Goal: Answer question/provide support: Answer question/provide support

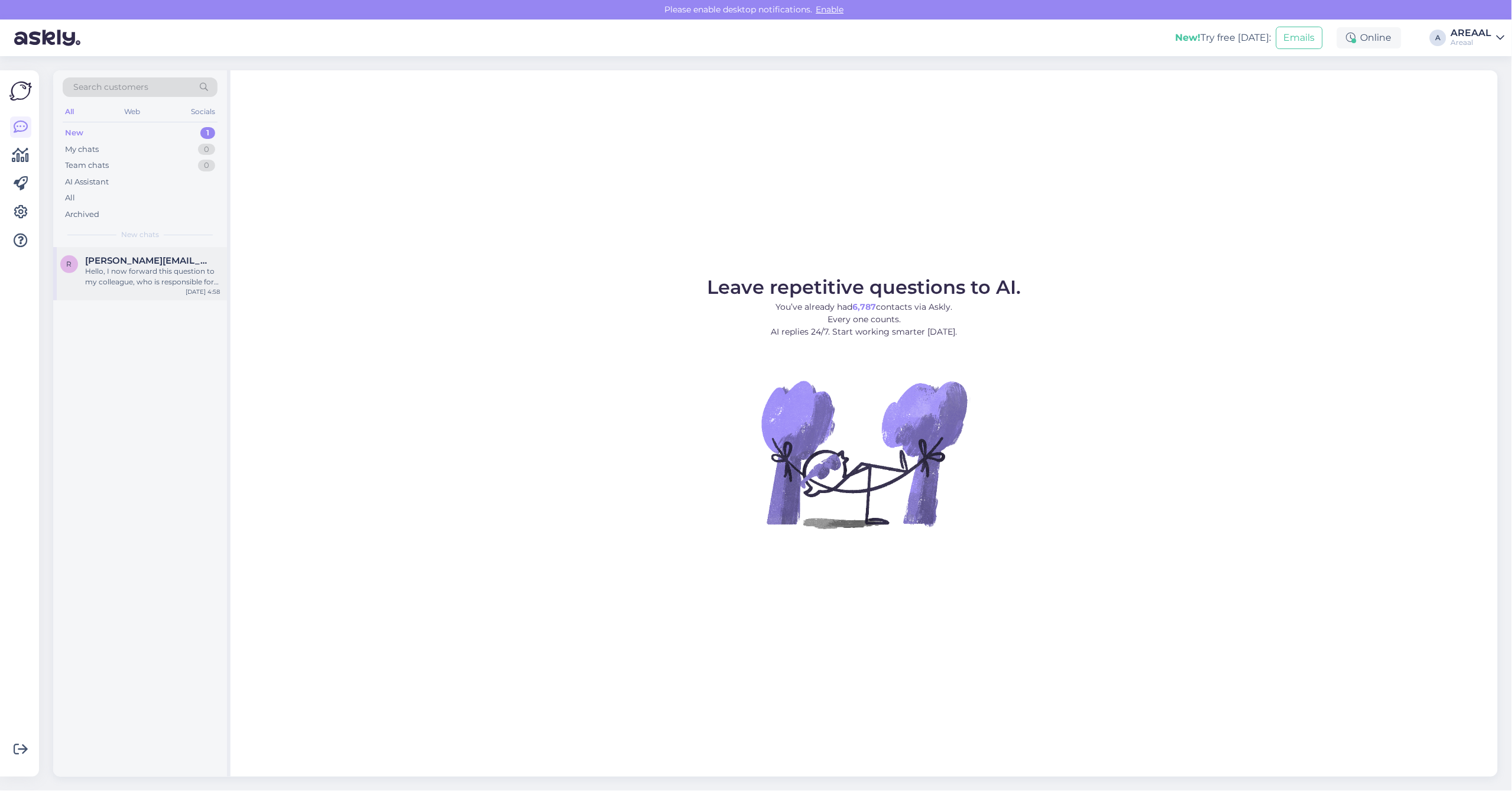
click at [127, 257] on span "[PERSON_NAME][EMAIL_ADDRESS][DOMAIN_NAME]" at bounding box center [146, 260] width 123 height 11
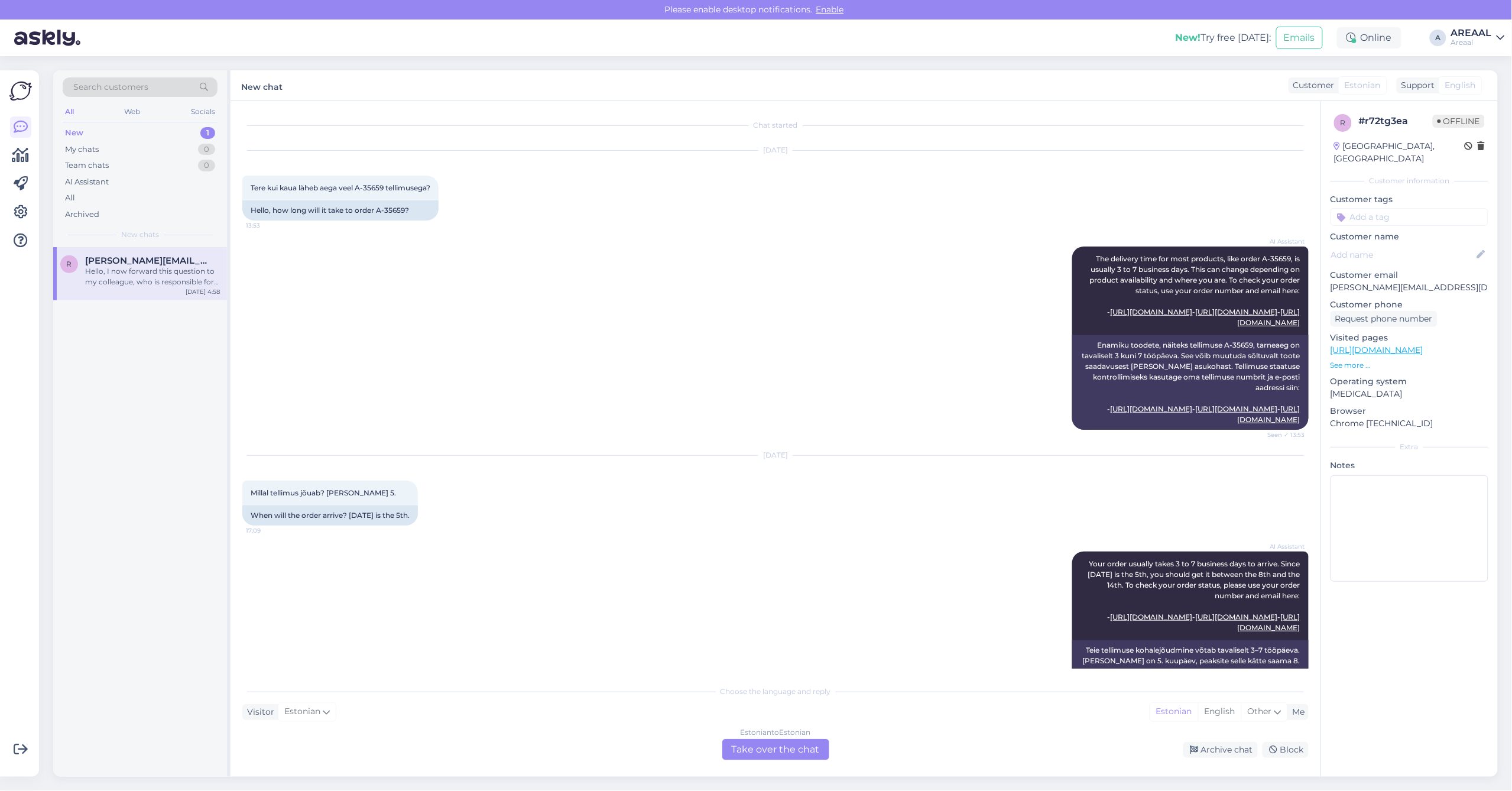
scroll to position [481, 0]
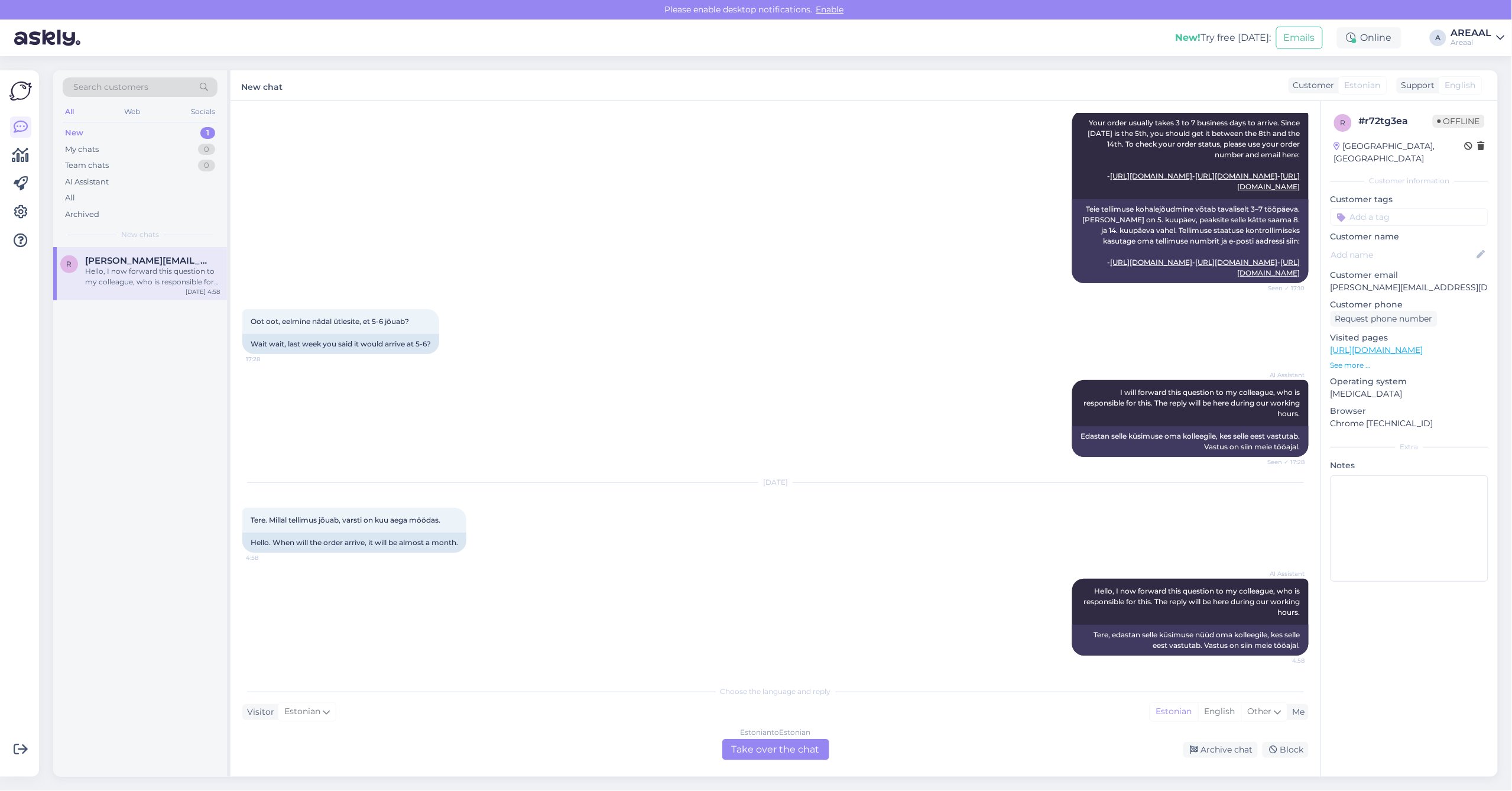
click at [749, 755] on div "Estonian to Estonian Take over the chat" at bounding box center [776, 749] width 107 height 22
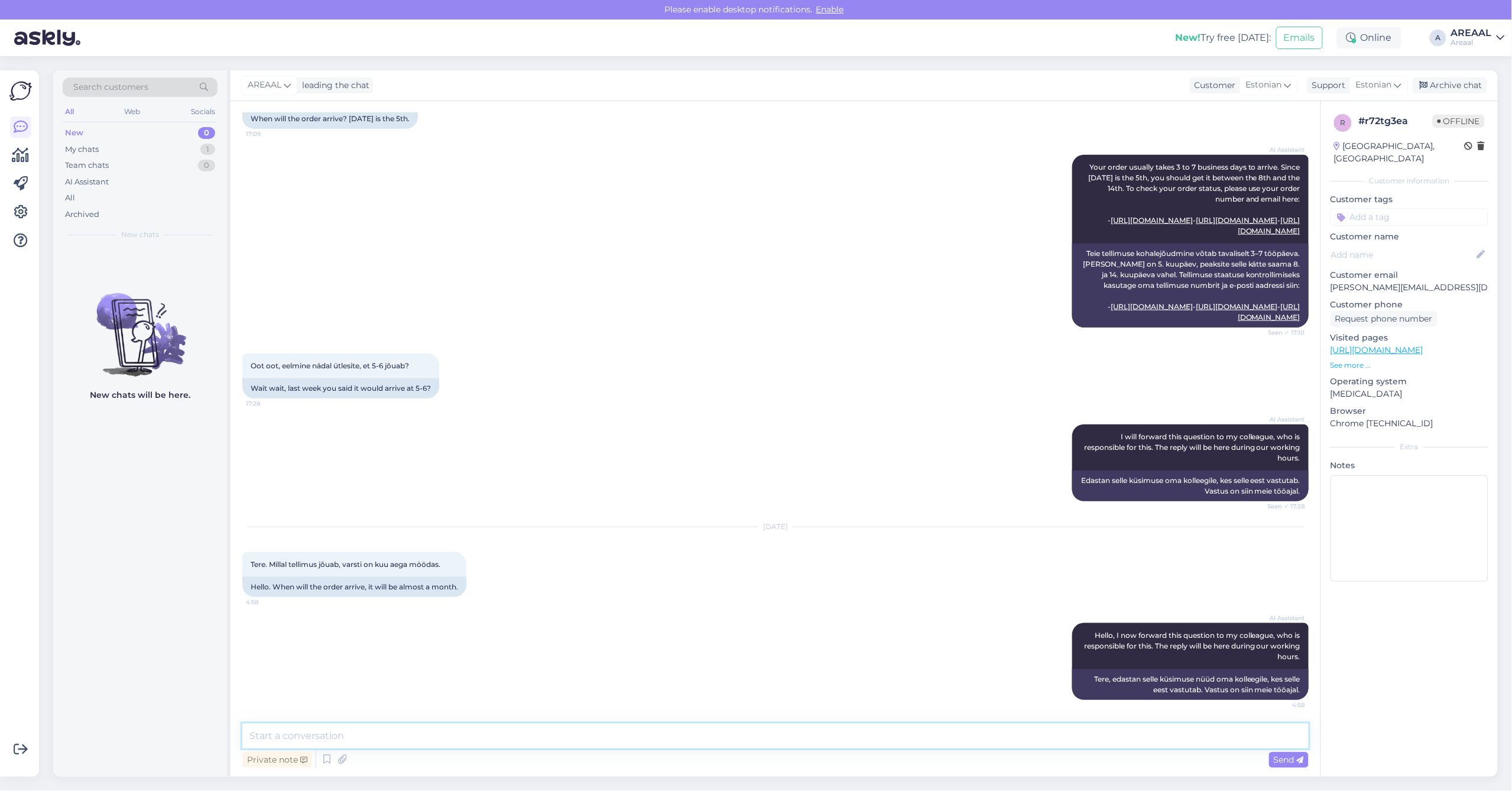
click at [749, 738] on textarea at bounding box center [776, 735] width 1066 height 25
type textarea "Tere! Kui soovite tarneaja infot, siis palun saatke kiri info@areaal.ee"
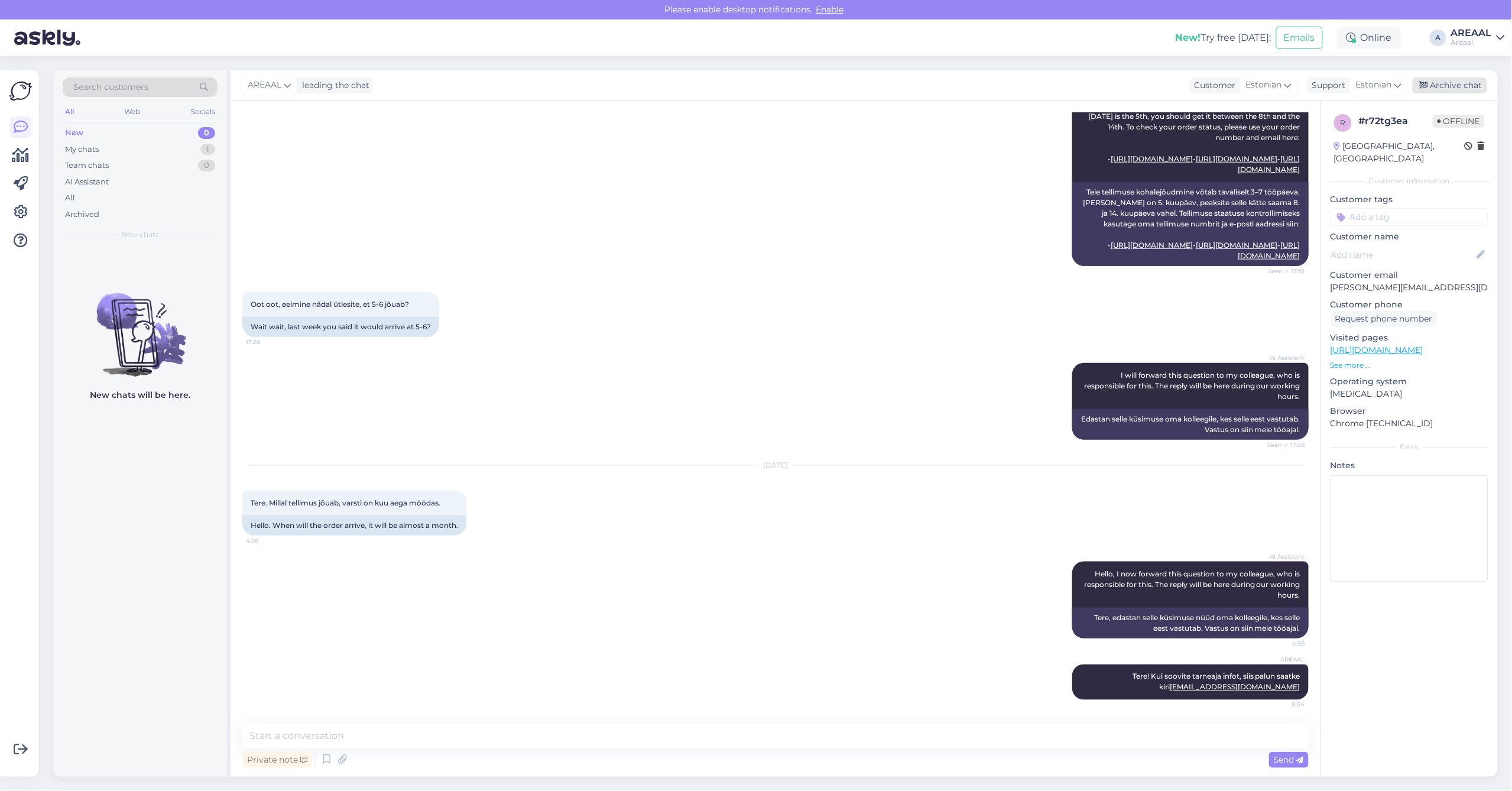
click at [1460, 92] on div "Archive chat" at bounding box center [1449, 85] width 74 height 16
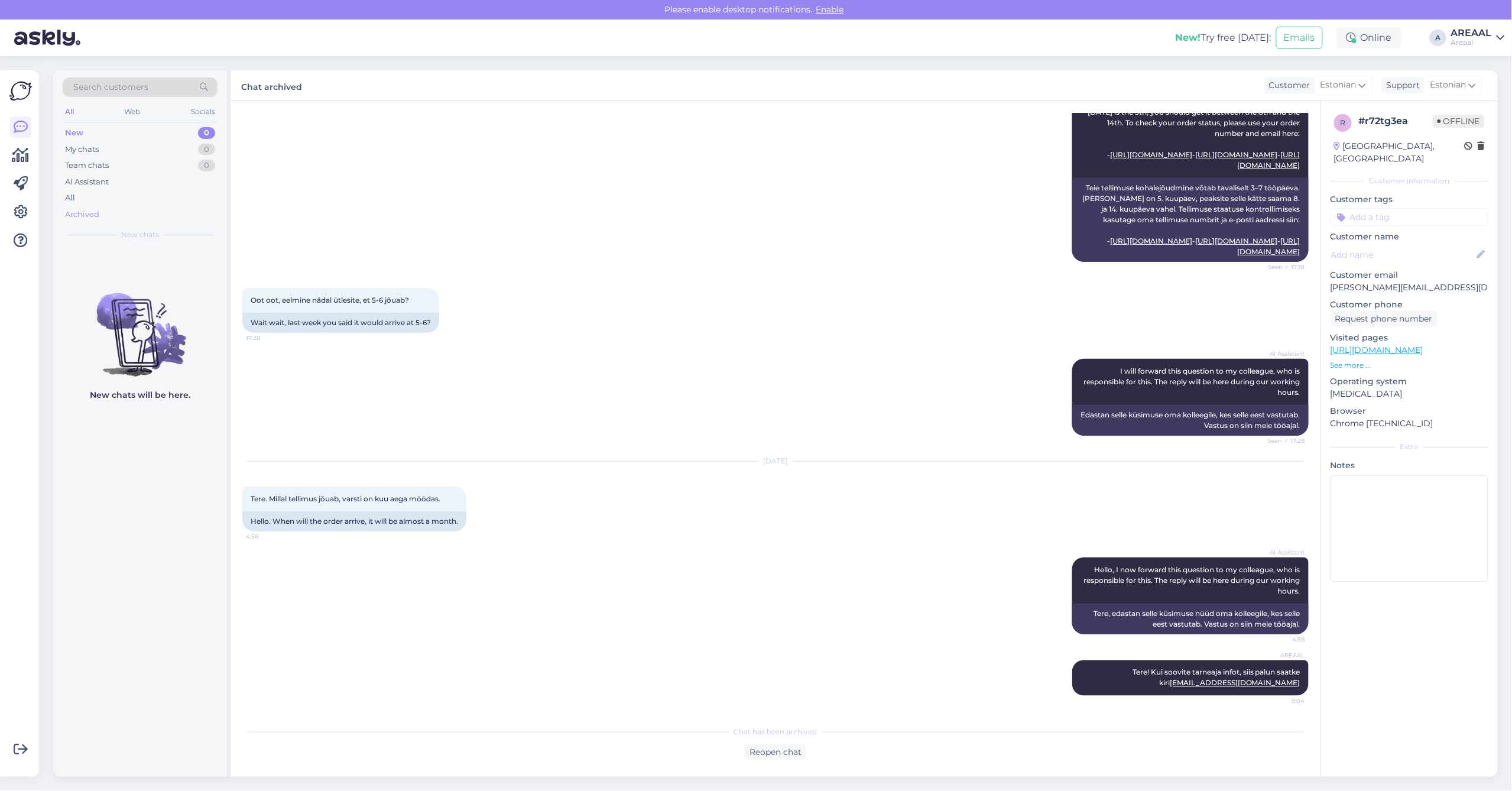
click at [167, 206] on div "Archived" at bounding box center [140, 214] width 155 height 16
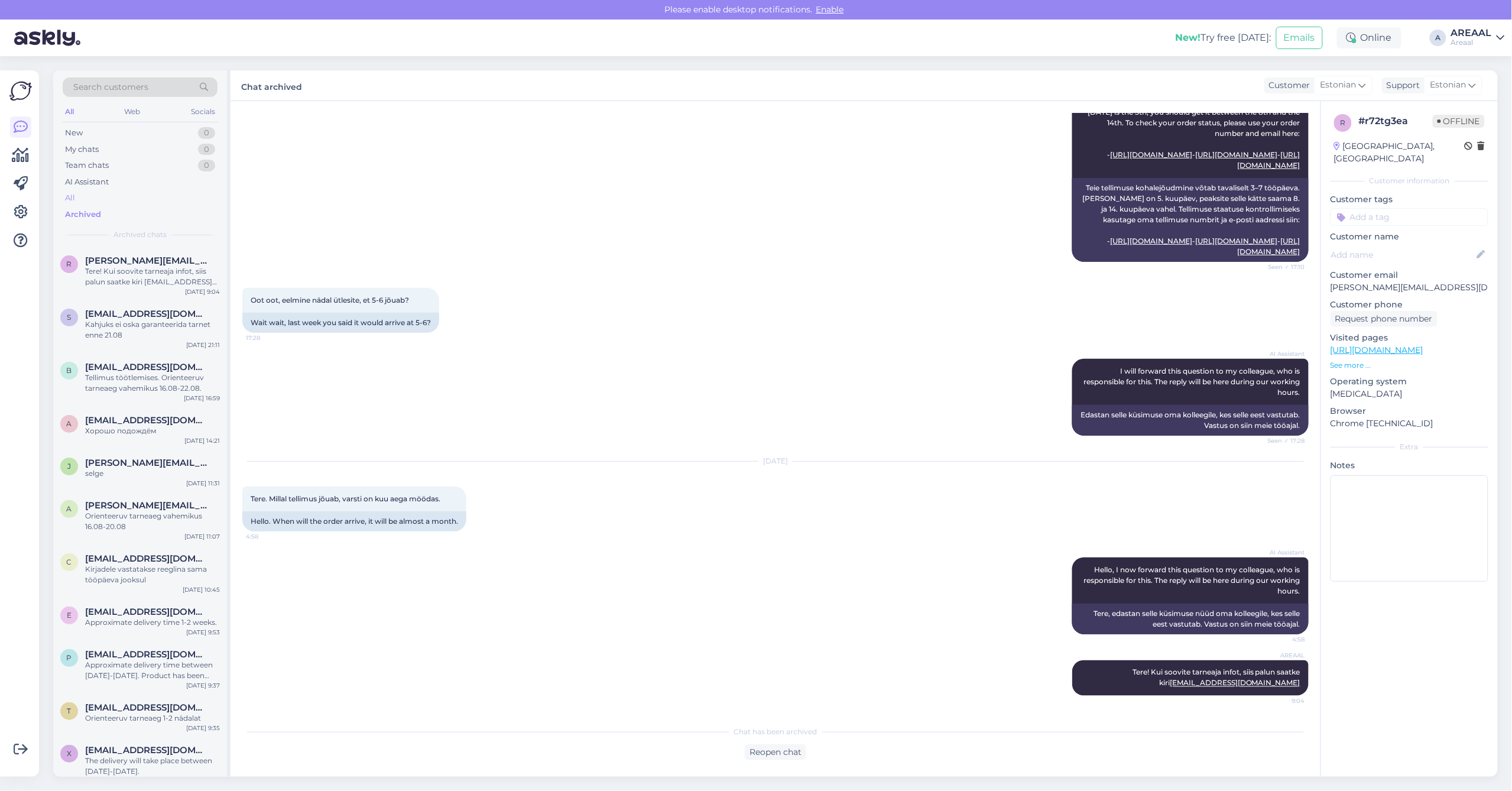
click at [164, 202] on div "All" at bounding box center [140, 198] width 155 height 16
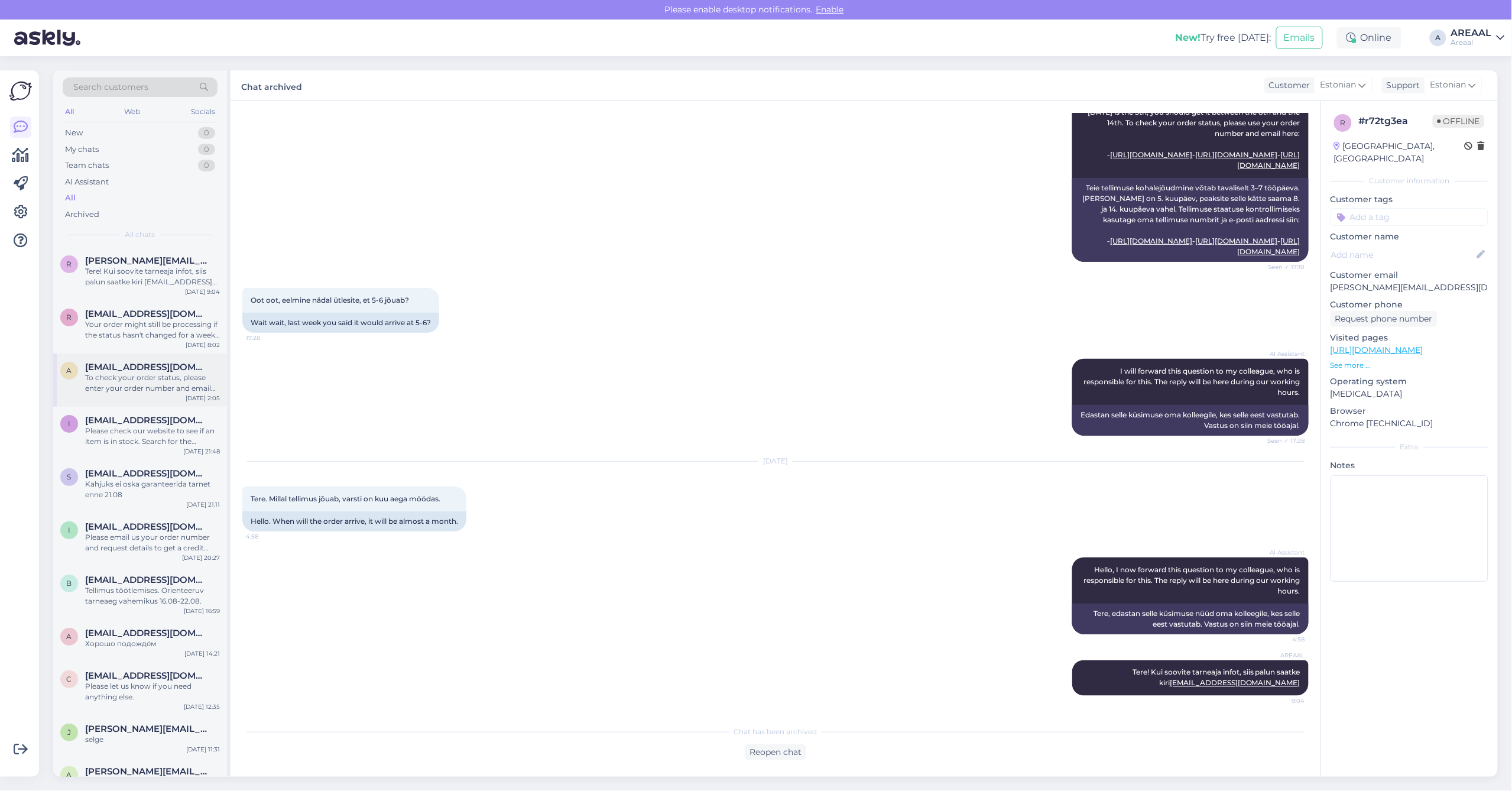
click at [178, 364] on div "[EMAIL_ADDRESS][DOMAIN_NAME]" at bounding box center [152, 367] width 134 height 11
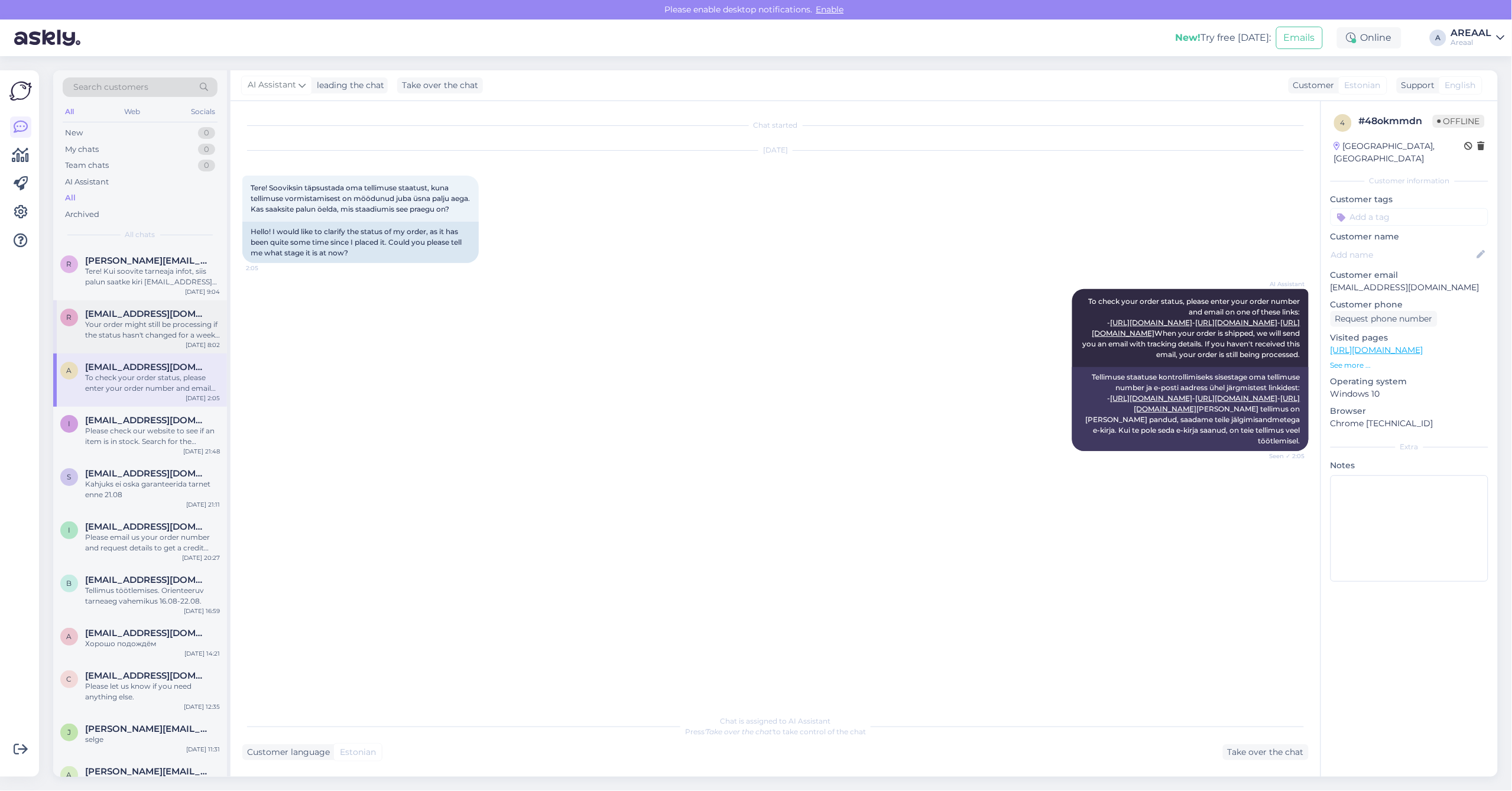
click at [164, 317] on span "raimopall@gmail.com" at bounding box center [146, 314] width 123 height 11
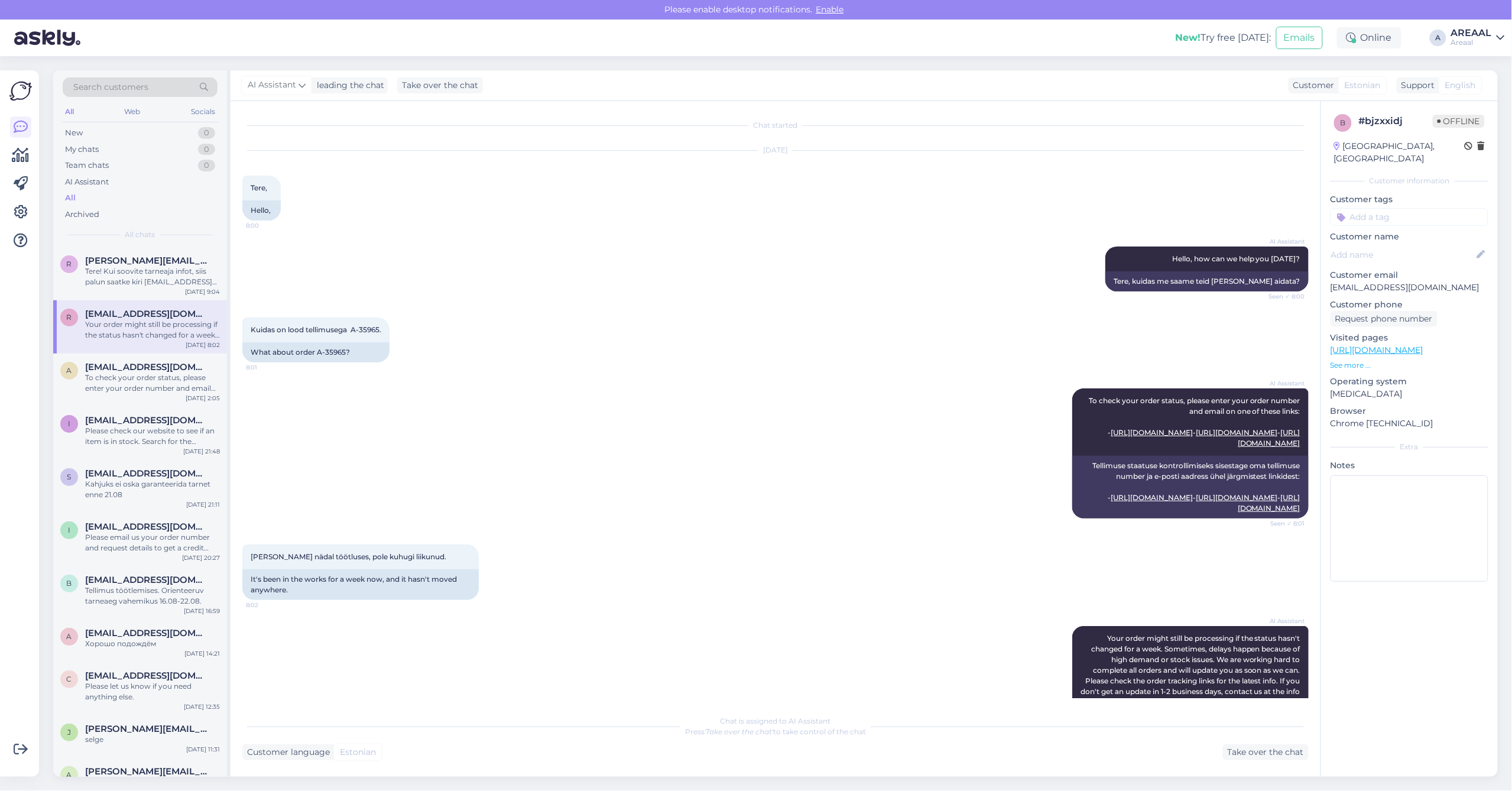
scroll to position [144, 0]
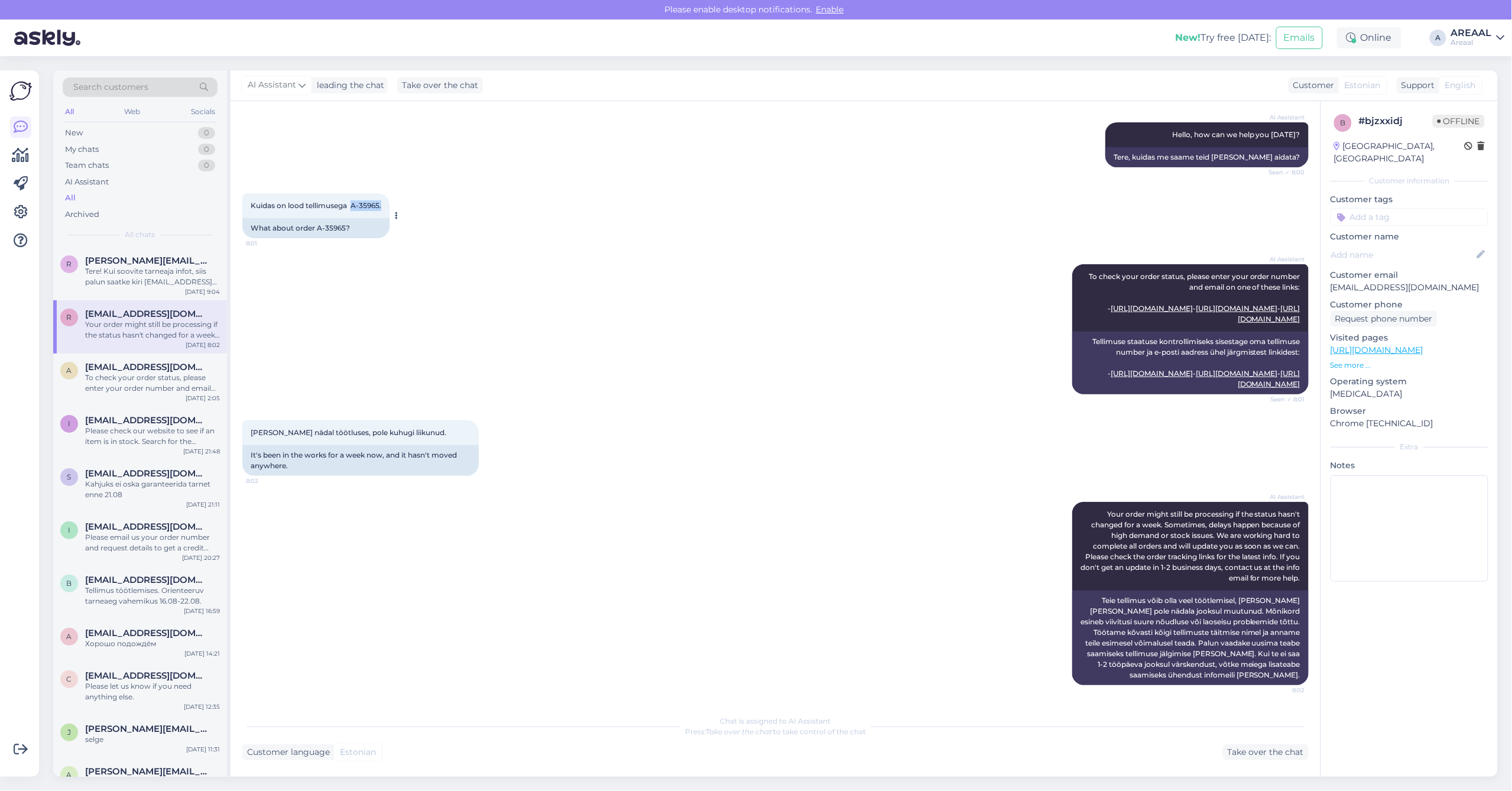
copy span "A-35965."
drag, startPoint x: 352, startPoint y: 186, endPoint x: 389, endPoint y: 189, distance: 37.1
click at [389, 193] on div "Kuidas on lood tellimusega A-35965. 8:01" at bounding box center [316, 205] width 147 height 25
click at [182, 335] on div "Your order might still be processing if the status hasn't changed for a week. S…" at bounding box center [152, 330] width 134 height 22
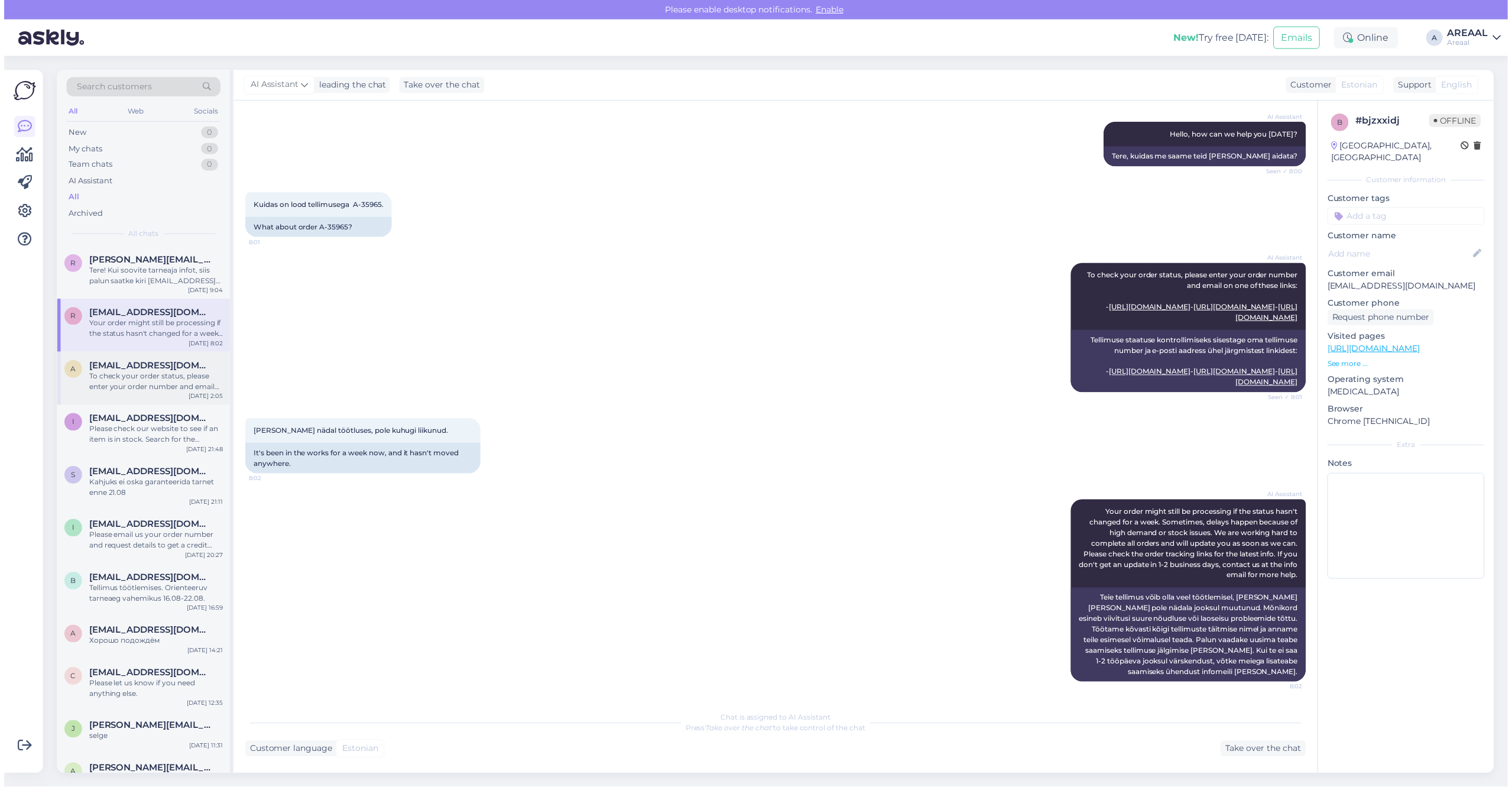
scroll to position [0, 0]
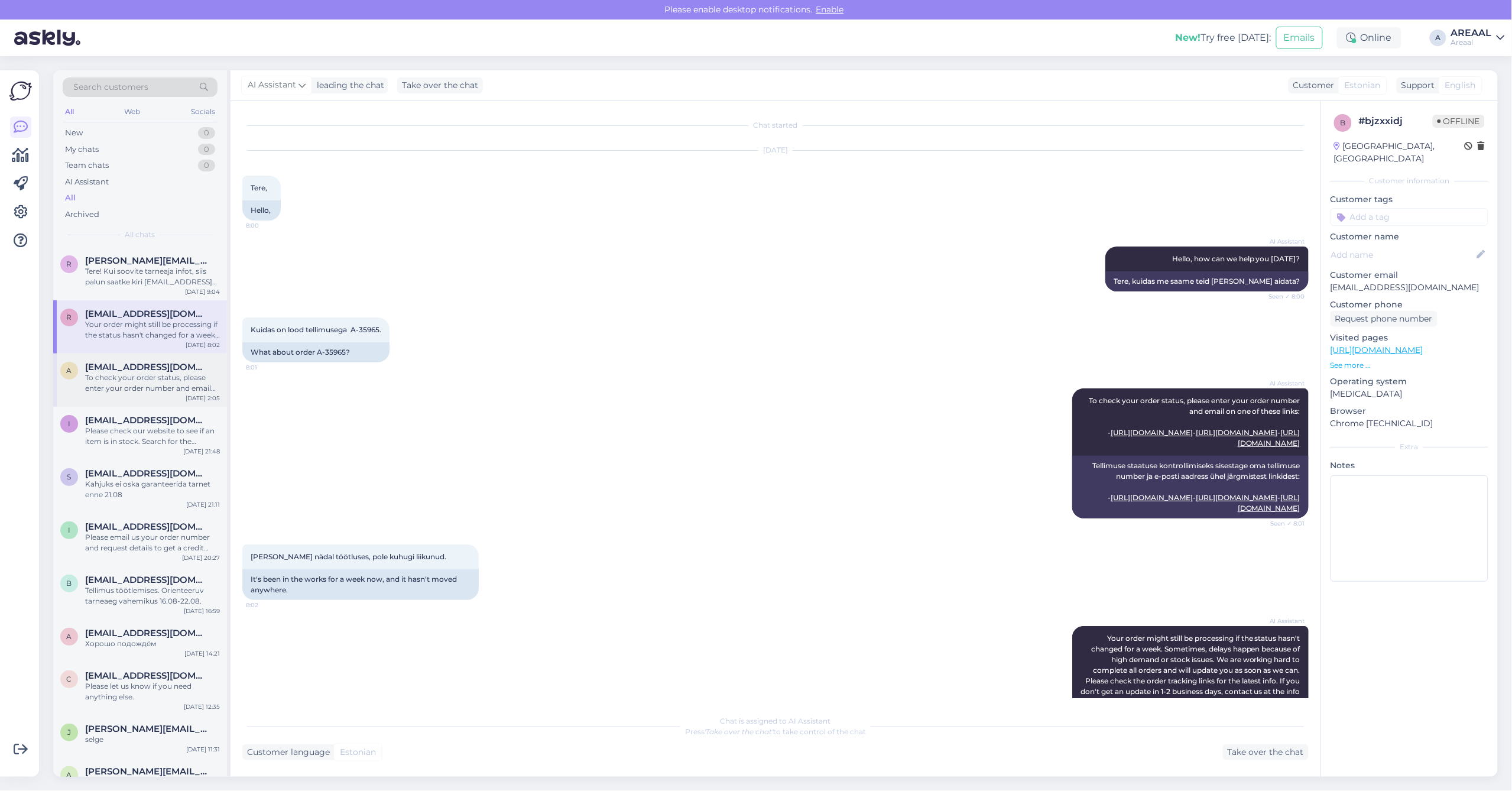
click at [170, 385] on div "To check your order status, please enter your order number and email on one of …" at bounding box center [152, 383] width 134 height 22
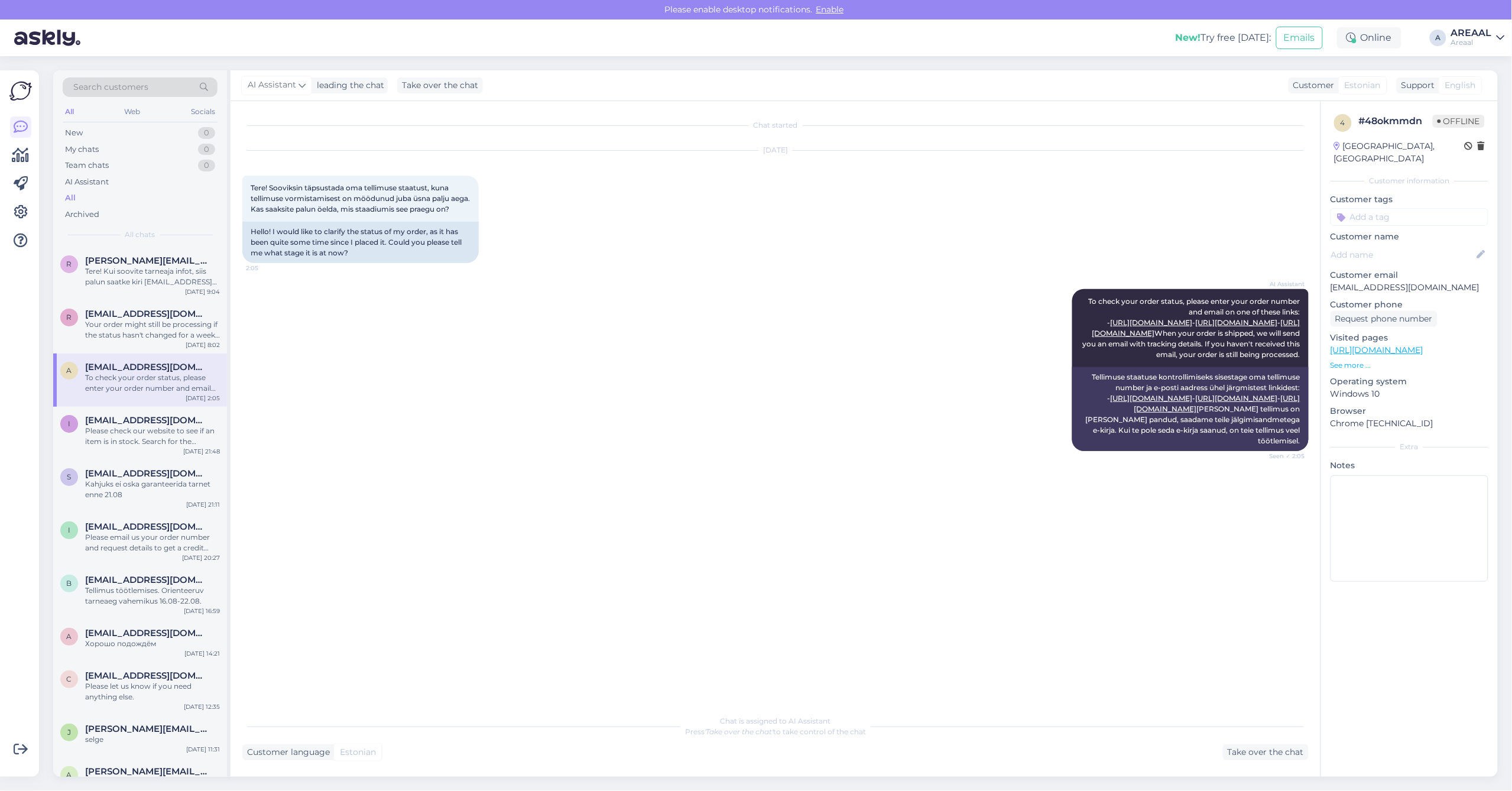
click at [1383, 281] on p "[EMAIL_ADDRESS][DOMAIN_NAME]" at bounding box center [1409, 287] width 158 height 12
click at [1388, 281] on p "[EMAIL_ADDRESS][DOMAIN_NAME]" at bounding box center [1409, 287] width 158 height 12
click at [1385, 281] on p "[EMAIL_ADDRESS][DOMAIN_NAME]" at bounding box center [1409, 287] width 158 height 12
click at [1386, 281] on p "[EMAIL_ADDRESS][DOMAIN_NAME]" at bounding box center [1409, 287] width 158 height 12
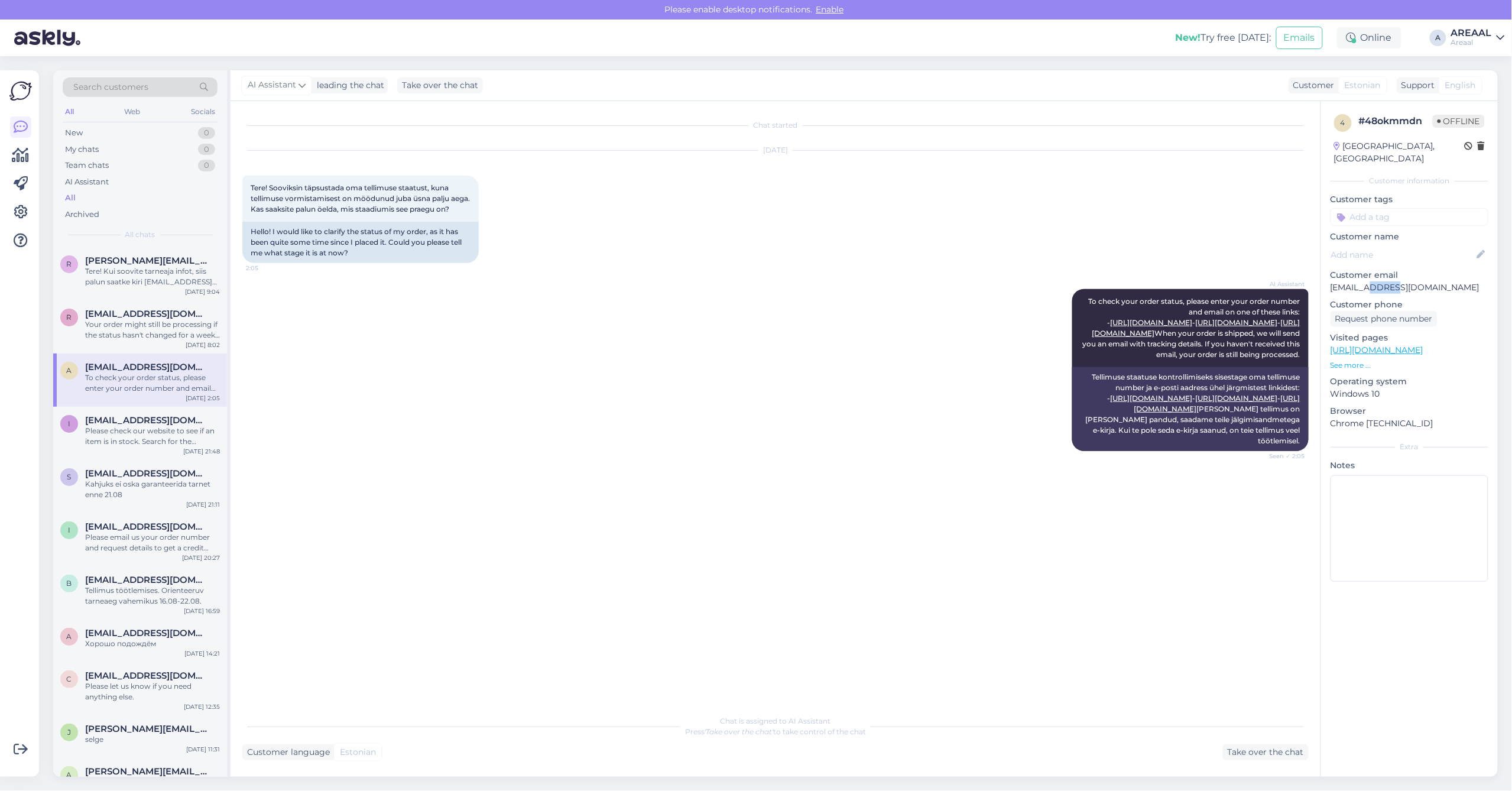
copy p "gmail"
click at [1386, 281] on p "[EMAIL_ADDRESS][DOMAIN_NAME]" at bounding box center [1409, 287] width 158 height 12
copy p "[EMAIL_ADDRESS][DOMAIN_NAME]"
click at [1271, 752] on div "Take over the chat" at bounding box center [1266, 748] width 86 height 16
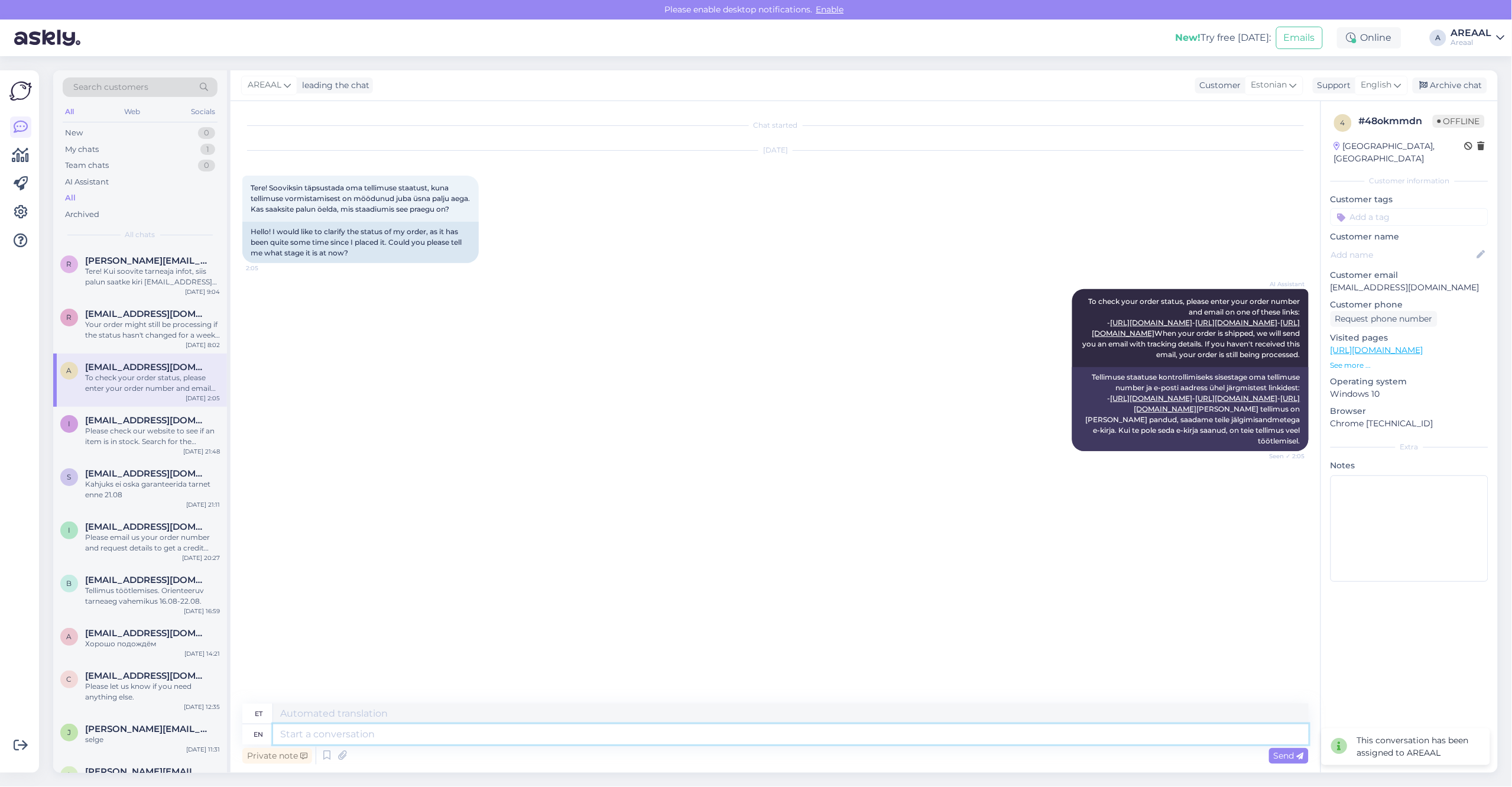
click at [759, 735] on textarea at bounding box center [790, 734] width 1035 height 20
type textarea "Tere!"
click at [1380, 87] on span "English" at bounding box center [1377, 85] width 31 height 13
type input "es"
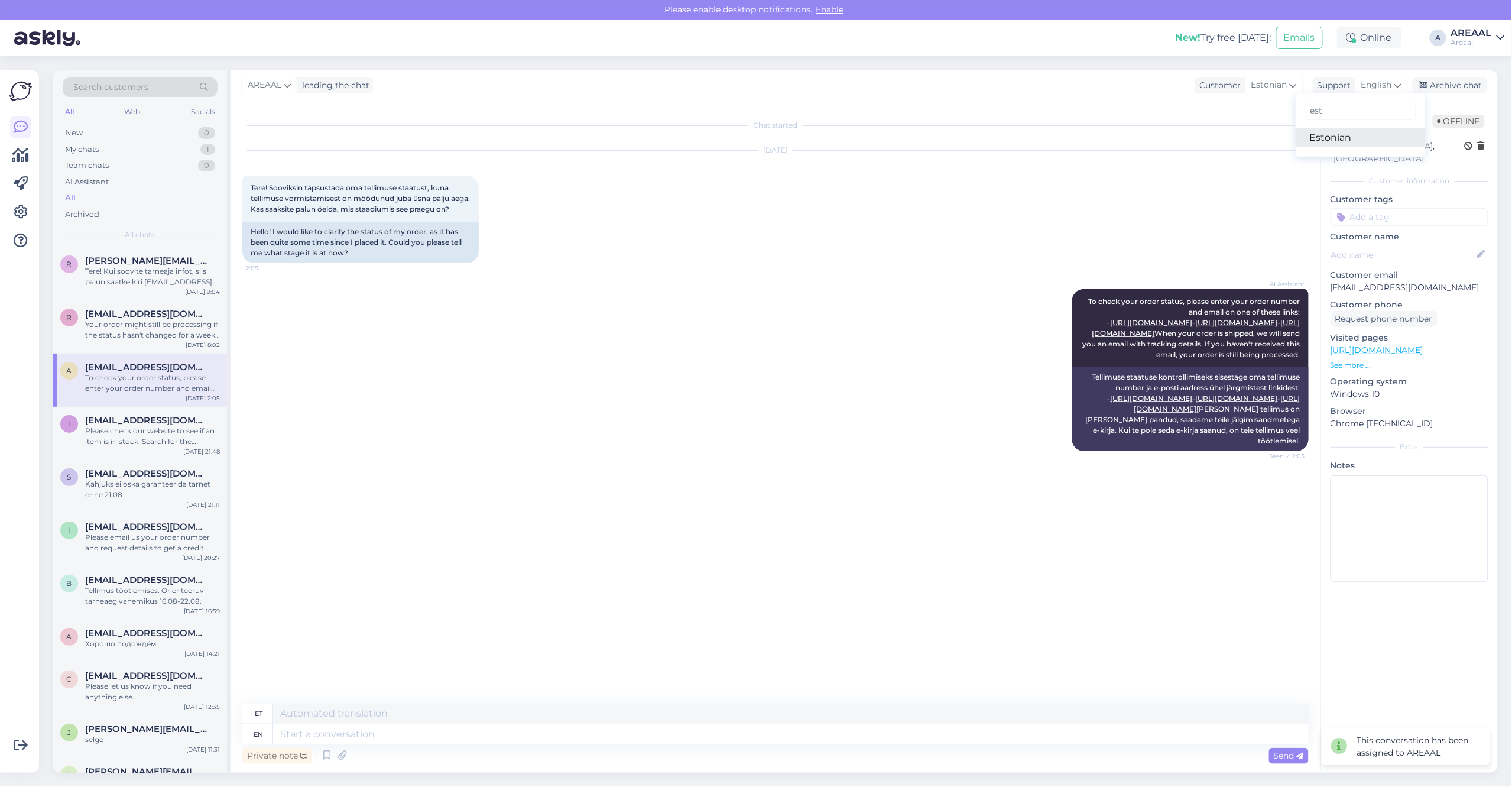
type input "est"
click at [1355, 140] on link "Estonian" at bounding box center [1361, 138] width 130 height 19
click at [792, 726] on textarea at bounding box center [776, 732] width 1066 height 25
paste textarea "Tellimus töötlemises. Orienteeruv tarneaeg 19.08-23.08"
type textarea "Tere! Tellimus töötlemises. Orienteeruv tarneaeg 19.08-23.08."
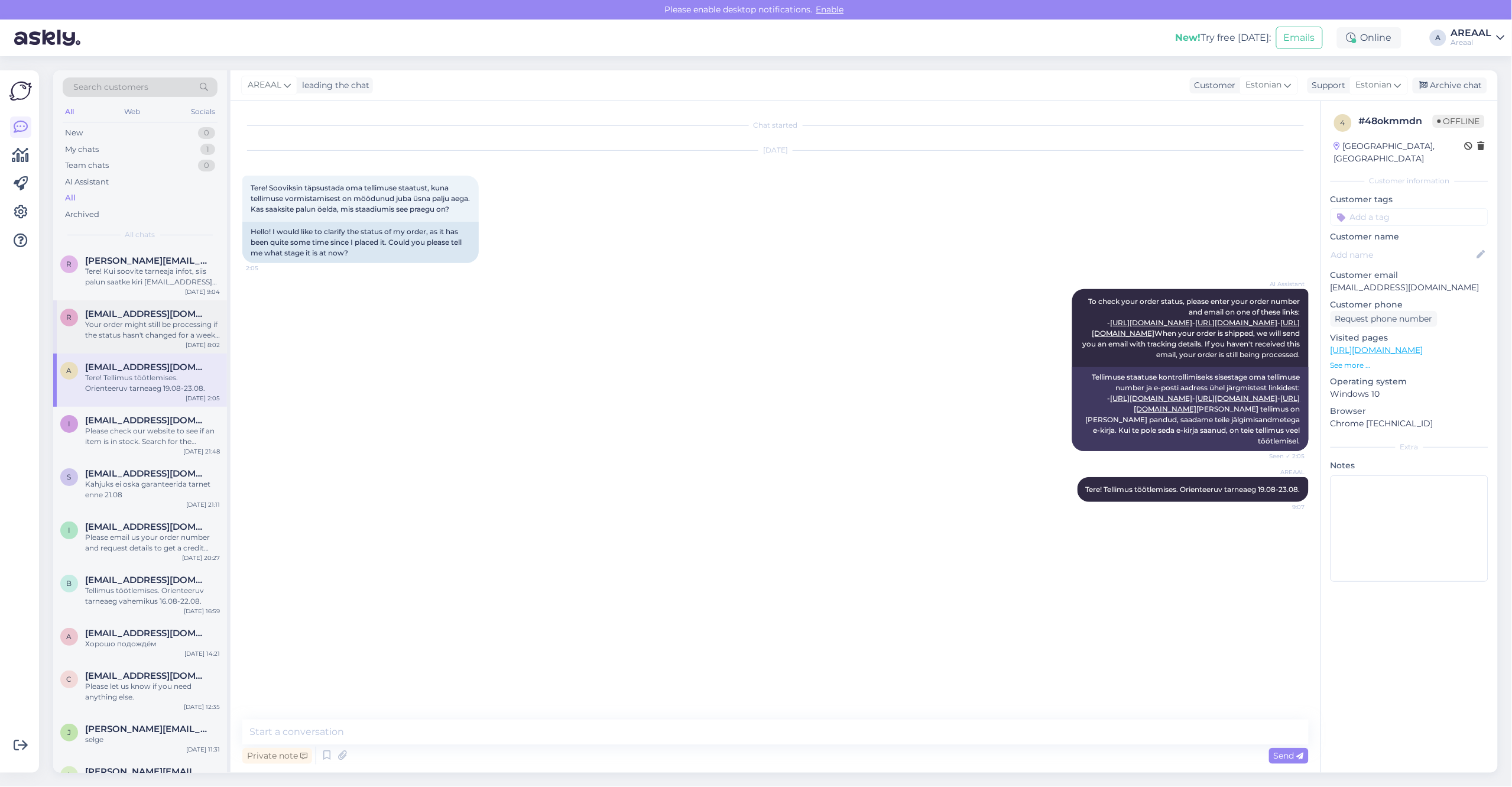
click at [158, 329] on div "Your order might still be processing if the status hasn't changed for a week. S…" at bounding box center [152, 330] width 134 height 22
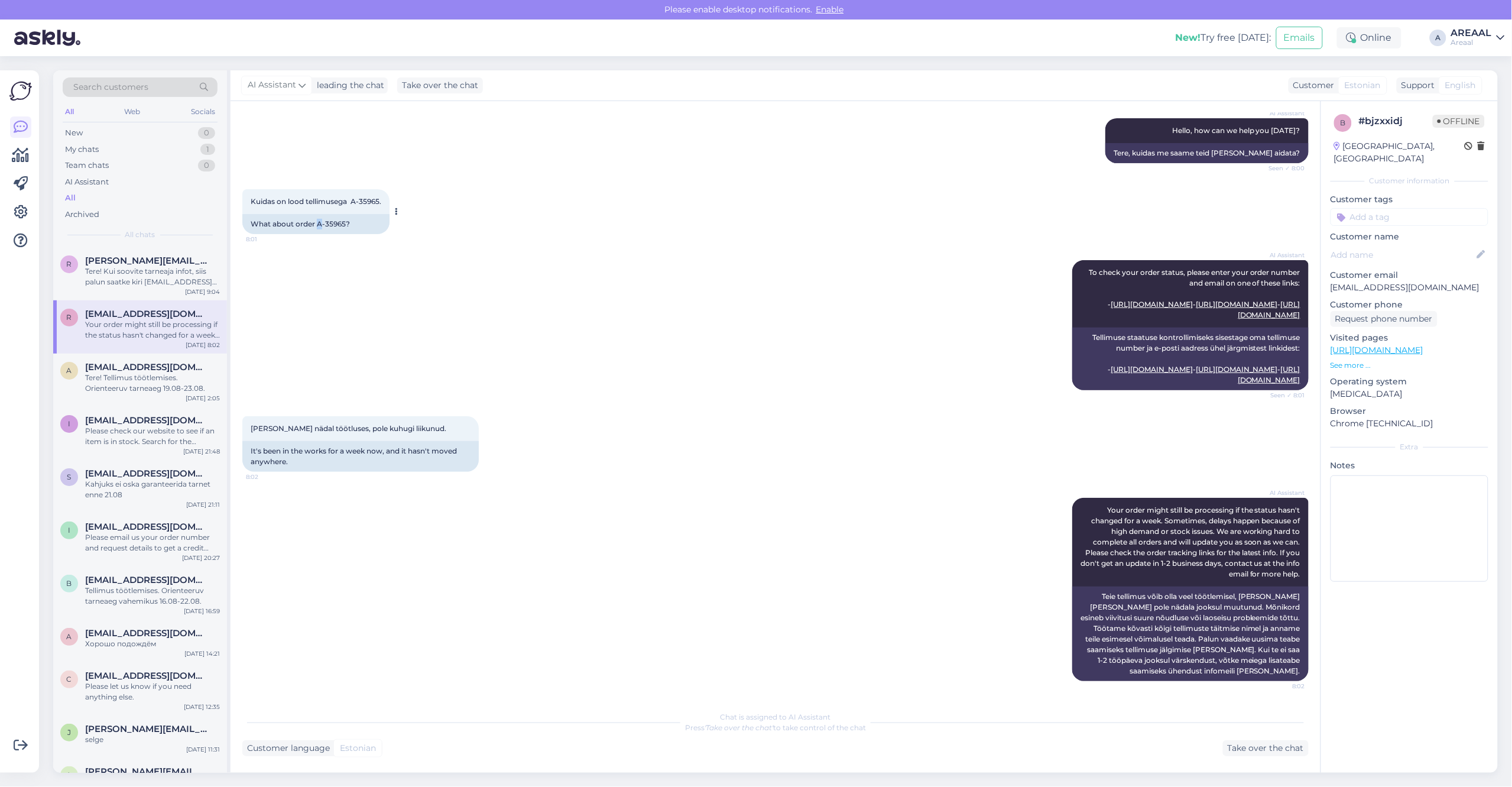
copy div "A"
copy div "A-359"
copy div "A-3596"
copy div "A-35965"
drag, startPoint x: 318, startPoint y: 203, endPoint x: 344, endPoint y: 207, distance: 26.3
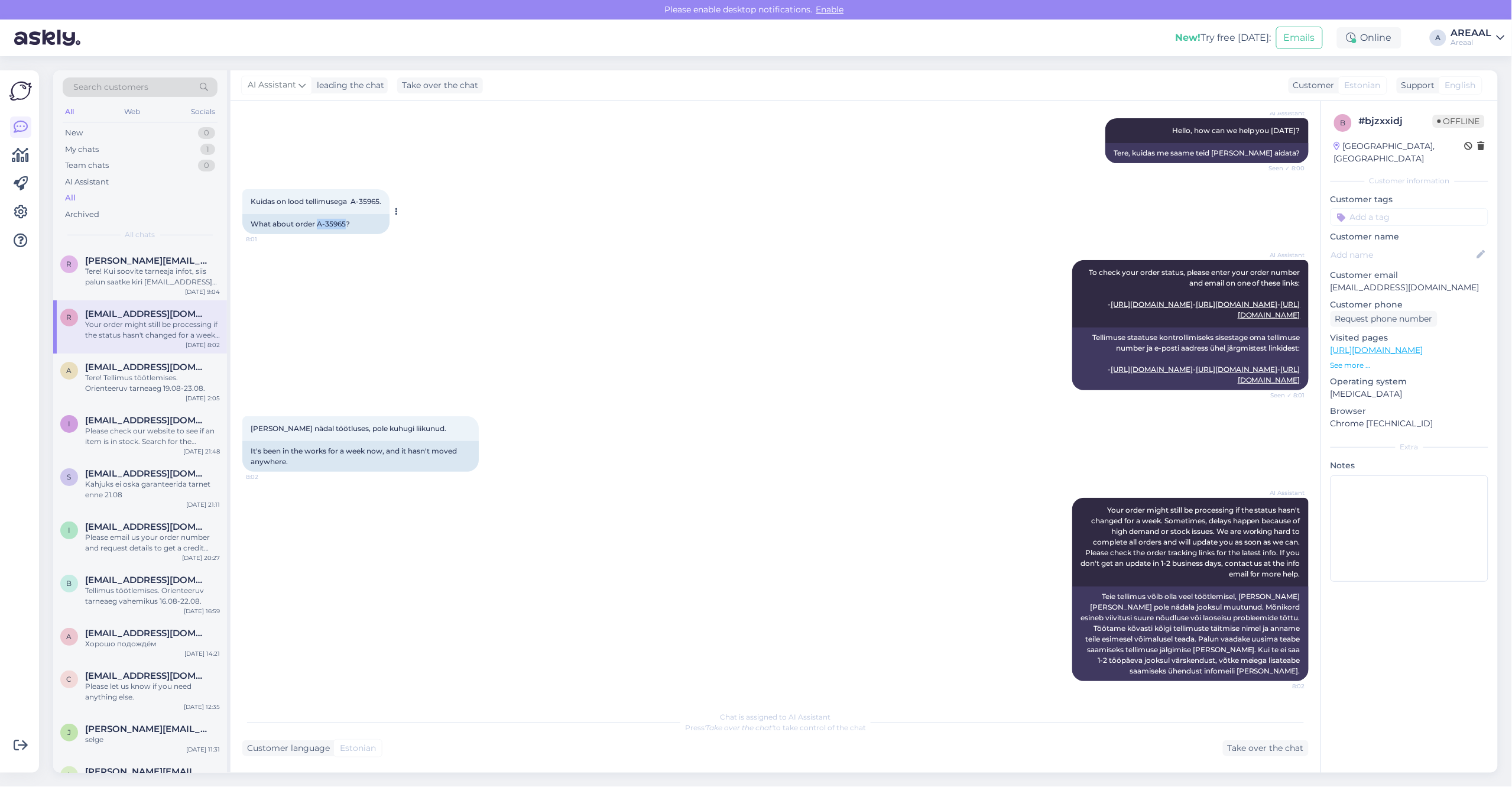
click at [344, 214] on div "What about order A-35965?" at bounding box center [316, 224] width 147 height 20
click at [196, 145] on div "My chats 1" at bounding box center [140, 149] width 155 height 16
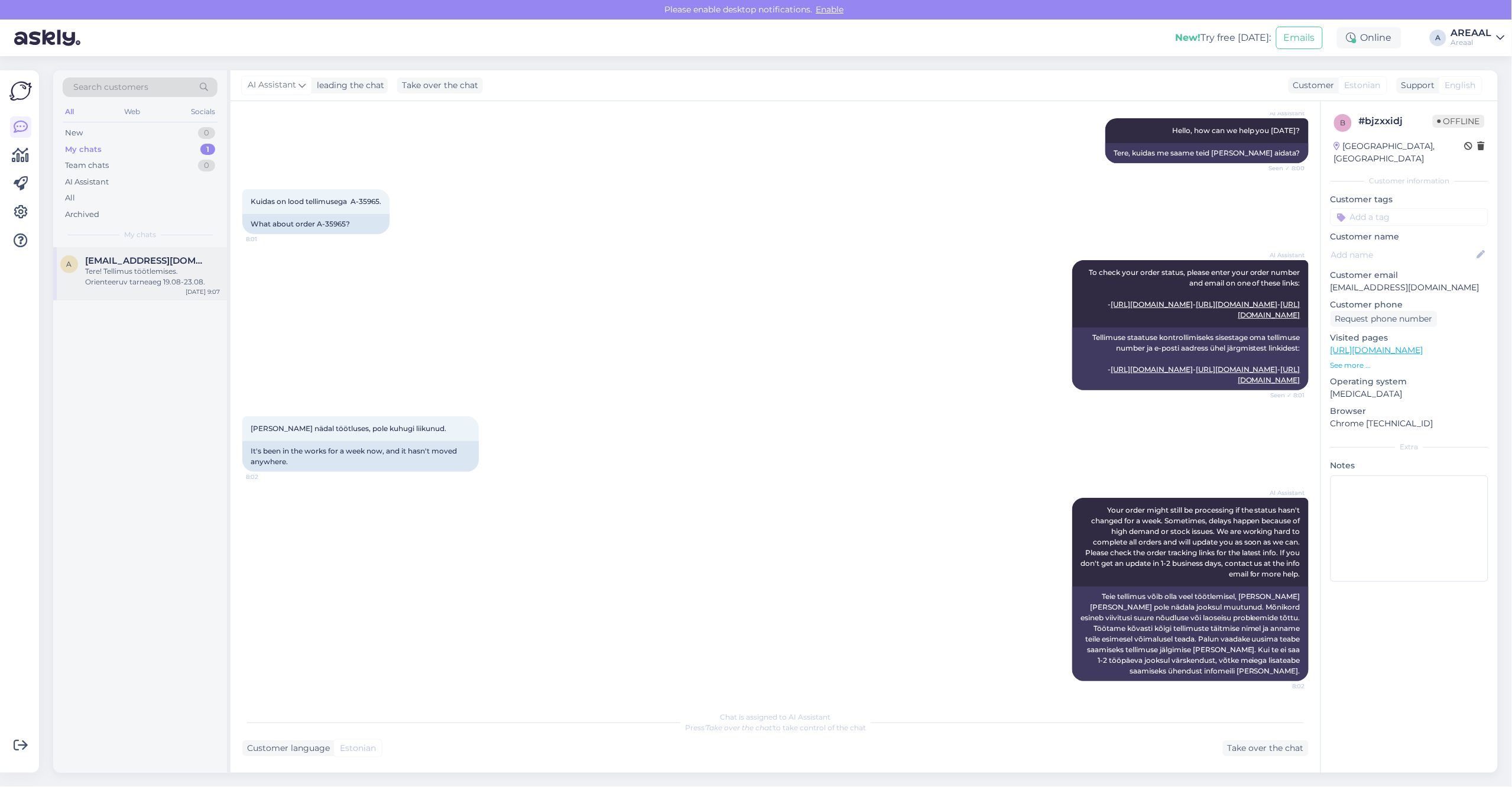
click at [181, 258] on div "[EMAIL_ADDRESS][DOMAIN_NAME]" at bounding box center [152, 261] width 134 height 11
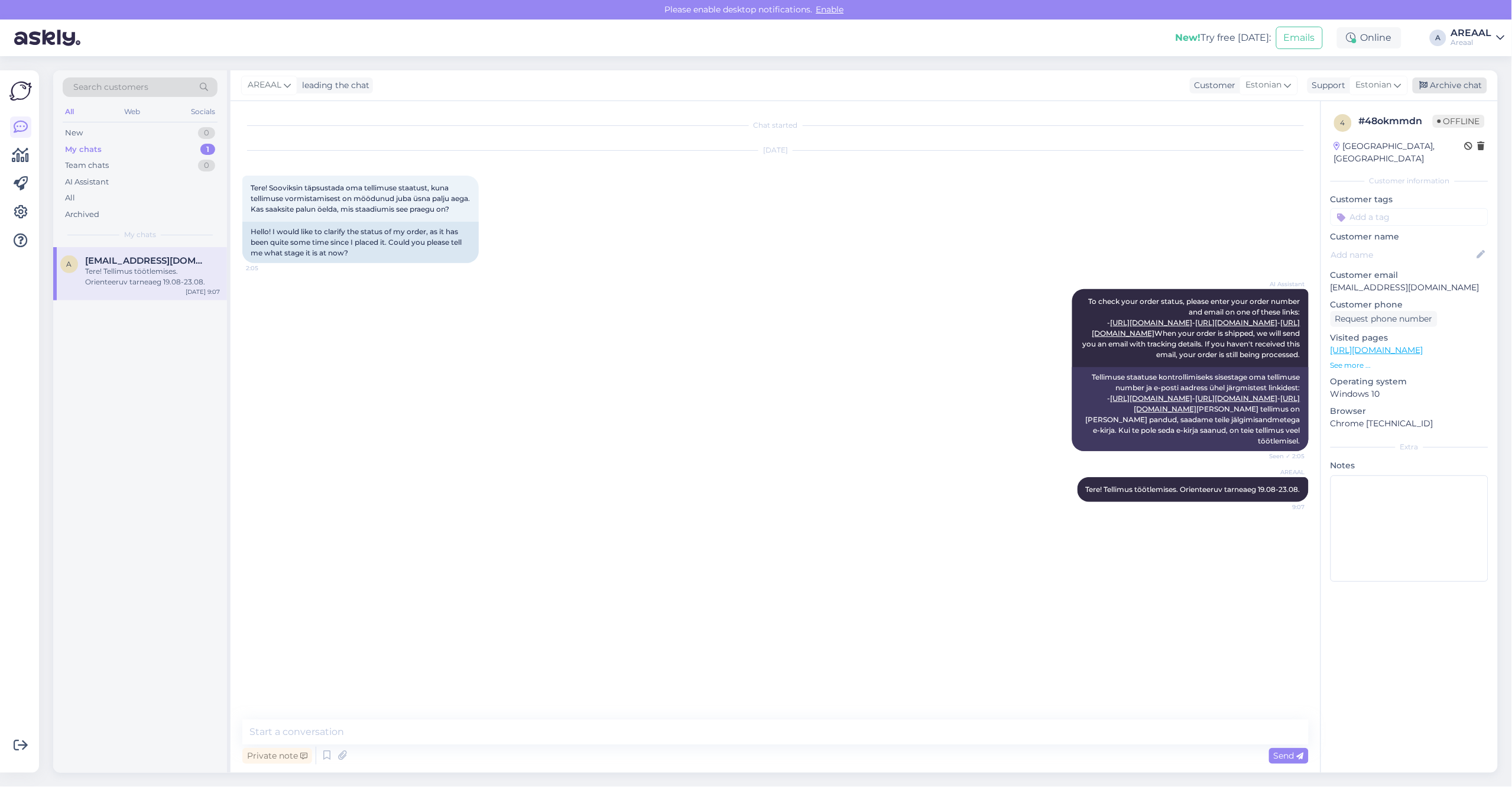
click at [1444, 86] on div "Archive chat" at bounding box center [1449, 85] width 74 height 16
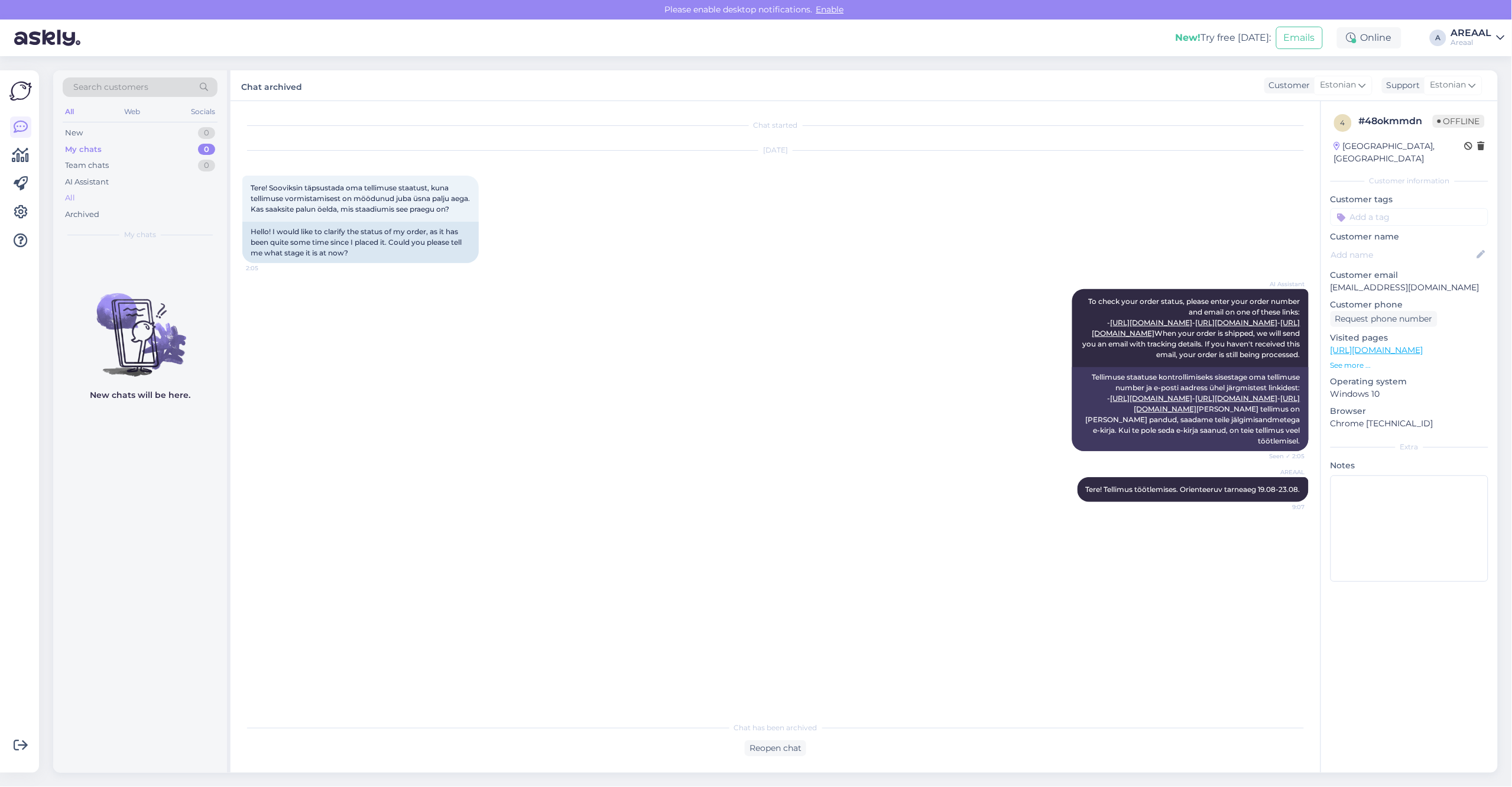
click at [118, 199] on div "All" at bounding box center [140, 198] width 155 height 16
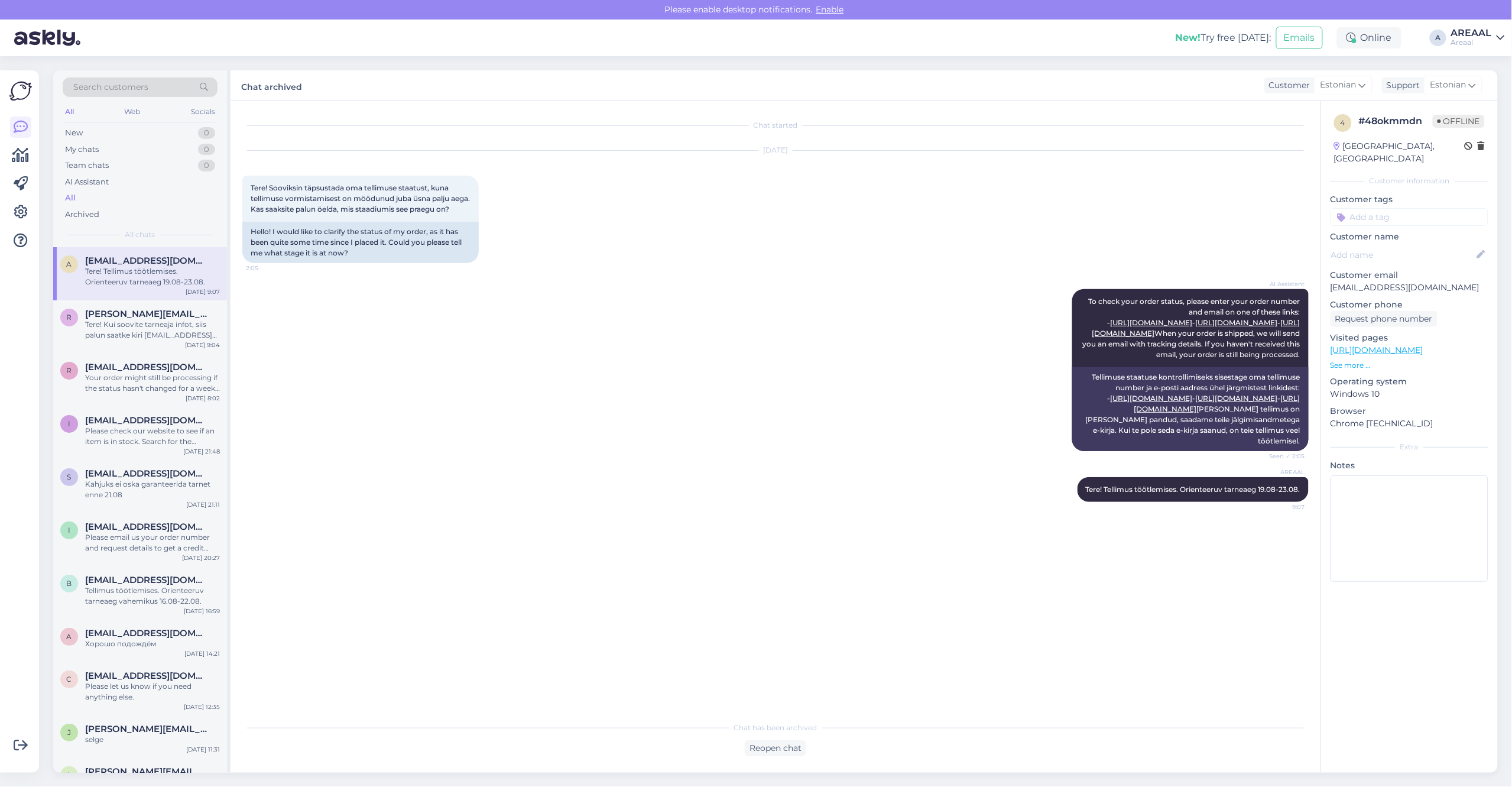
click at [755, 182] on div "Aug 14 2025 Tere! Sooviksin täpsustada oma tellimuse staatust, kuna tellimuse v…" at bounding box center [776, 206] width 1066 height 138
click at [94, 196] on div "All" at bounding box center [140, 198] width 155 height 16
drag, startPoint x: 1096, startPoint y: 188, endPoint x: 1104, endPoint y: 182, distance: 10.0
click at [1096, 188] on div "Aug 14 2025 Tere! Sooviksin täpsustada oma tellimuse staatust, kuna tellimuse v…" at bounding box center [776, 206] width 1066 height 138
click at [869, 326] on div "AI Assistant To check your order status, please enter your order number and ema…" at bounding box center [776, 370] width 1066 height 188
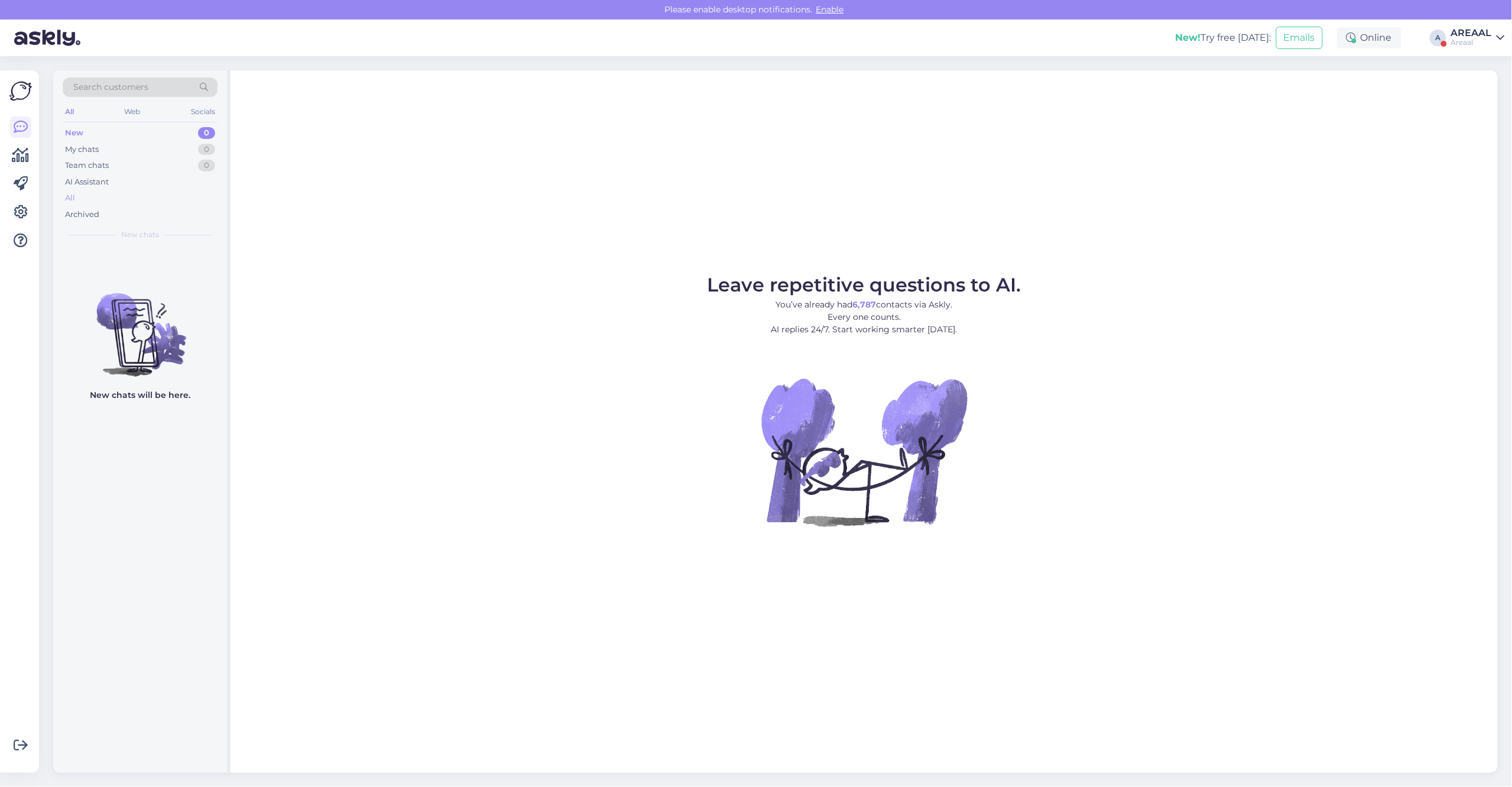
click at [212, 190] on div "All" at bounding box center [140, 198] width 155 height 16
click at [137, 202] on div "All" at bounding box center [140, 198] width 155 height 16
click at [137, 193] on div "All" at bounding box center [140, 198] width 155 height 16
click at [145, 194] on div "All" at bounding box center [140, 198] width 155 height 16
click at [197, 190] on div "All" at bounding box center [140, 198] width 155 height 16
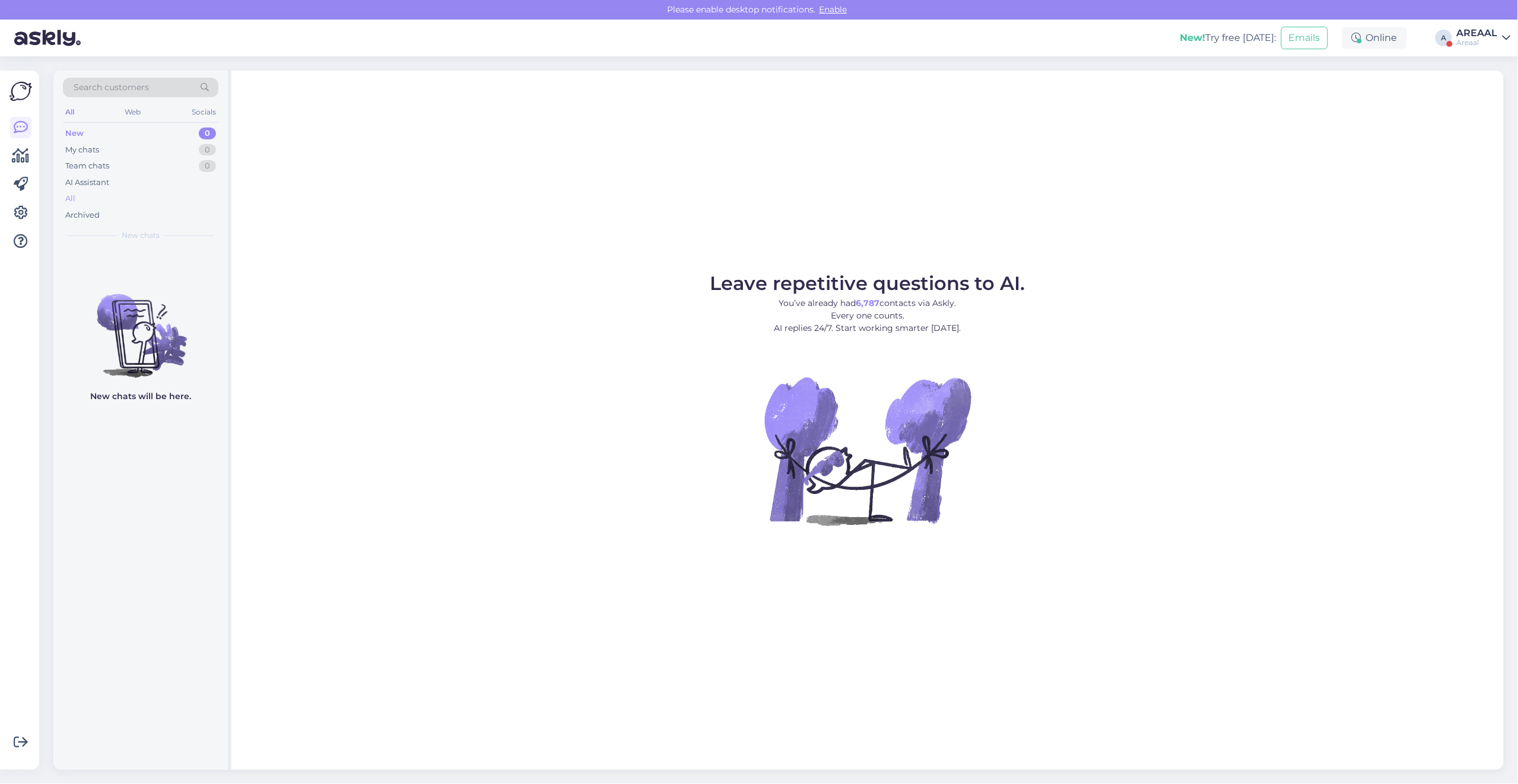
click at [156, 193] on div "All" at bounding box center [140, 199] width 155 height 16
click at [185, 205] on div "All" at bounding box center [140, 199] width 155 height 16
click at [116, 187] on div "AI Assistant" at bounding box center [140, 182] width 155 height 16
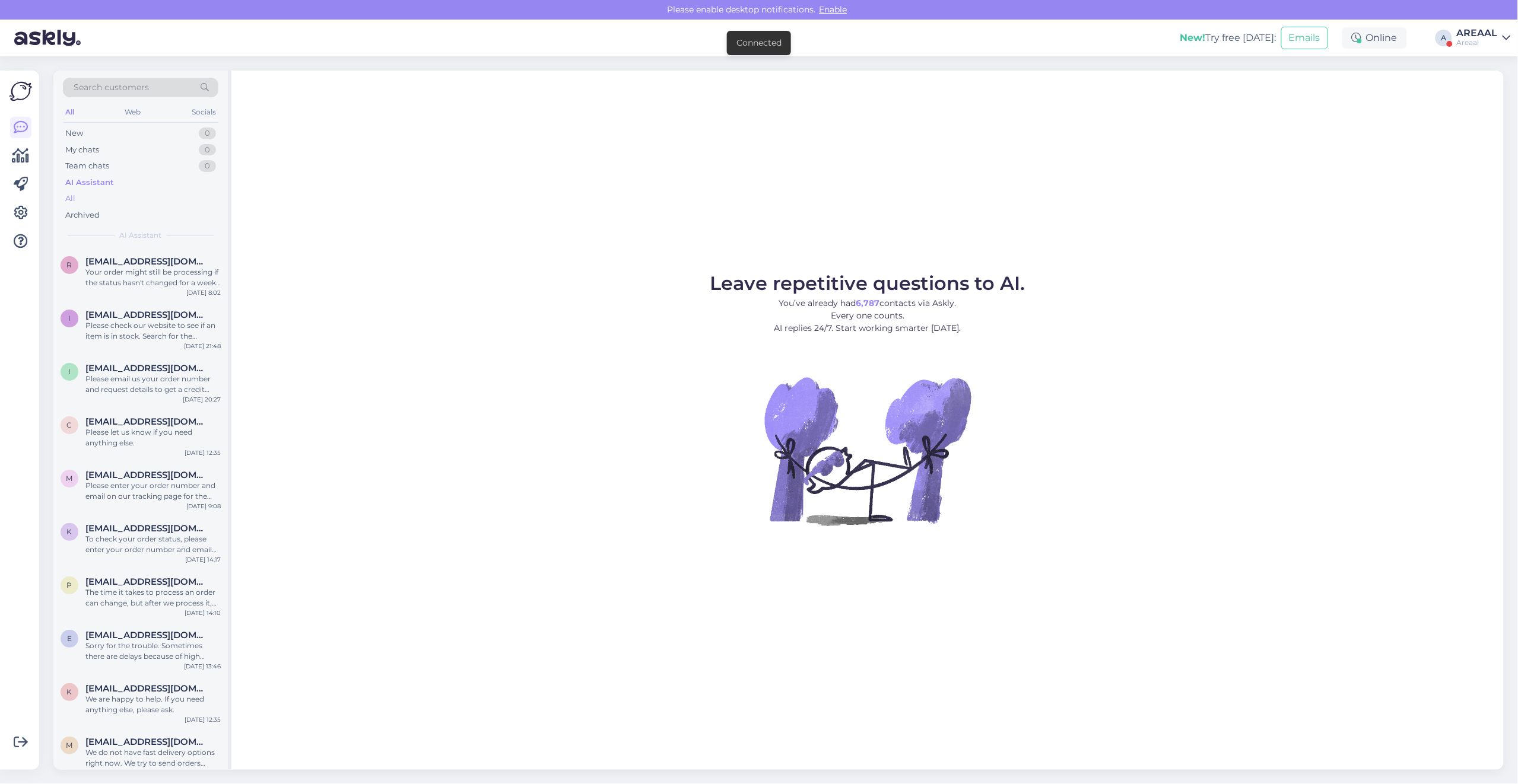
click at [113, 200] on div "All" at bounding box center [140, 199] width 155 height 16
click at [1486, 39] on div "Areaal" at bounding box center [1477, 43] width 41 height 9
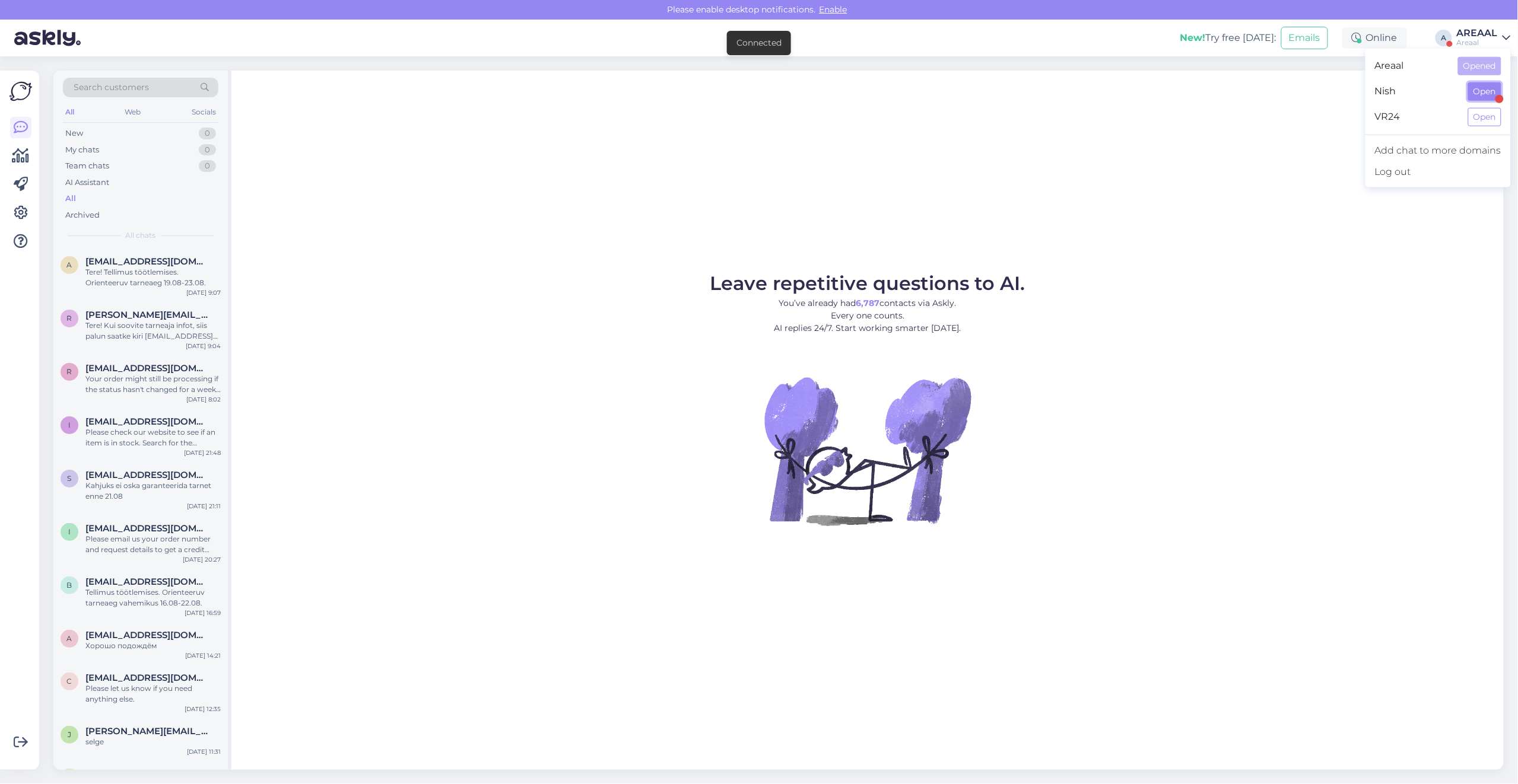
click at [1497, 83] on button "Open" at bounding box center [1485, 92] width 33 height 19
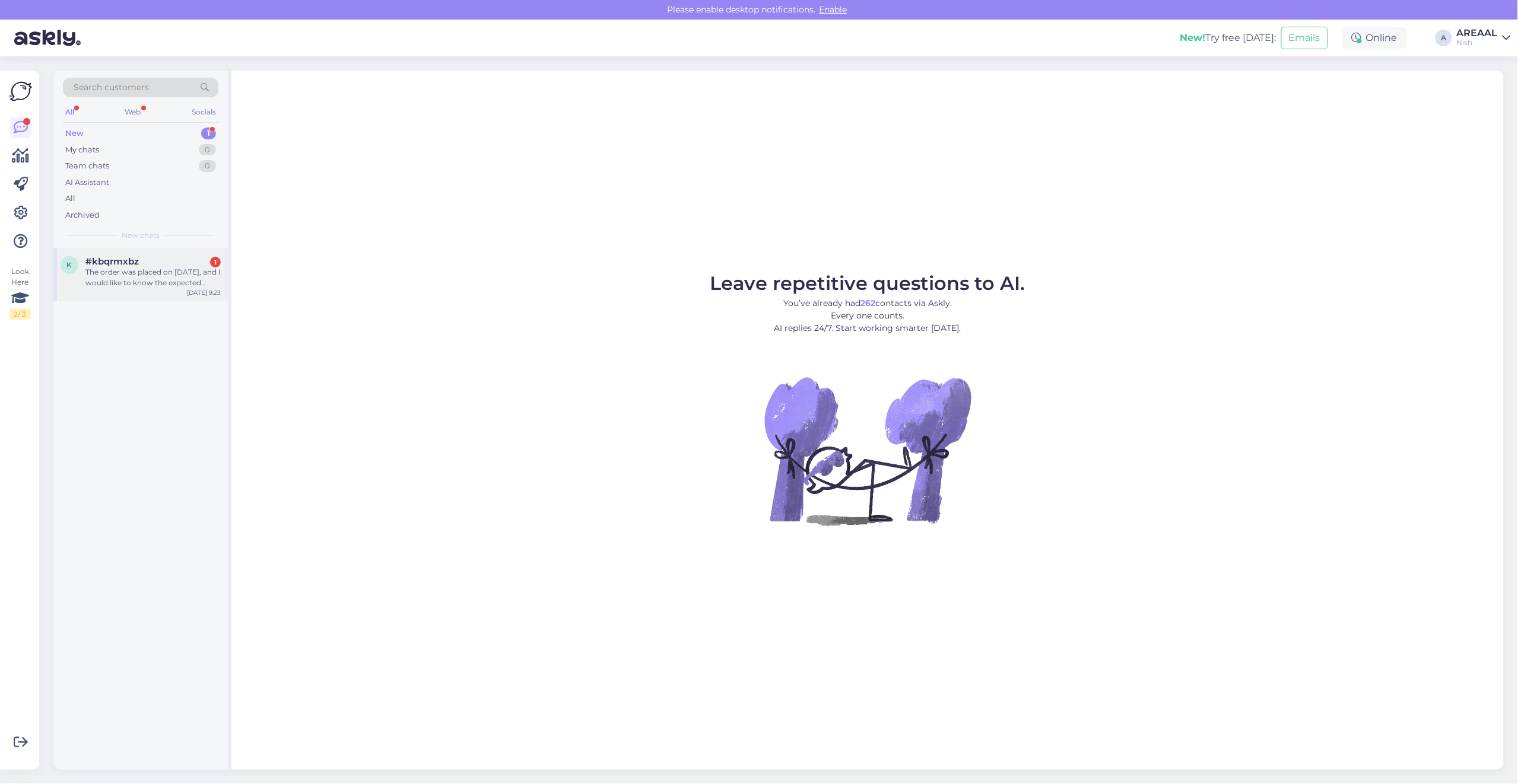
click at [168, 266] on div "#kbqrmxbz 1" at bounding box center [153, 261] width 135 height 11
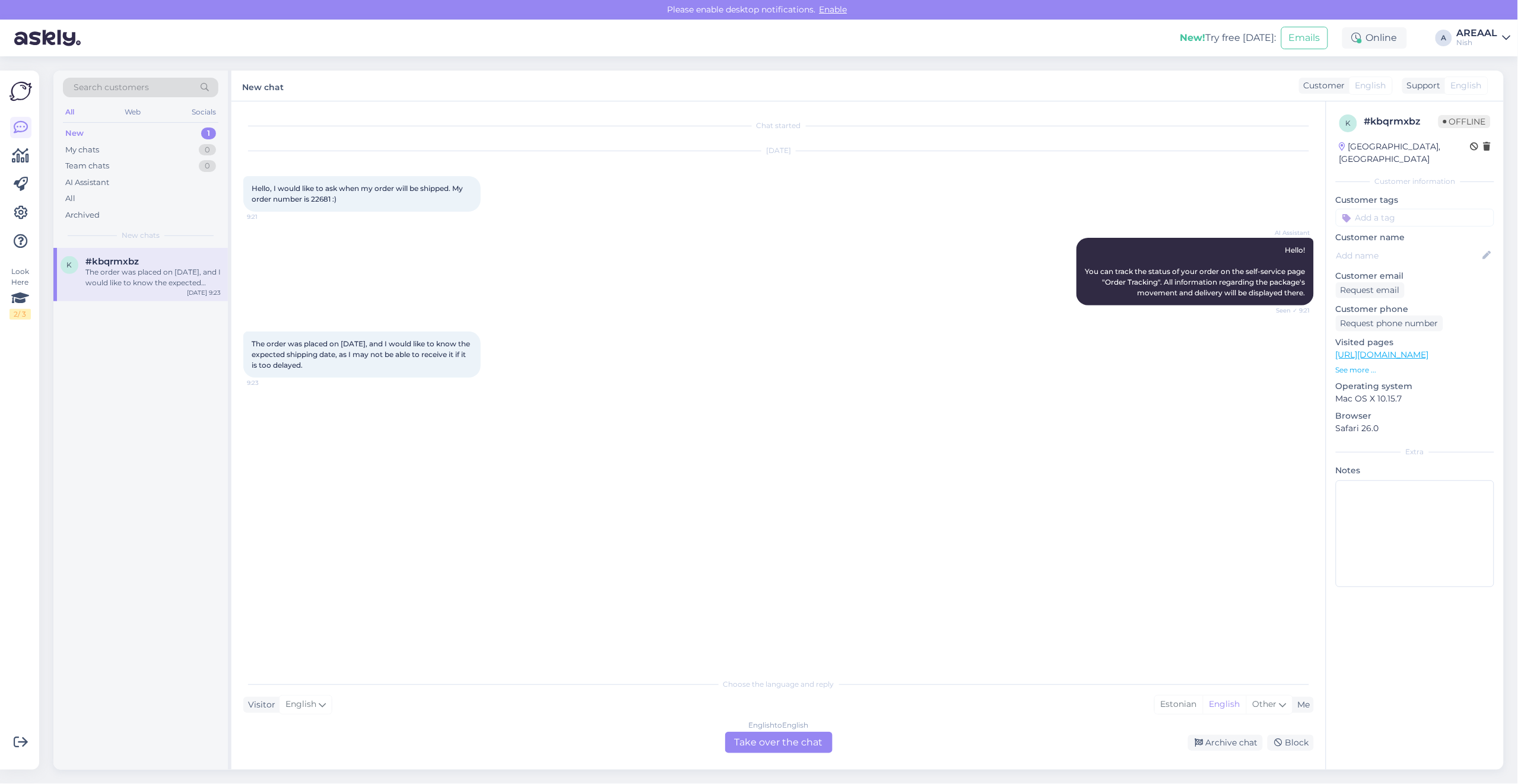
click at [312, 201] on span "Hello, I would like to ask when my order will be shipped. My order number is 22…" at bounding box center [358, 193] width 213 height 19
copy span "22681"
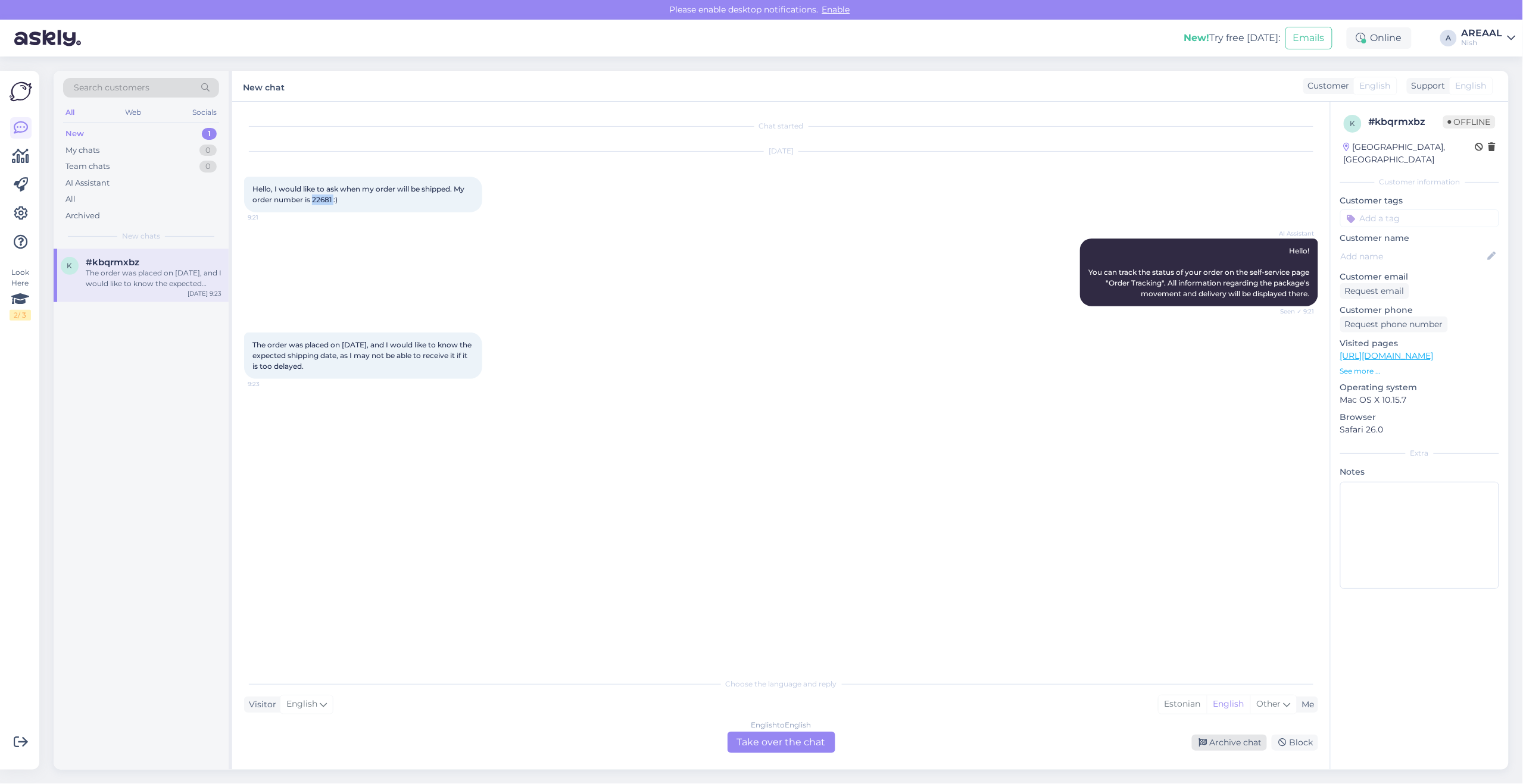
click at [1230, 742] on div "Archive chat" at bounding box center [1230, 743] width 75 height 16
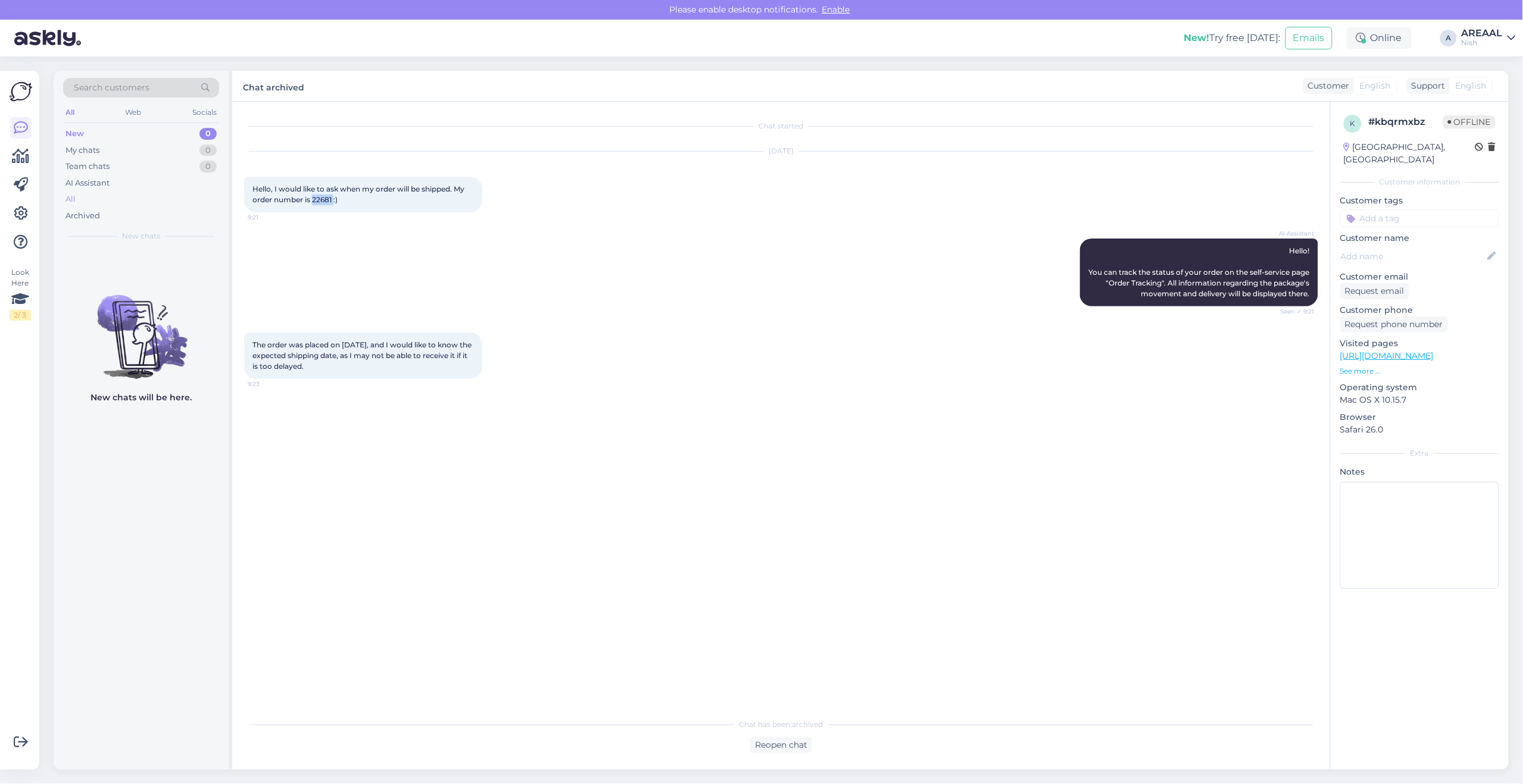
click at [144, 198] on div "All" at bounding box center [141, 199] width 156 height 16
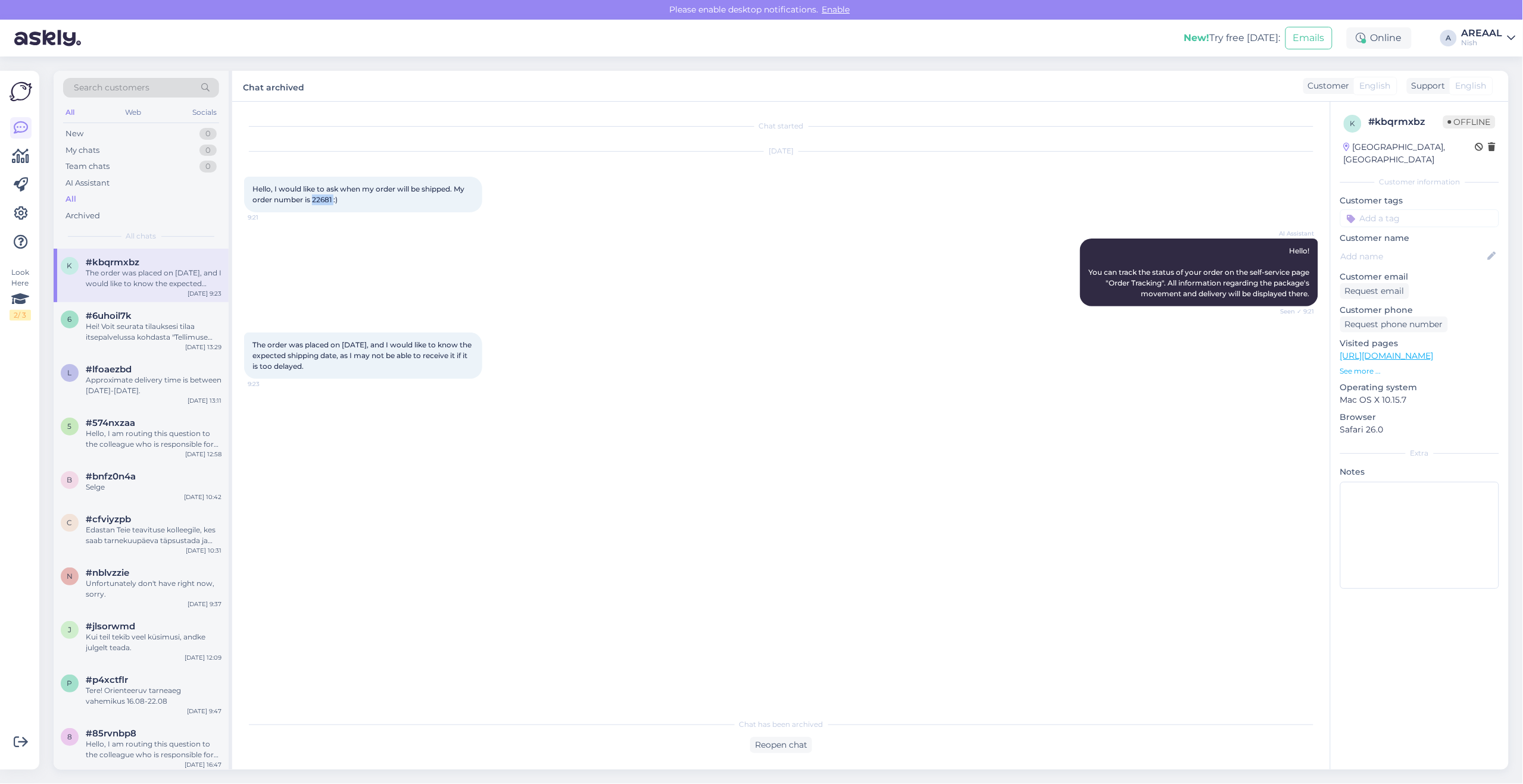
click at [1480, 47] on div "Nish" at bounding box center [1482, 43] width 41 height 9
click at [1481, 75] on button "Open" at bounding box center [1490, 66] width 33 height 19
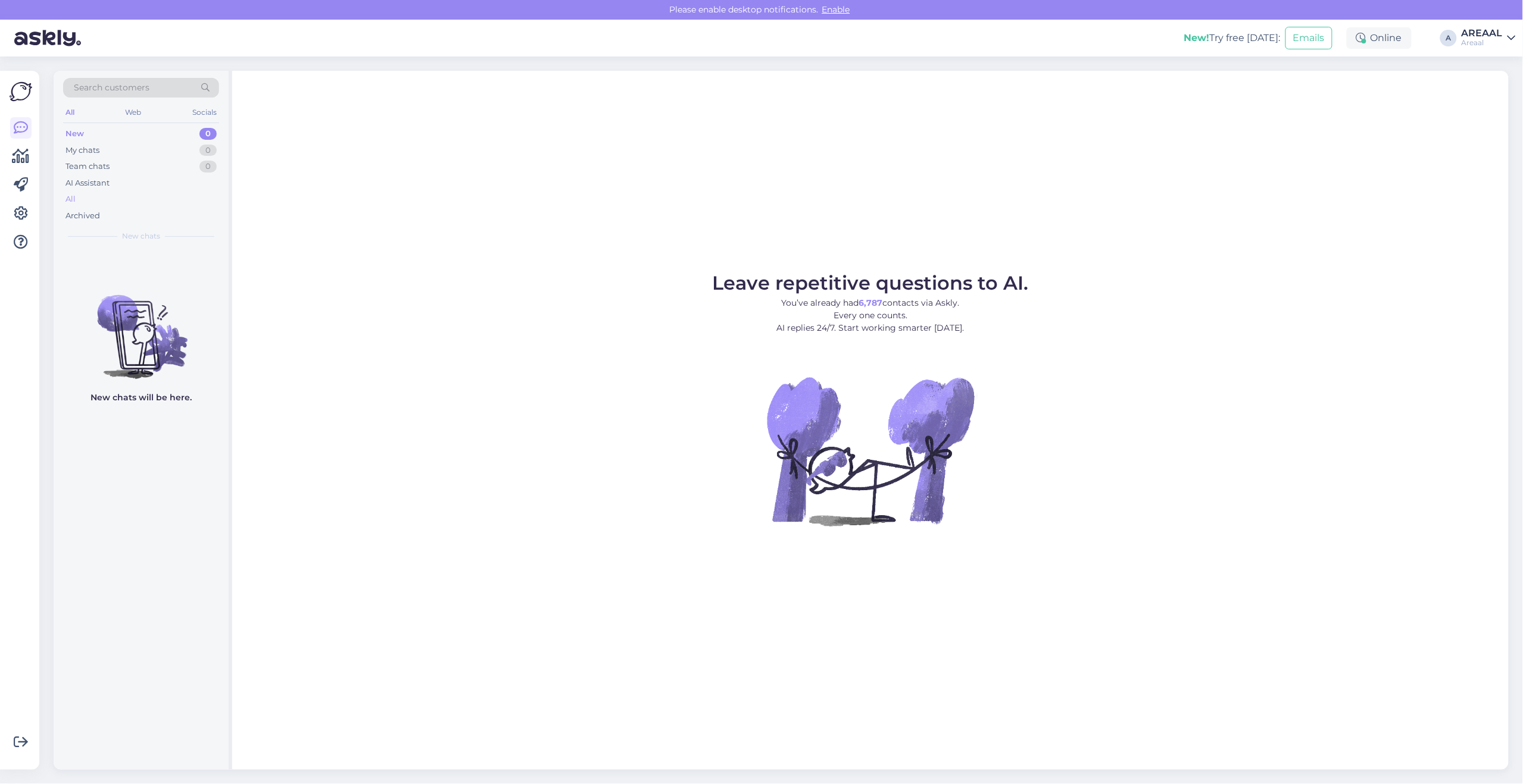
click at [106, 198] on div "All" at bounding box center [141, 199] width 156 height 16
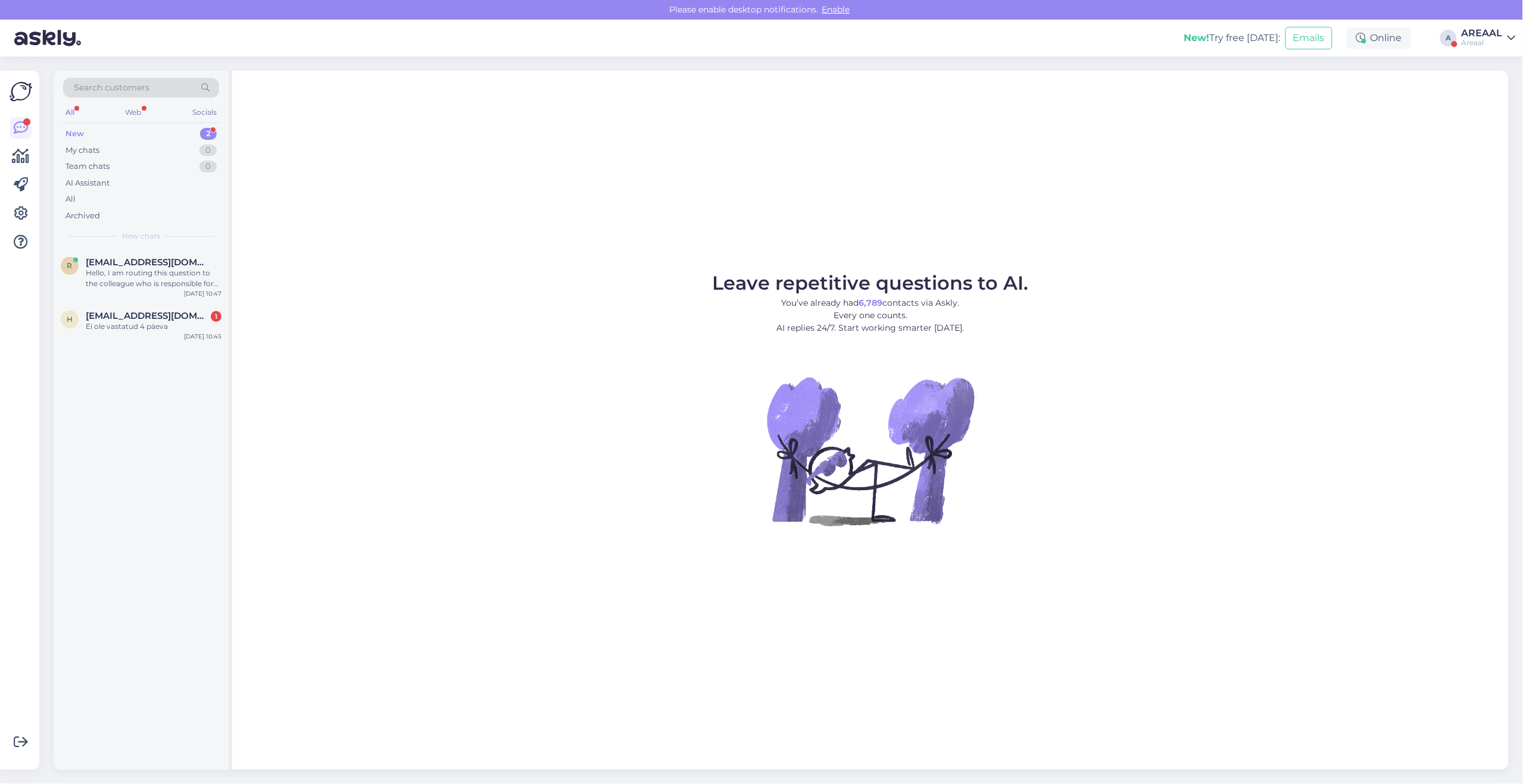
click at [333, 292] on figure "Leave repetitive questions to AI. You’ve already had 6,789 contacts via Askly. …" at bounding box center [870, 416] width 1255 height 285
click at [160, 328] on div "Ei ole vastatud 4 päeva" at bounding box center [153, 327] width 135 height 11
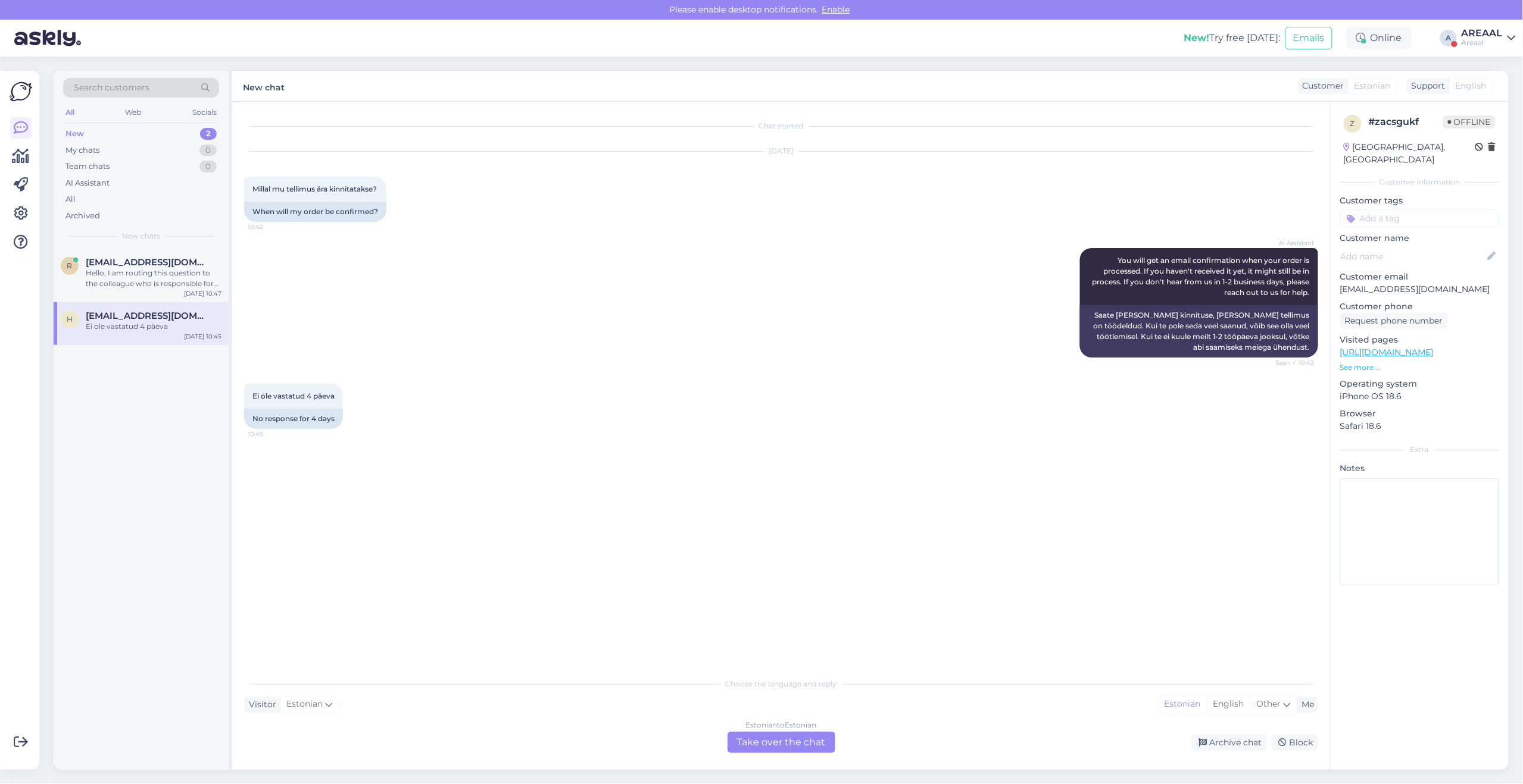
click at [781, 747] on div "Estonian to Estonian Take over the chat" at bounding box center [781, 743] width 107 height 22
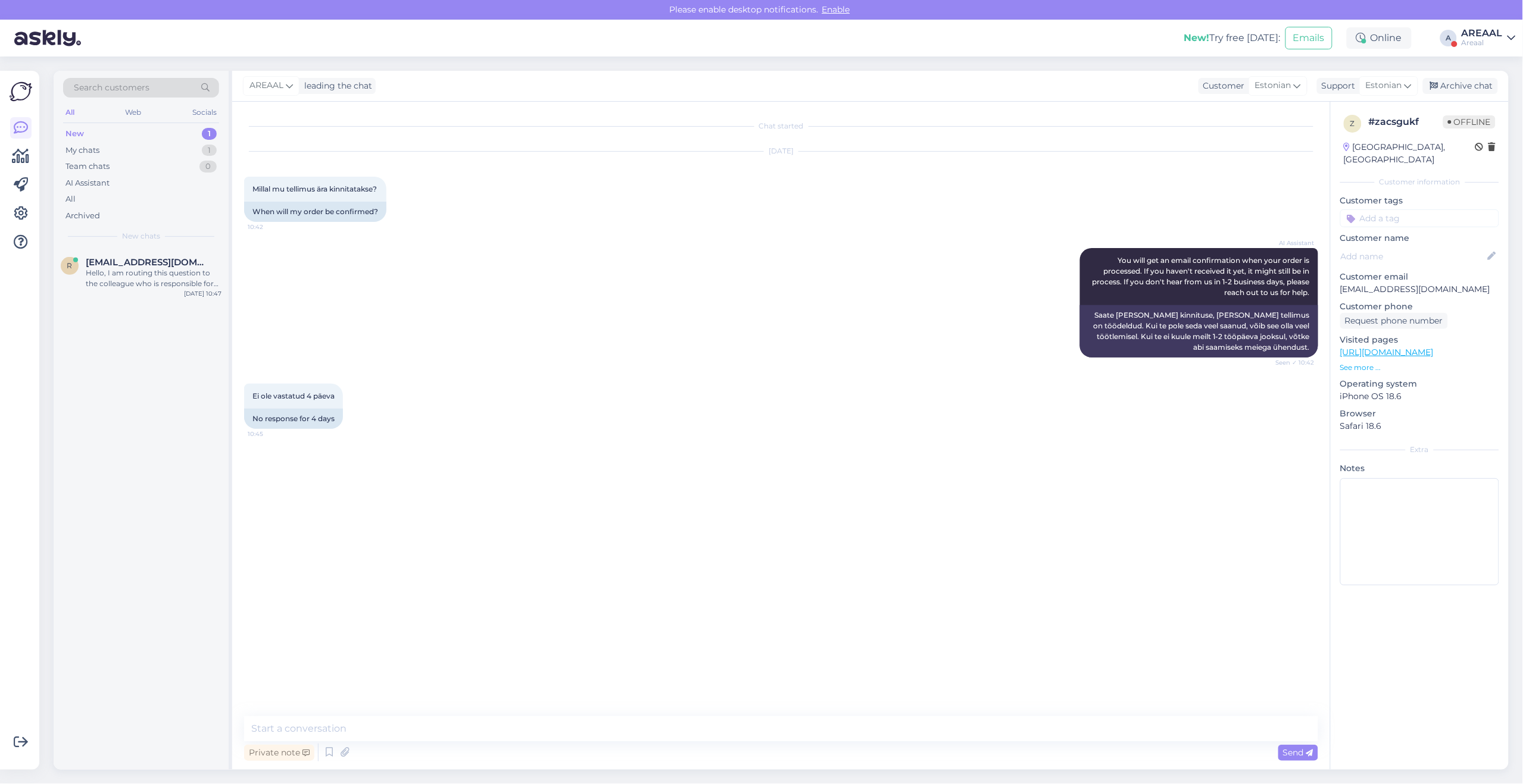
click at [786, 744] on div "Private note Send" at bounding box center [781, 752] width 1074 height 23
click at [792, 739] on textarea at bounding box center [781, 729] width 1074 height 25
click at [354, 728] on textarea "Tellimus kinnitatakse sellel hetkel kui tellimus vormistatakse" at bounding box center [781, 729] width 1074 height 25
type textarea "Tellimus kinnitatakse automaatselt sellel hetkel kui tellimus vormistatakse"
click at [1375, 283] on p "[EMAIL_ADDRESS][DOMAIN_NAME]" at bounding box center [1419, 289] width 159 height 12
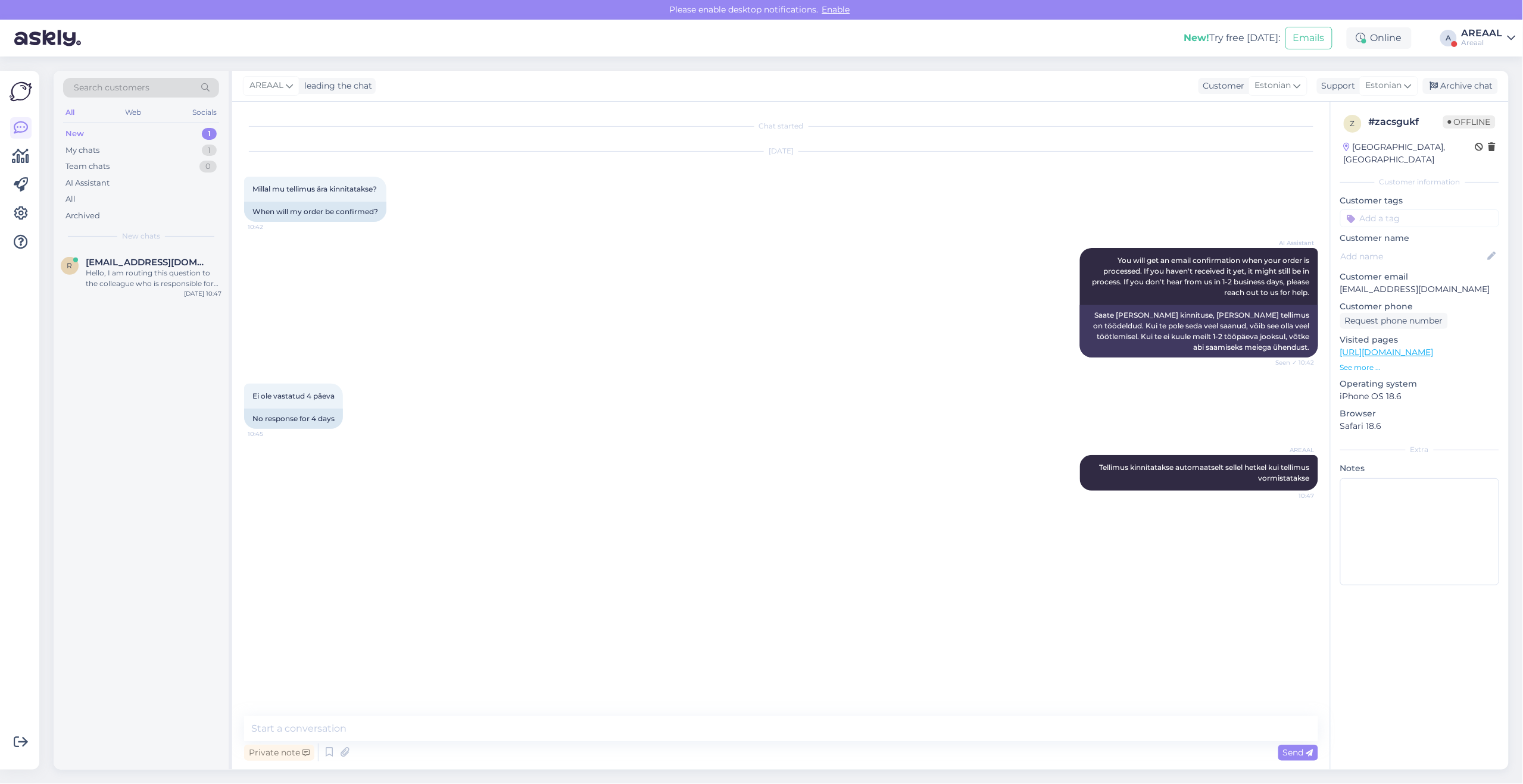
click at [1380, 283] on p "[EMAIL_ADDRESS][DOMAIN_NAME]" at bounding box center [1419, 289] width 159 height 12
click at [1186, 730] on textarea at bounding box center [781, 729] width 1074 height 25
type textarea "Teie tellimuse orienteeruv tarneaeg on 2 nädalat alates tellimuse vormistamisest"
click at [160, 271] on div "Hello, I am routing this question to the colleague who is responsible for this …" at bounding box center [153, 278] width 135 height 22
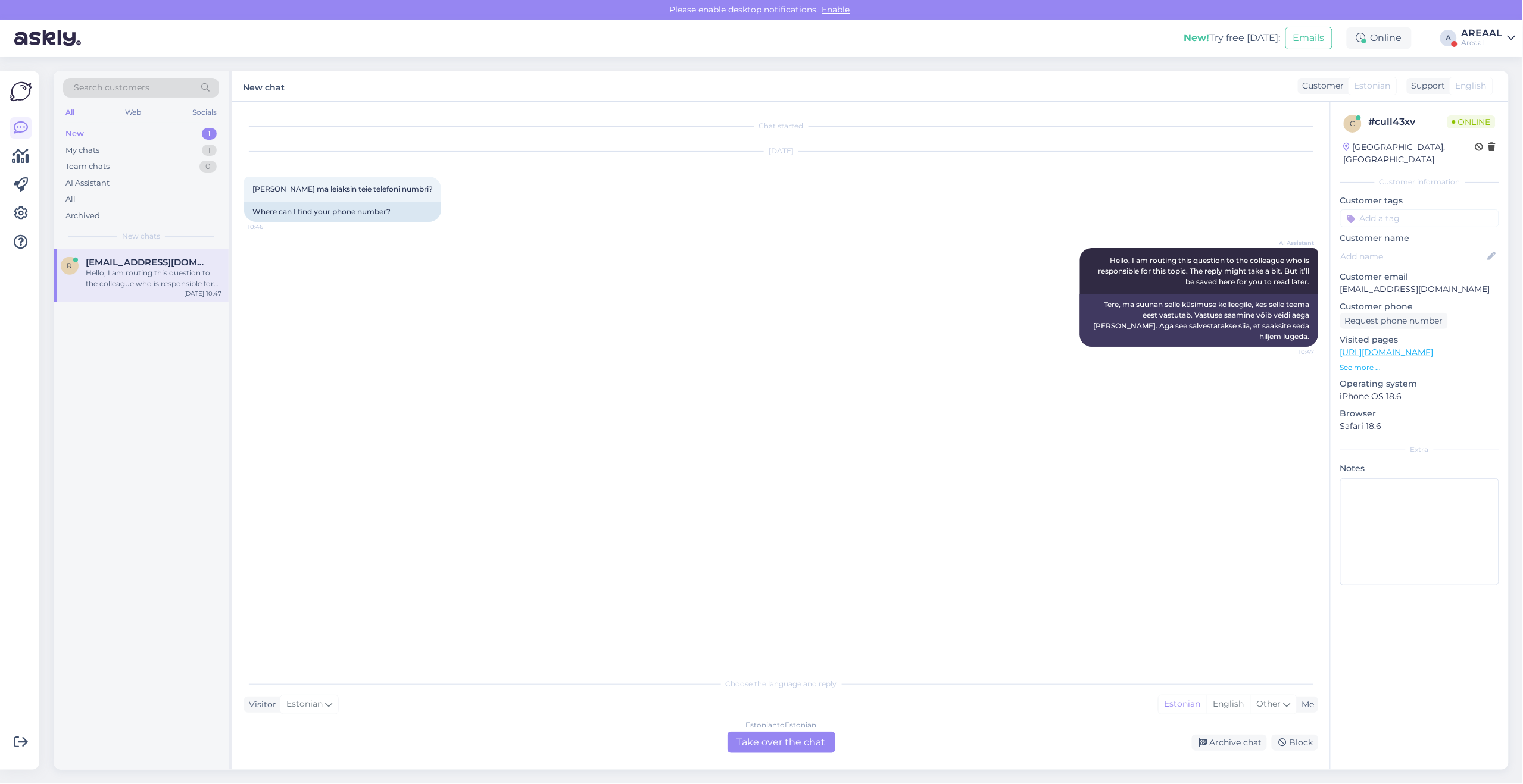
click at [761, 733] on div "Estonian to Estonian Take over the chat" at bounding box center [781, 743] width 107 height 22
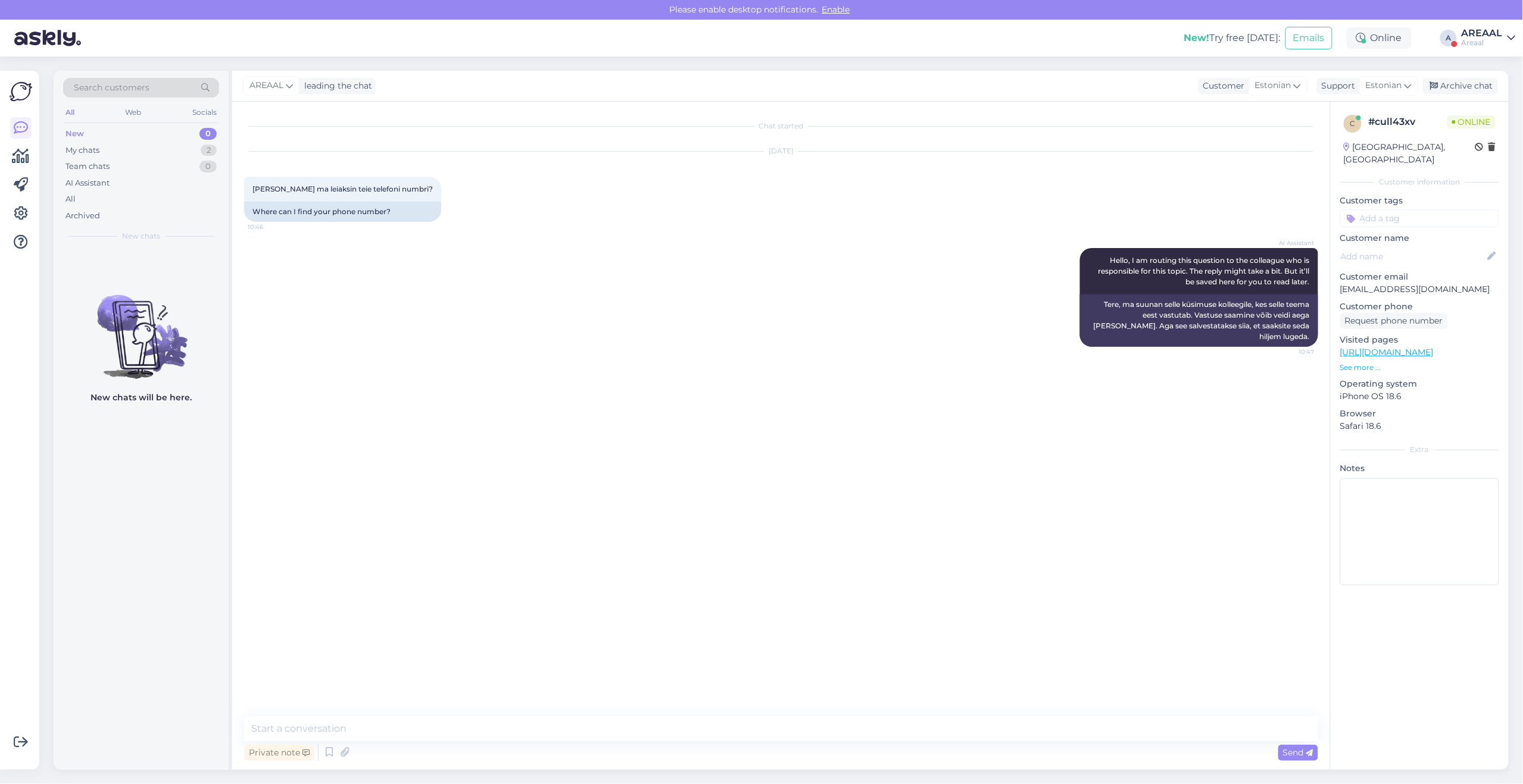
click at [767, 735] on textarea at bounding box center [781, 729] width 1074 height 25
type textarea "Telefoniteenindus on suletud alates 2025 jaanuarist, teenindame edaspidi kirjal…"
click at [799, 313] on div "AI Assistant Hello, I am routing this question to the colleague who is responsi…" at bounding box center [781, 297] width 1074 height 125
click at [802, 338] on div "AI Assistant Hello, I am routing this question to the colleague who is responsi…" at bounding box center [781, 297] width 1074 height 125
click at [1491, 29] on div "AREAAL" at bounding box center [1482, 33] width 41 height 9
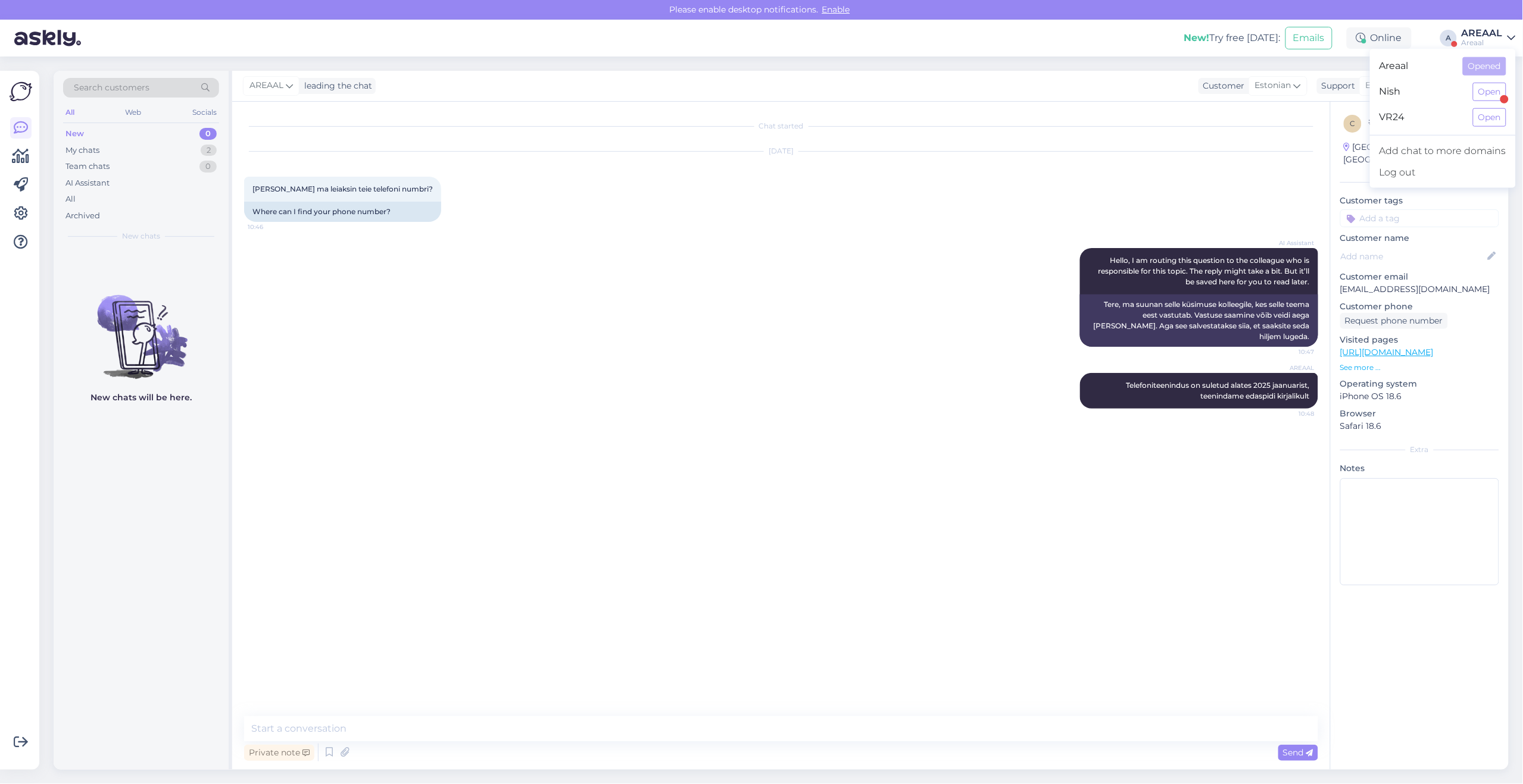
click at [1147, 523] on div "Chat started Aug 14 2025 Kust ma leiaksin teie telefoni numbri? 10:46 Where can…" at bounding box center [787, 409] width 1085 height 592
click at [1148, 742] on div "Private note Send" at bounding box center [781, 752] width 1074 height 23
click at [1149, 726] on textarea at bounding box center [781, 729] width 1074 height 25
type textarea "Kahjuks ei olnud majanduslikulkt"
click at [1477, 44] on div "Areaal" at bounding box center [1482, 43] width 41 height 9
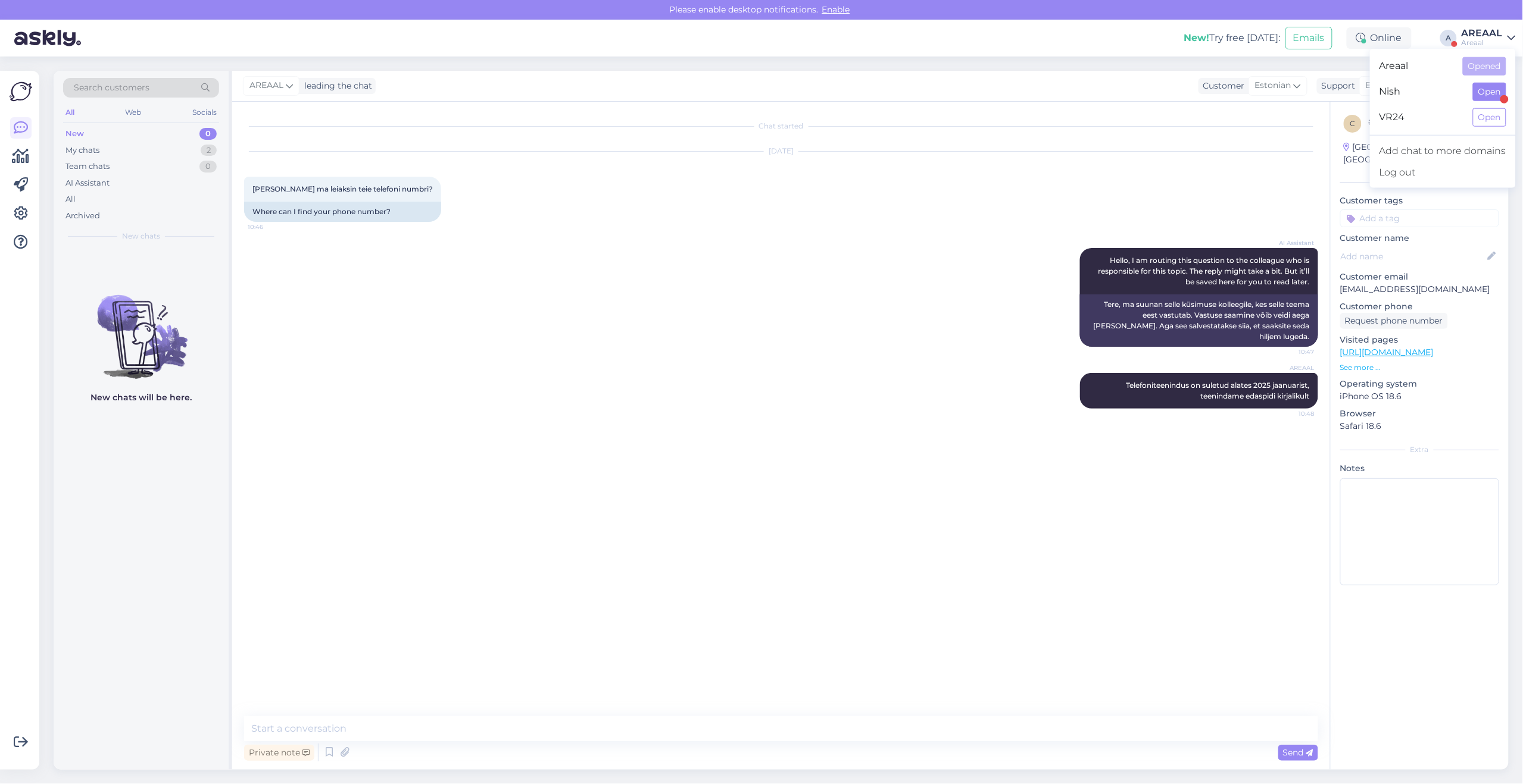
drag, startPoint x: 1487, startPoint y: 82, endPoint x: 1492, endPoint y: 90, distance: 9.4
click at [1492, 90] on div "Nish Open" at bounding box center [1442, 92] width 146 height 26
click at [1493, 90] on button "Open" at bounding box center [1490, 92] width 33 height 19
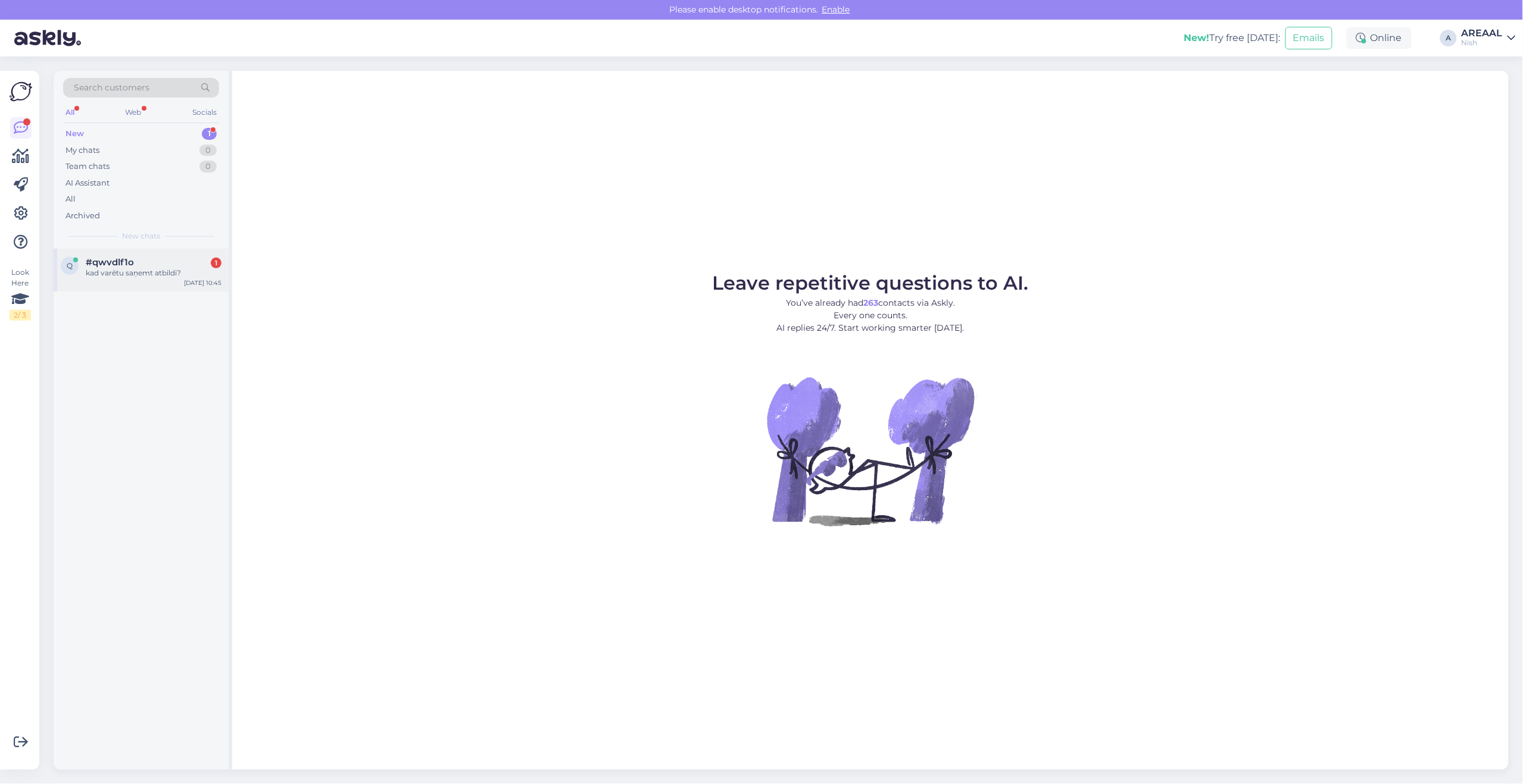
click at [180, 262] on div "#qwvdlf1o 1" at bounding box center [153, 262] width 135 height 11
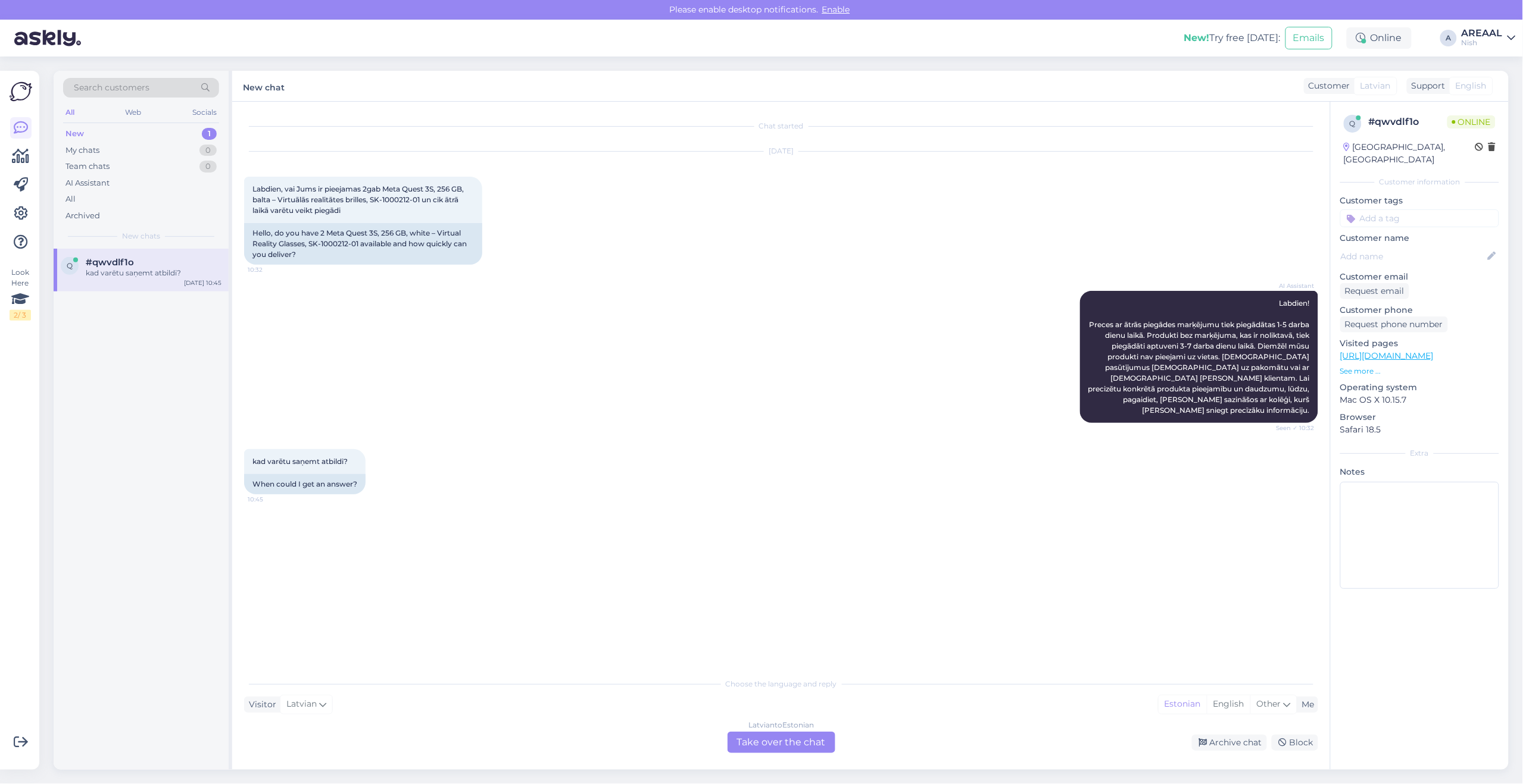
click at [798, 747] on div "Latvian to Estonian Take over the chat" at bounding box center [781, 743] width 107 height 22
click at [799, 732] on div "Latvian to Estonian Take over the chat" at bounding box center [781, 743] width 107 height 22
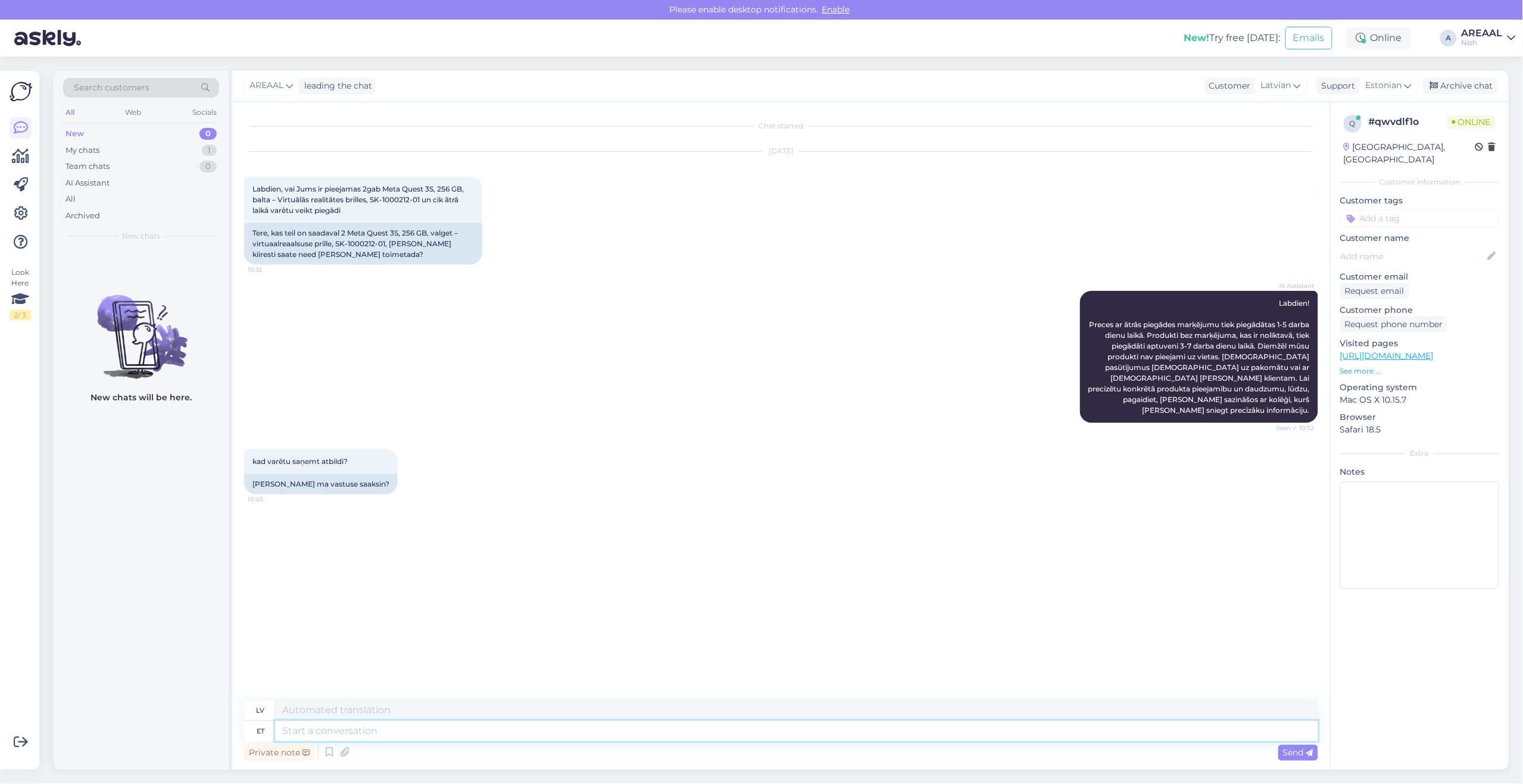
click at [802, 733] on textarea at bounding box center [796, 731] width 1043 height 20
type textarea "Approximatme del"
type textarea "Tuvināšana"
type textarea "Approximate del"
type textarea "Aptuvens"
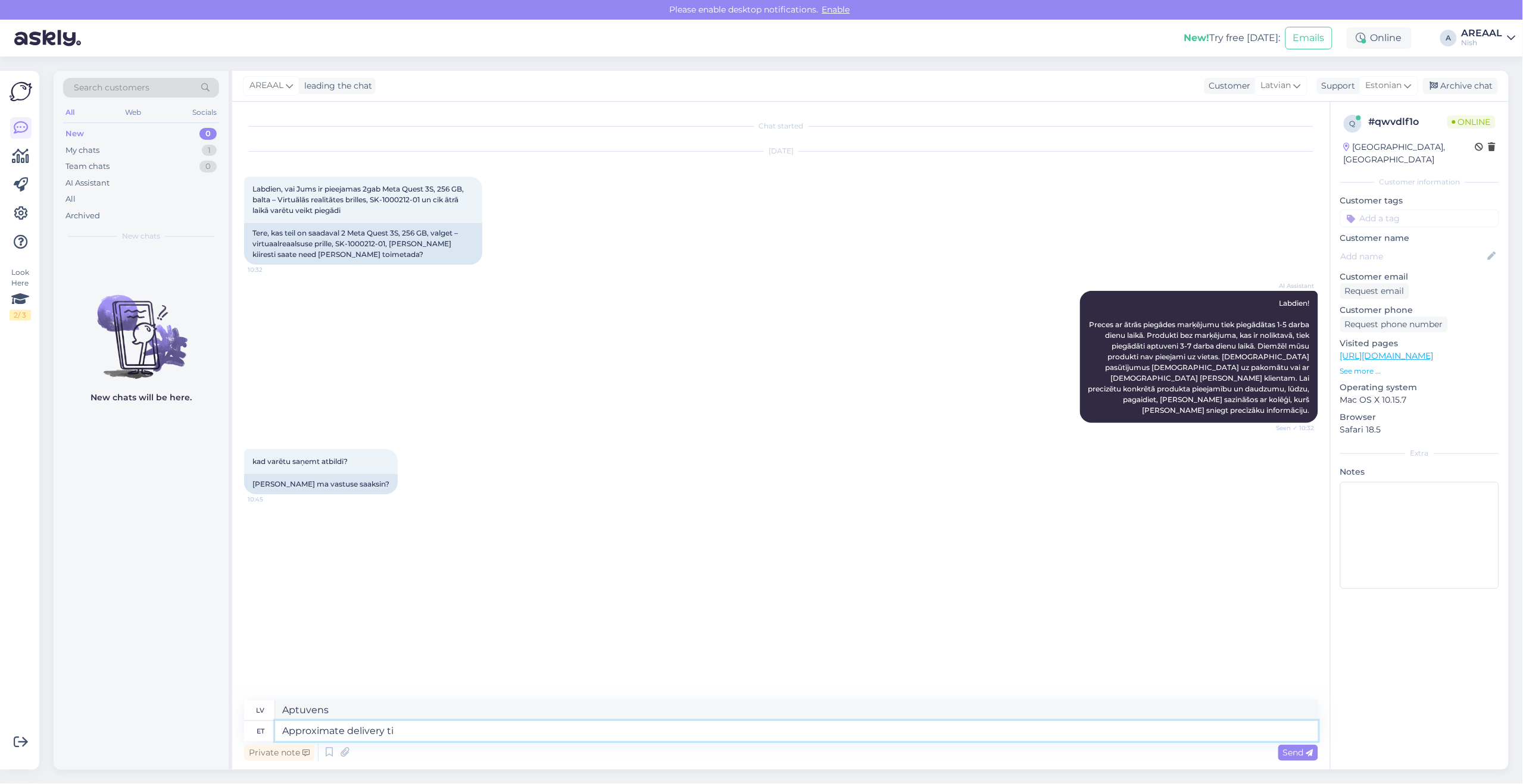
type textarea "Approximate delivery [PERSON_NAME]"
type textarea "Aptuvenais piegādes laiks"
type textarea "Approximate delivery timem 2 we"
type textarea "Aptuvenais piegādes laiks 2"
type textarea "Approximate delivery timem"
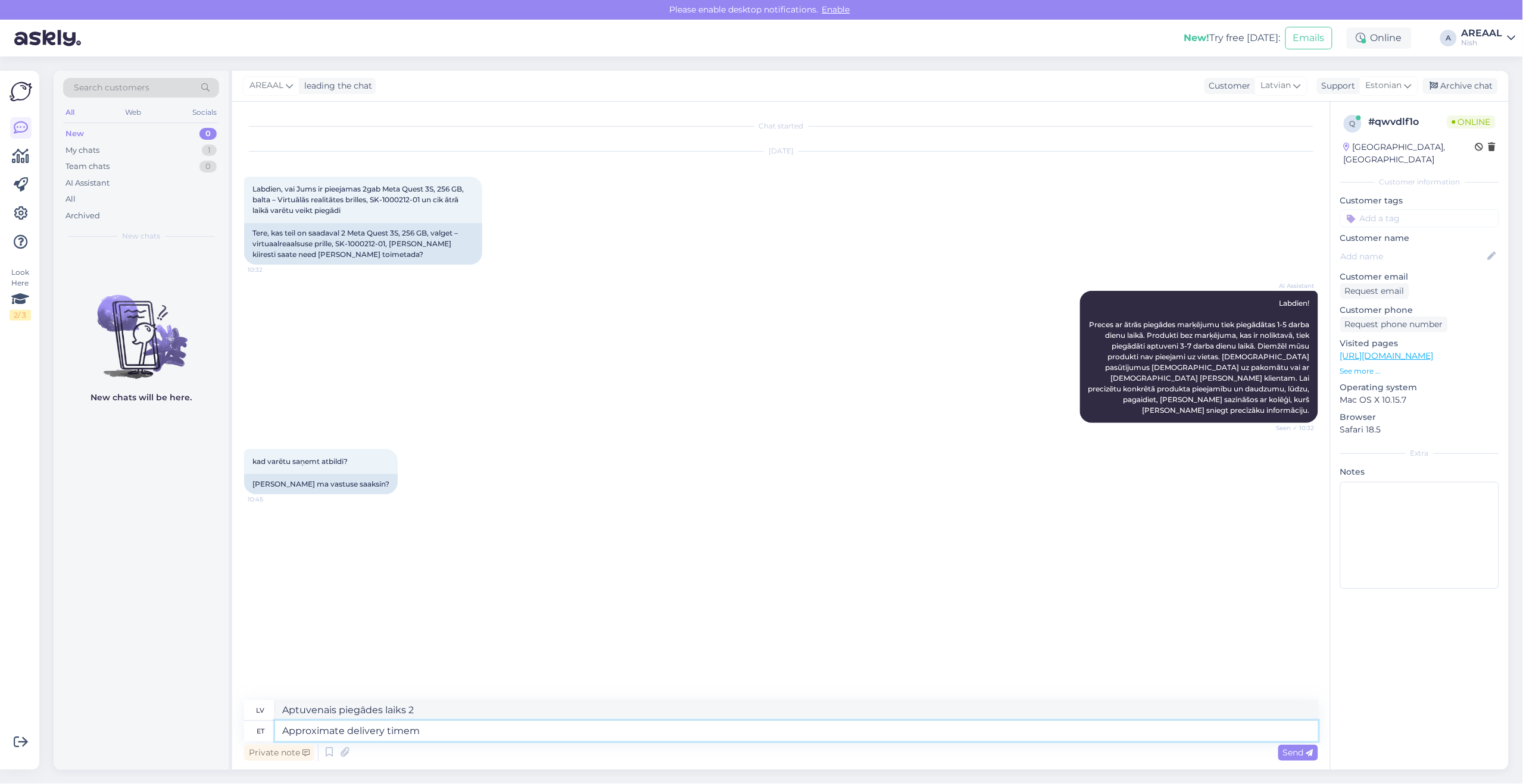
type textarea "Aptuvenais piegādes laiks"
type textarea "Approximate delivery time 2"
type textarea "Aptuvenais piegādes laiks 2"
type textarea "Approximate delivery time 2 weeks. pr"
type textarea "Aptuvenais piegādes laiks 2 nedēļas."
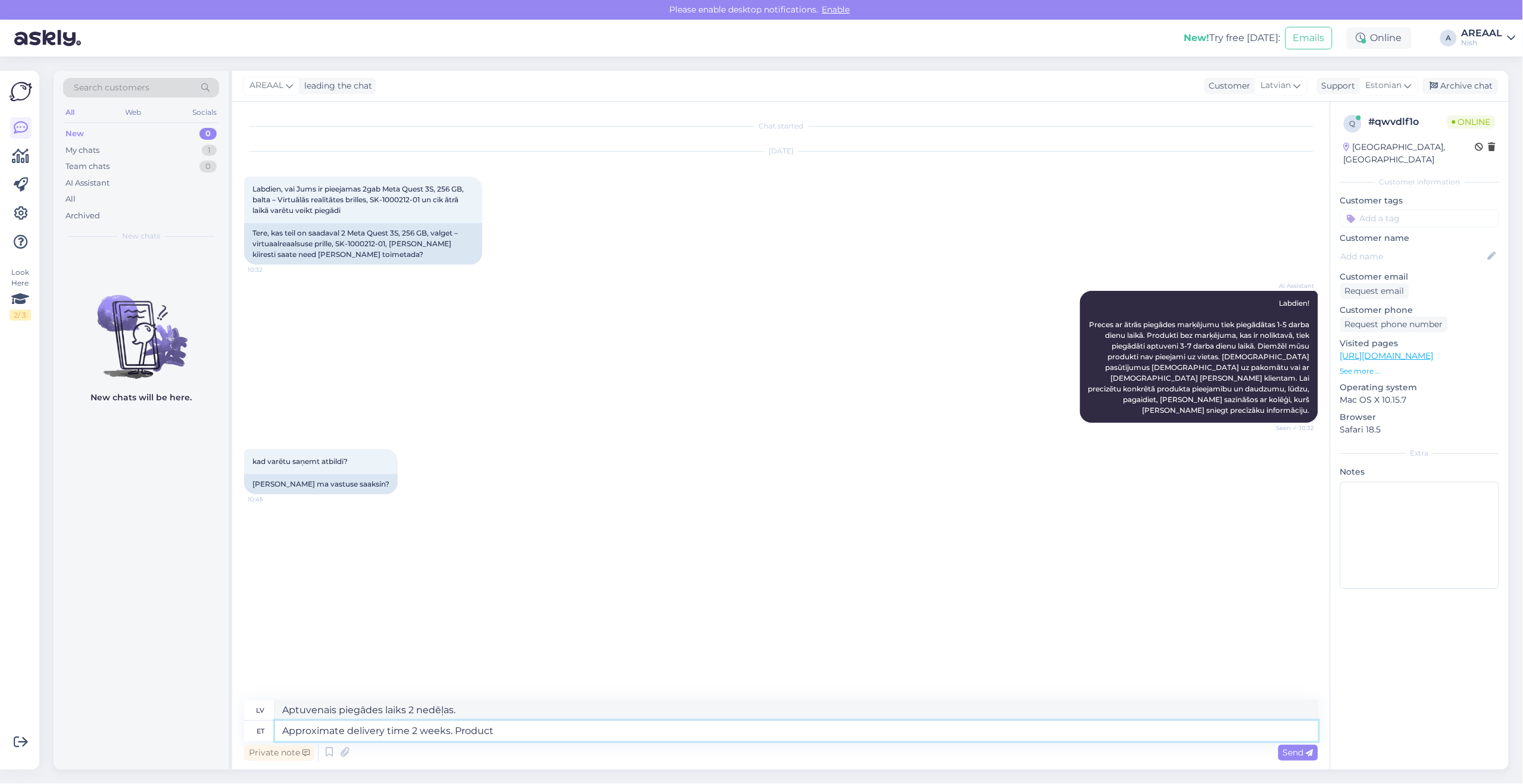
type textarea "Approximate delivery time 2 weeks. Product i"
type textarea "Aptuvenais piegādes laiks 2 nedēļas. Produkts"
type textarea "Approximate delivery time 2 weeks. Product is avi"
type textarea "Aptuvenais piegādes laiks 2 nedēļas. Prece ir"
type textarea "Approximate delivery time 2 weeks. Product is available."
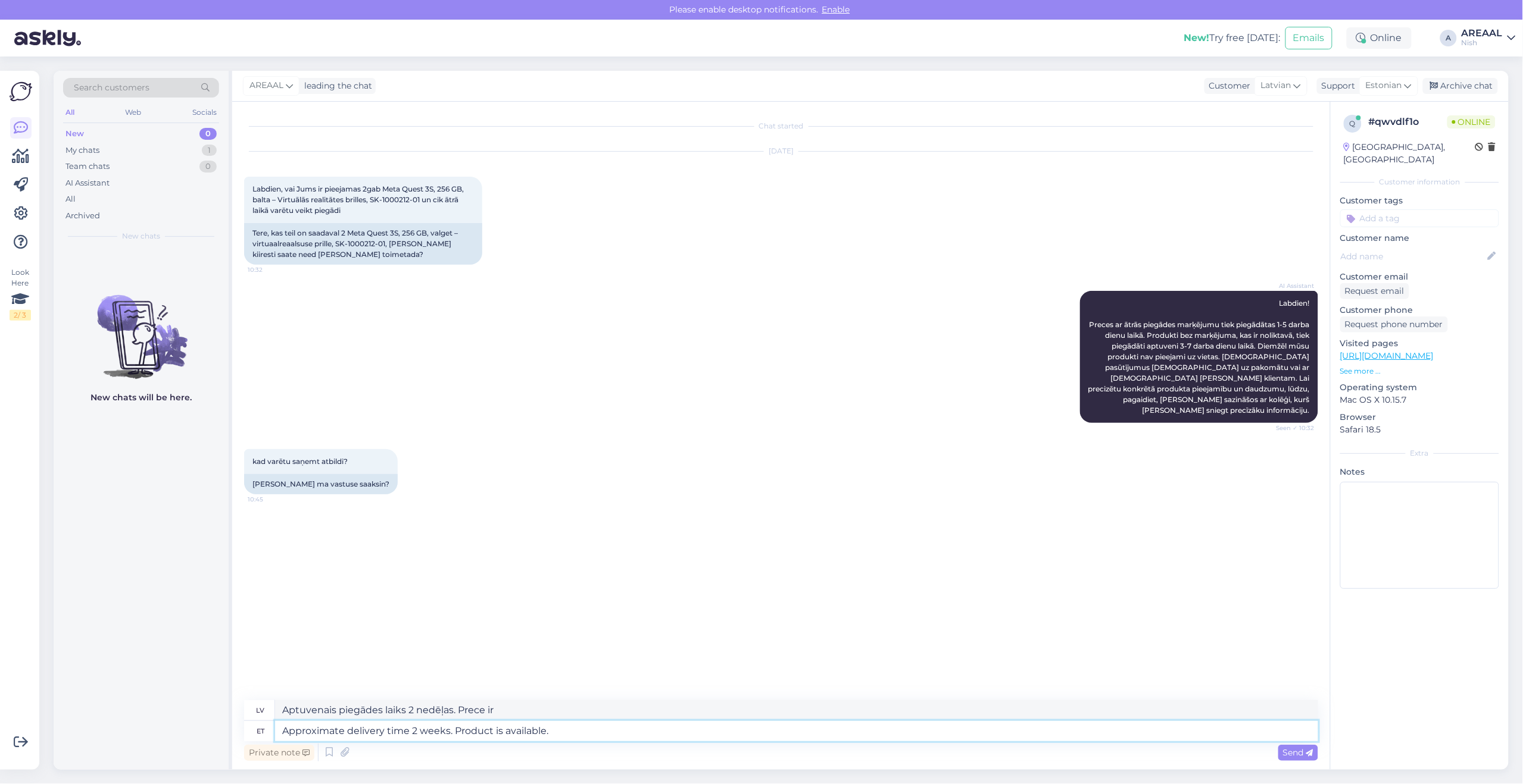
type textarea "Aptuvenais piegādes laiks 2 nedēļas. Prece ir pieejama."
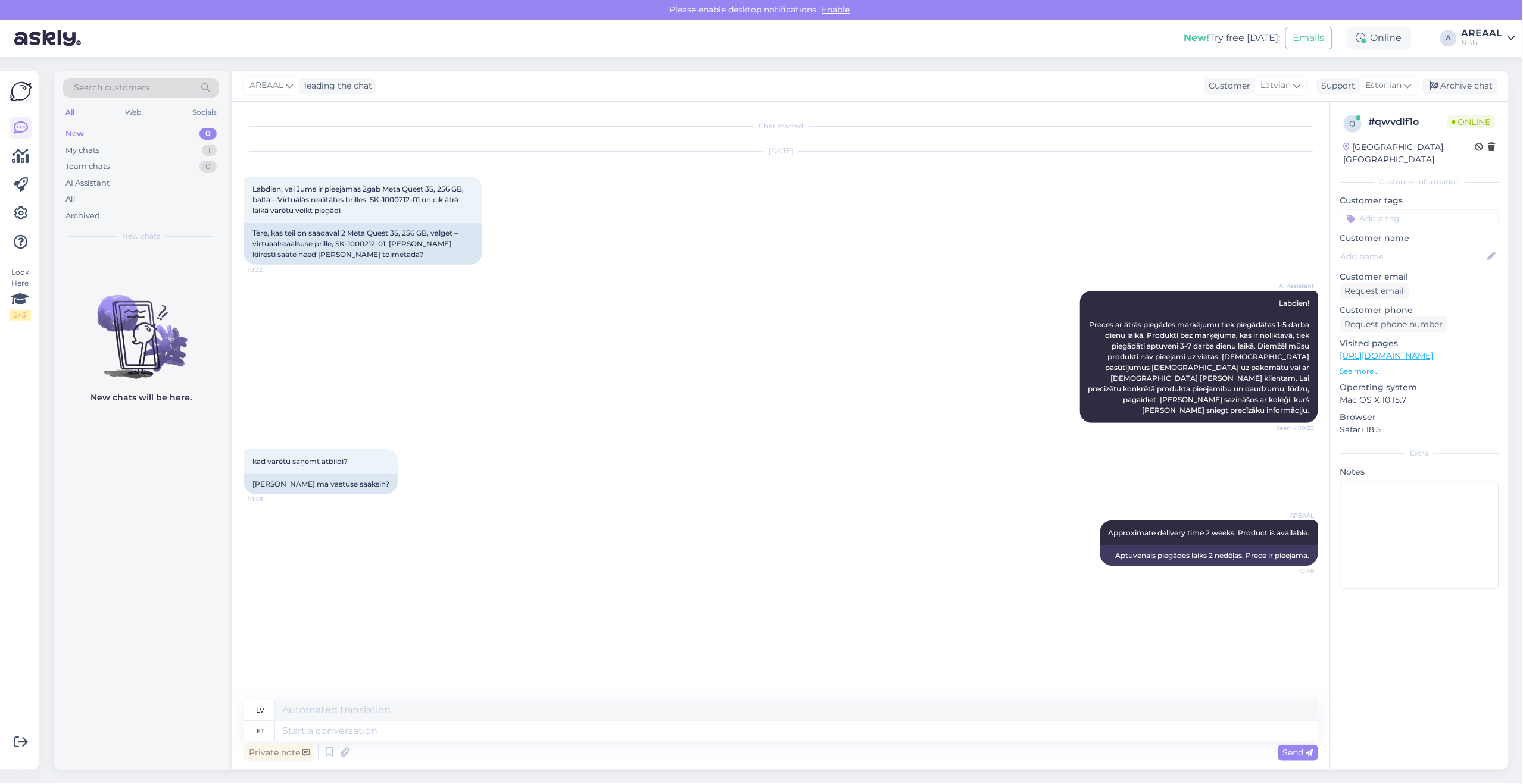
click at [1483, 38] on div "Nish" at bounding box center [1482, 43] width 41 height 9
click at [1496, 63] on button "Open" at bounding box center [1490, 66] width 33 height 19
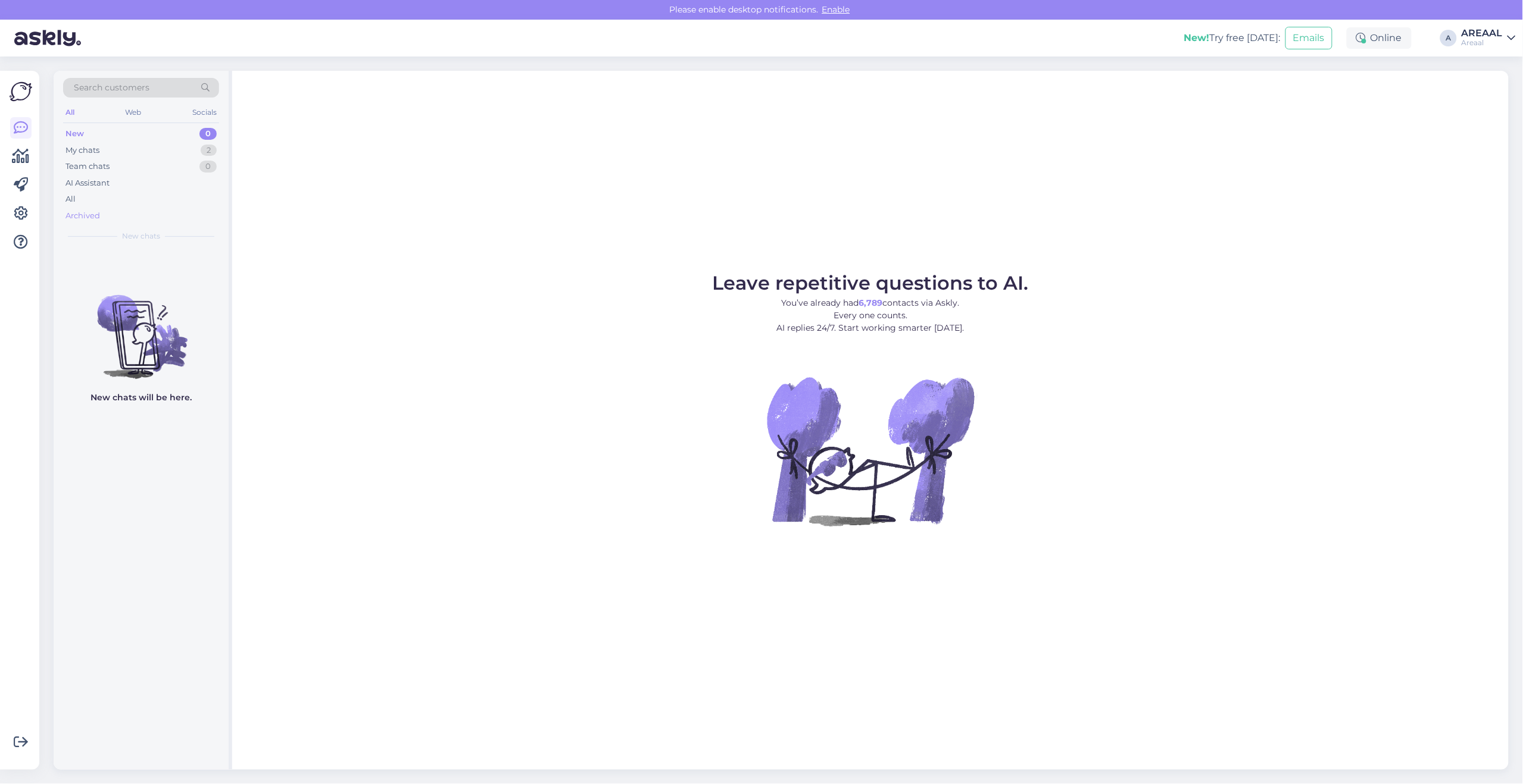
click at [155, 213] on div "Archived" at bounding box center [141, 215] width 156 height 16
click at [148, 192] on div "All" at bounding box center [141, 199] width 156 height 16
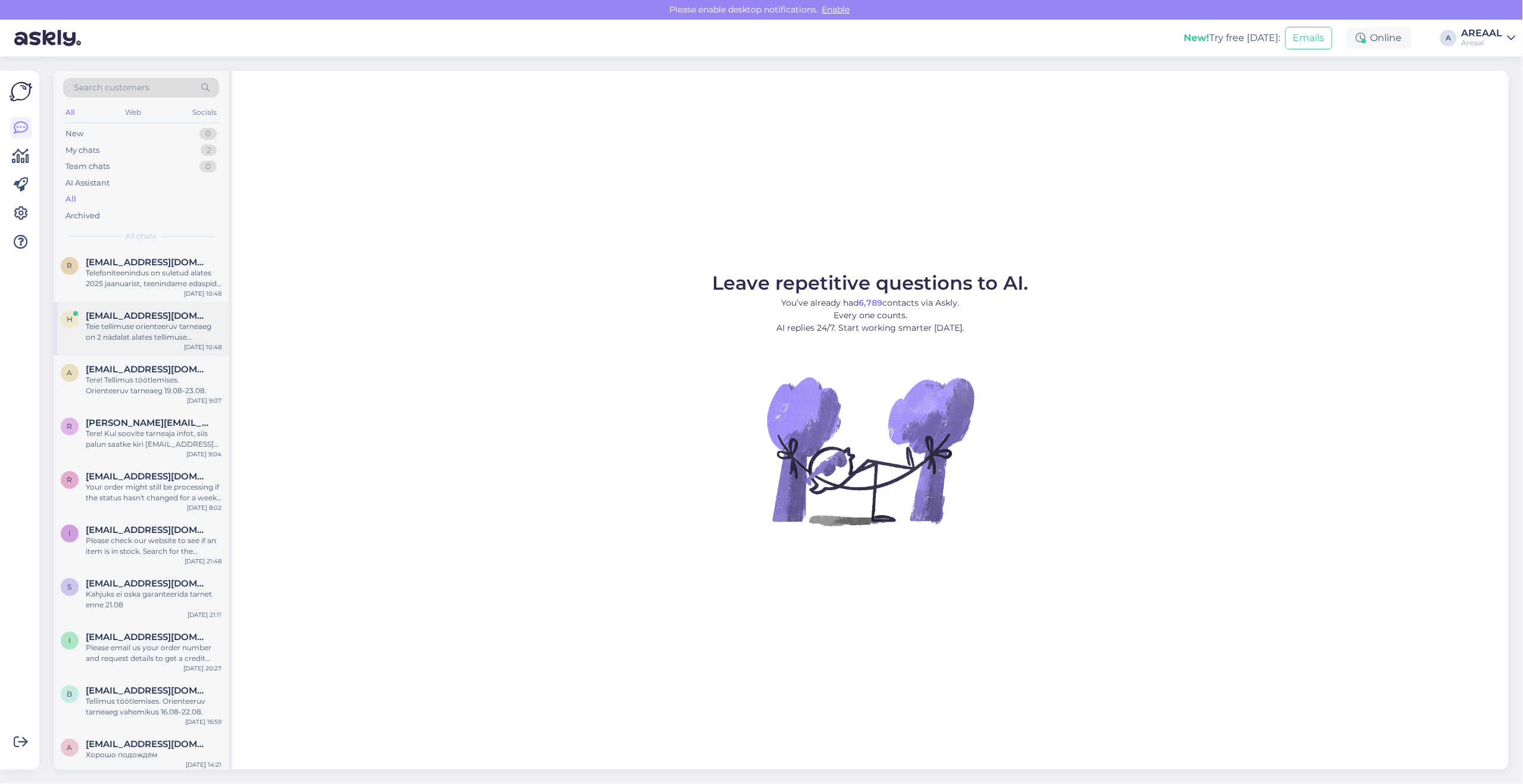
click at [124, 322] on div "Teie tellimuse orienteeruv tarneaeg on 2 nädalat alates tellimuse vormistamisest" at bounding box center [153, 332] width 135 height 22
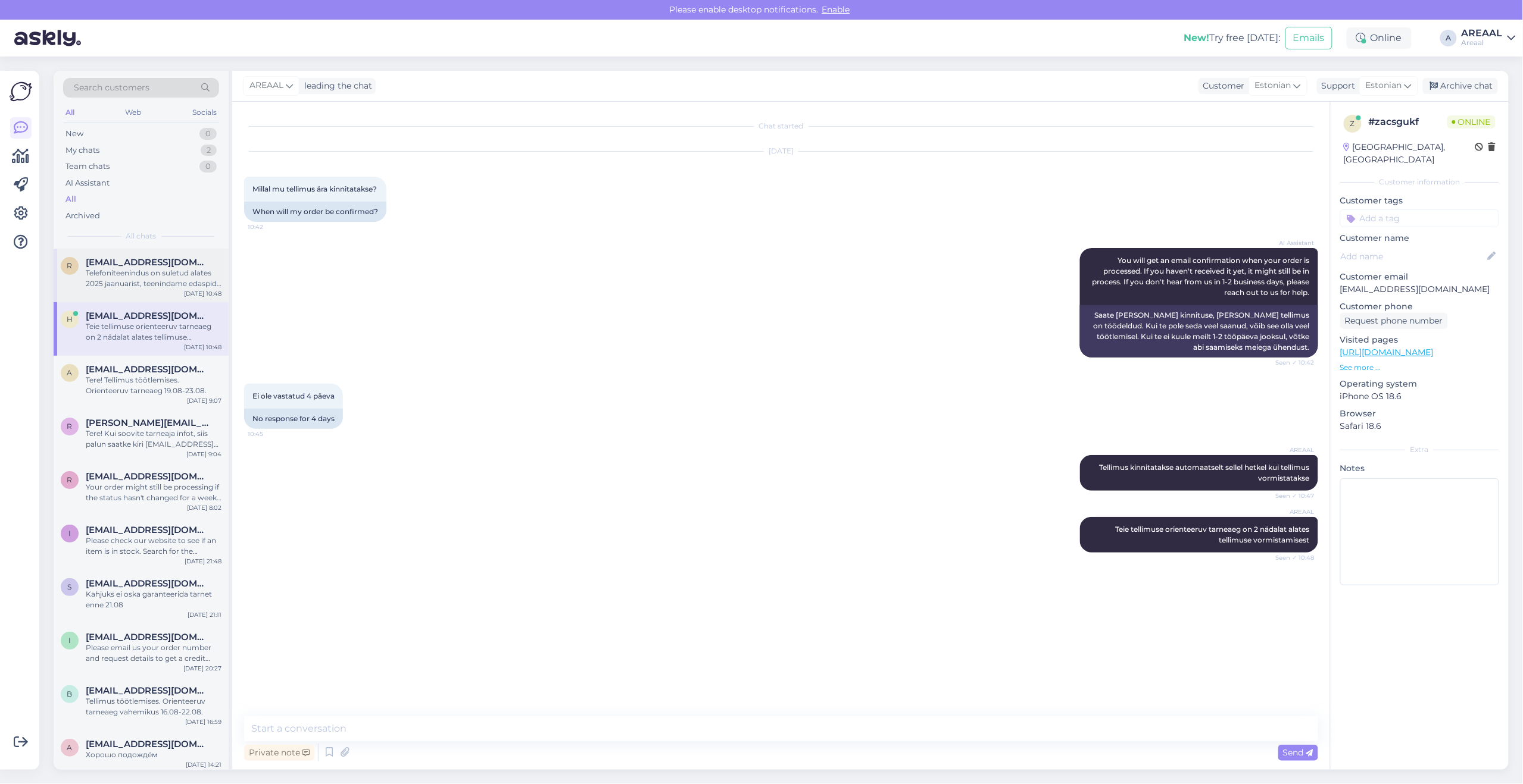
click at [138, 272] on div "Telefoniteenindus on suletud alates 2025 jaanuarist, teenindame edaspidi kirjal…" at bounding box center [153, 278] width 135 height 22
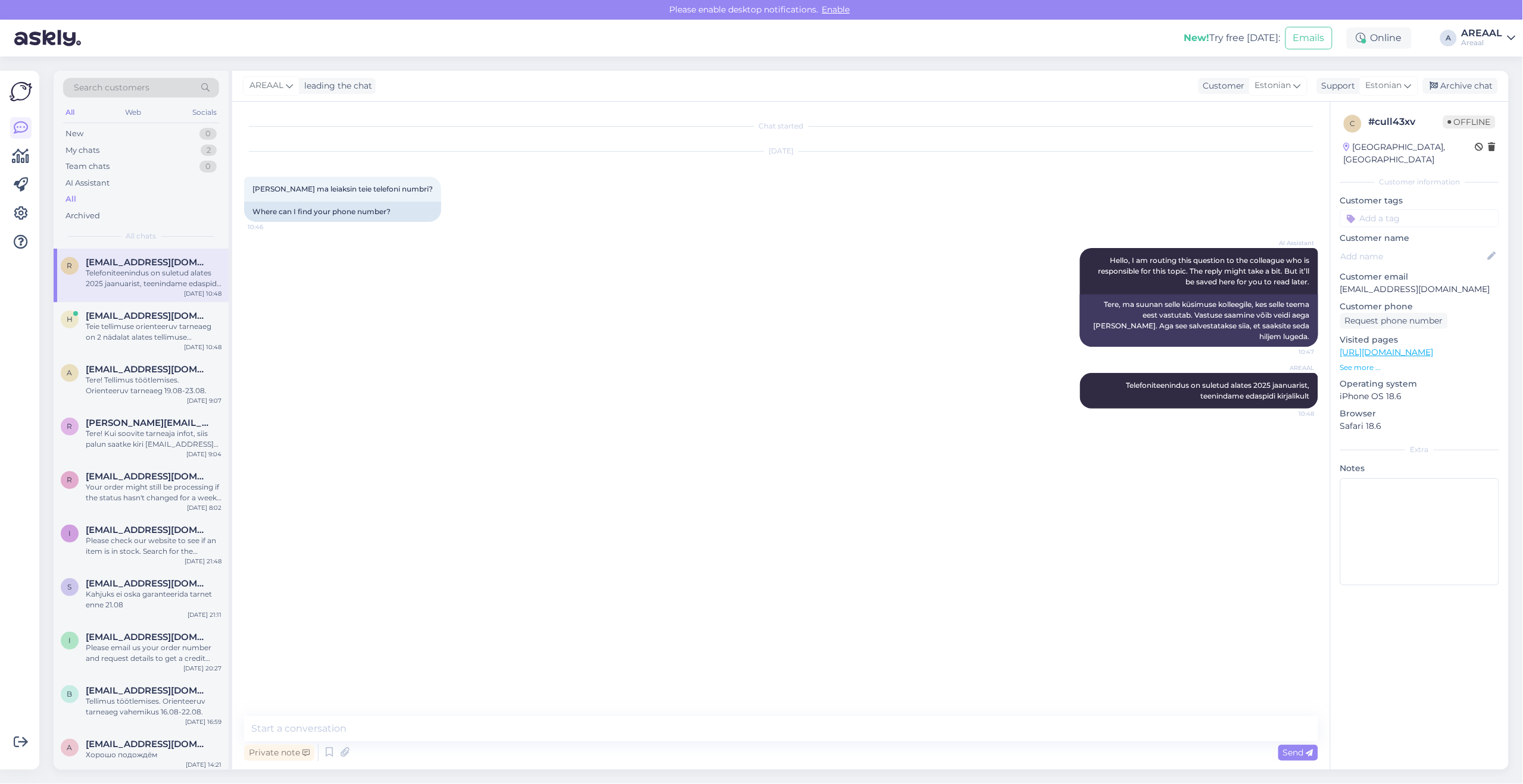
click at [831, 466] on div "Chat started Aug 14 2025 Kust ma leiaksin teie telefoni numbri? 10:46 Where can…" at bounding box center [787, 409] width 1085 height 592
click at [831, 468] on div "Chat started Aug 14 2025 Kust ma leiaksin teie telefoni numbri? 10:46 Where can…" at bounding box center [787, 409] width 1085 height 592
click at [831, 467] on div "Chat started Aug 14 2025 Kust ma leiaksin teie telefoni numbri? 10:46 Where can…" at bounding box center [787, 409] width 1085 height 592
click at [152, 317] on span "[EMAIL_ADDRESS][DOMAIN_NAME]" at bounding box center [147, 316] width 124 height 11
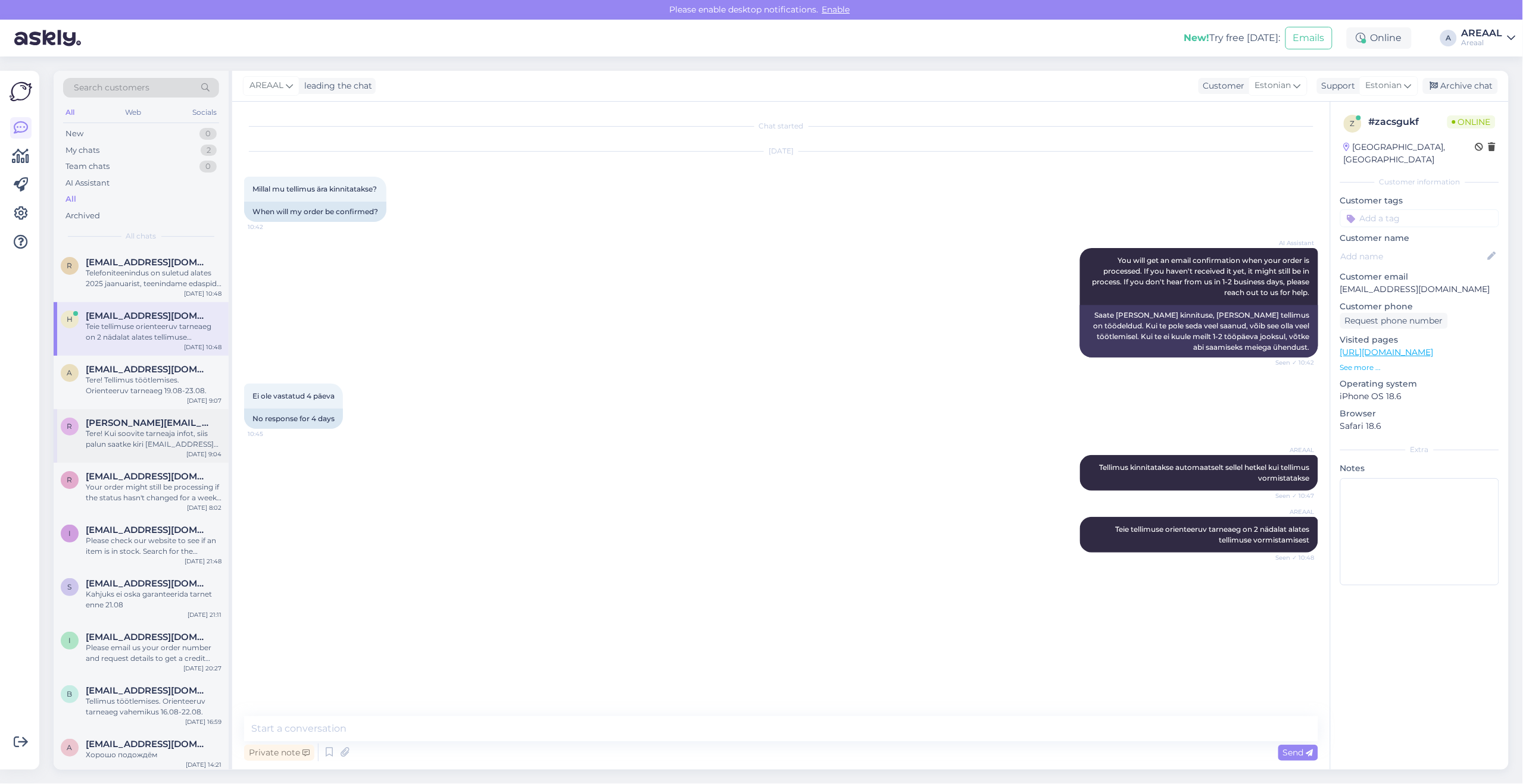
click at [105, 417] on div "r robin@tuisk.eu Tere! Kui soovite tarneaja infot, siis palun saatke kiri info@…" at bounding box center [141, 436] width 175 height 54
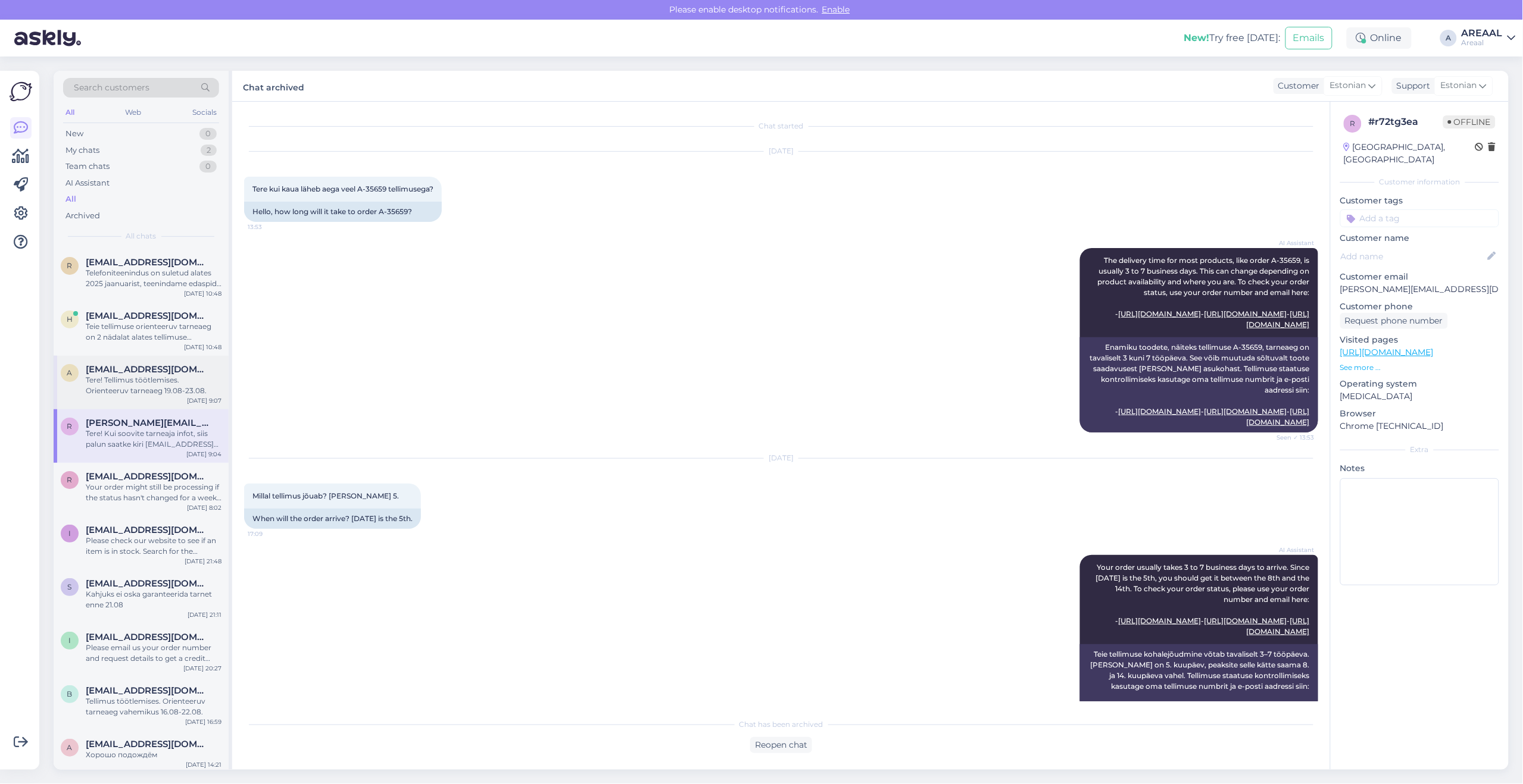
scroll to position [519, 0]
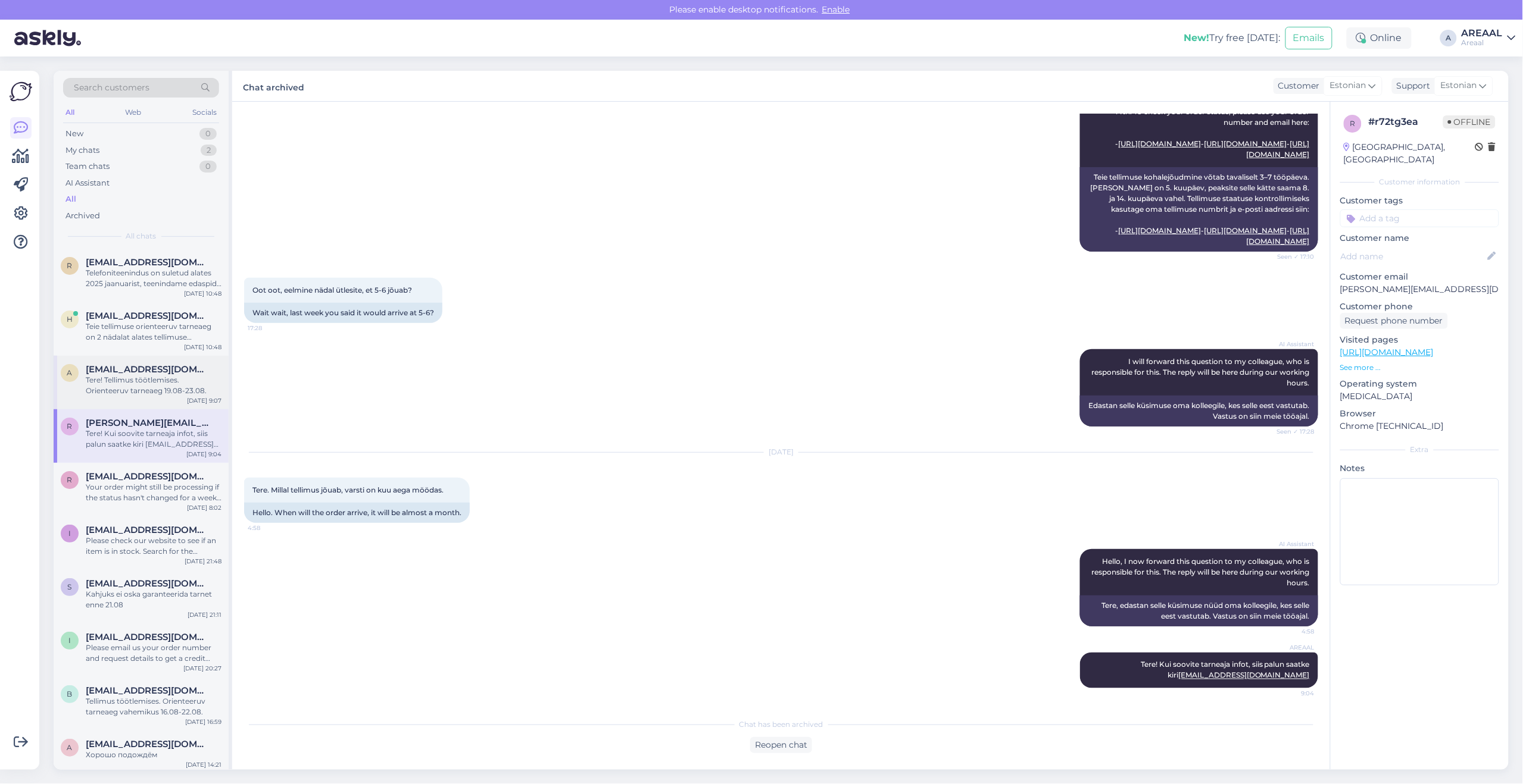
click at [113, 376] on div "Tere! Tellimus töötlemises. Orienteeruv tarneaeg 19.08-23.08." at bounding box center [153, 386] width 135 height 22
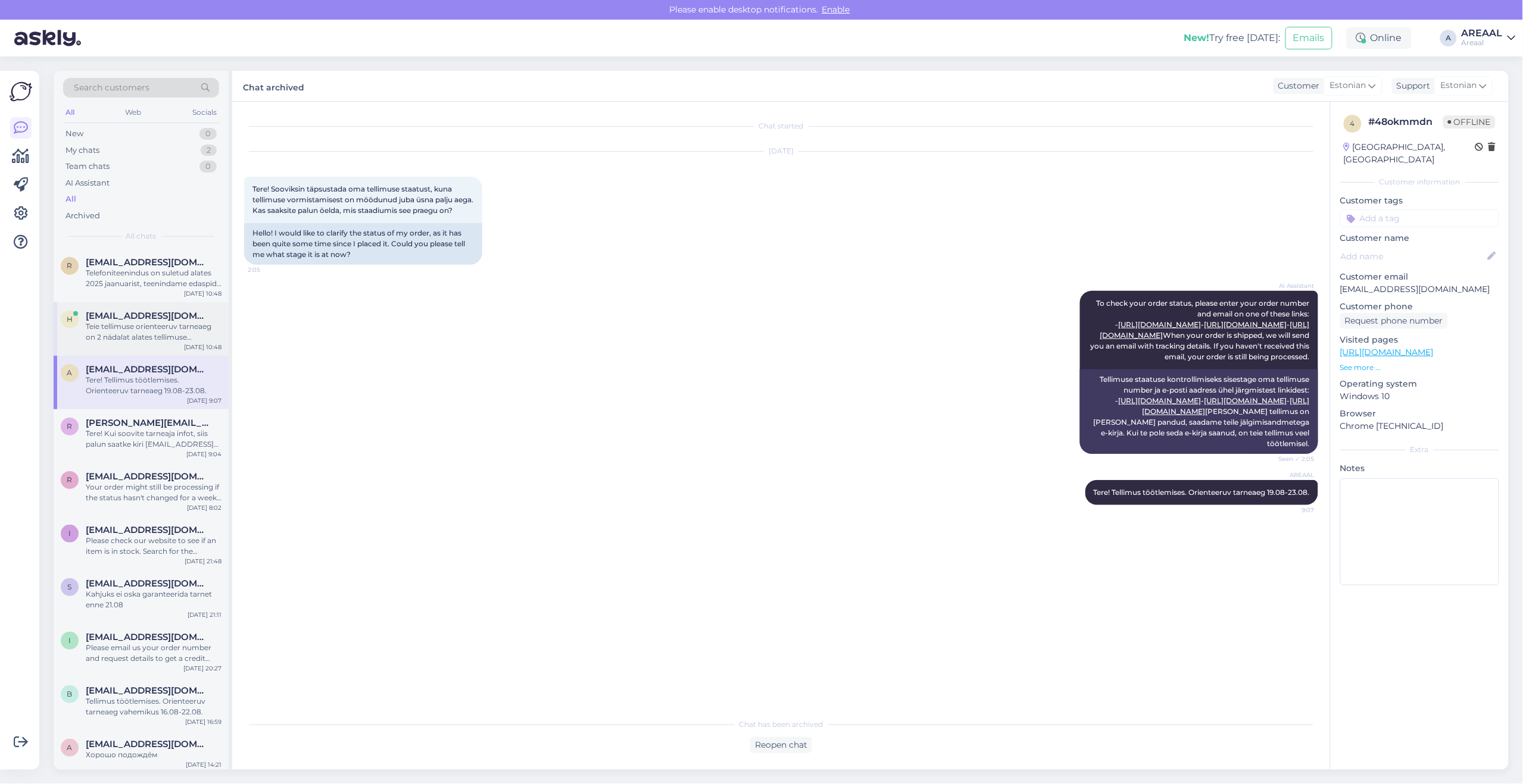
click at [138, 303] on div "h haraldmeesak@gmail.com Teie tellimuse orienteeruv tarneaeg on 2 nädalat alate…" at bounding box center [141, 329] width 175 height 54
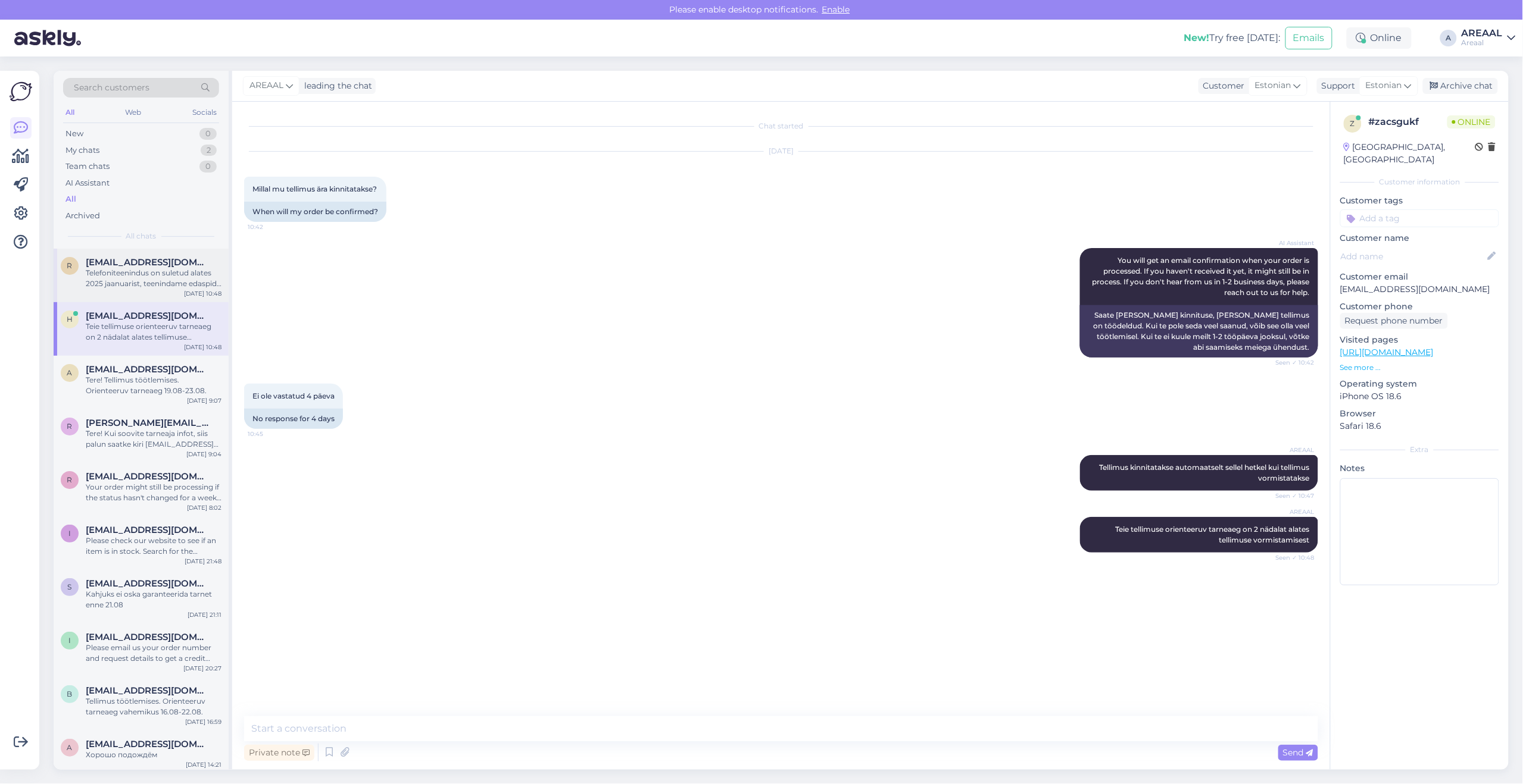
click at [149, 275] on div "Telefoniteenindus on suletud alates 2025 jaanuarist, teenindame edaspidi kirjal…" at bounding box center [153, 278] width 135 height 22
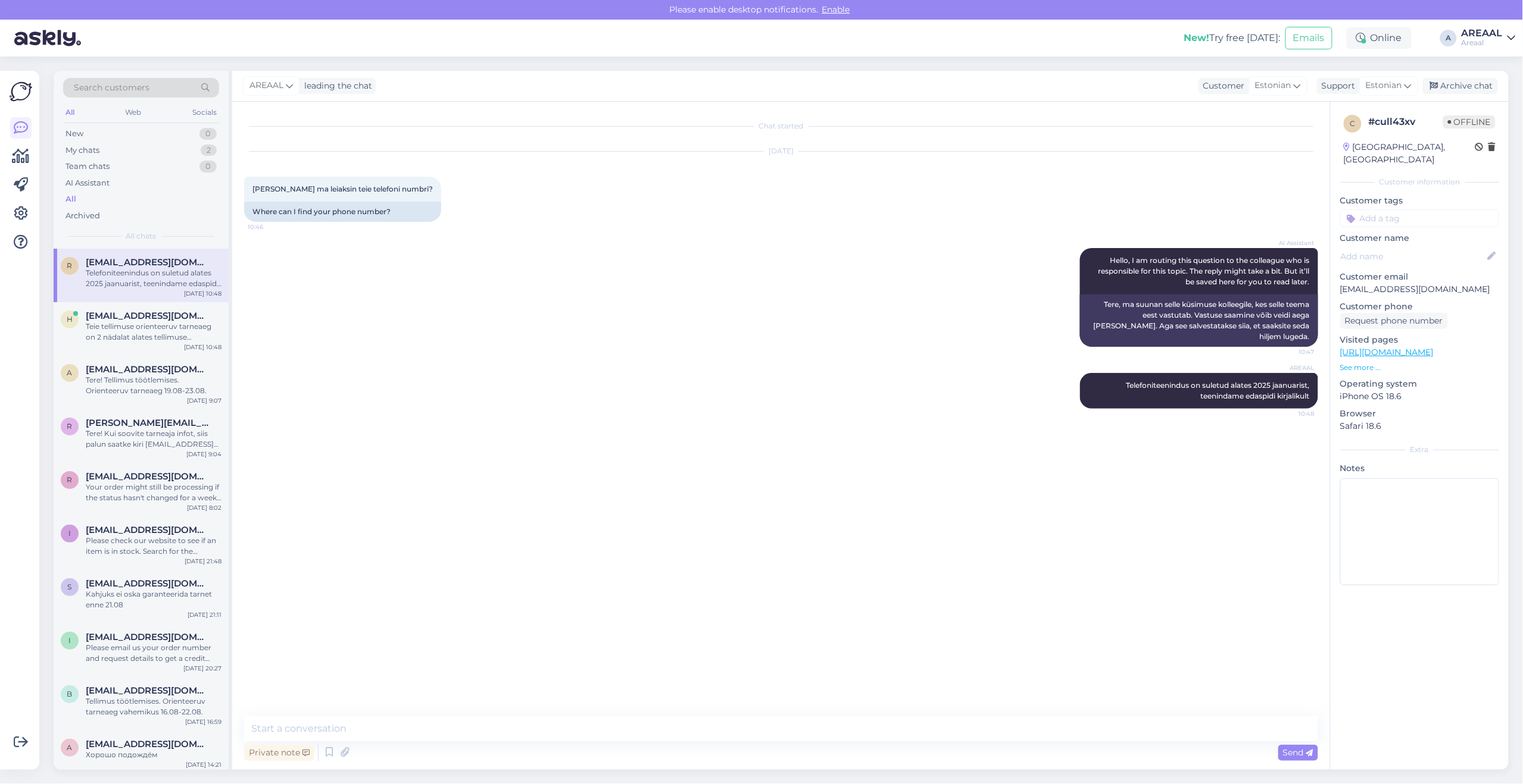
drag, startPoint x: 153, startPoint y: 315, endPoint x: 156, endPoint y: 292, distance: 23.2
click at [153, 317] on span "[EMAIL_ADDRESS][DOMAIN_NAME]" at bounding box center [147, 316] width 124 height 11
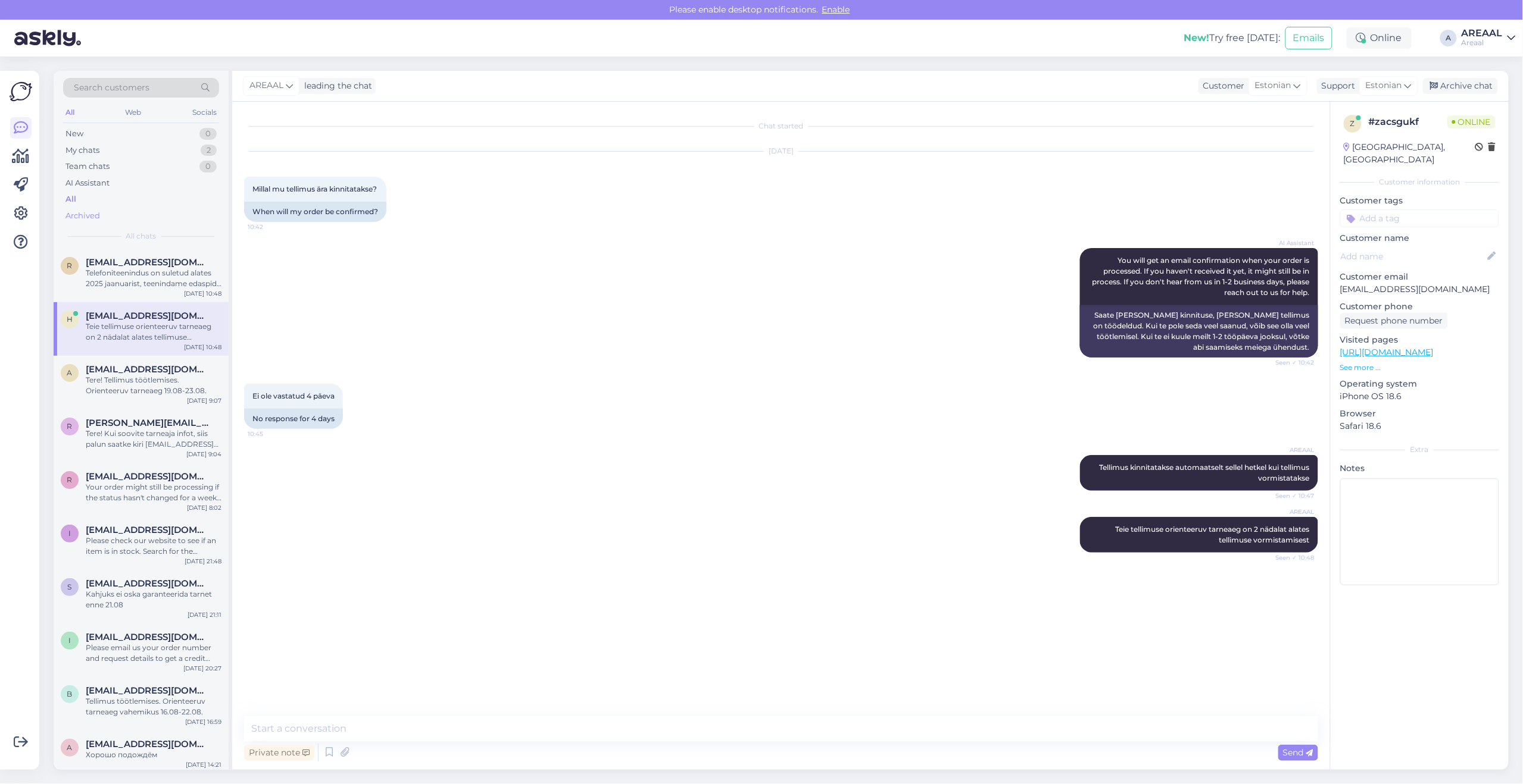
click at [163, 208] on div "Archived" at bounding box center [141, 215] width 156 height 16
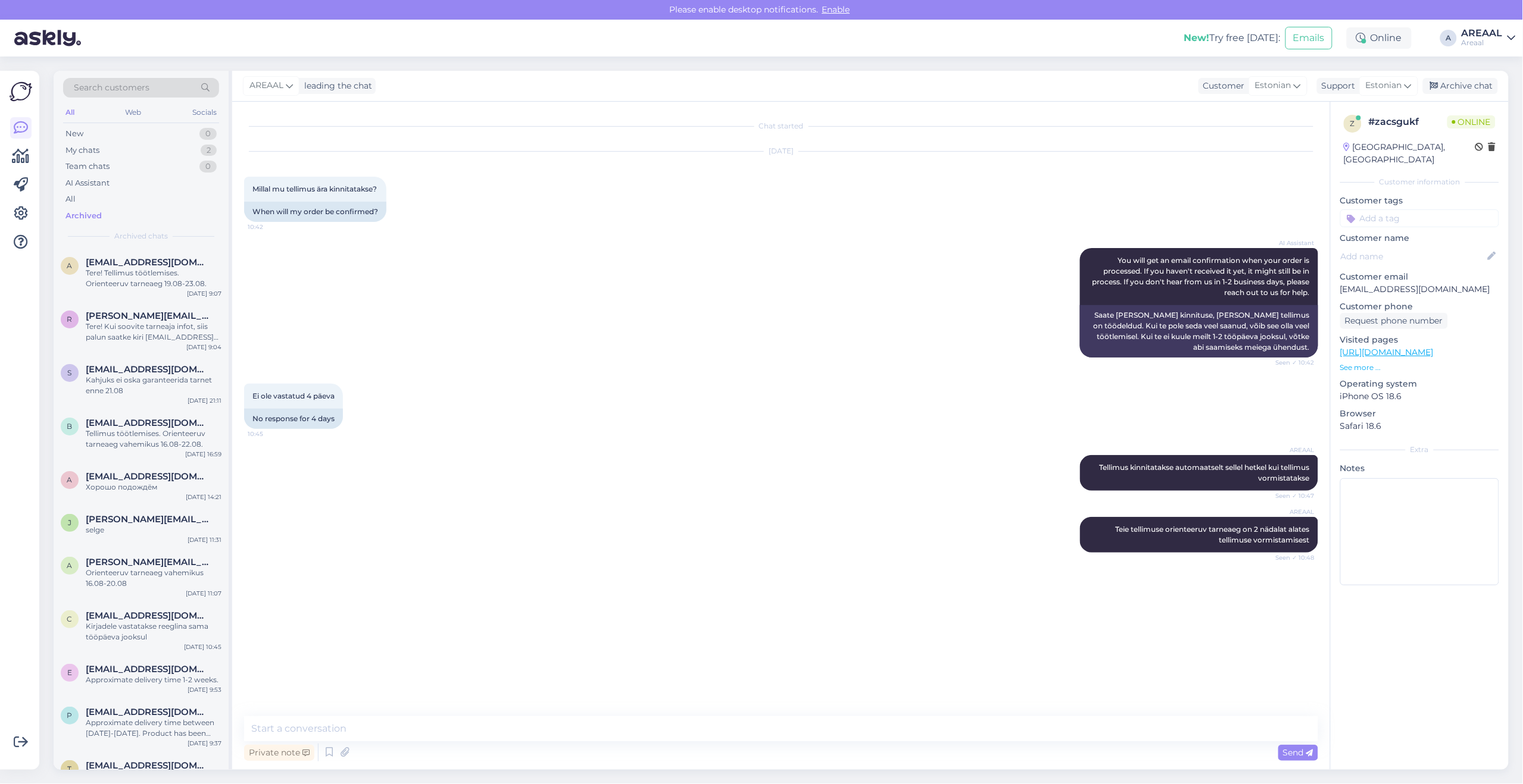
click at [629, 333] on div "AI Assistant You will get an email confirmation when your order is processed. I…" at bounding box center [781, 303] width 1074 height 135
click at [179, 145] on div "My chats 2" at bounding box center [141, 150] width 156 height 16
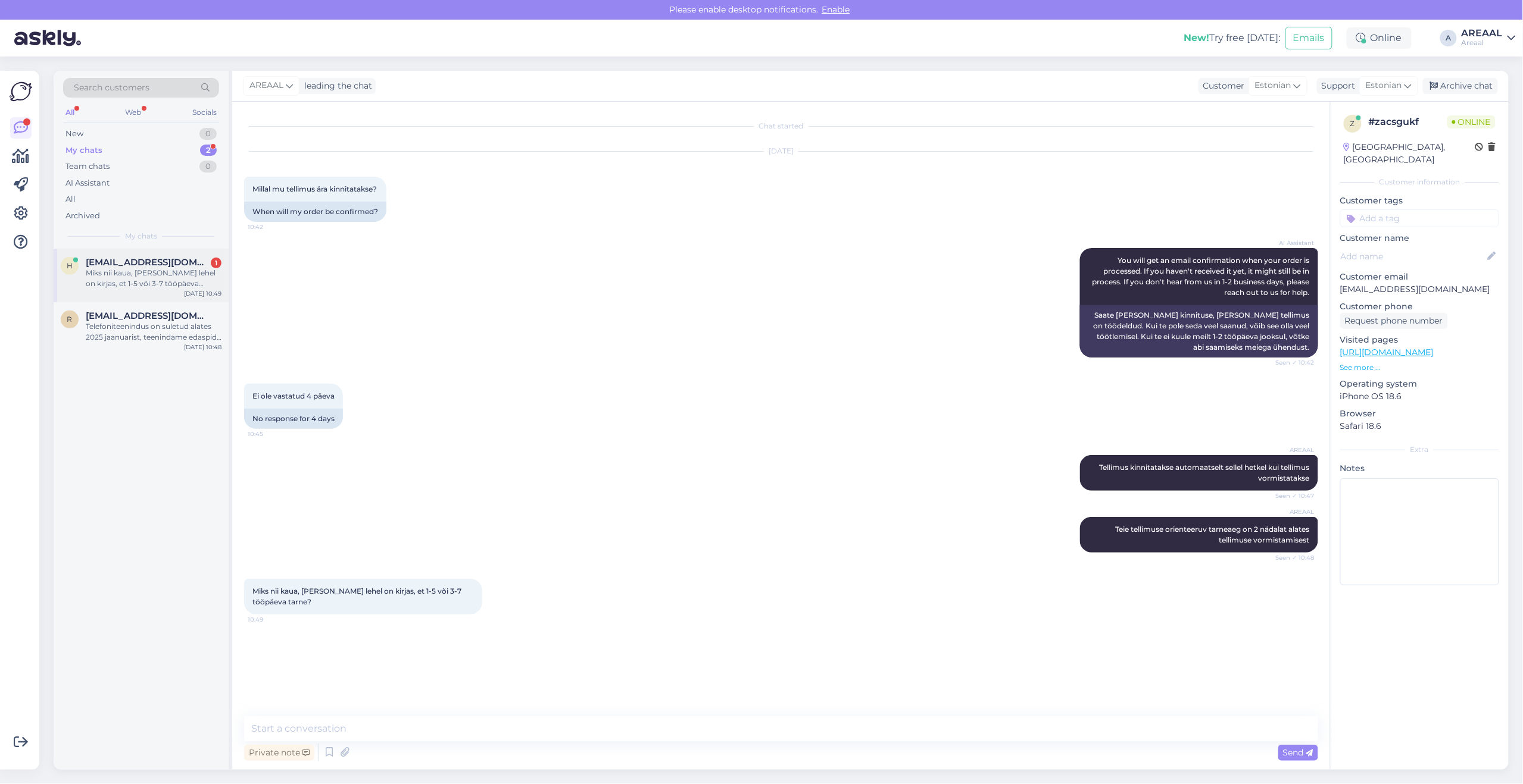
click at [158, 285] on div "Miks nii kaua, kui teie lehel on kirjas, et 1-5 või 3-7 tööpäeva tarne?" at bounding box center [153, 278] width 135 height 22
click at [749, 725] on textarea at bounding box center [781, 729] width 1074 height 25
drag, startPoint x: 642, startPoint y: 742, endPoint x: 643, endPoint y: 735, distance: 7.1
click at [643, 735] on div "Private note Send" at bounding box center [781, 740] width 1074 height 47
click at [644, 723] on textarea at bounding box center [781, 729] width 1074 height 25
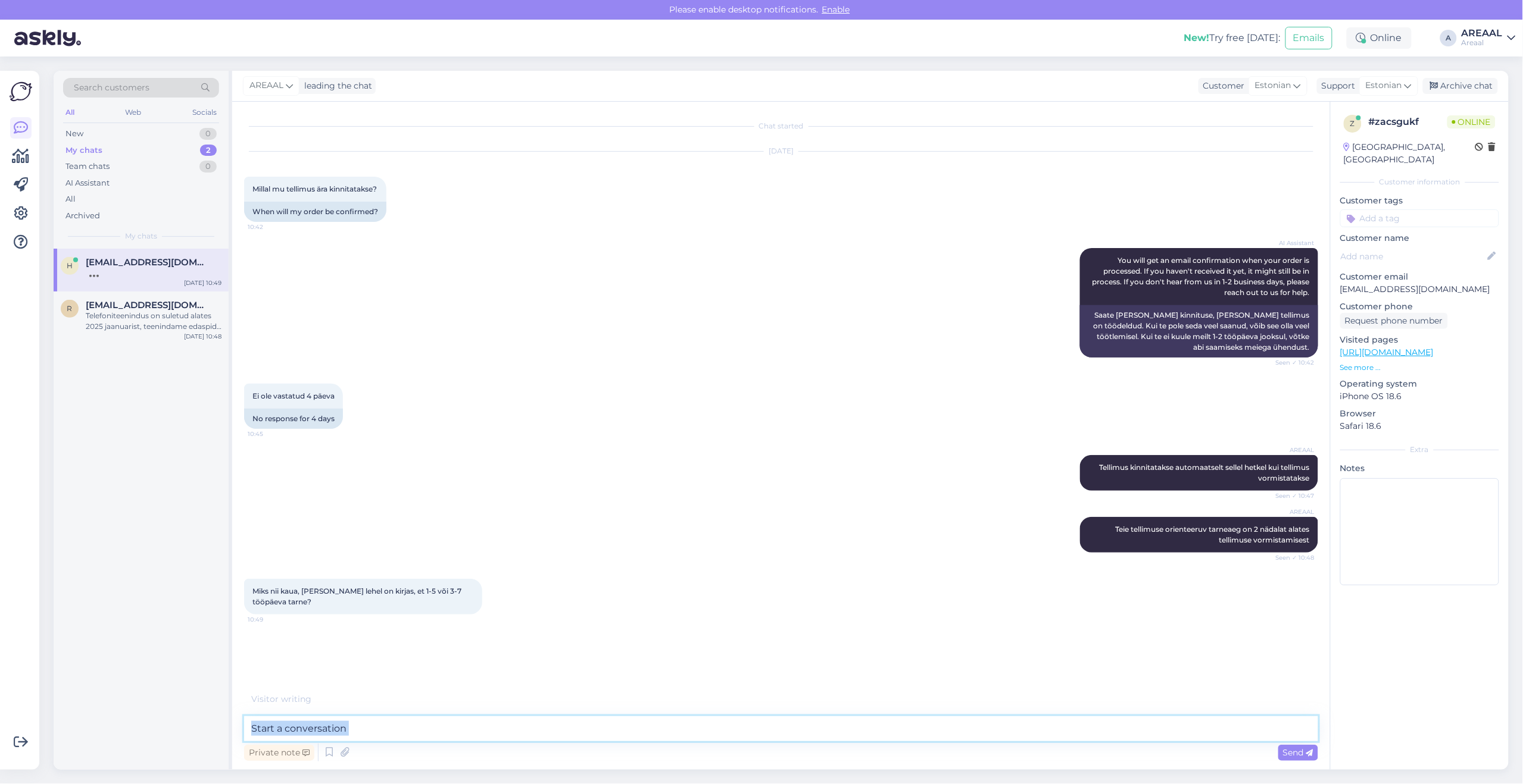
click at [1045, 724] on textarea at bounding box center [781, 729] width 1074 height 25
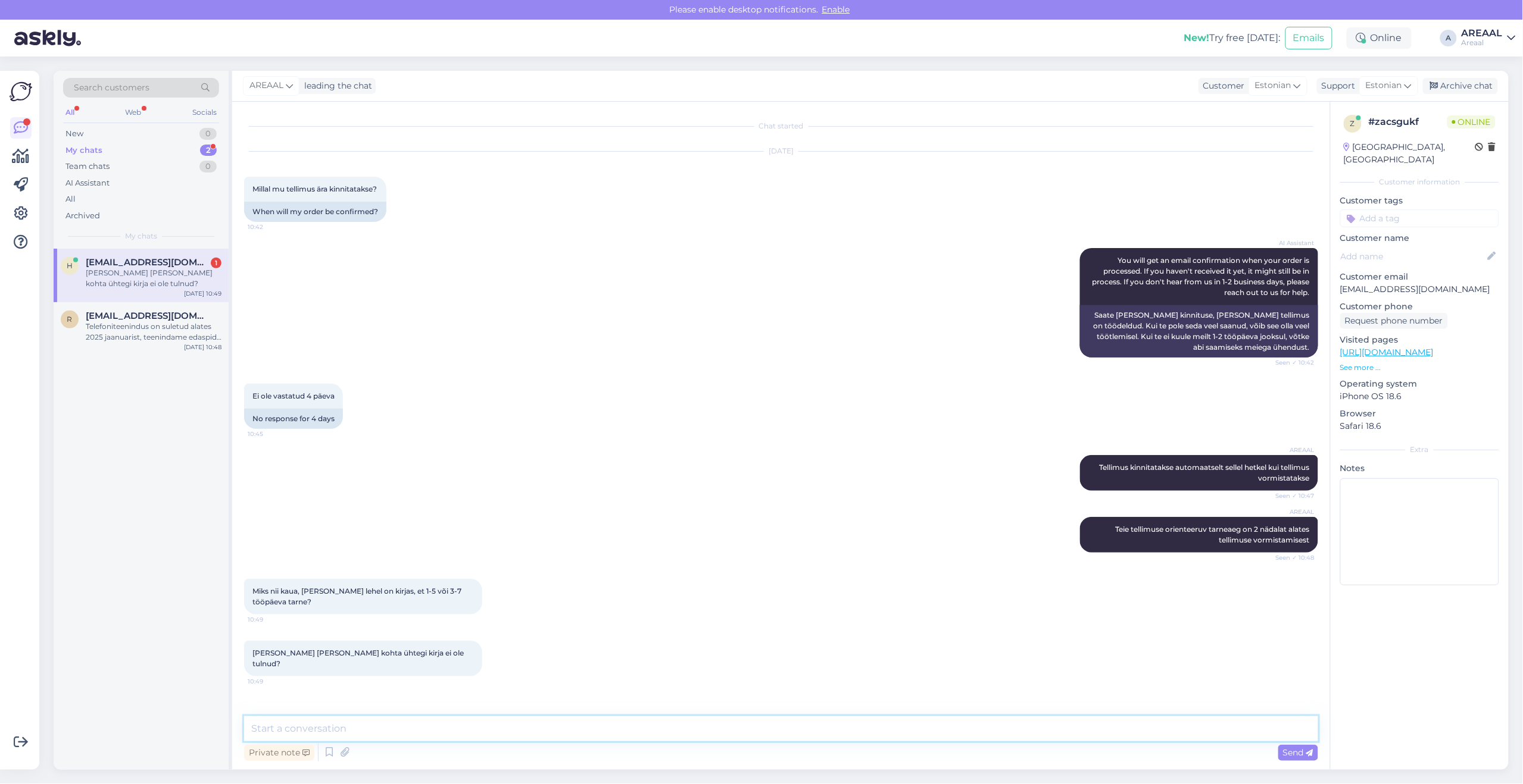
click at [1045, 724] on textarea at bounding box center [781, 729] width 1074 height 25
paste textarea "Tarneajad on esialgsed ning selguvad pärast tellimuse vormistamist ja tasumise …"
type textarea "Kohaletoimetamise info alla on lisatud: Tarneajad on esialgsed ning selguvad pä…"
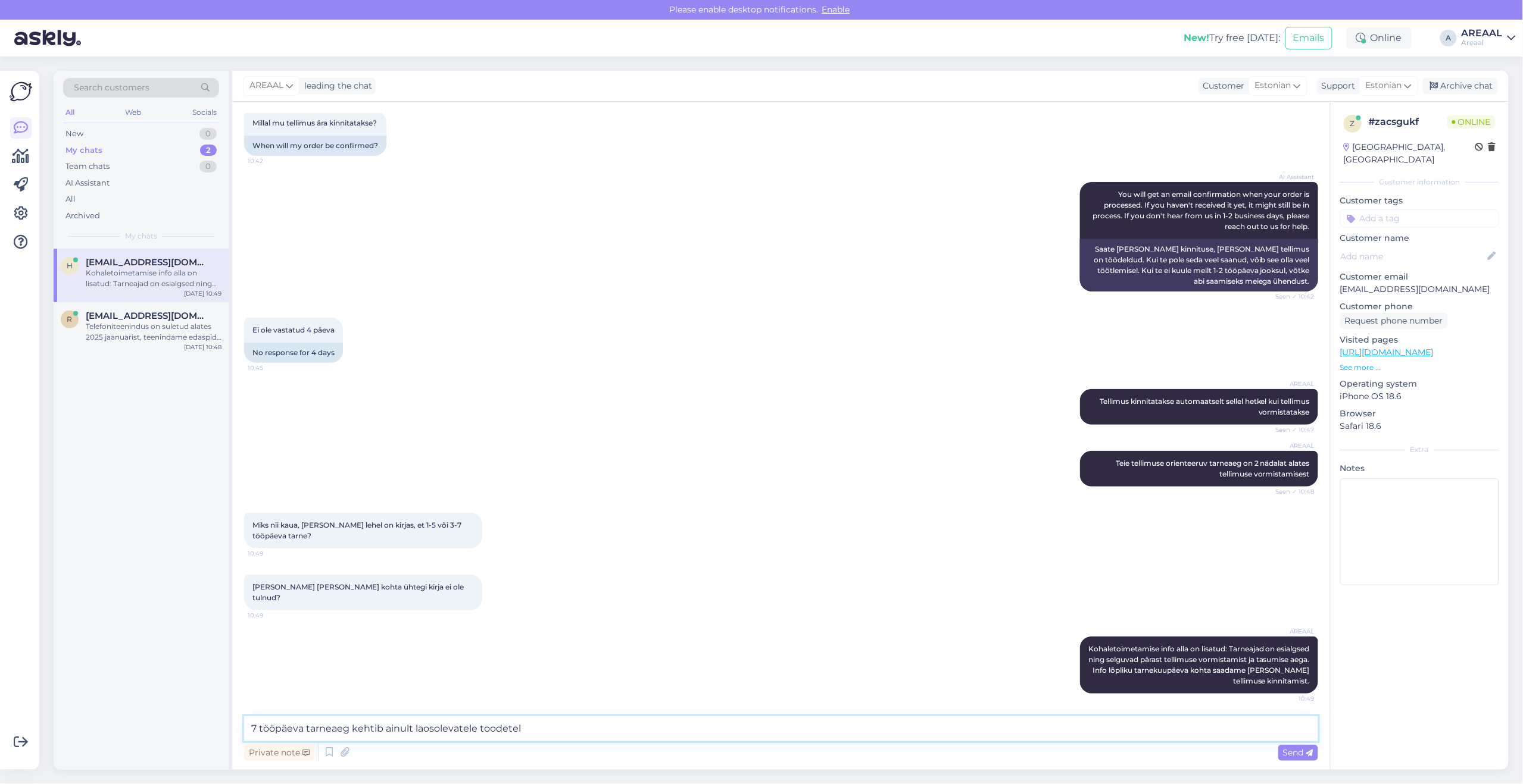
type textarea "7 tööpäeva tarneaeg kehtib ainult laosolevatele toodetele"
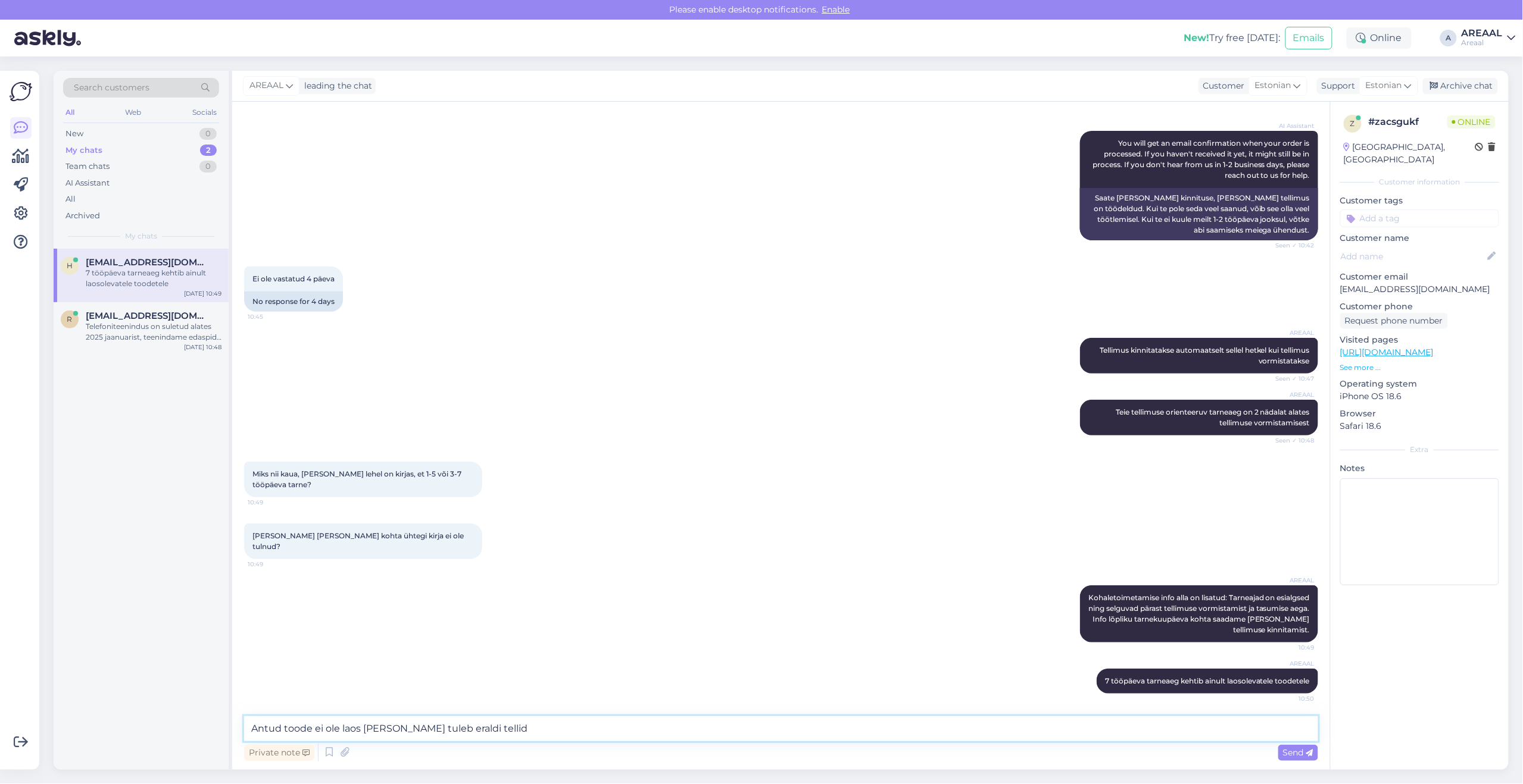
type textarea "Antud toode ei ole laos vaid tuleb eraldi tellida"
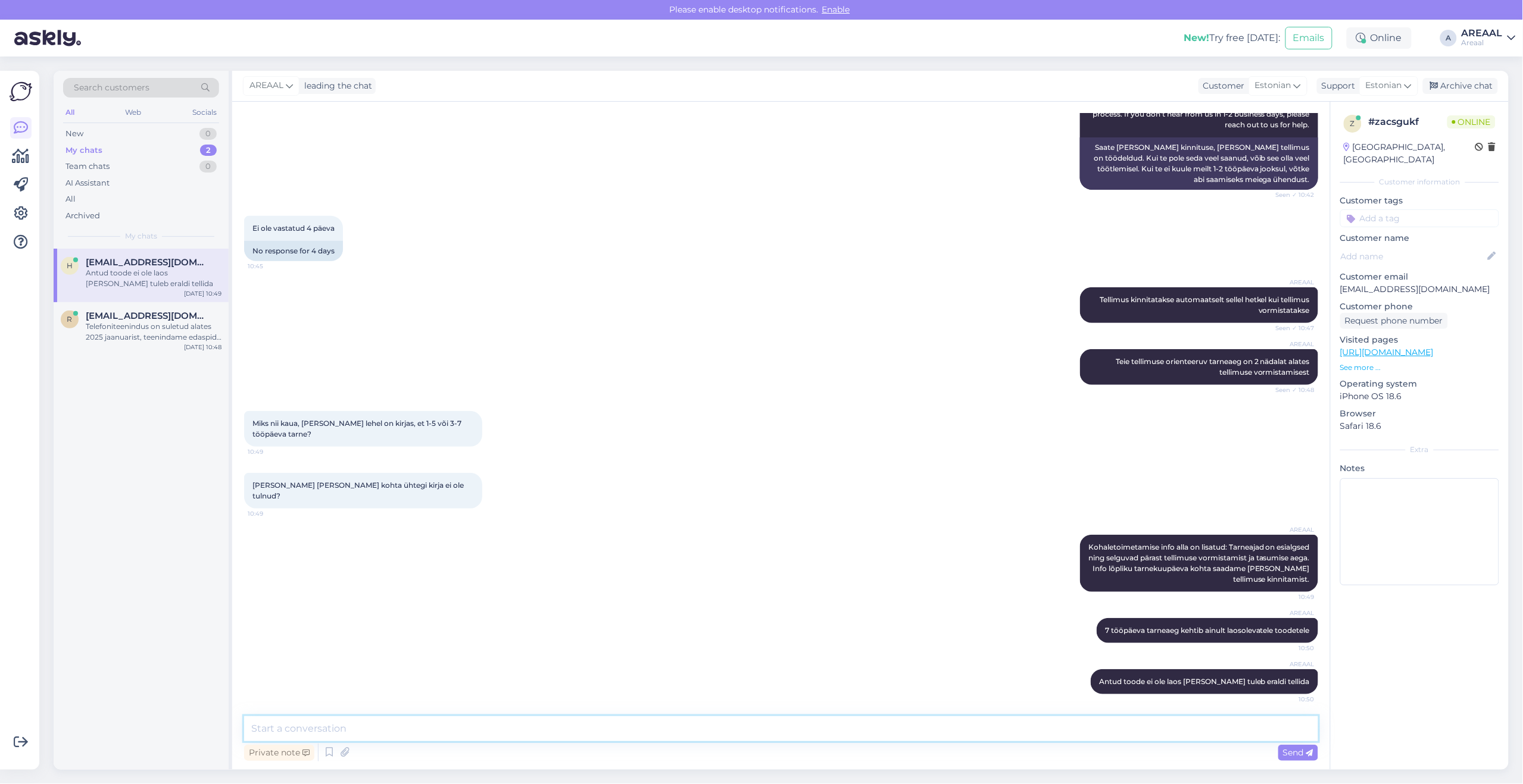
click at [855, 717] on textarea at bounding box center [781, 729] width 1074 height 25
type textarea "Teie kell 10:48 kirjale on vastatud 10:50 seisuga"
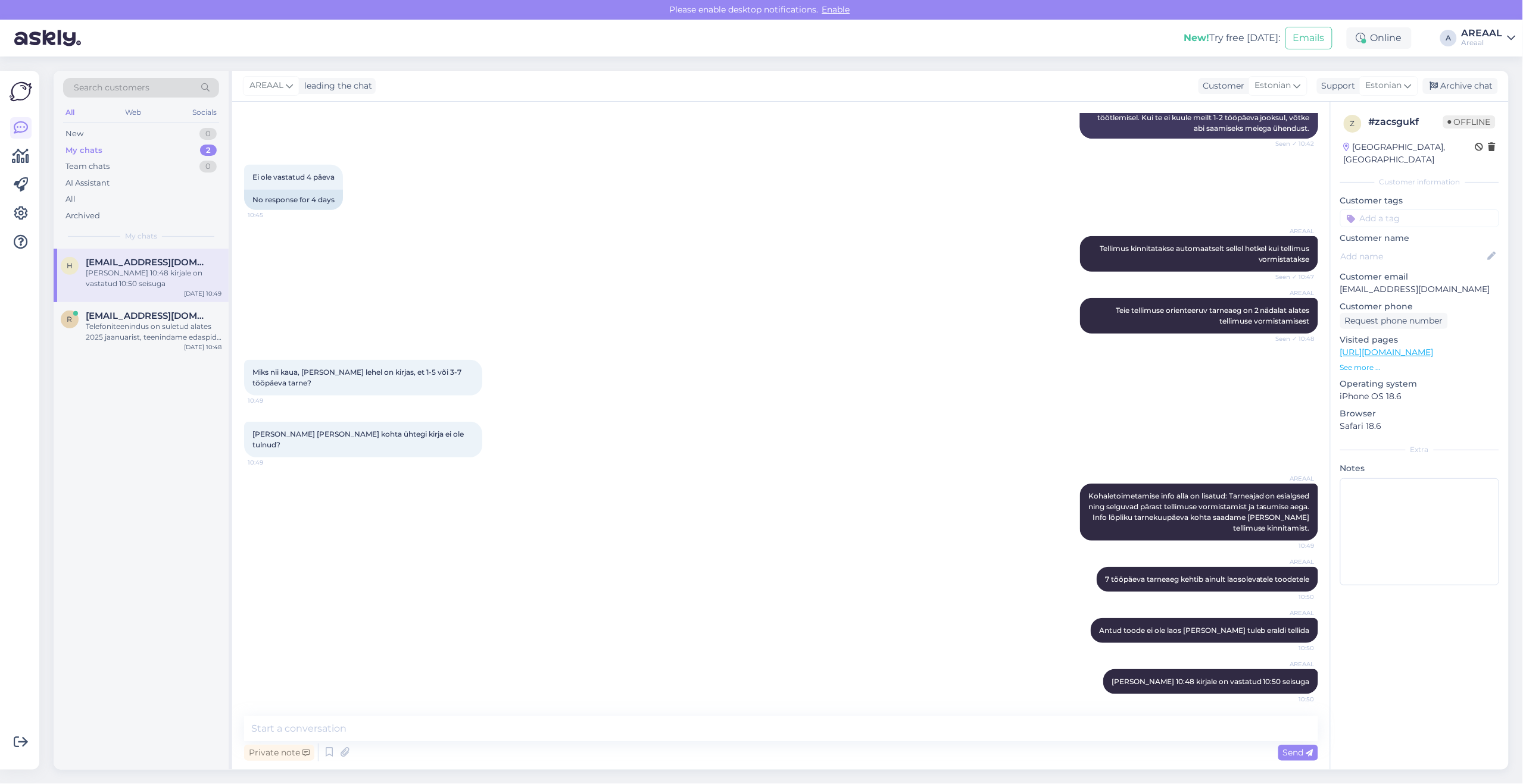
click at [1021, 458] on div "Ja miks selle kohta ühtegi kirja ei ole tulnud? 10:49" at bounding box center [781, 440] width 1074 height 62
click at [151, 307] on div "r ragneseeder@gmail.com Telefoniteenindus on suletud alates 2025 jaanuarist, te…" at bounding box center [141, 329] width 175 height 54
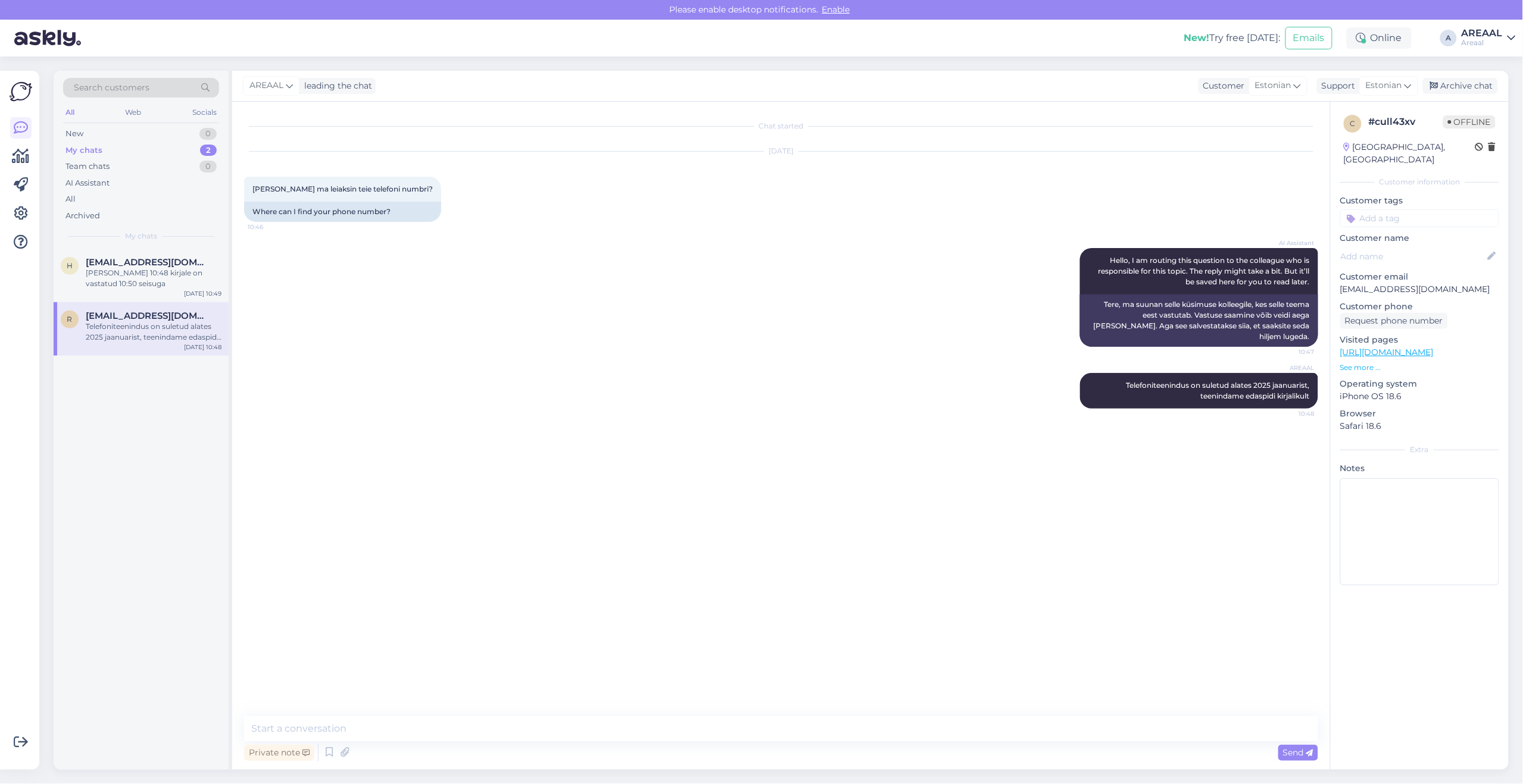
click at [533, 342] on div "AI Assistant Hello, I am routing this question to the colleague who is responsi…" at bounding box center [781, 297] width 1074 height 125
click at [501, 523] on div "Chat started Aug 14 2025 Kust ma leiaksin teie telefoni numbri? 10:46 Where can…" at bounding box center [787, 409] width 1085 height 592
click at [1465, 85] on div "Archive chat" at bounding box center [1460, 86] width 75 height 16
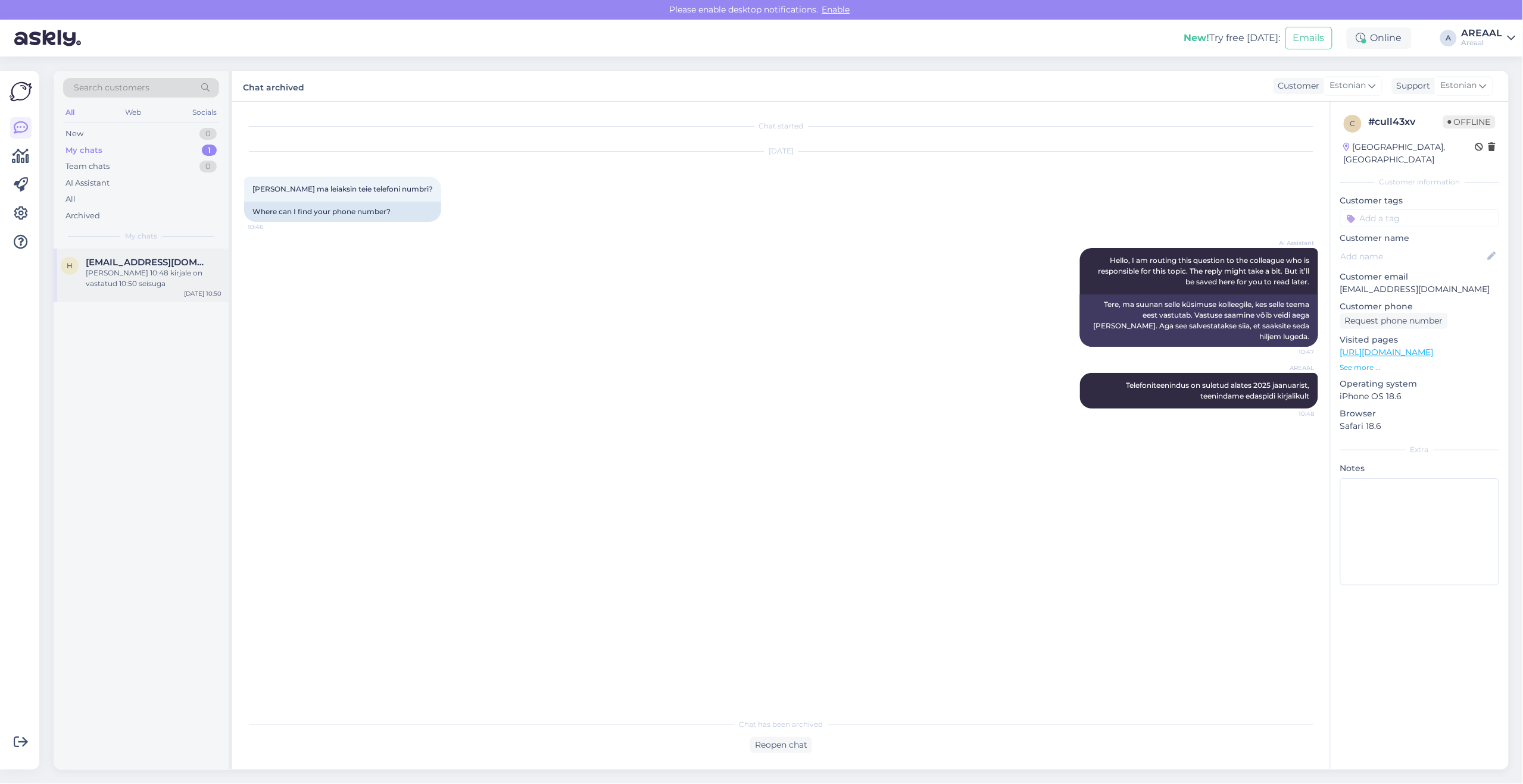
click at [191, 250] on div "h haraldmeesak@gmail.com Teie kell 10:48 kirjale on vastatud 10:50 seisuga Aug …" at bounding box center [141, 275] width 175 height 54
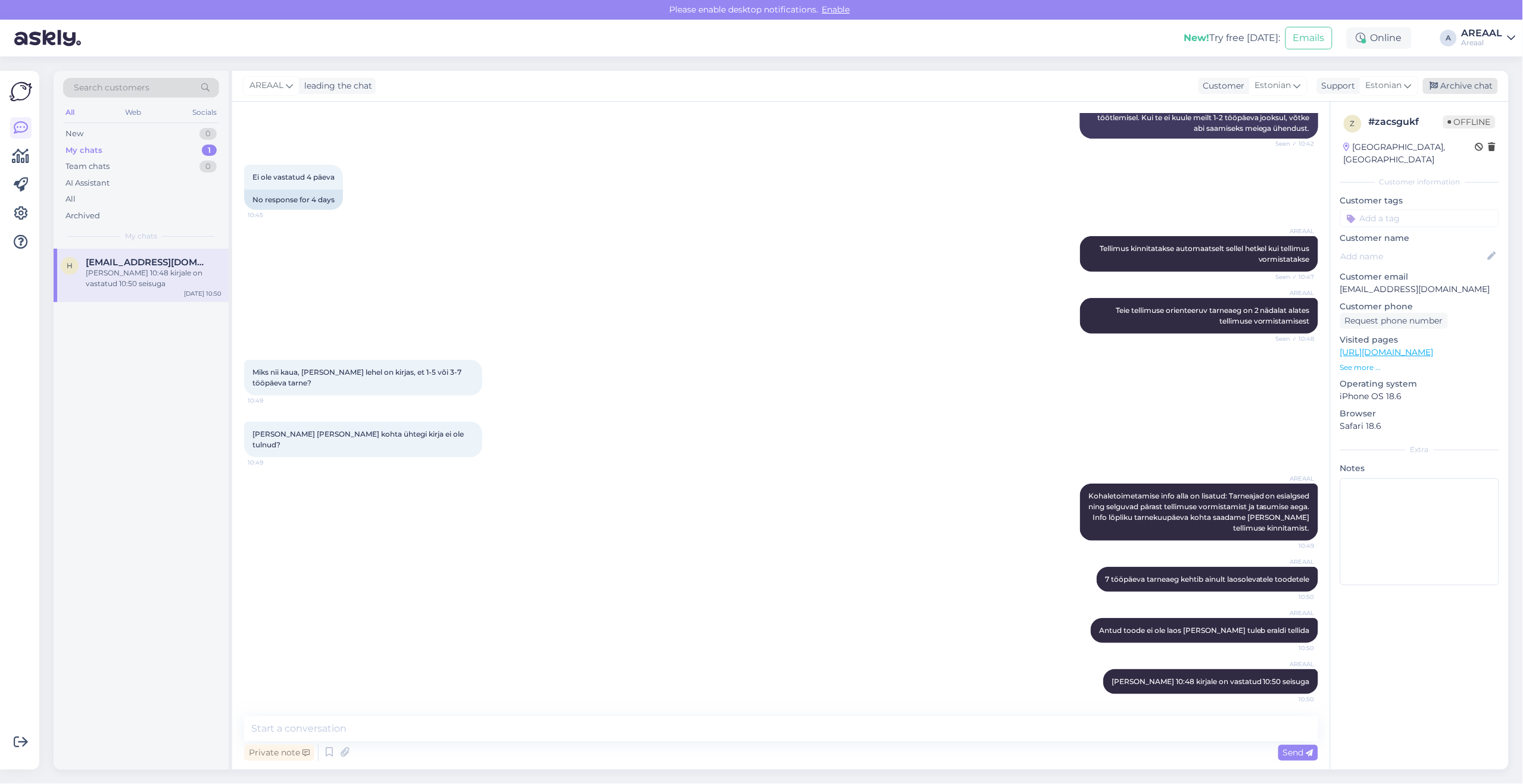
click at [1465, 79] on div "Archive chat" at bounding box center [1460, 86] width 75 height 16
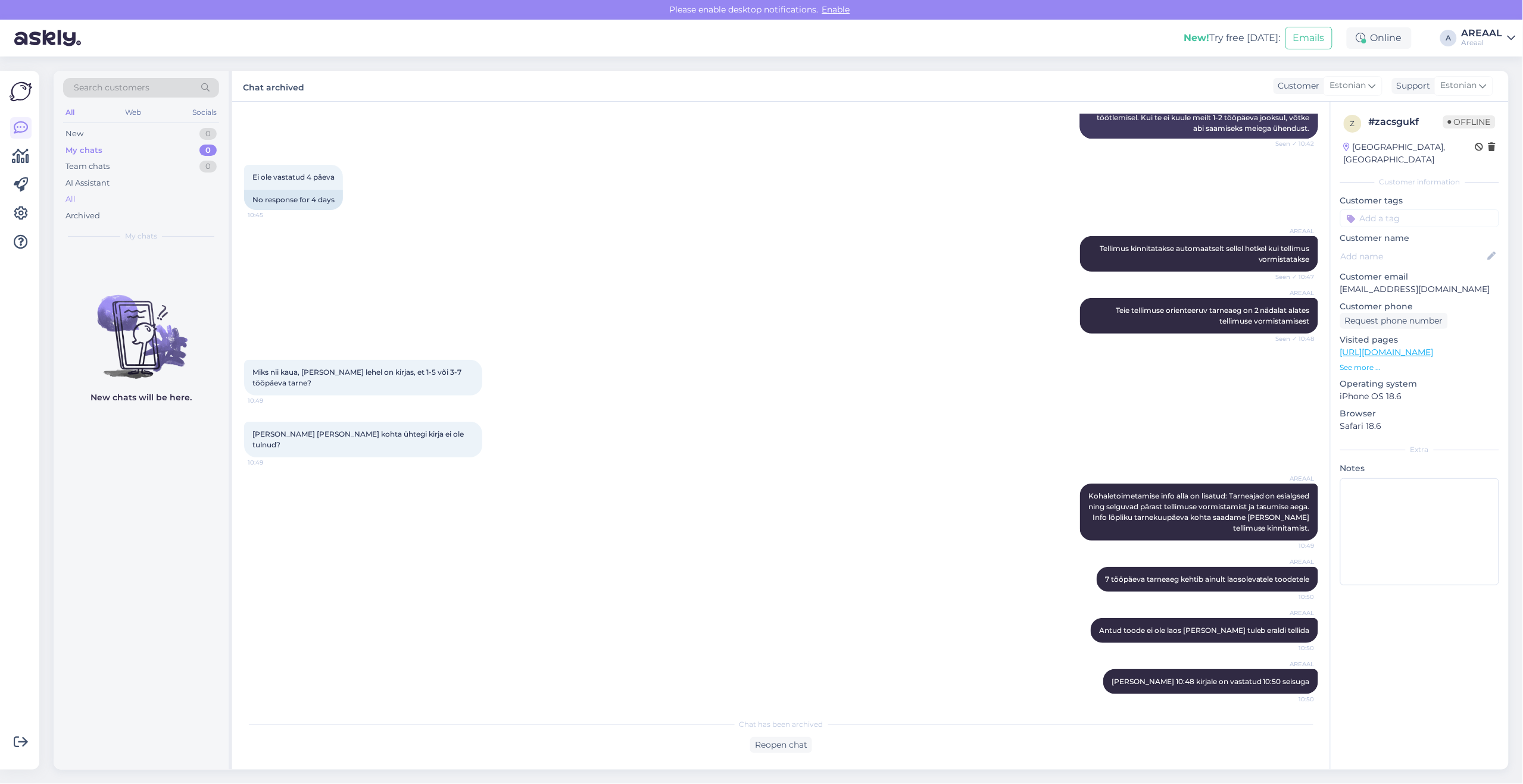
click at [105, 206] on div "All" at bounding box center [141, 199] width 156 height 16
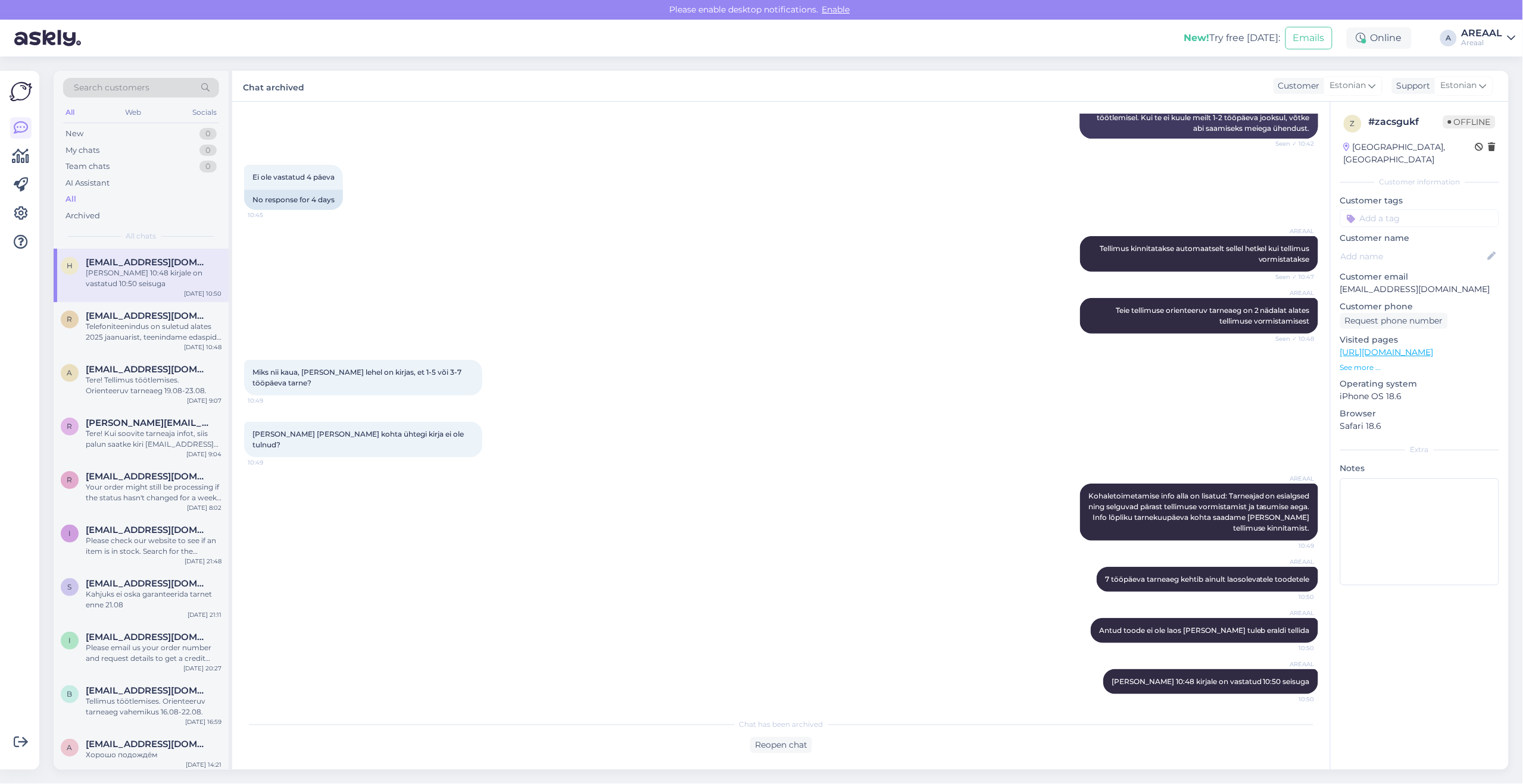
click at [1497, 29] on div "AREAAL" at bounding box center [1482, 33] width 41 height 9
click at [1484, 85] on button "Open" at bounding box center [1490, 92] width 33 height 19
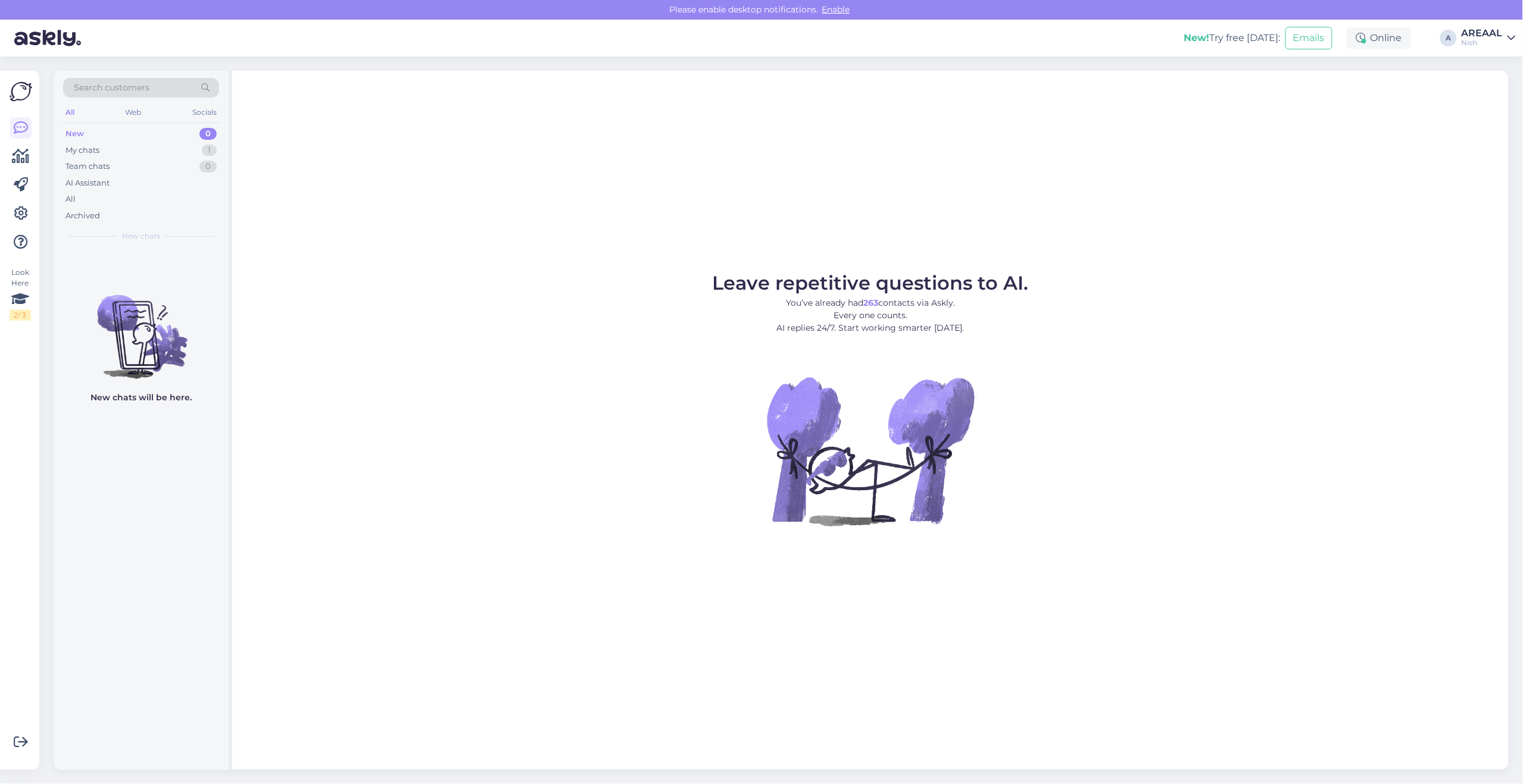
click at [1479, 32] on div "AREAAL" at bounding box center [1482, 33] width 41 height 9
click at [148, 206] on div "All" at bounding box center [141, 199] width 156 height 16
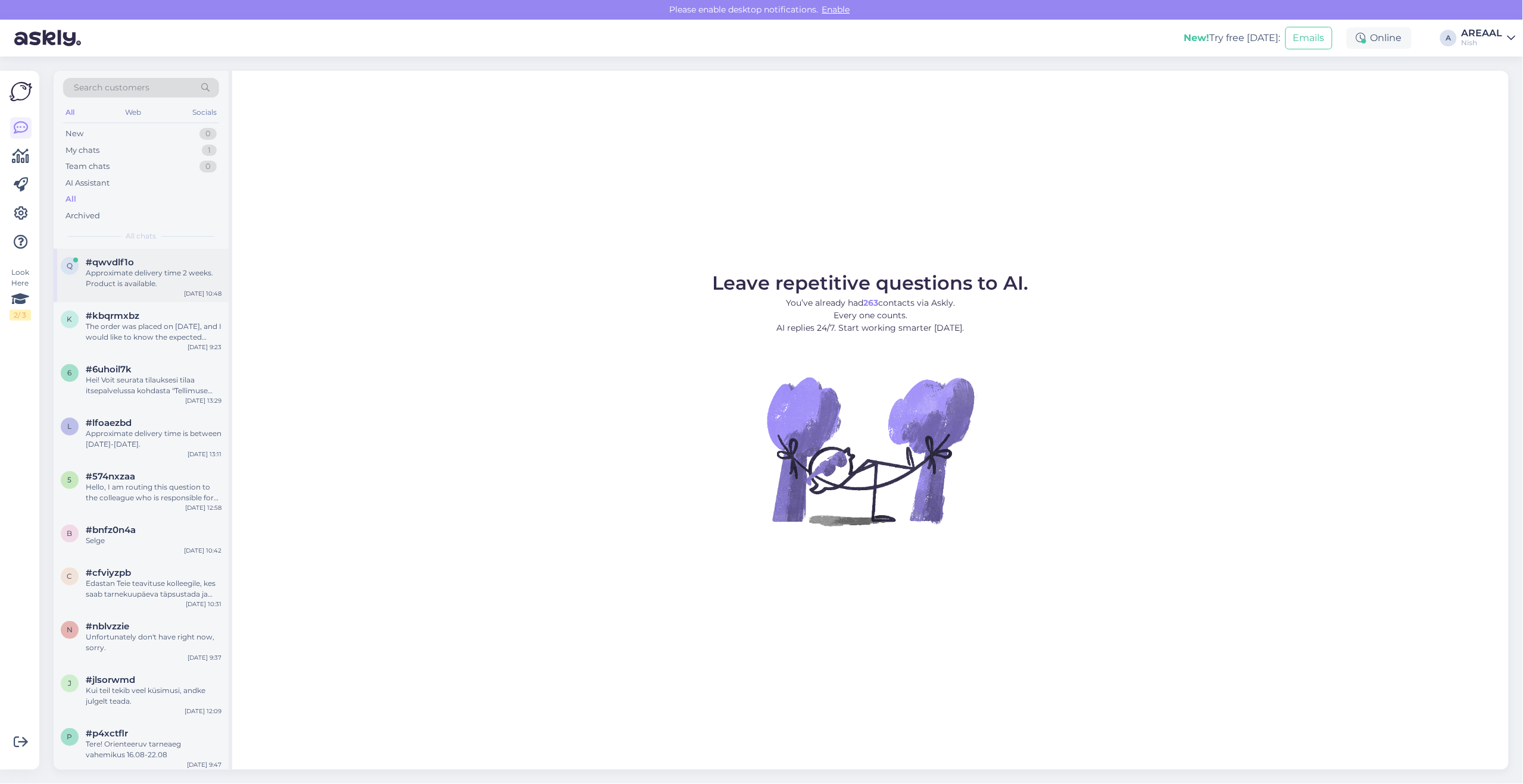
click at [152, 250] on div "q #qwvdlf1o Approximate delivery time 2 weeks. Product is available. Aug 14 10:…" at bounding box center [141, 275] width 175 height 54
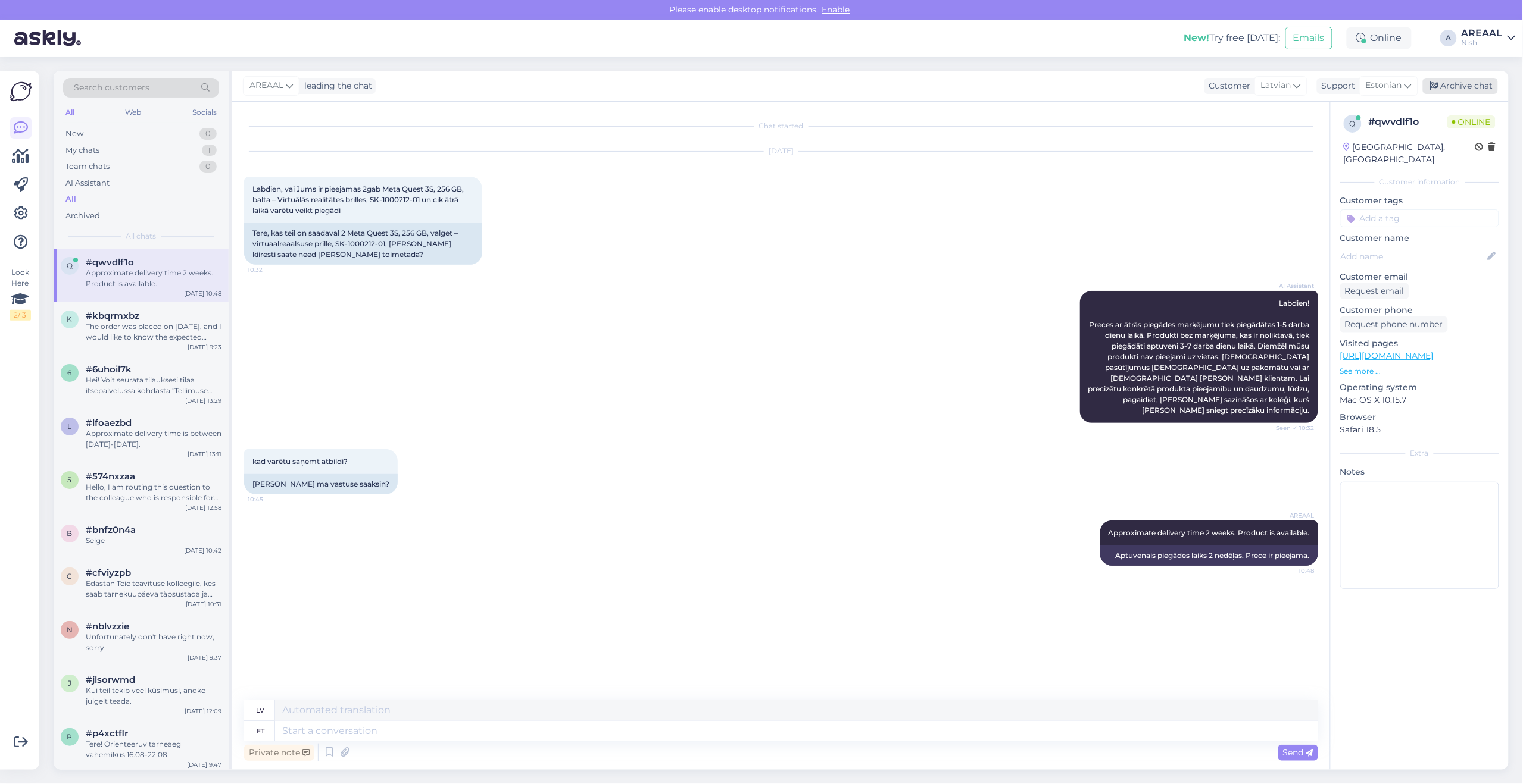
click at [1469, 78] on div "Archive chat" at bounding box center [1460, 86] width 75 height 16
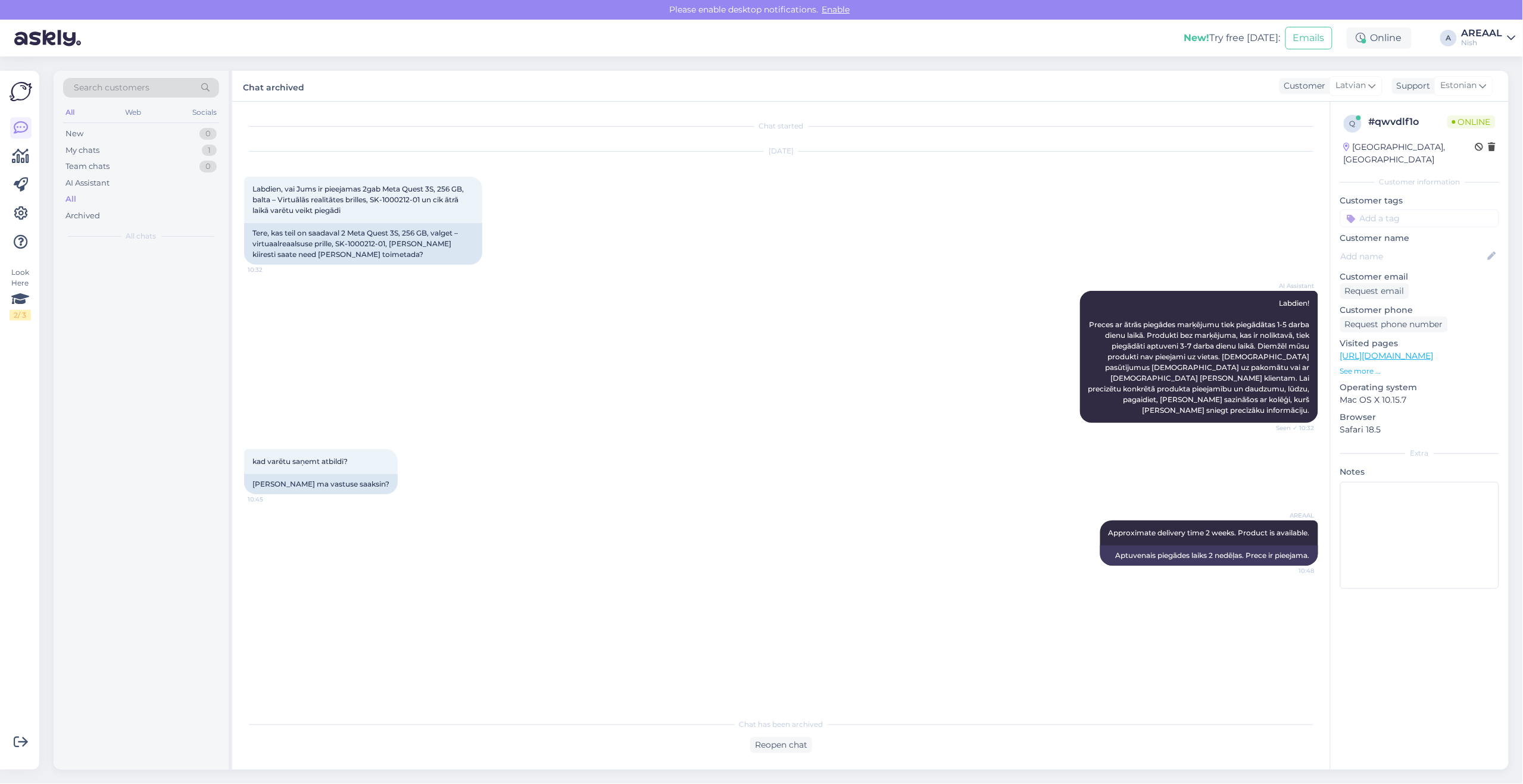
click at [1477, 29] on div "AREAAL" at bounding box center [1482, 33] width 41 height 9
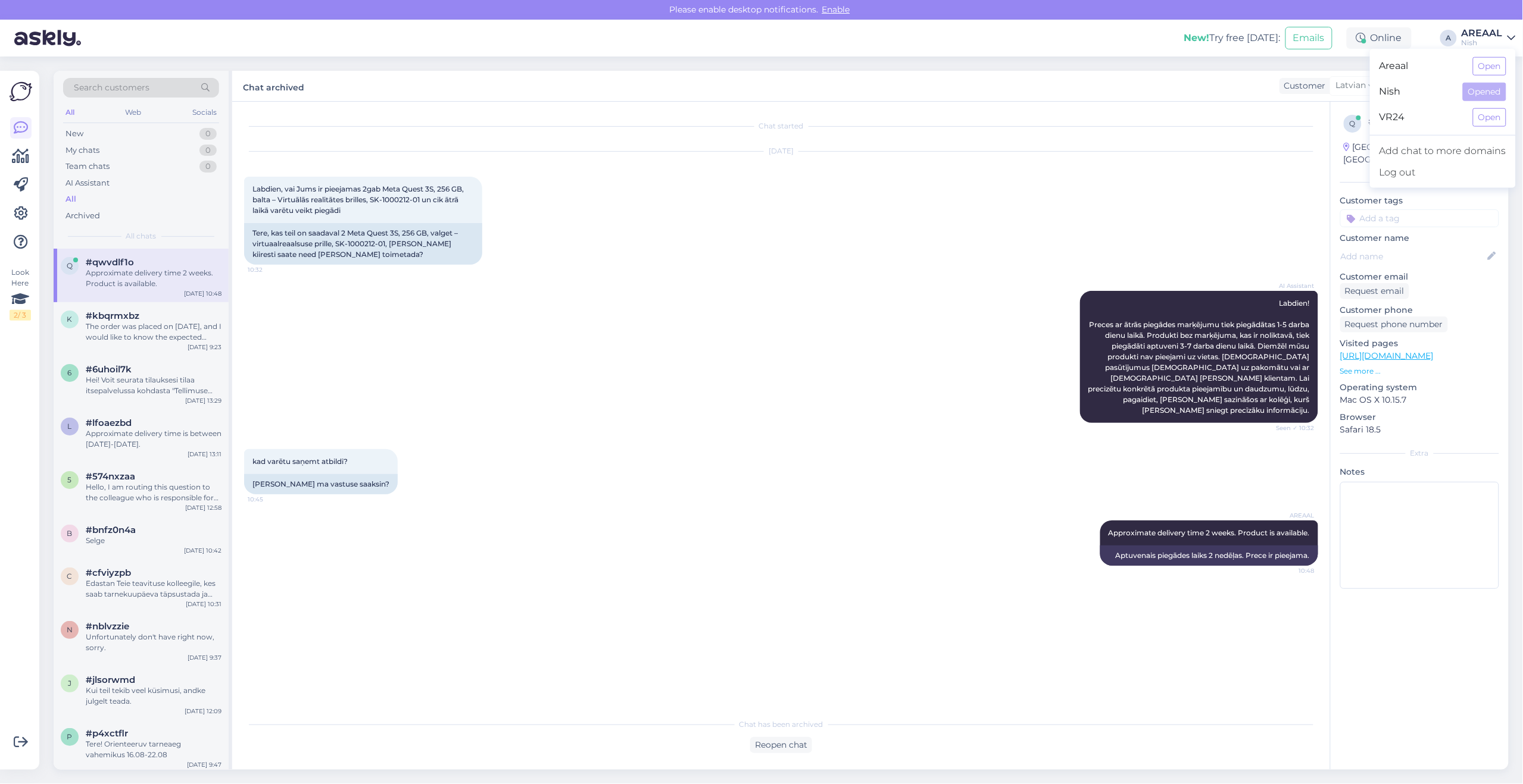
click at [1487, 75] on div "Areaal Open" at bounding box center [1442, 66] width 146 height 26
click at [1494, 70] on button "Open" at bounding box center [1490, 66] width 33 height 19
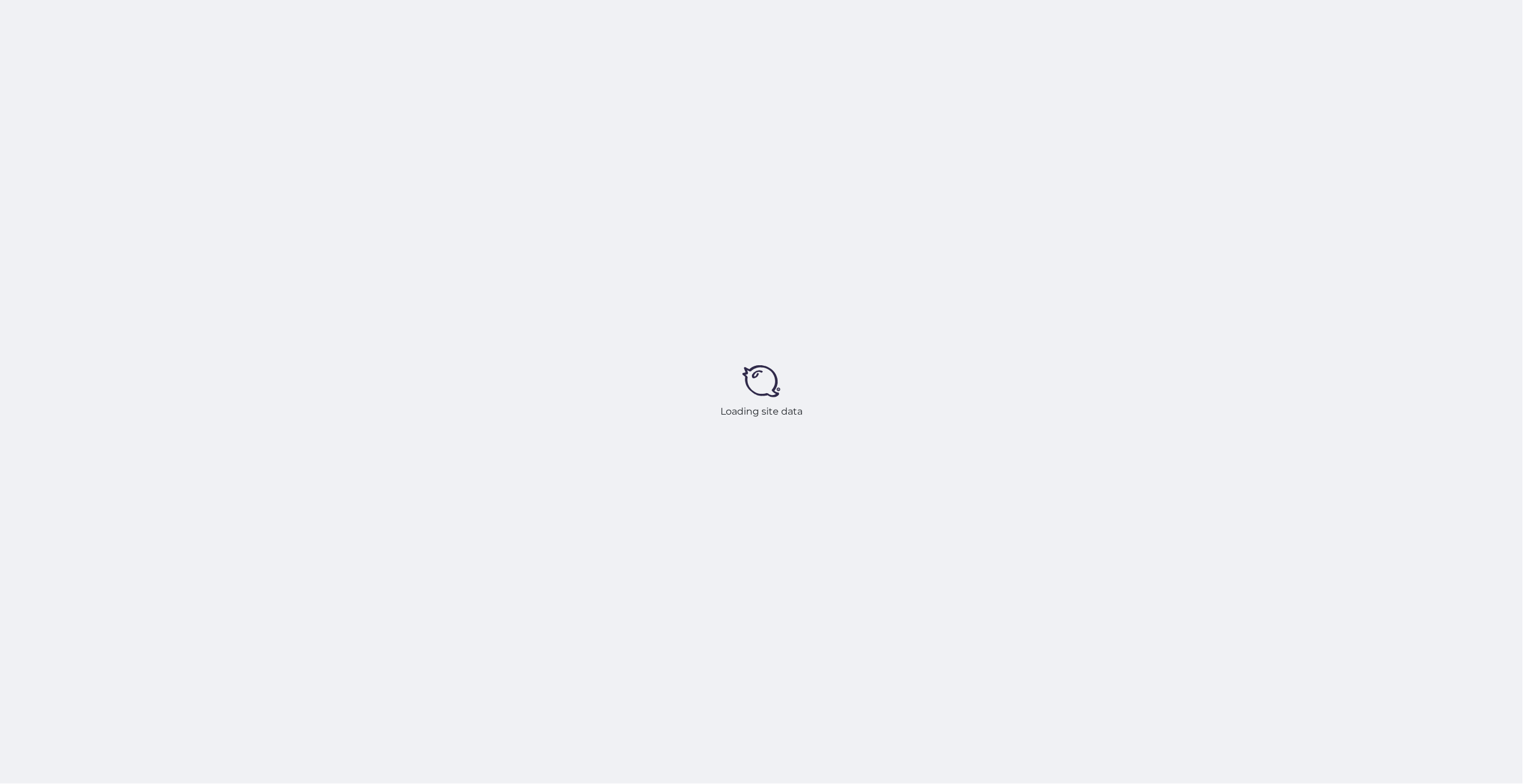
click at [968, 397] on div "Loading site data" at bounding box center [761, 392] width 1523 height 784
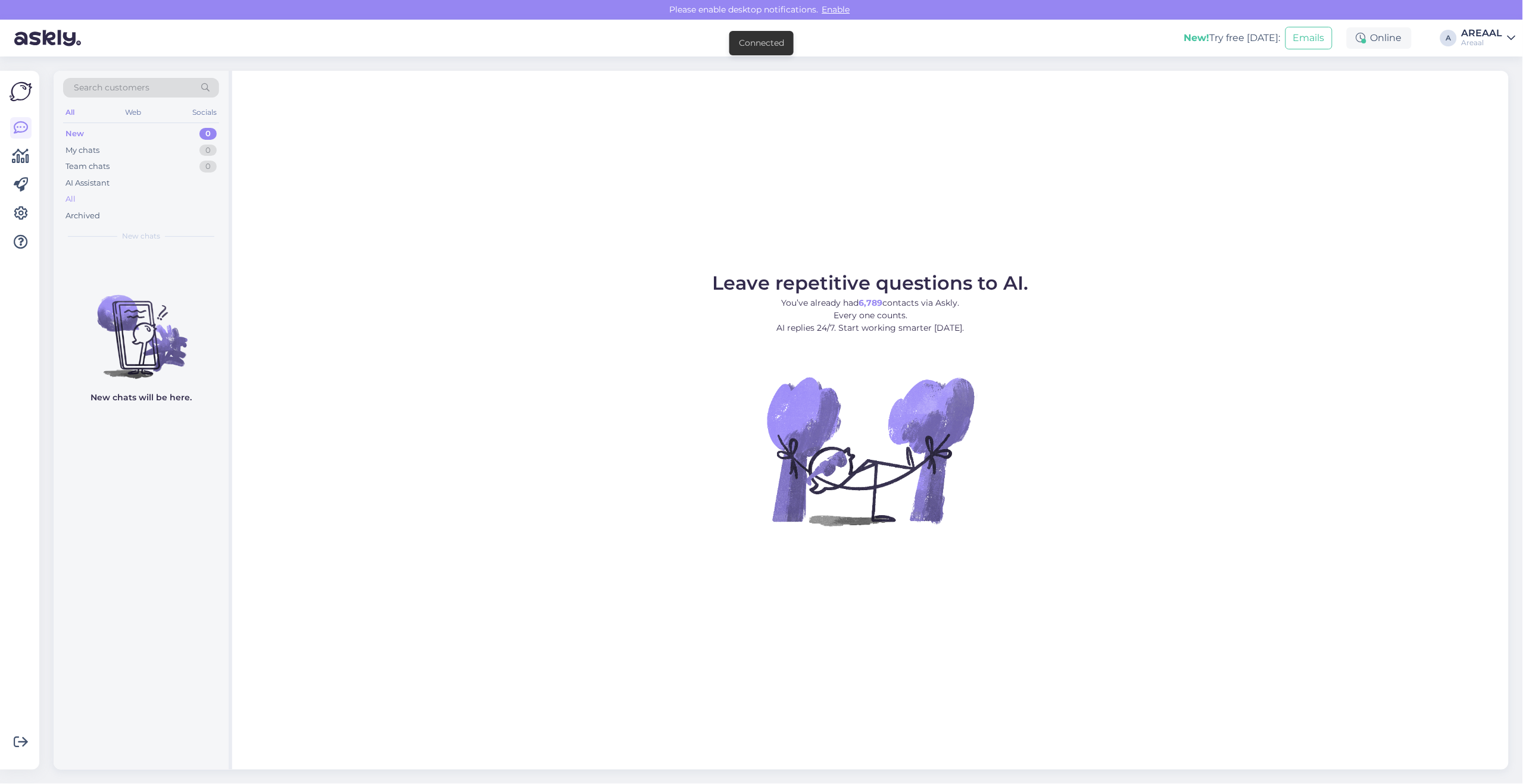
click at [125, 191] on div "All" at bounding box center [141, 199] width 156 height 16
click at [182, 189] on div "AI Assistant" at bounding box center [141, 183] width 156 height 16
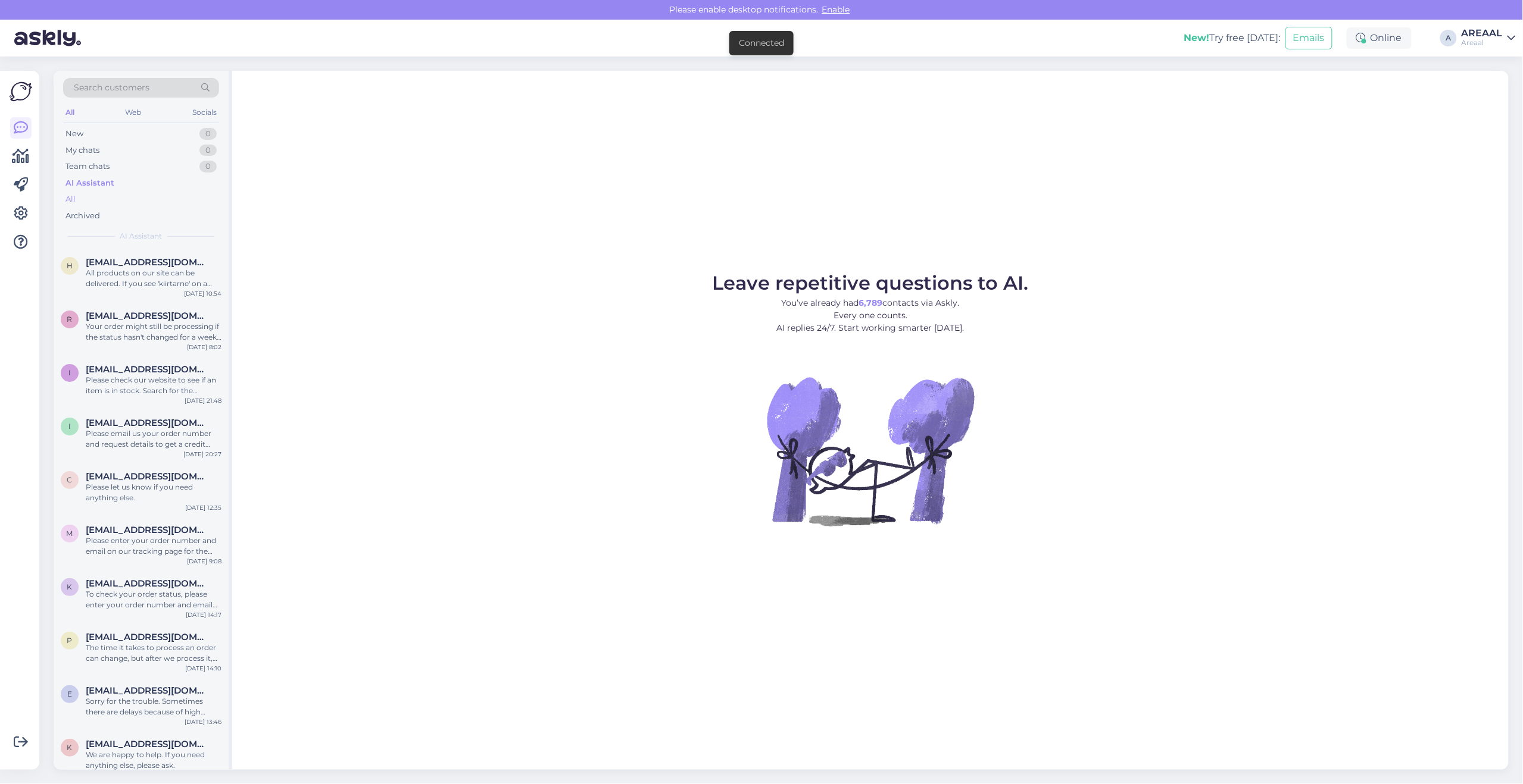
click at [184, 198] on div "All" at bounding box center [141, 199] width 156 height 16
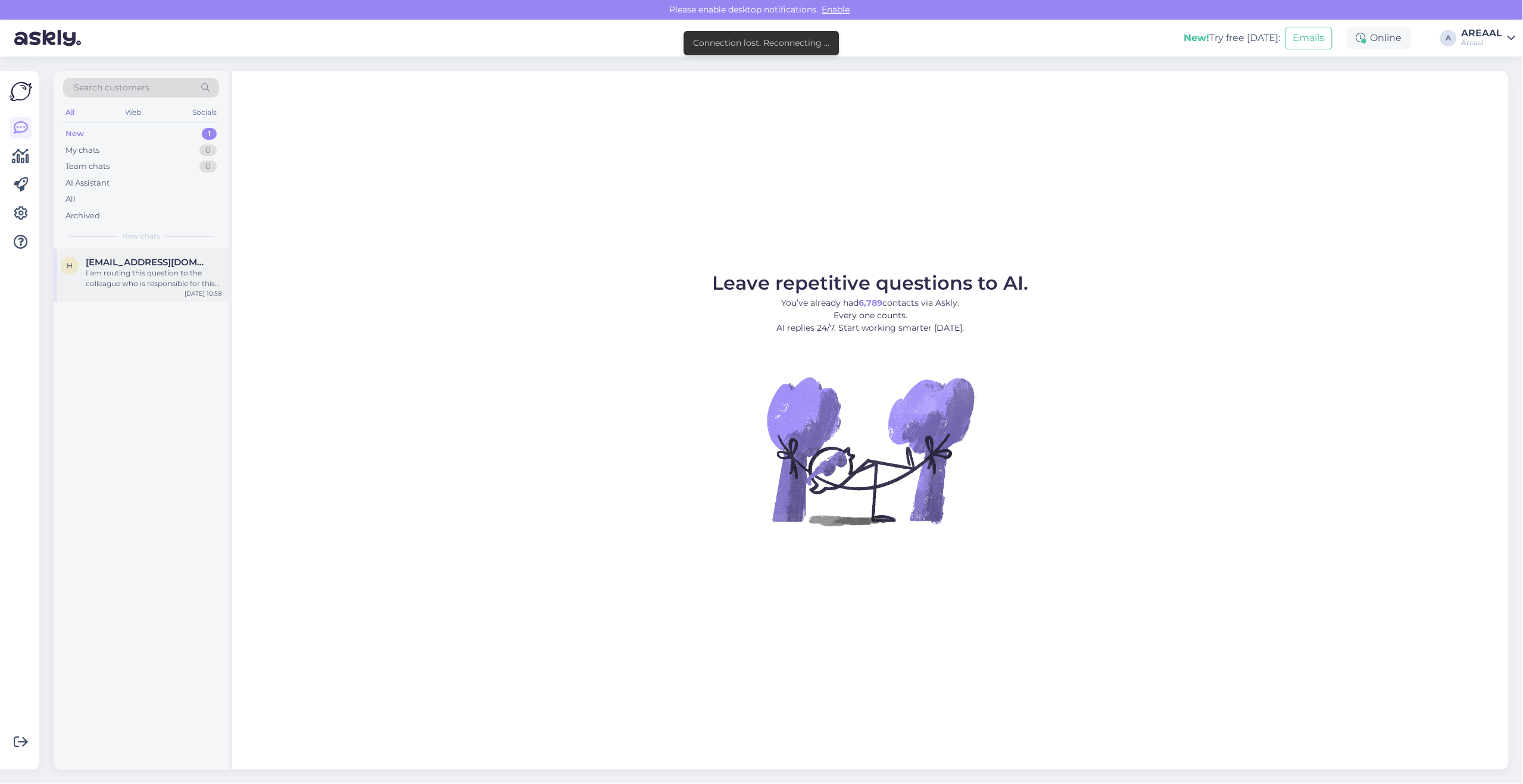
click at [176, 249] on div "h [EMAIL_ADDRESS][DOMAIN_NAME] I am routing this question to the colleague who …" at bounding box center [141, 275] width 175 height 54
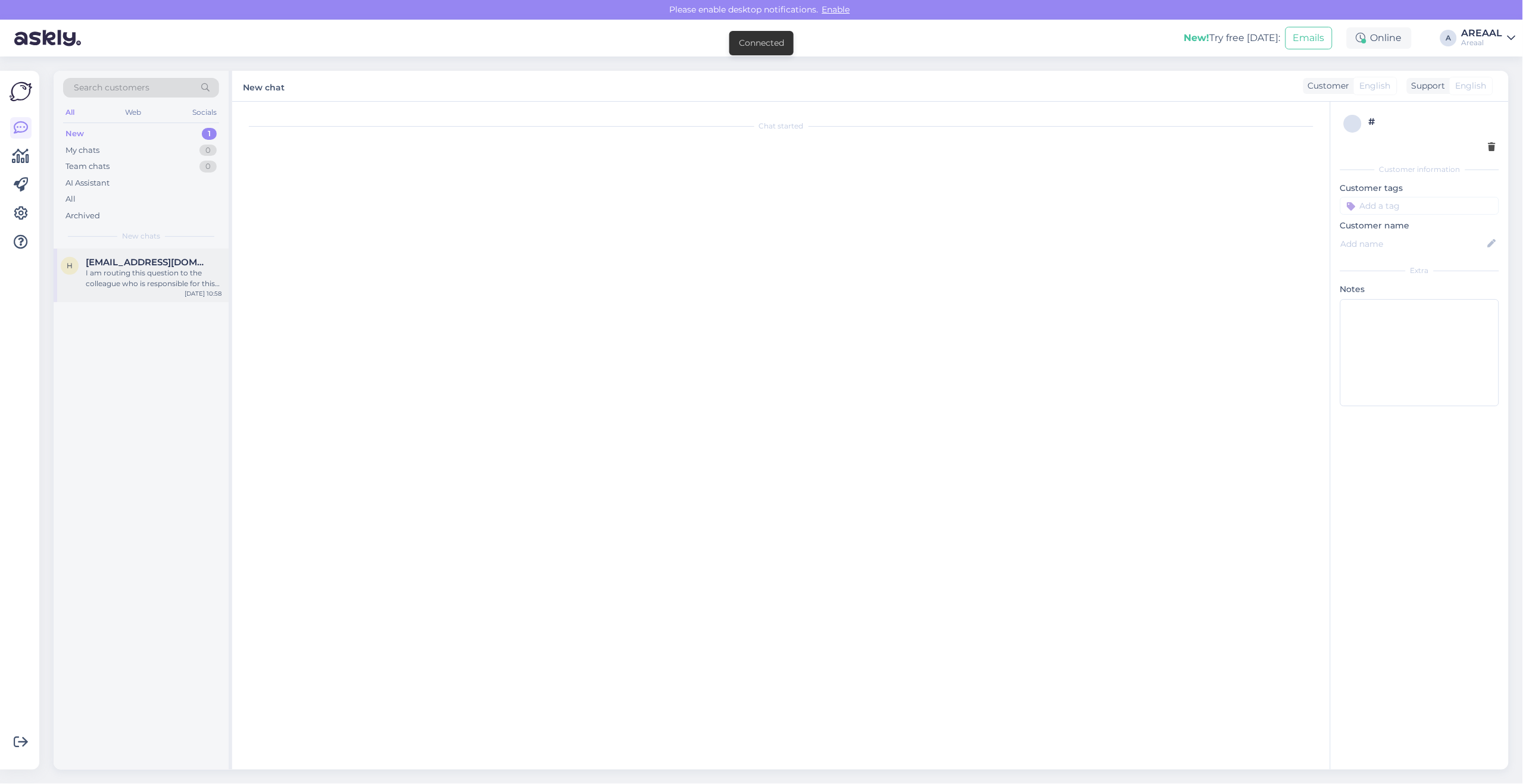
click at [184, 264] on span "[EMAIL_ADDRESS][DOMAIN_NAME]" at bounding box center [147, 262] width 124 height 11
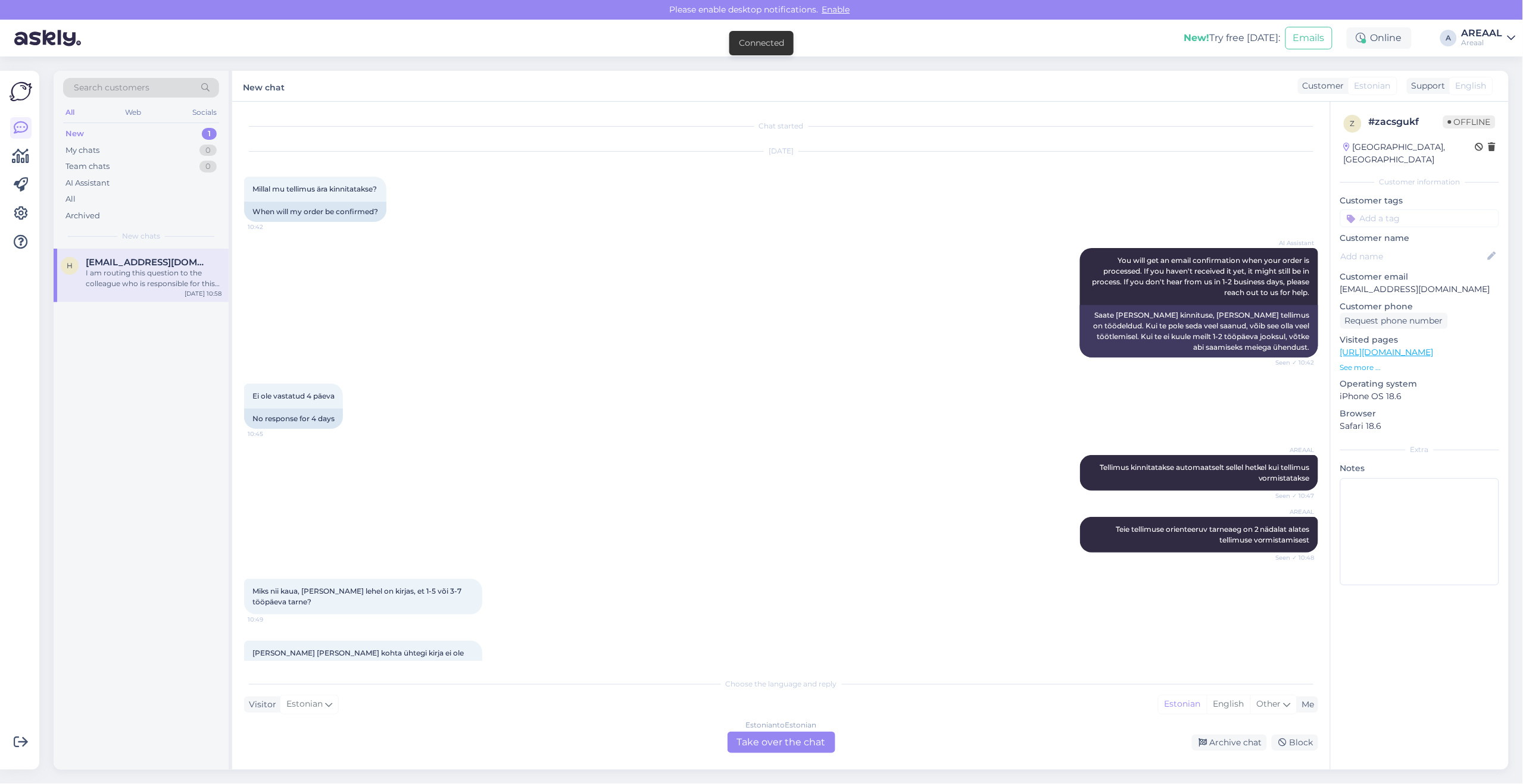
scroll to position [688, 0]
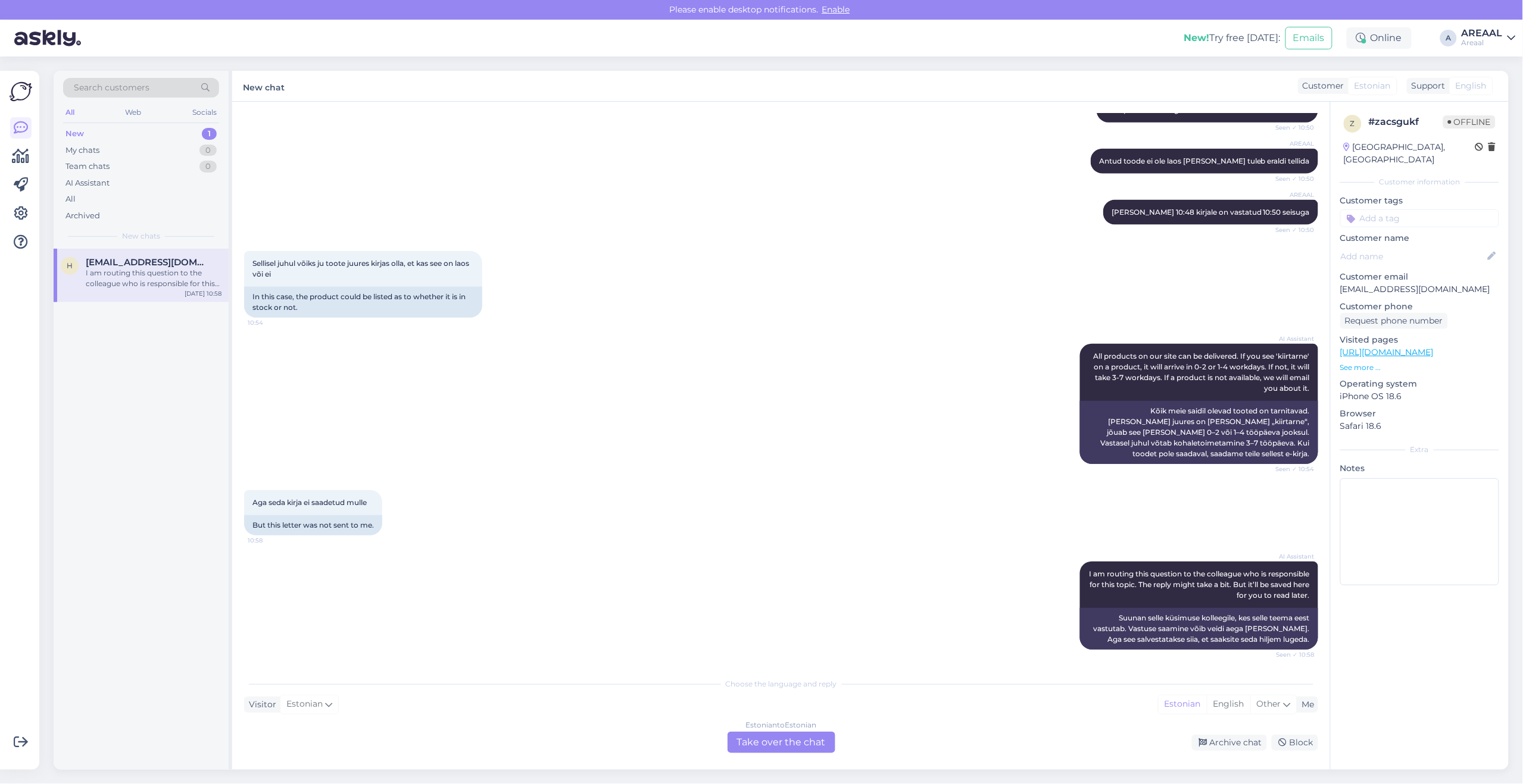
click at [618, 335] on div "AI Assistant All products on our site can be delivered. If you see 'kiirtarne' …" at bounding box center [781, 404] width 1074 height 146
click at [781, 744] on div "Estonian to Estonian Take over the chat" at bounding box center [781, 743] width 107 height 22
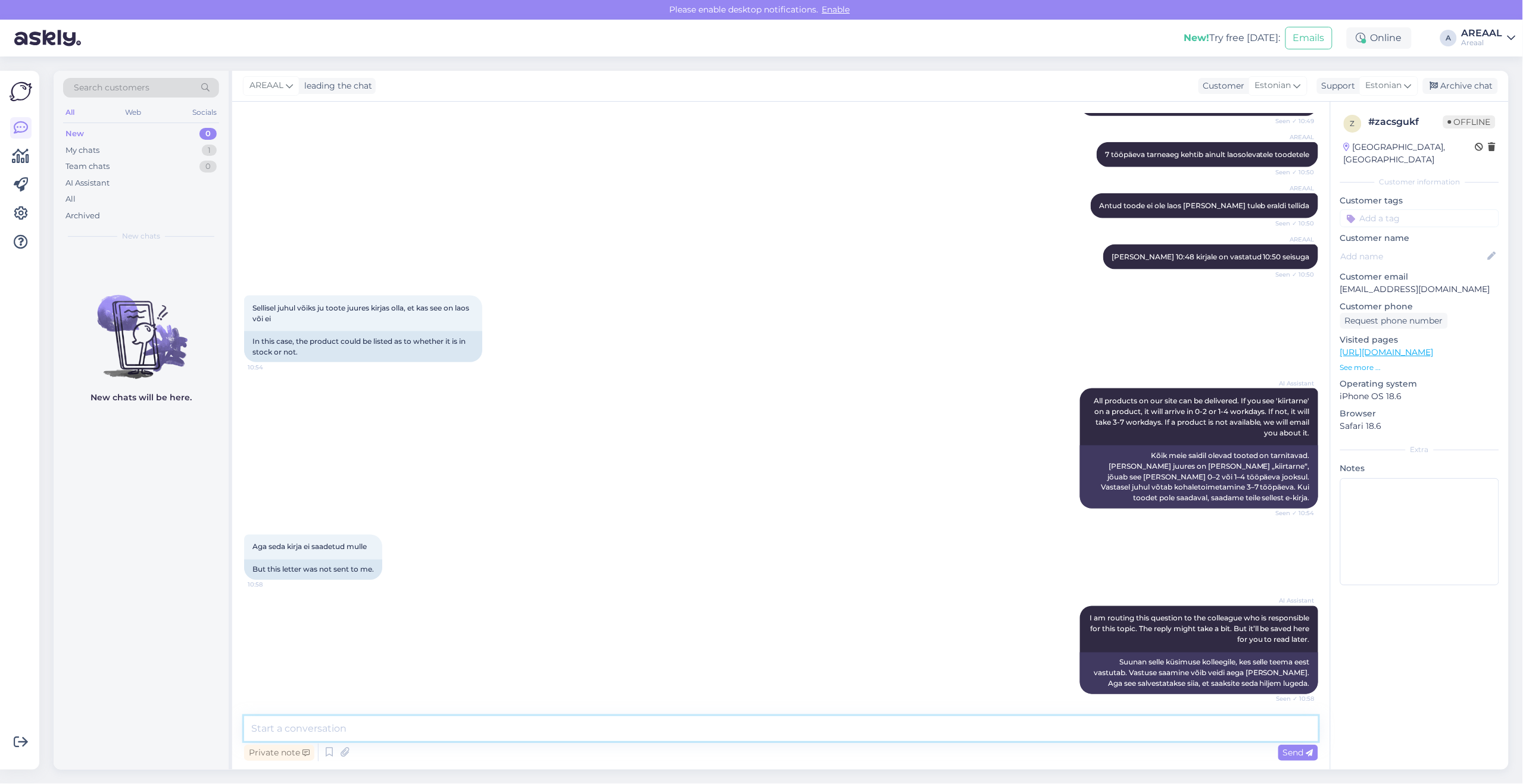
click at [777, 737] on textarea at bounding box center [781, 729] width 1074 height 25
type textarea "Võite kontrollida gmaili puhul rämpsposti kausta - ettevõtete kirjad võivad sin…"
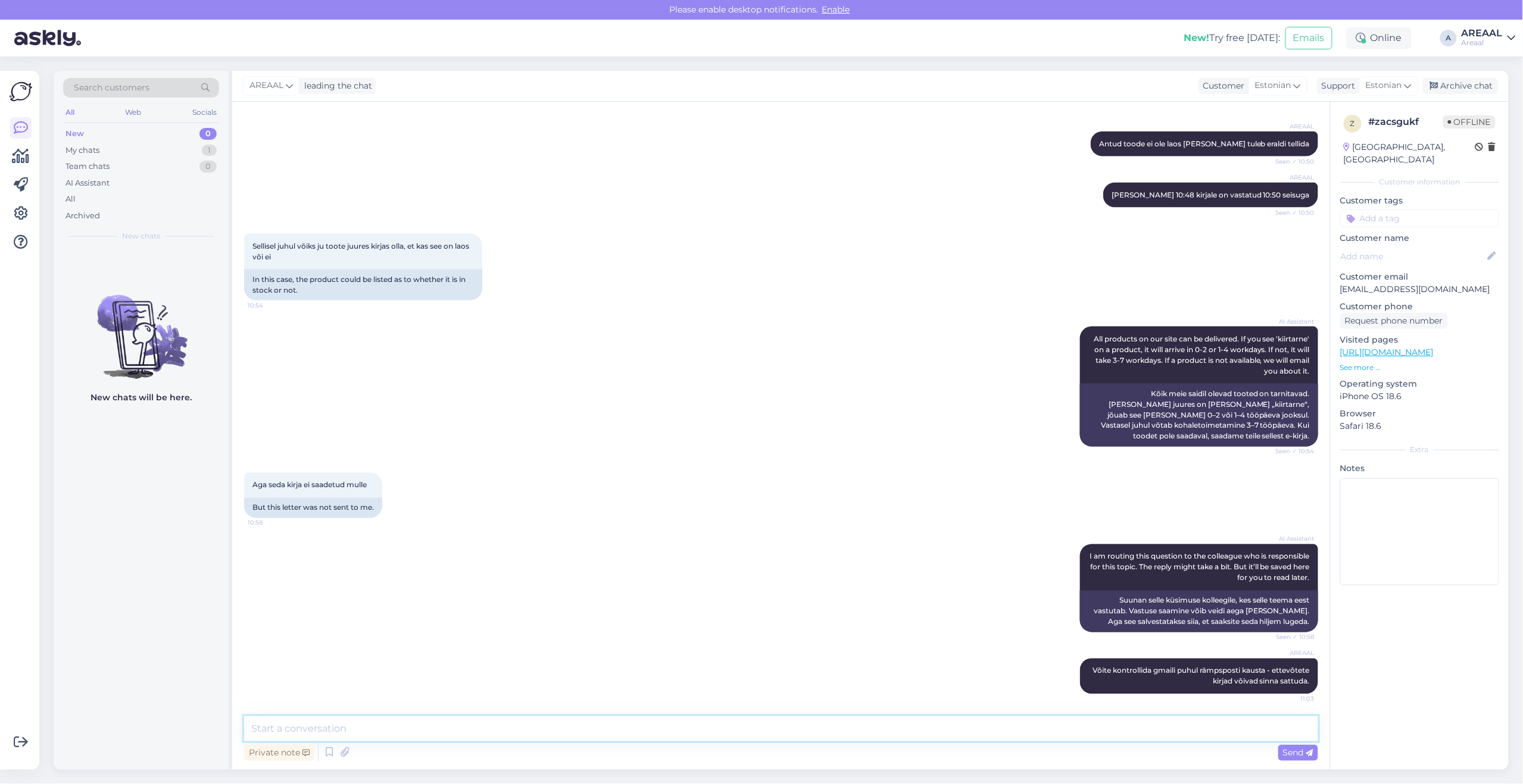
click at [1105, 738] on textarea at bounding box center [781, 729] width 1074 height 25
type textarea "Edastame uuesti ka tellimuse kinnituse arve"
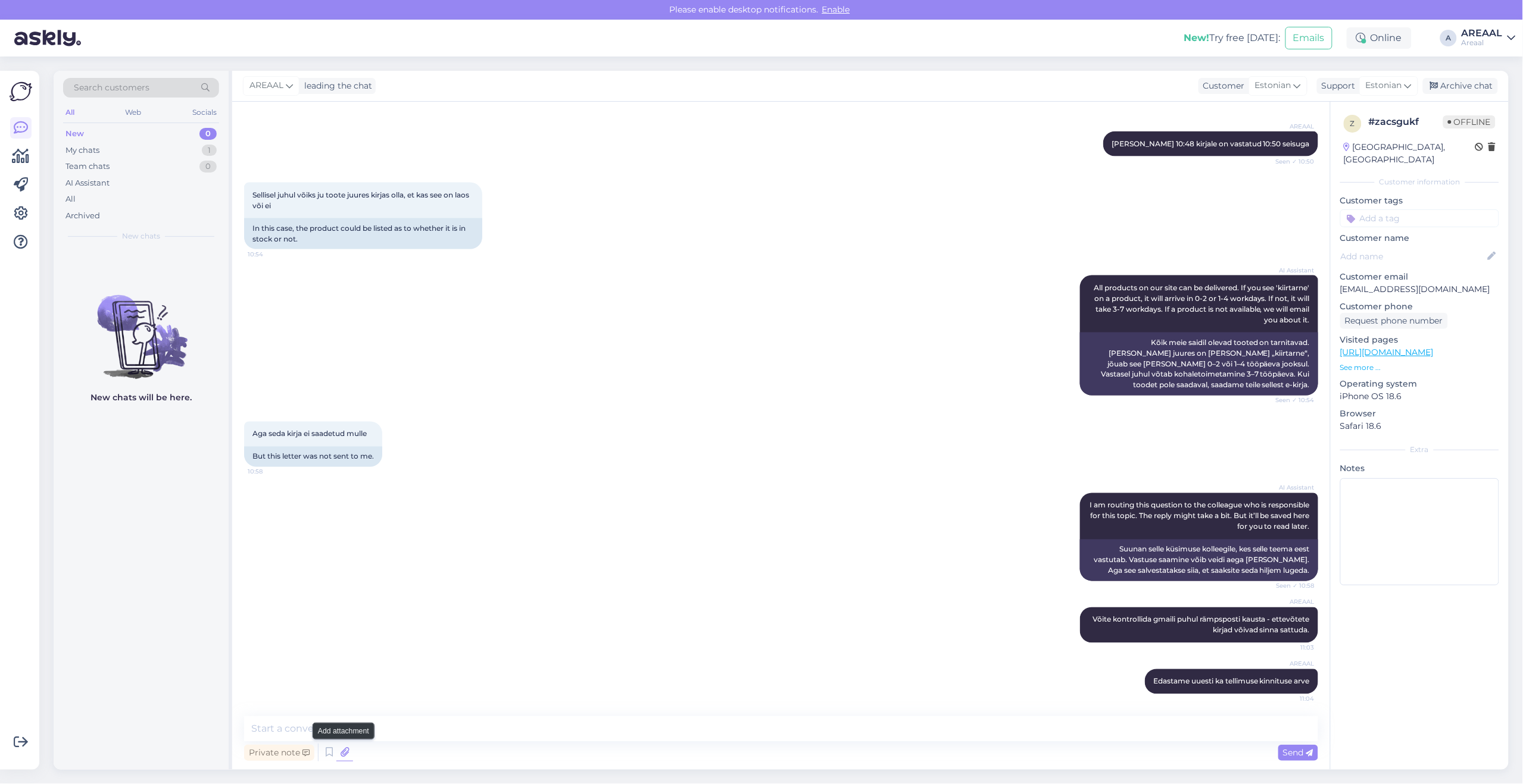
click at [343, 758] on icon at bounding box center [344, 752] width 16 height 18
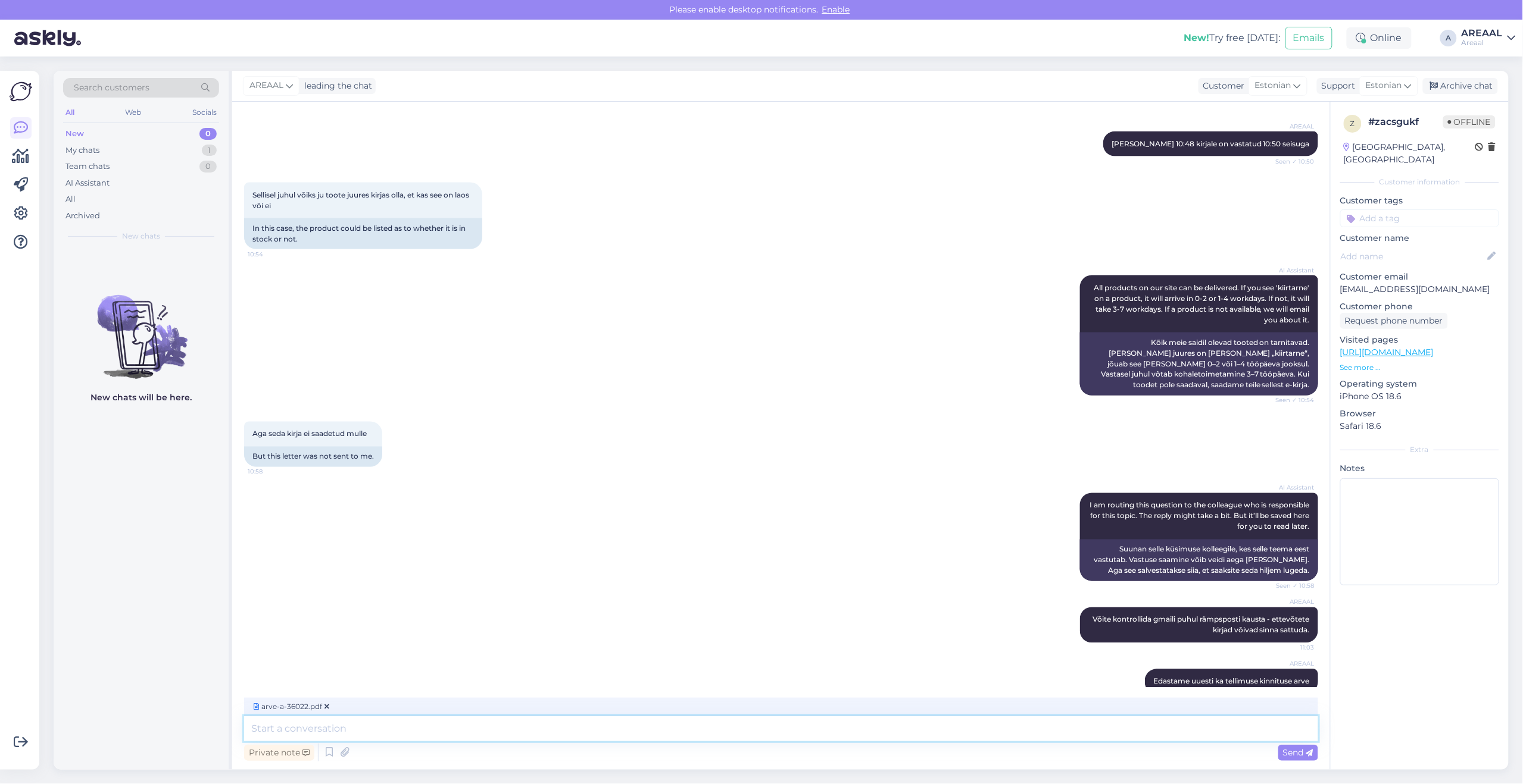
click at [546, 716] on textarea at bounding box center [781, 729] width 1074 height 25
click at [546, 721] on textarea at bounding box center [781, 729] width 1074 height 25
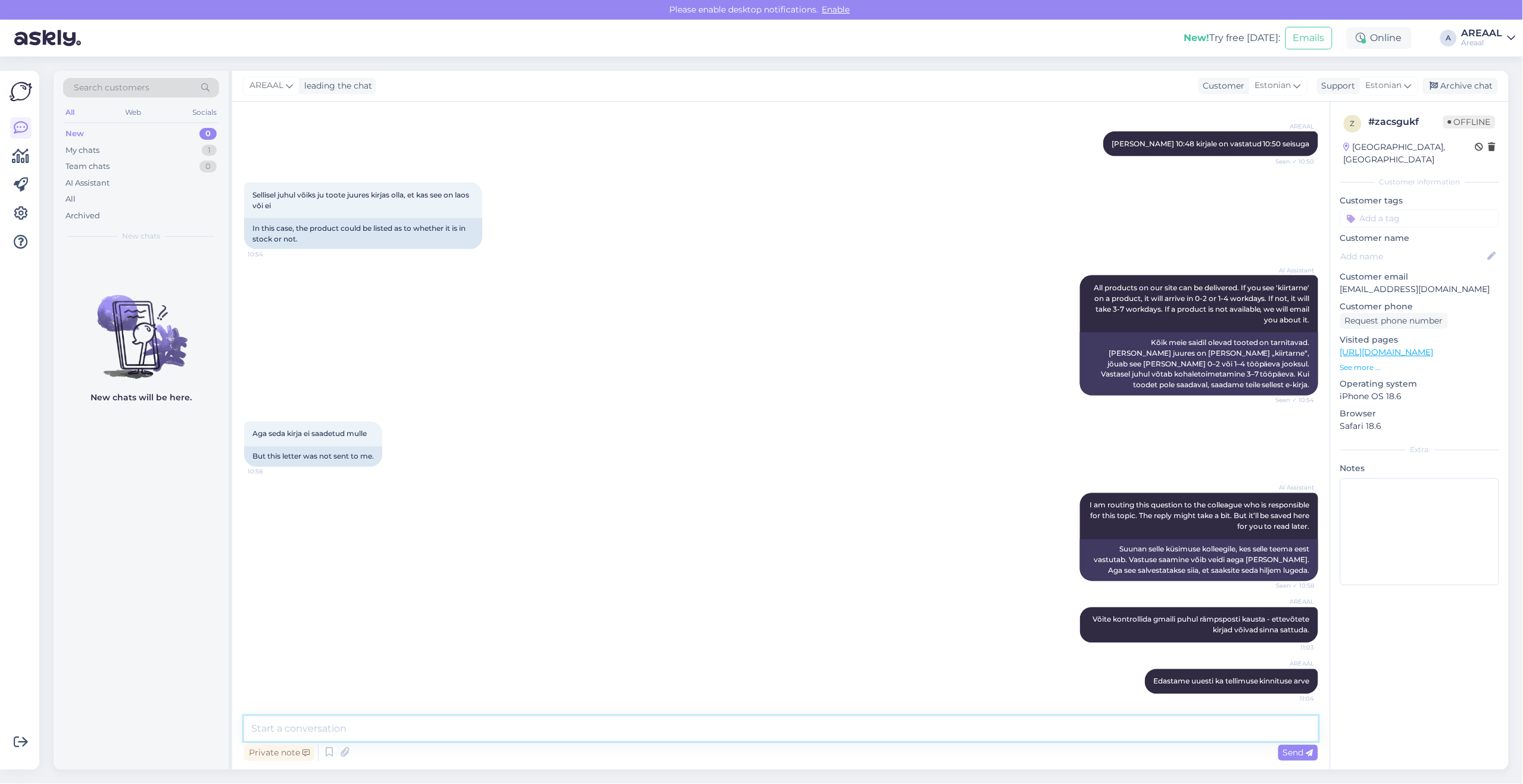
scroll to position [808, 0]
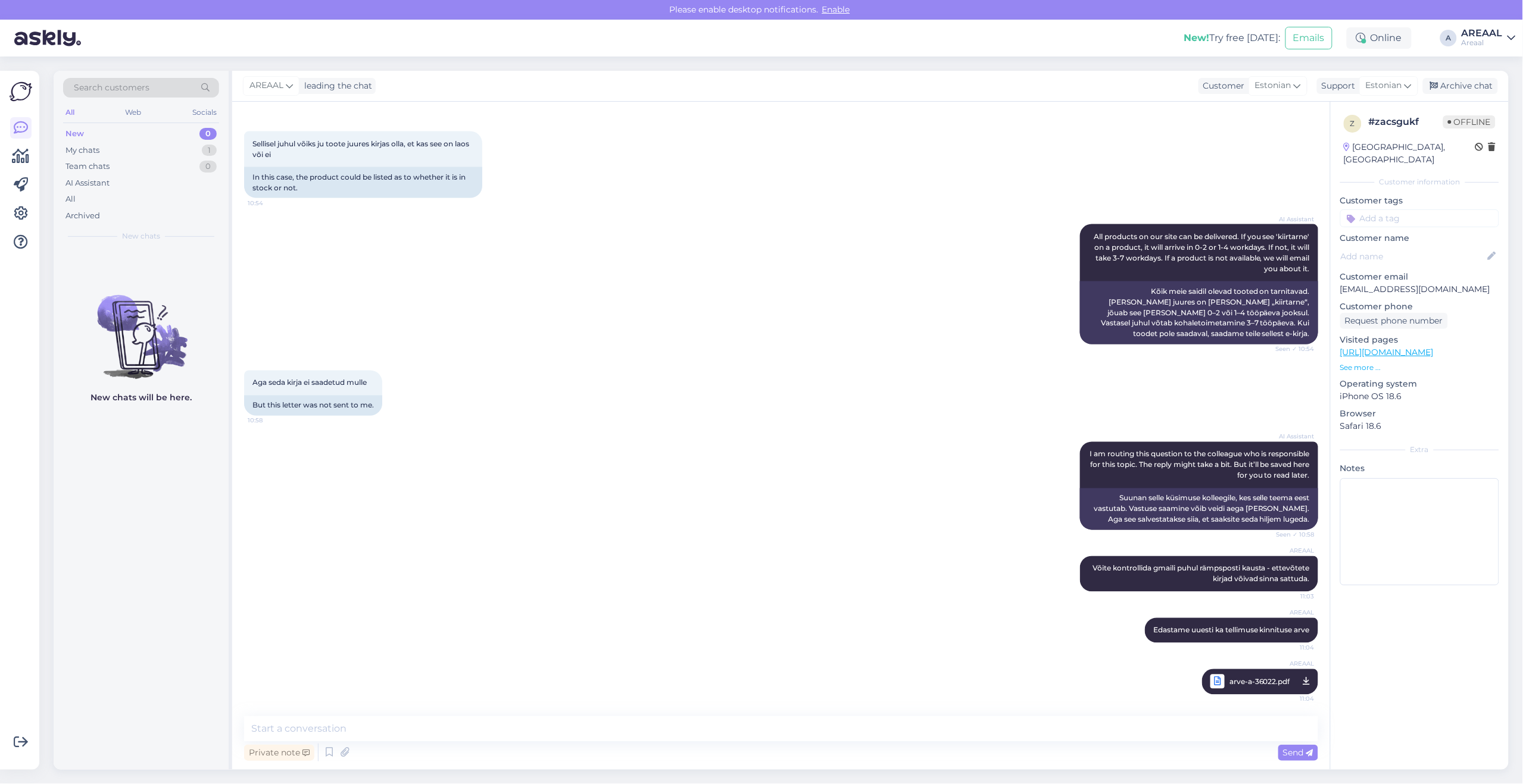
click at [835, 709] on div "Chat started Aug 14 2025 Millal mu tellimus ära kinnitatakse? 10:42 When will m…" at bounding box center [781, 436] width 1098 height 668
click at [819, 308] on div "AI Assistant All products on our site can be delivered. If you see 'kiirtarne' …" at bounding box center [781, 285] width 1074 height 146
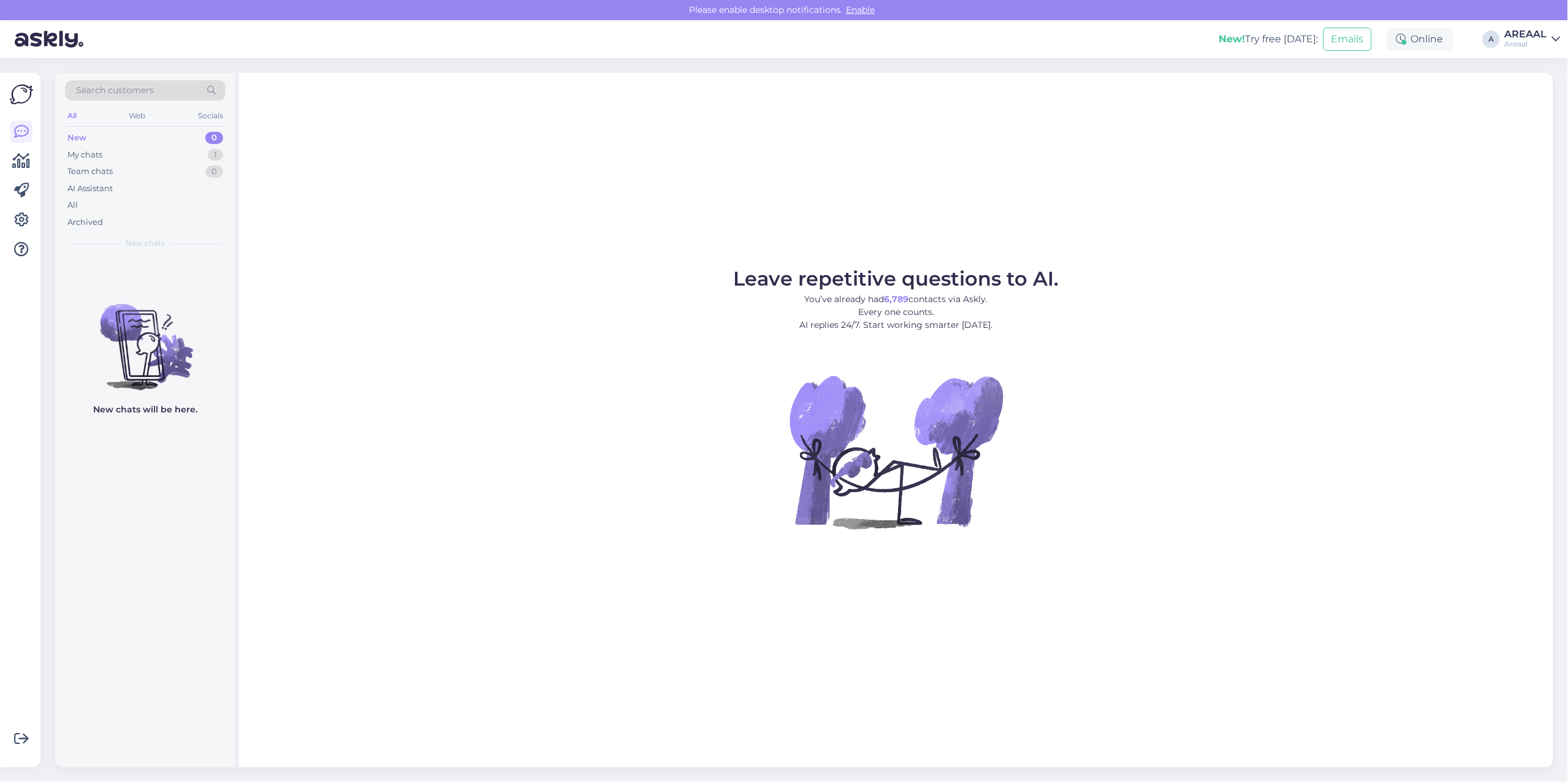
click at [200, 145] on div "New 0" at bounding box center [145, 137] width 160 height 17
click at [198, 155] on div "My chats 1" at bounding box center [145, 155] width 160 height 17
click at [216, 159] on div "1" at bounding box center [215, 155] width 15 height 12
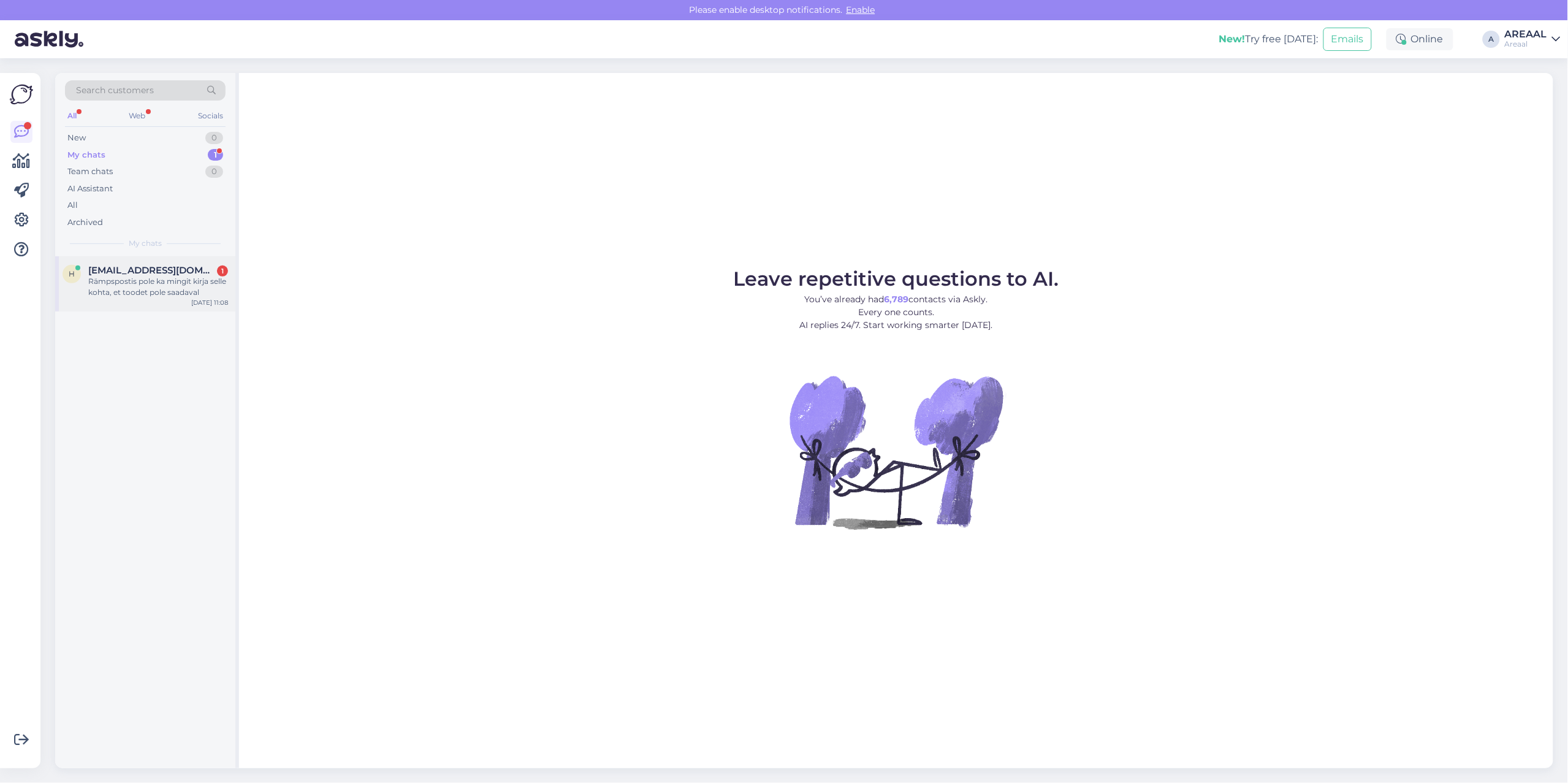
click at [212, 264] on span "haraldmeesak@gmail.com" at bounding box center [151, 270] width 127 height 11
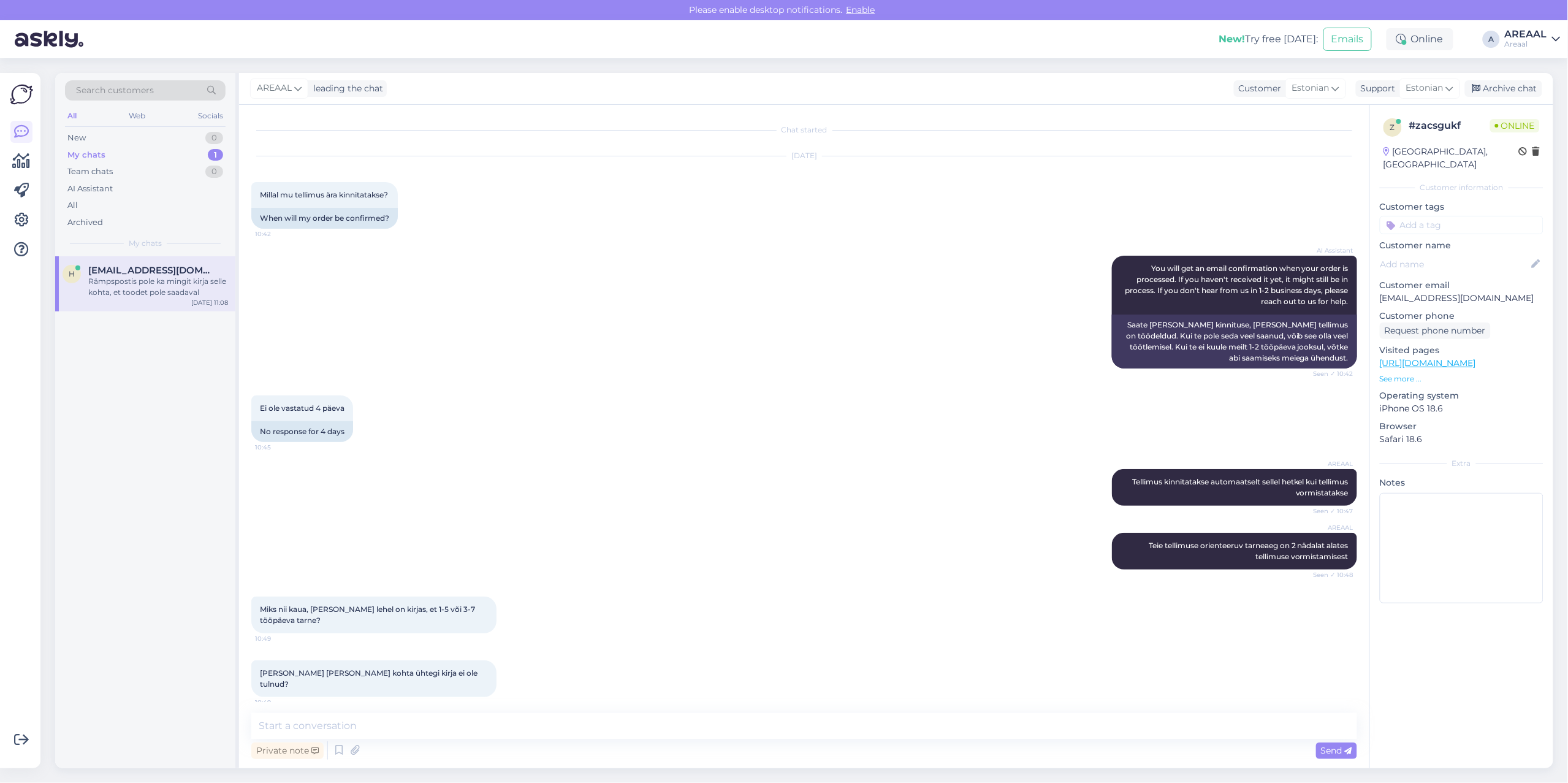
scroll to position [922, 0]
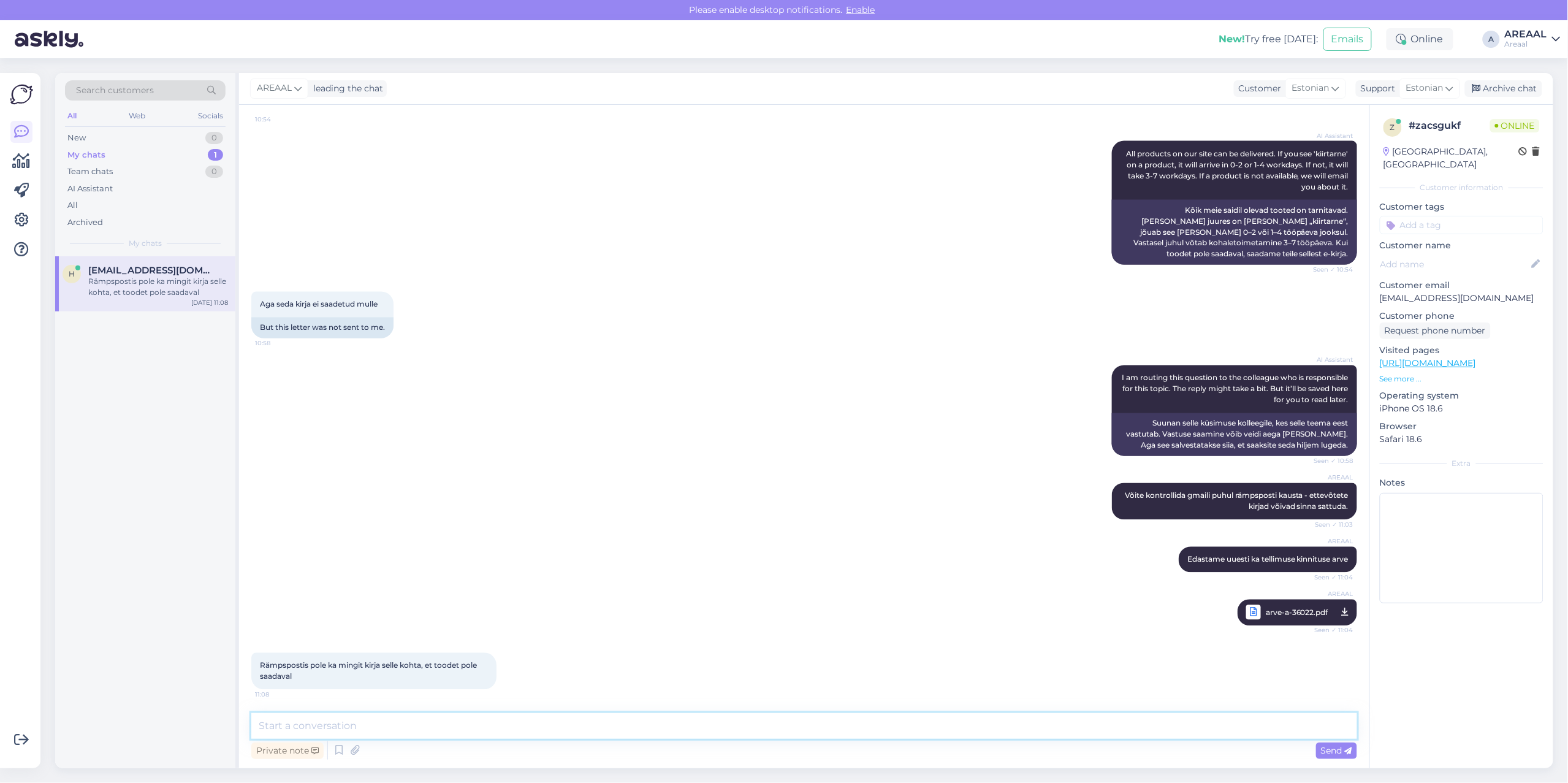
click at [537, 737] on textarea at bounding box center [804, 726] width 1106 height 26
click at [534, 715] on textarea at bounding box center [804, 726] width 1106 height 26
click at [534, 716] on textarea at bounding box center [804, 726] width 1106 height 26
click at [921, 719] on textarea at bounding box center [804, 726] width 1106 height 26
type textarea "Sellist kirja ei peaks"
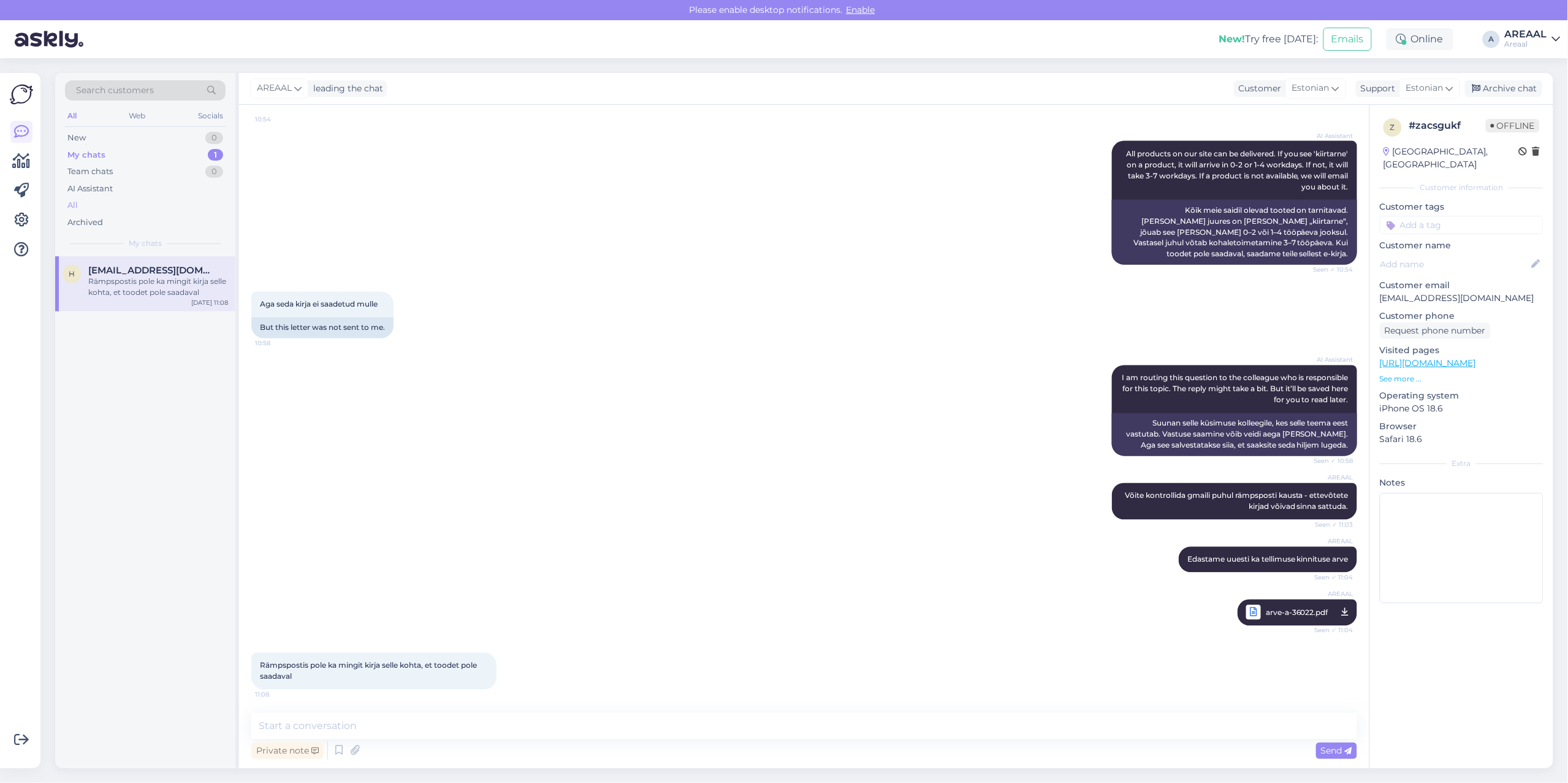
click at [150, 204] on div "All" at bounding box center [145, 205] width 160 height 17
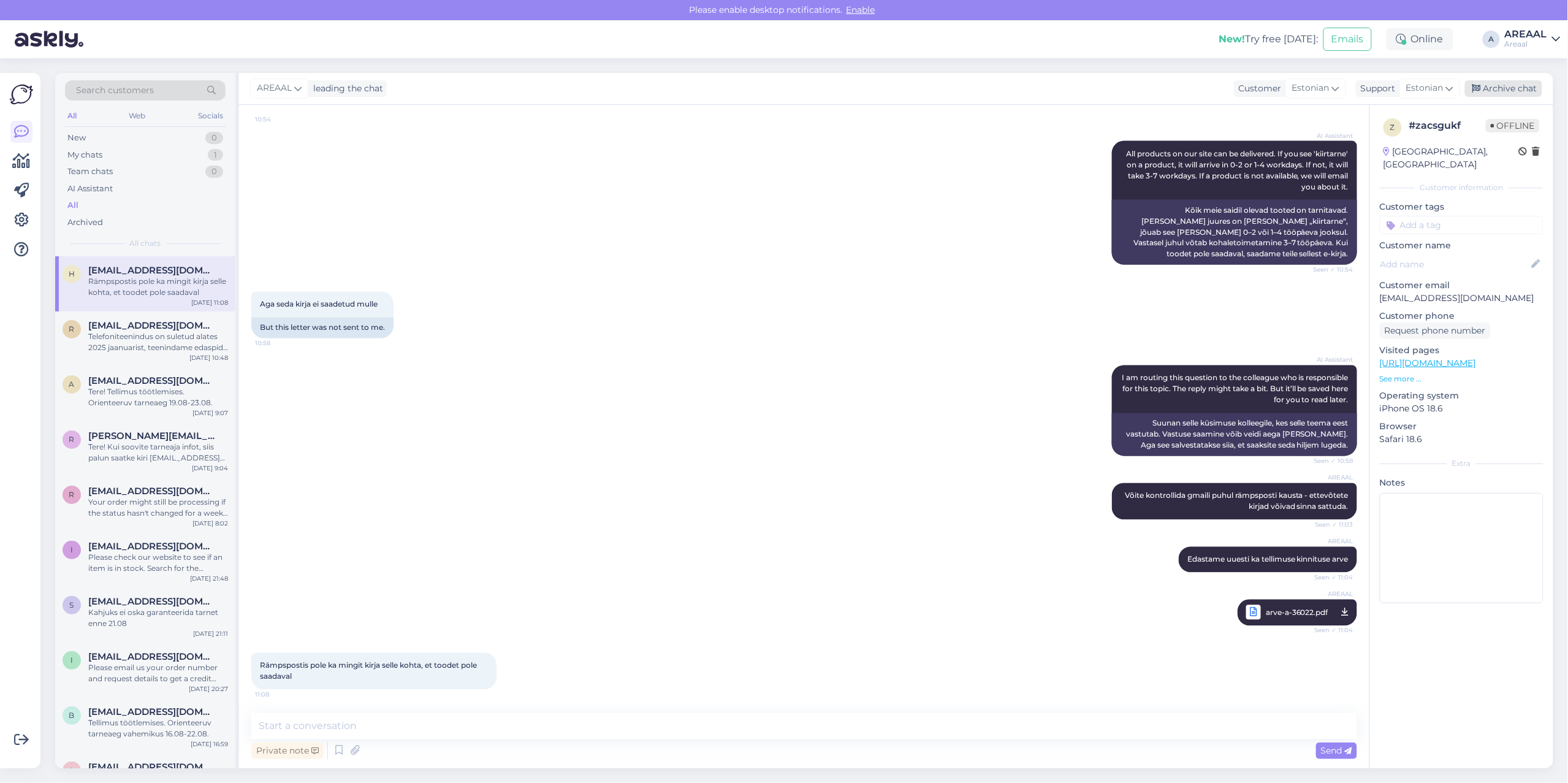
click at [1491, 87] on div "Archive chat" at bounding box center [1503, 88] width 77 height 17
click at [1553, 32] on link "AREAAL Areaal" at bounding box center [1533, 39] width 56 height 19
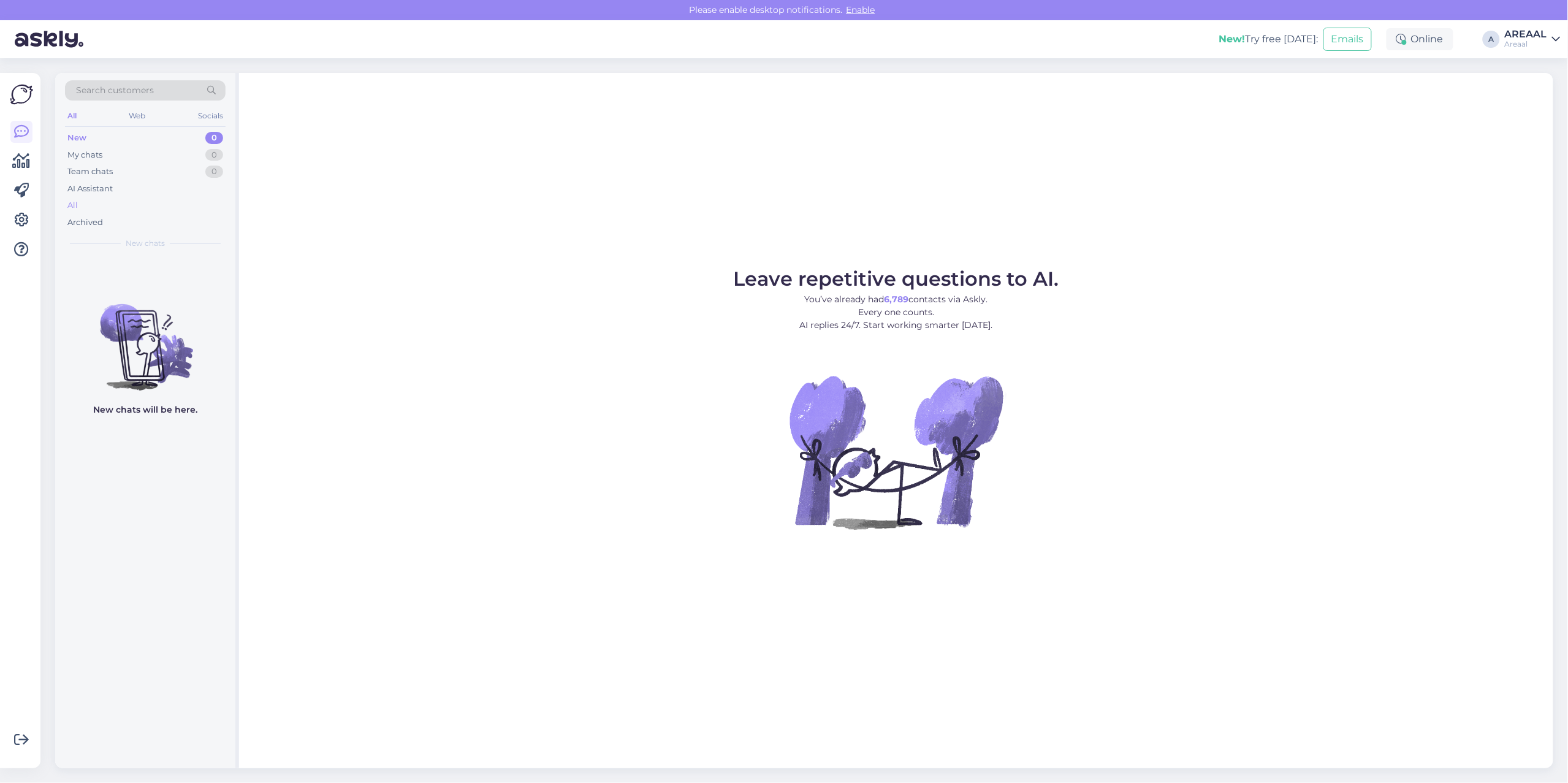
click at [158, 210] on div "All" at bounding box center [145, 205] width 160 height 17
click at [152, 205] on div "All" at bounding box center [145, 205] width 160 height 17
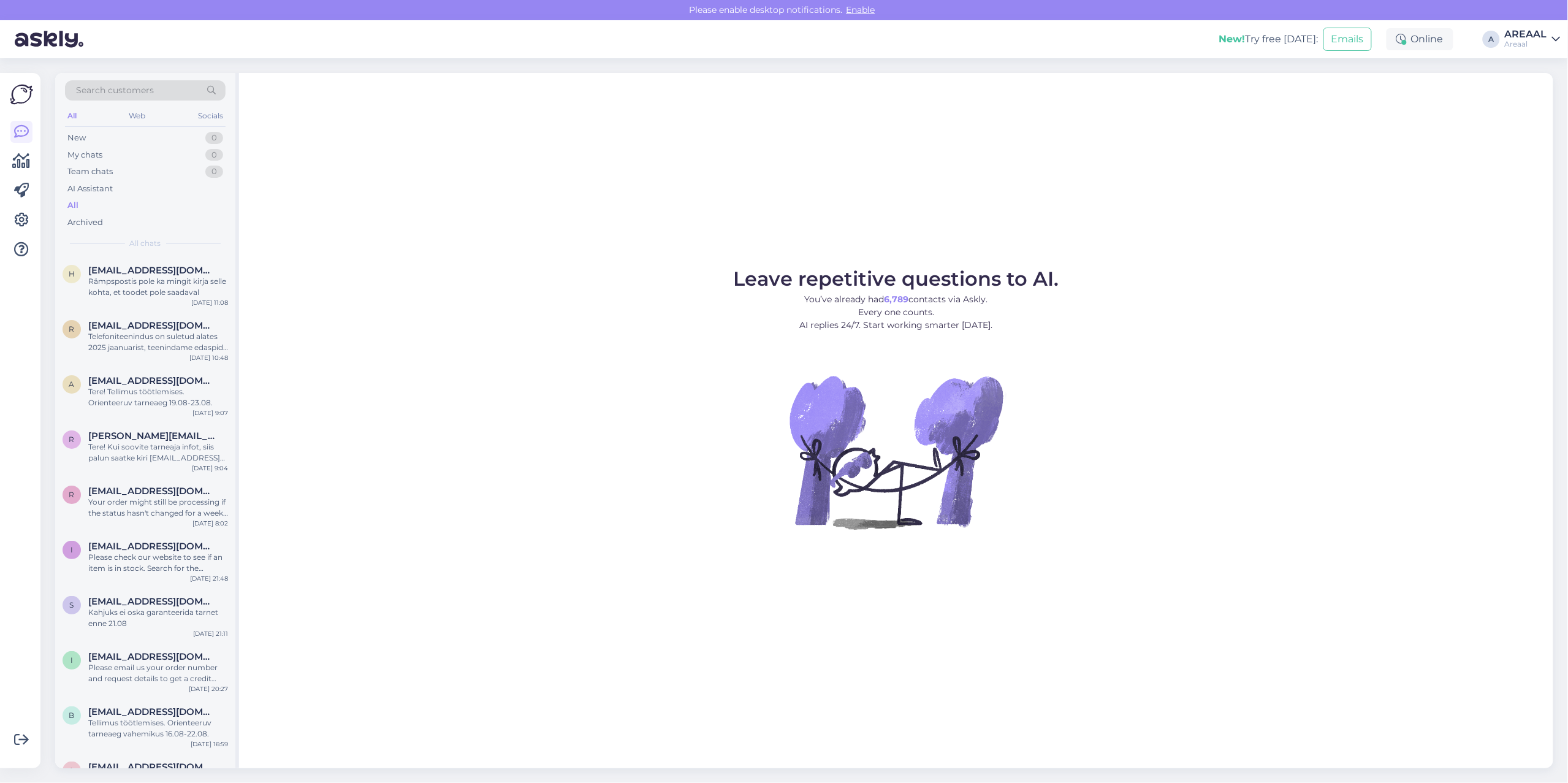
click at [647, 403] on figure "Leave repetitive questions to AI. You’ve already had 6,789 contacts via Askly. …" at bounding box center [896, 416] width 1292 height 293
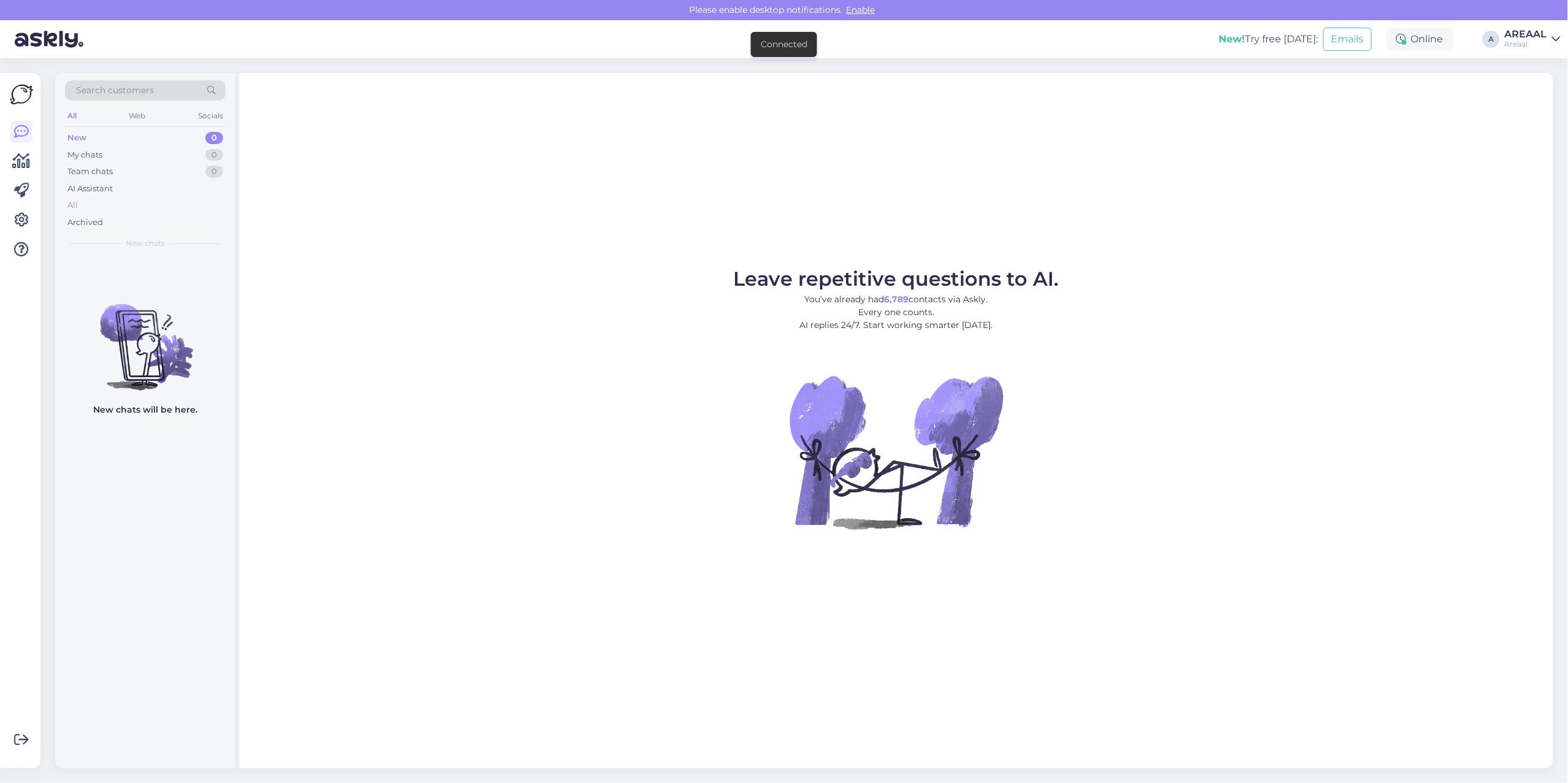
click at [143, 200] on div "All" at bounding box center [145, 205] width 160 height 17
click at [169, 212] on div "All" at bounding box center [145, 205] width 160 height 17
click at [194, 219] on div "Archived" at bounding box center [145, 222] width 160 height 17
click at [193, 202] on div "All" at bounding box center [145, 205] width 160 height 17
click at [135, 201] on div "All" at bounding box center [145, 205] width 160 height 17
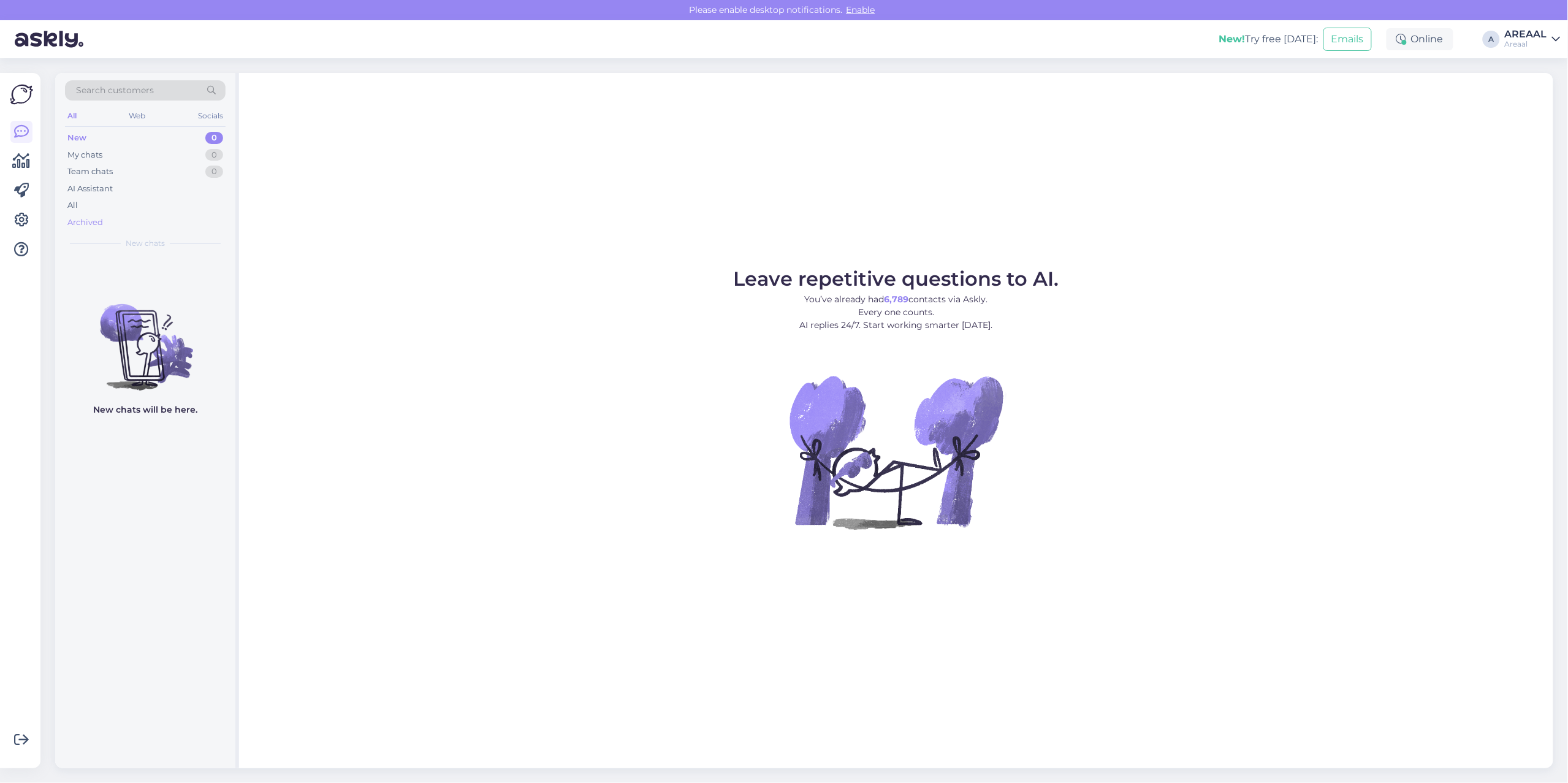
click at [123, 224] on div "Archived" at bounding box center [145, 222] width 160 height 17
click at [127, 212] on div "All" at bounding box center [145, 205] width 160 height 17
click at [151, 197] on div "All" at bounding box center [145, 205] width 160 height 17
click at [160, 185] on div "AI Assistant" at bounding box center [145, 188] width 160 height 17
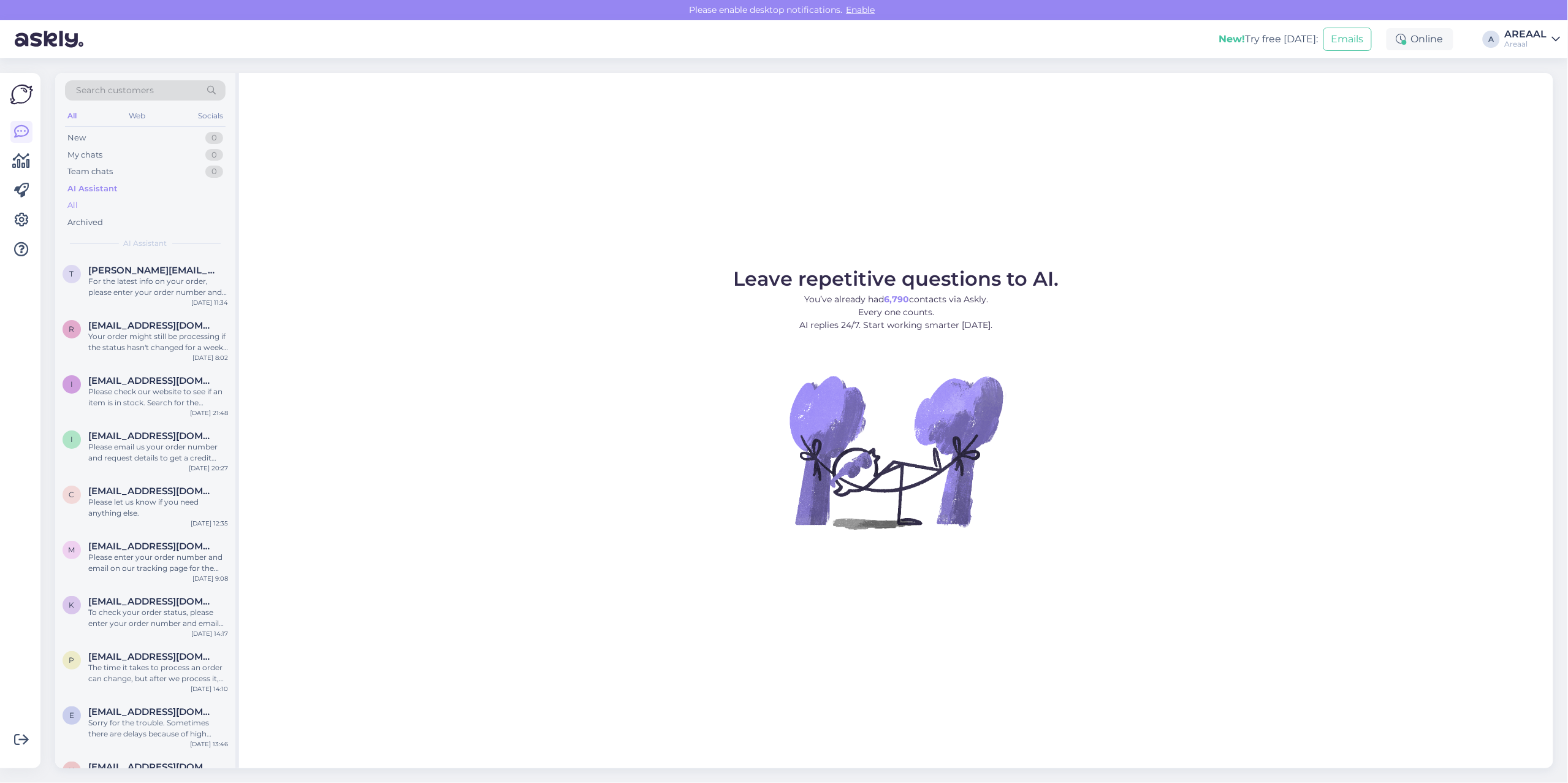
click at [146, 200] on div "All" at bounding box center [145, 205] width 160 height 17
click at [160, 268] on span "[PERSON_NAME][EMAIL_ADDRESS][DOMAIN_NAME]" at bounding box center [151, 270] width 127 height 11
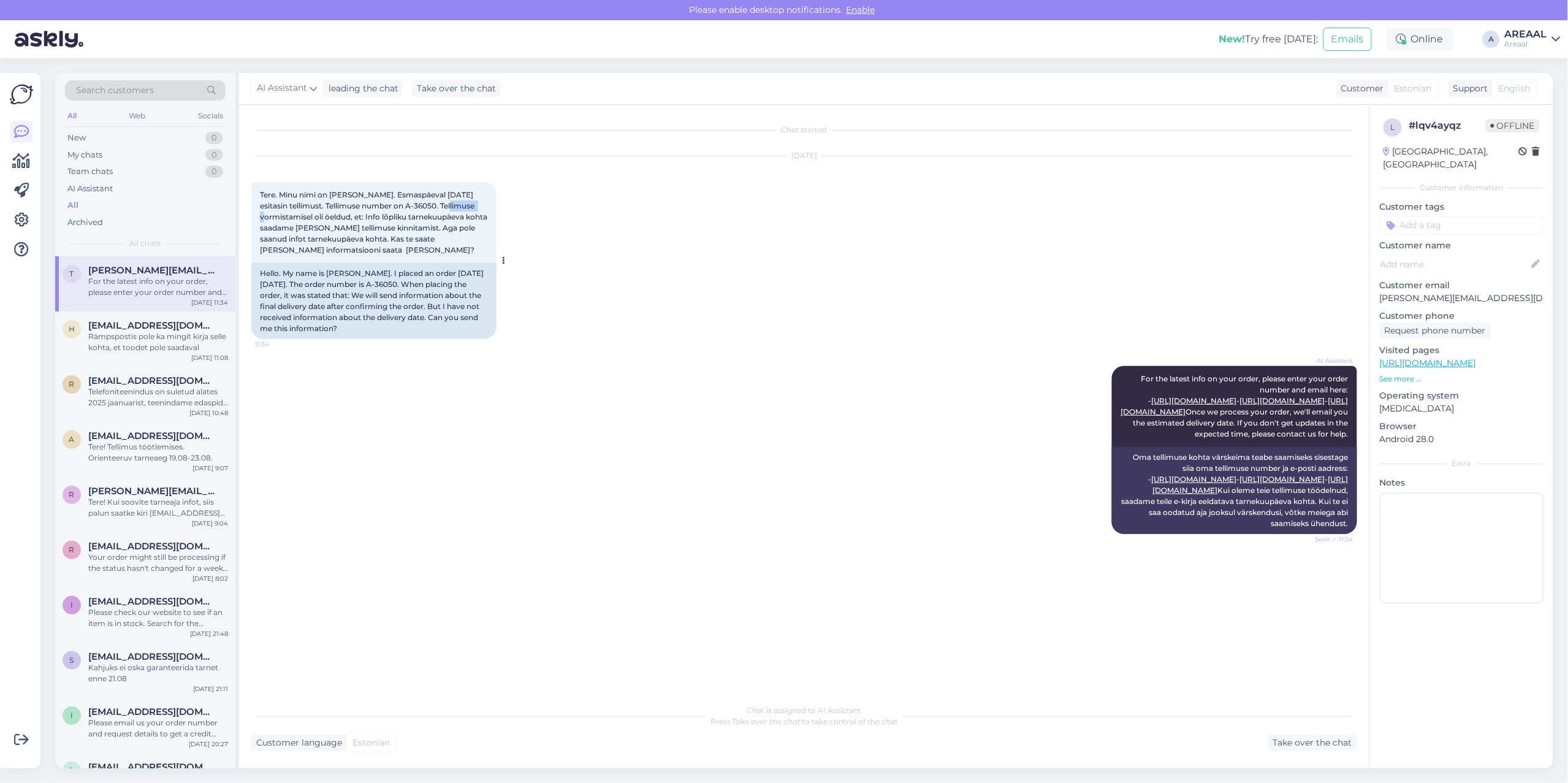
copy span "A-36050"
drag, startPoint x: 426, startPoint y: 204, endPoint x: 457, endPoint y: 206, distance: 31.1
click at [457, 206] on span "Tere. Minu nimi on Tatjana Škaperina. Esmaspäeval 11. august 2025 esitasin tell…" at bounding box center [374, 222] width 229 height 64
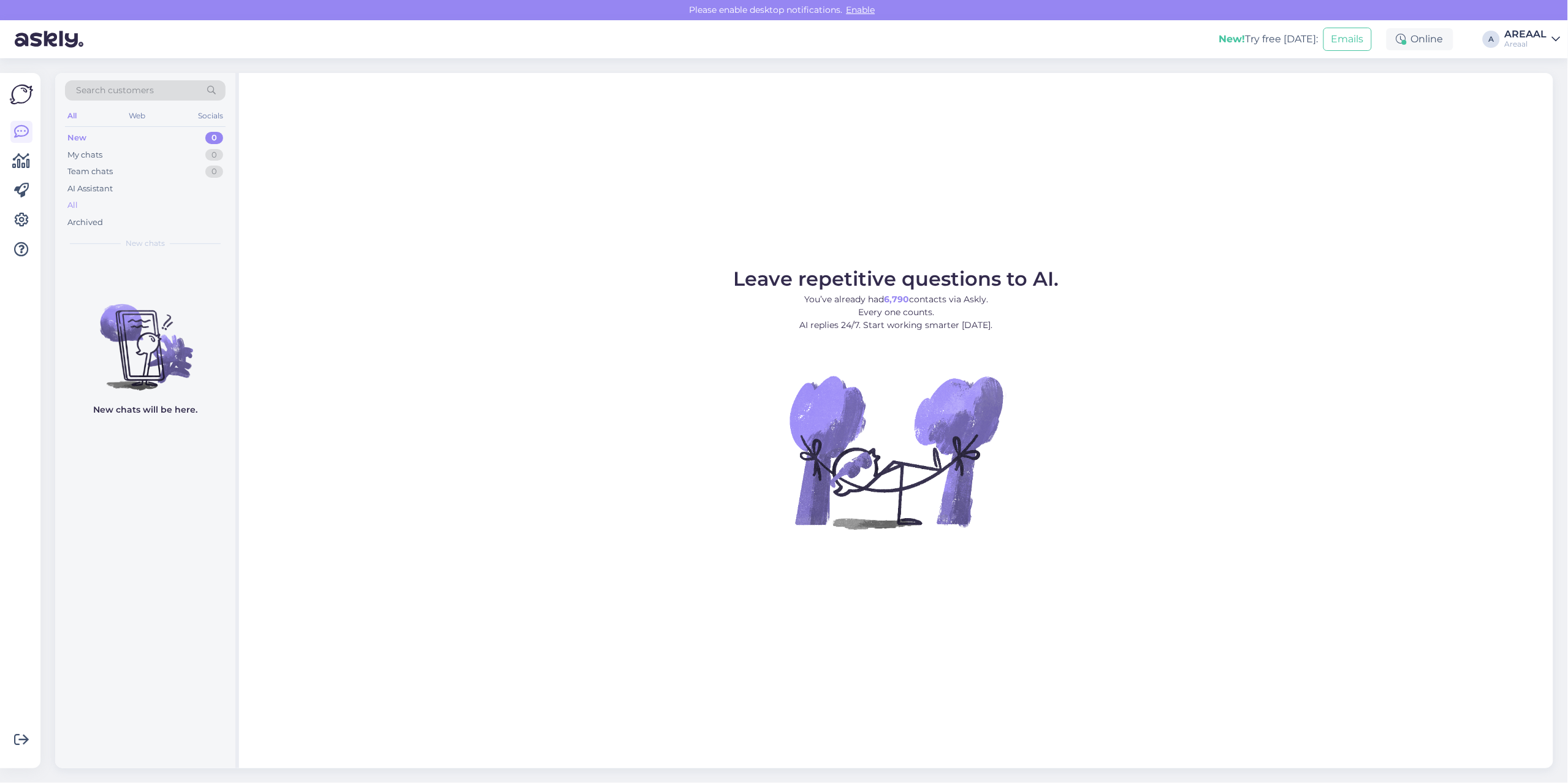
click at [172, 210] on div "All" at bounding box center [145, 205] width 160 height 17
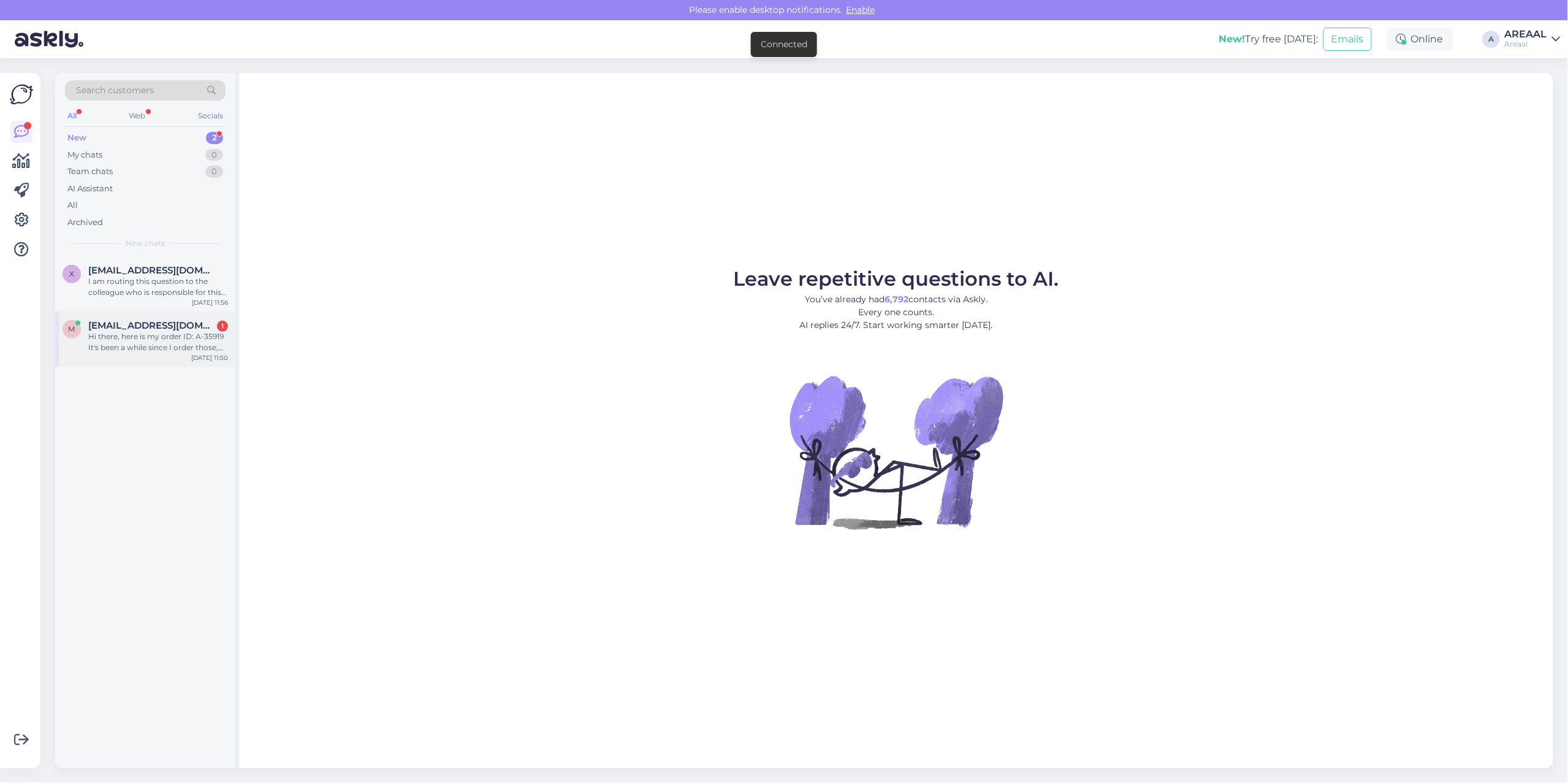
click at [164, 335] on div "Hi there, here is my order ID: A-35919 It's been a while since I order those, c…" at bounding box center [158, 342] width 139 height 22
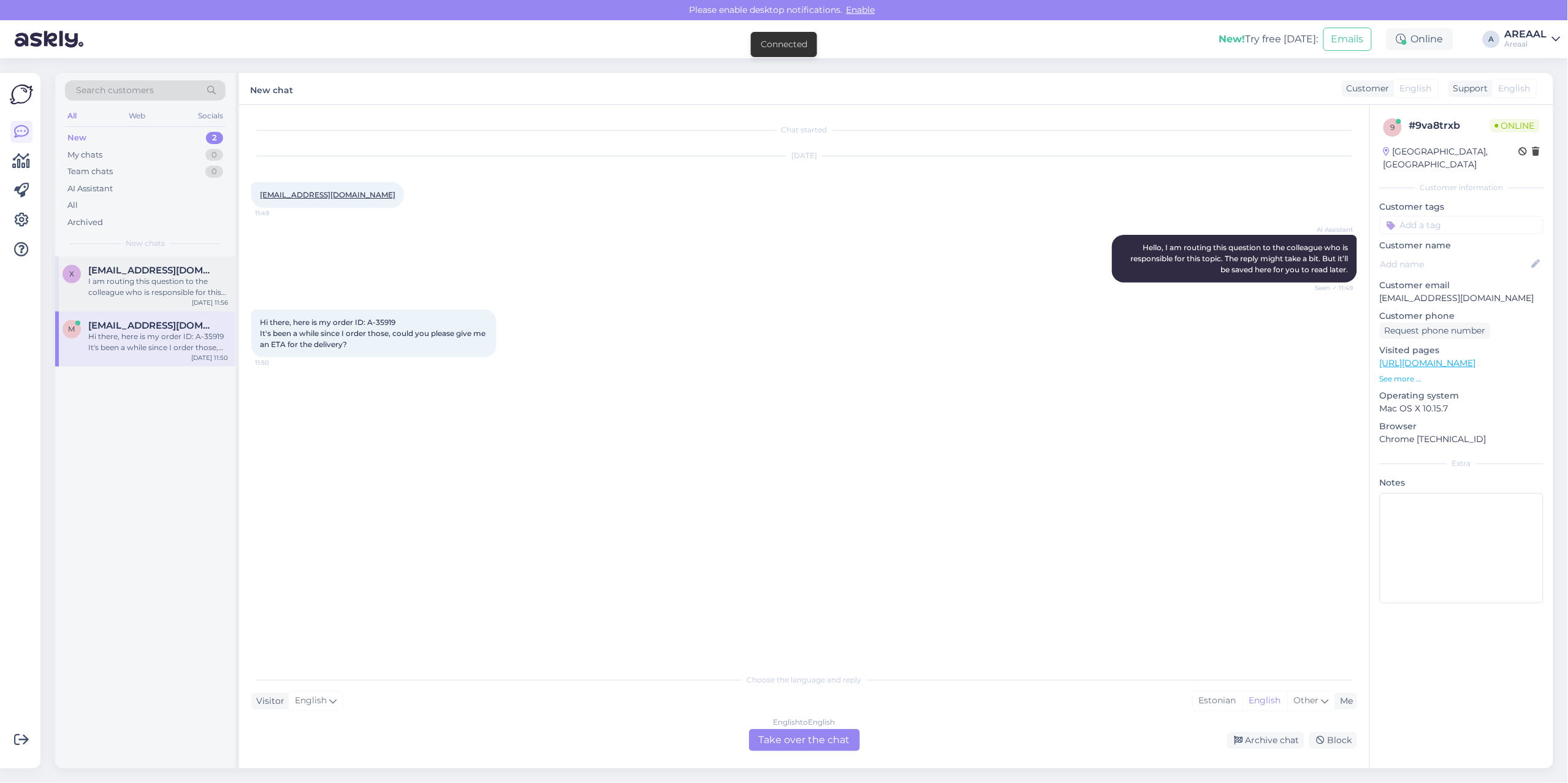
click at [179, 299] on div "x xxxmutagenxxx@gmail.com I am routing this question to the colleague who is re…" at bounding box center [145, 284] width 180 height 55
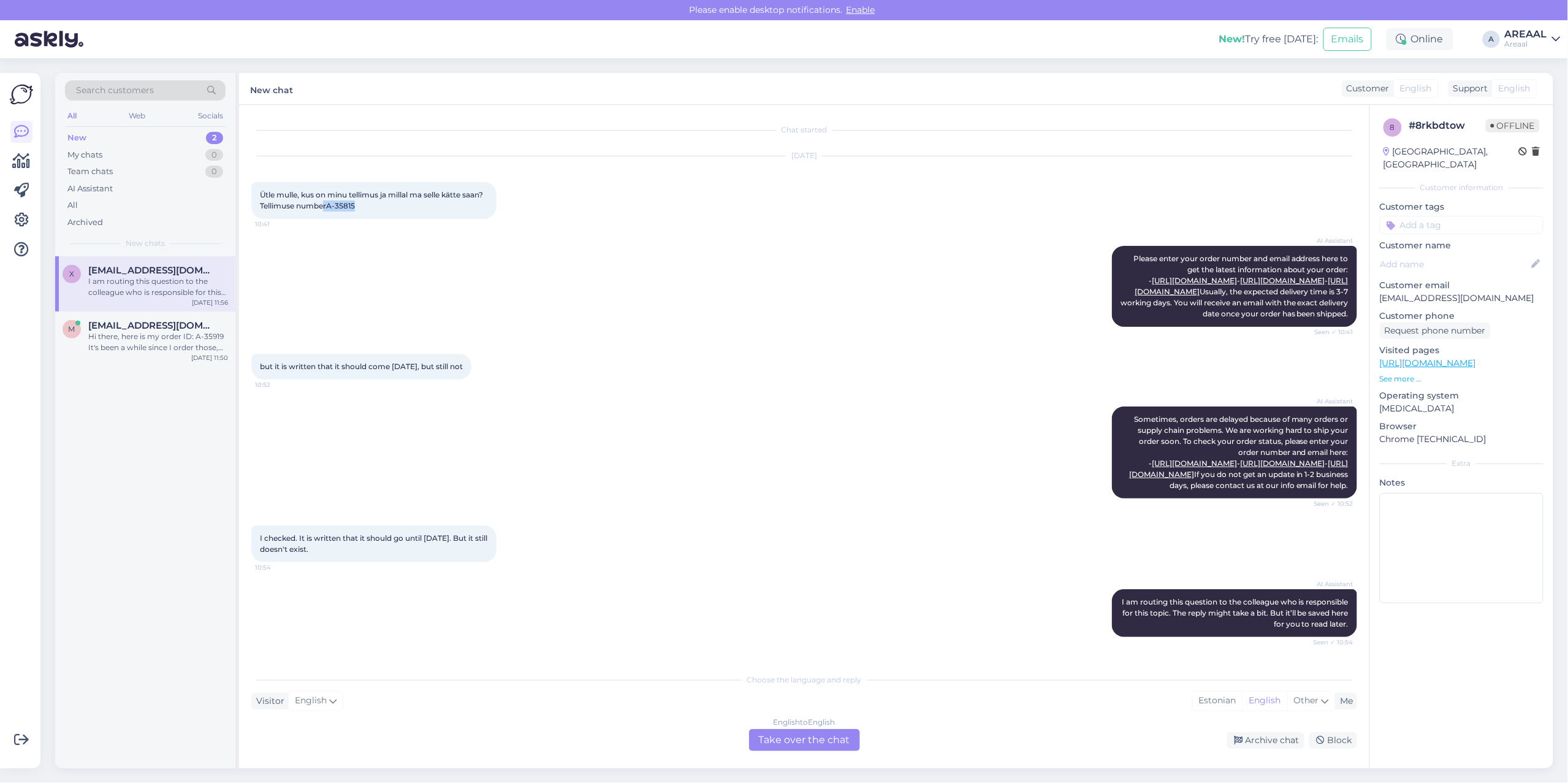
copy span "rA-35815"
drag, startPoint x: 384, startPoint y: 205, endPoint x: 351, endPoint y: 210, distance: 33.4
click at [350, 212] on div "Ütle mulle, kus on minu tellimus ja millal ma selle kätte saan?Tellimuse number…" at bounding box center [374, 200] width 245 height 37
copy span "A-35815"
click at [384, 212] on div "Ütle mulle, kus on minu tellimus ja millal ma selle kätte saan?Tellimuse number…" at bounding box center [374, 200] width 245 height 37
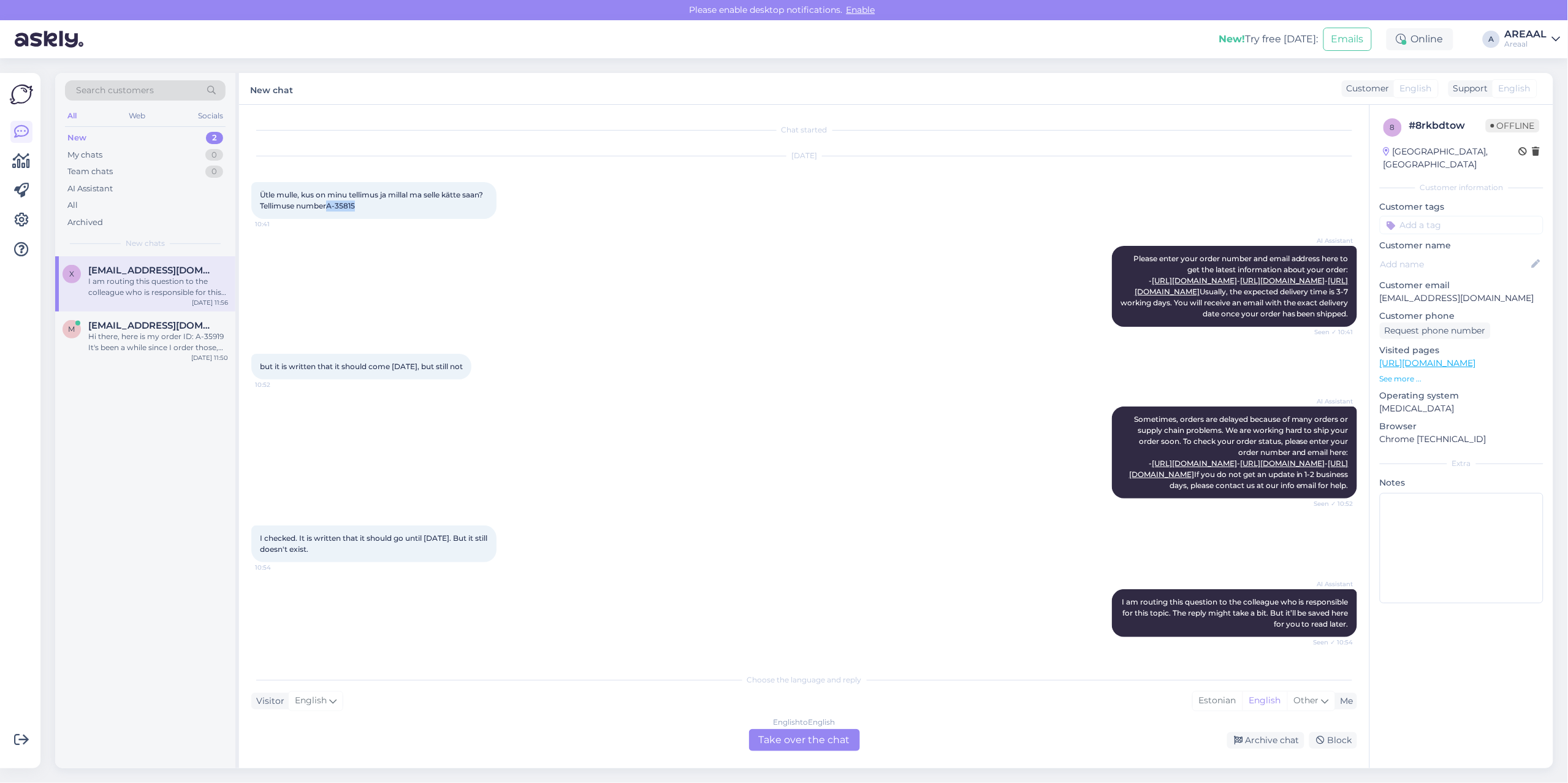
copy span "A-35815"
copy span "rA-35815"
copy span "A-35815"
drag, startPoint x: 360, startPoint y: 212, endPoint x: 351, endPoint y: 213, distance: 9.1
click at [351, 213] on div "Ütle mulle, kus on minu tellimus ja millal ma selle kätte saan?Tellimuse number…" at bounding box center [374, 200] width 245 height 37
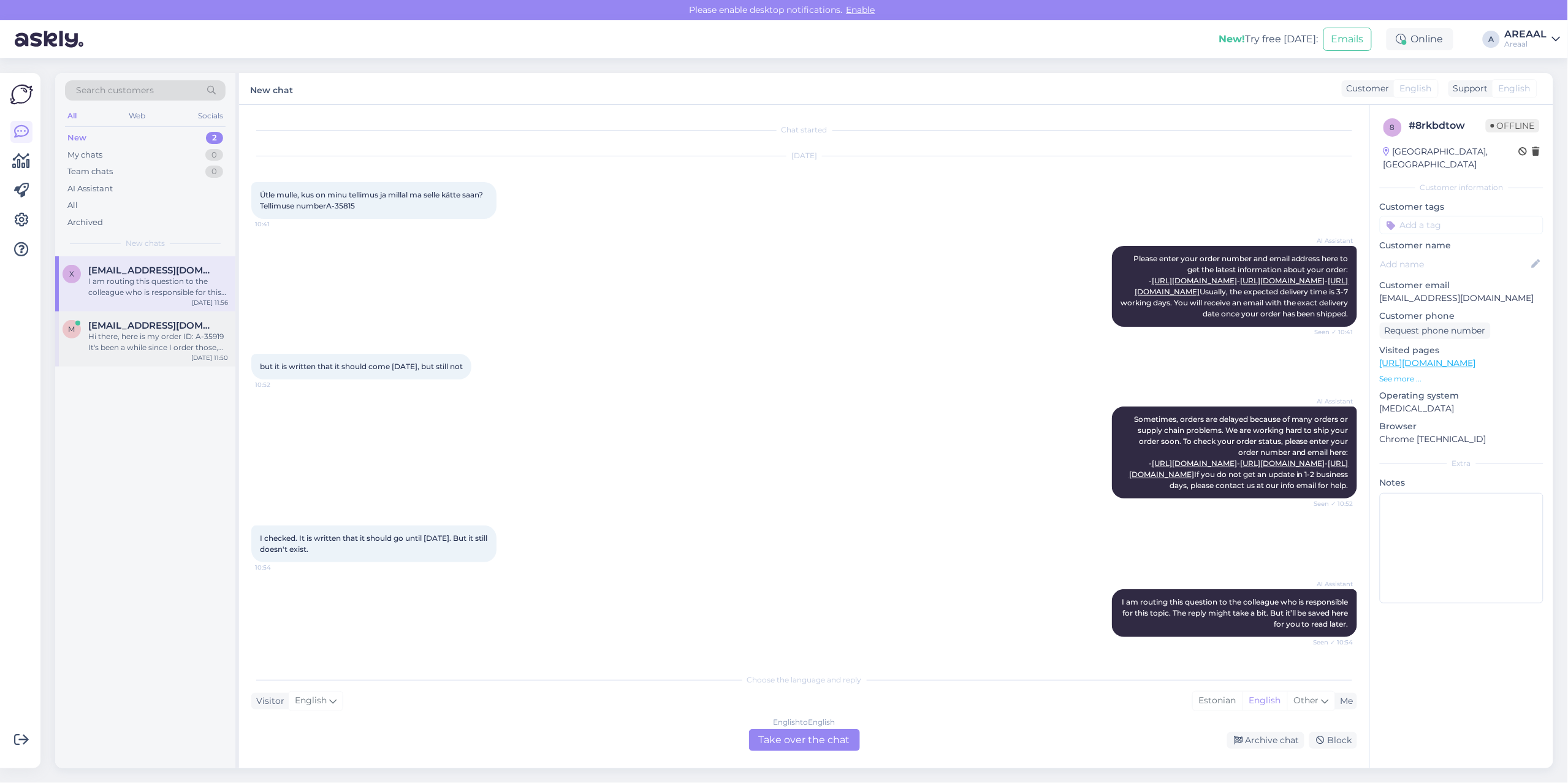
click at [205, 329] on span "mehmetttoral@yahoo.com" at bounding box center [151, 325] width 127 height 11
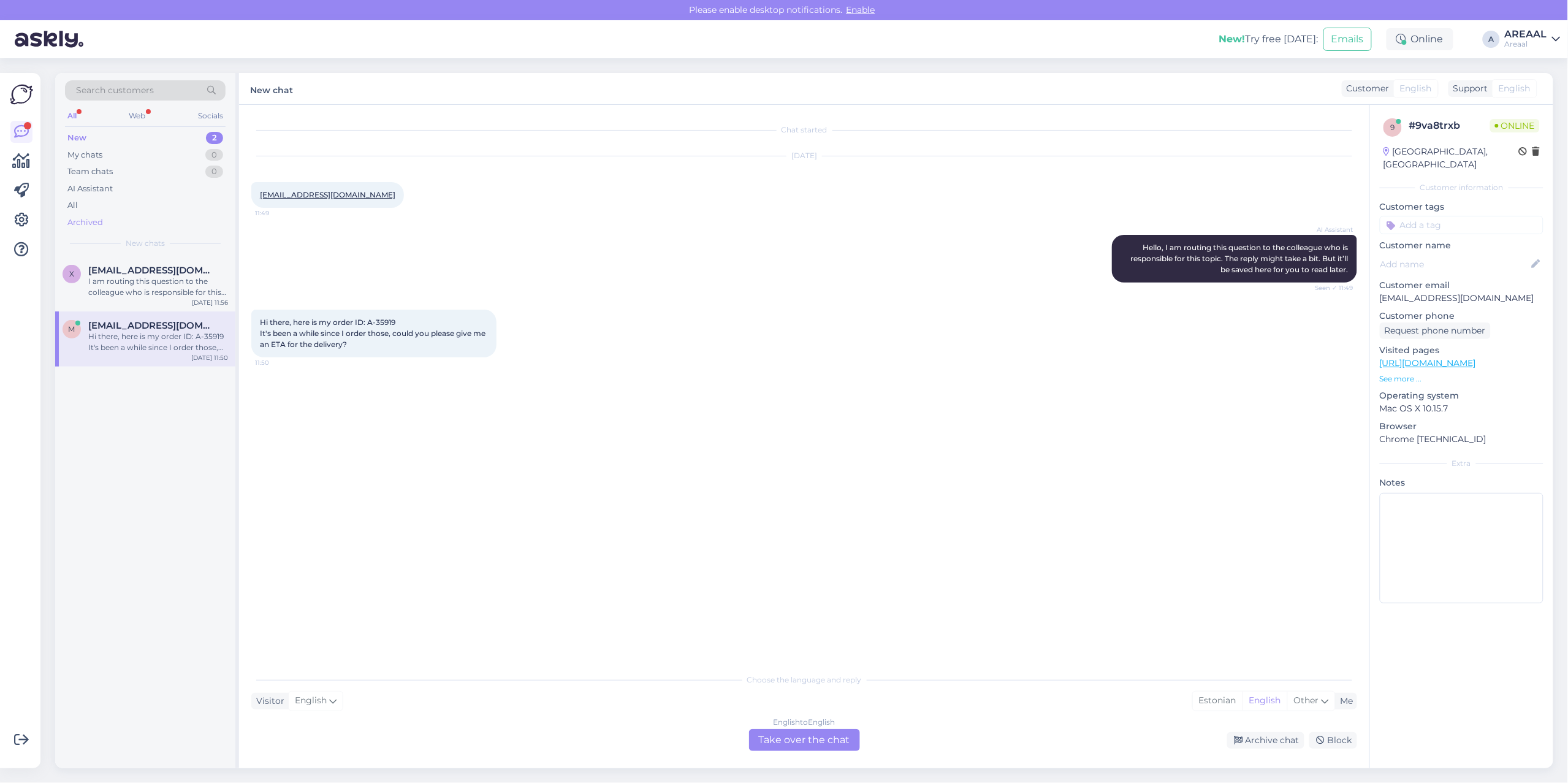
click at [144, 219] on div "Archived" at bounding box center [145, 222] width 160 height 17
click at [139, 206] on div "All" at bounding box center [145, 205] width 160 height 17
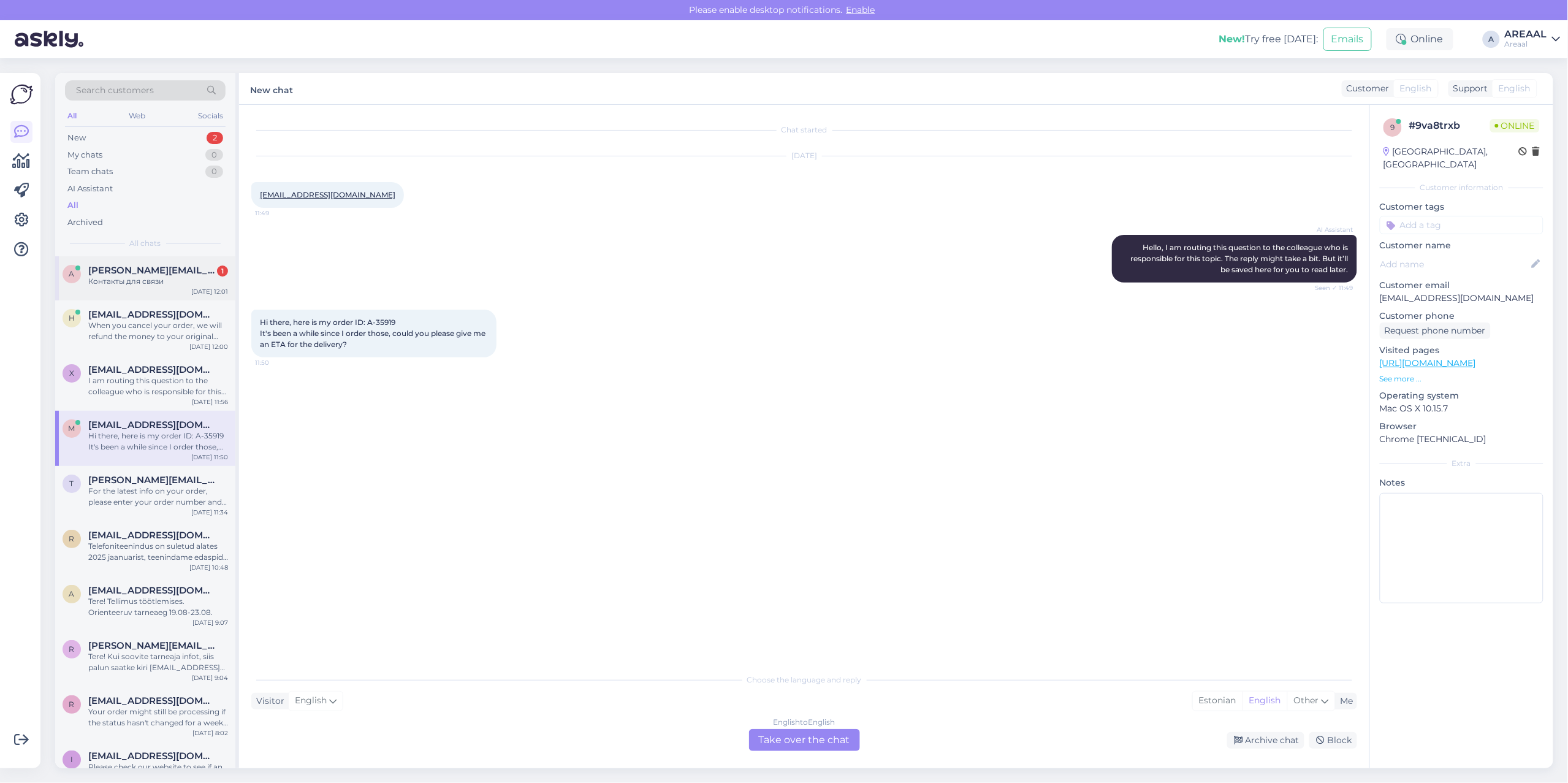
click at [143, 289] on div "a alexander.dushin@inbox.ru 1 Контакты для связи Aug 14 12:01" at bounding box center [145, 278] width 180 height 44
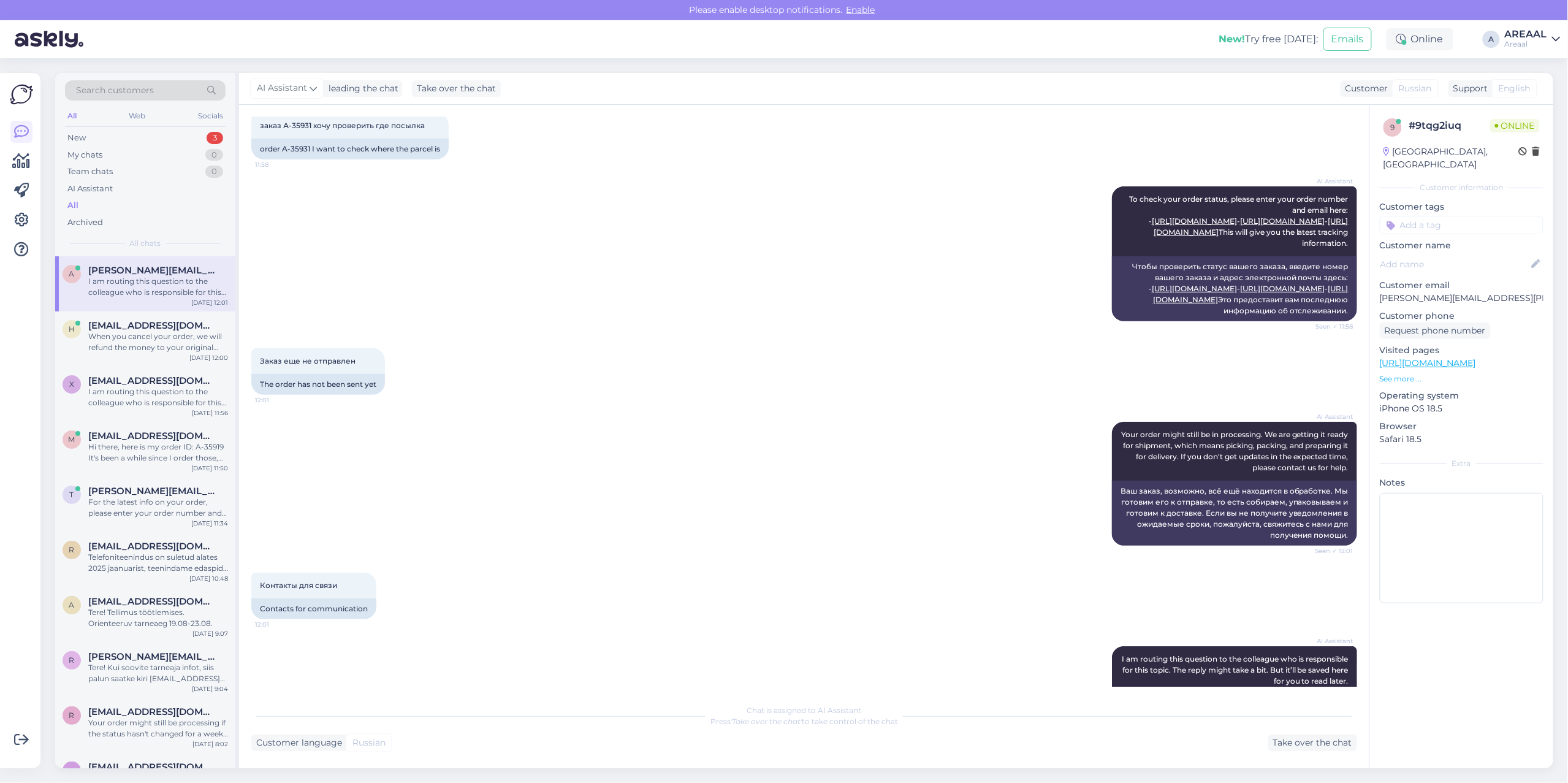
scroll to position [345, 0]
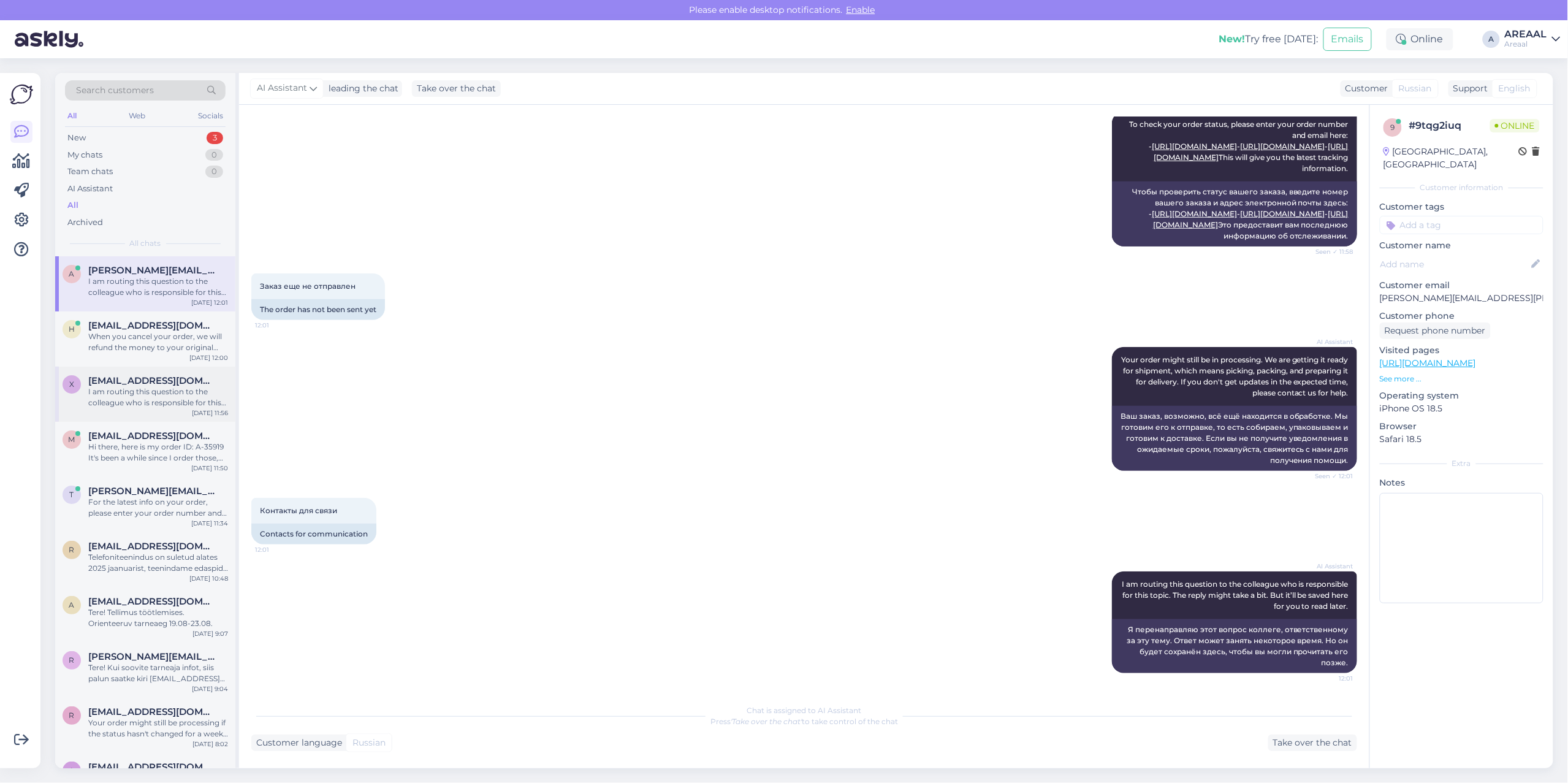
click at [156, 398] on div "I am routing this question to the colleague who is responsible for this topic. …" at bounding box center [158, 398] width 139 height 22
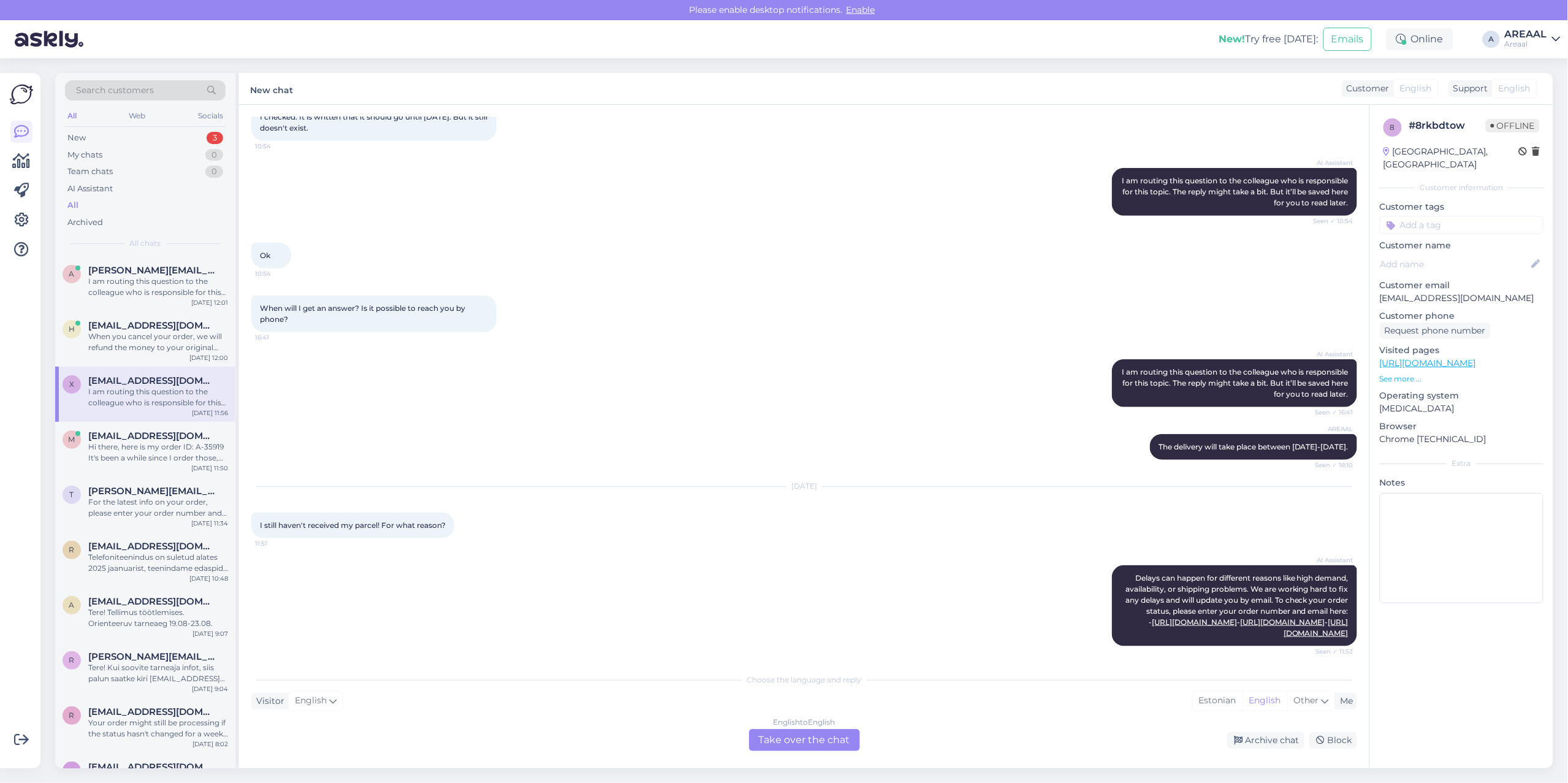
scroll to position [613, 0]
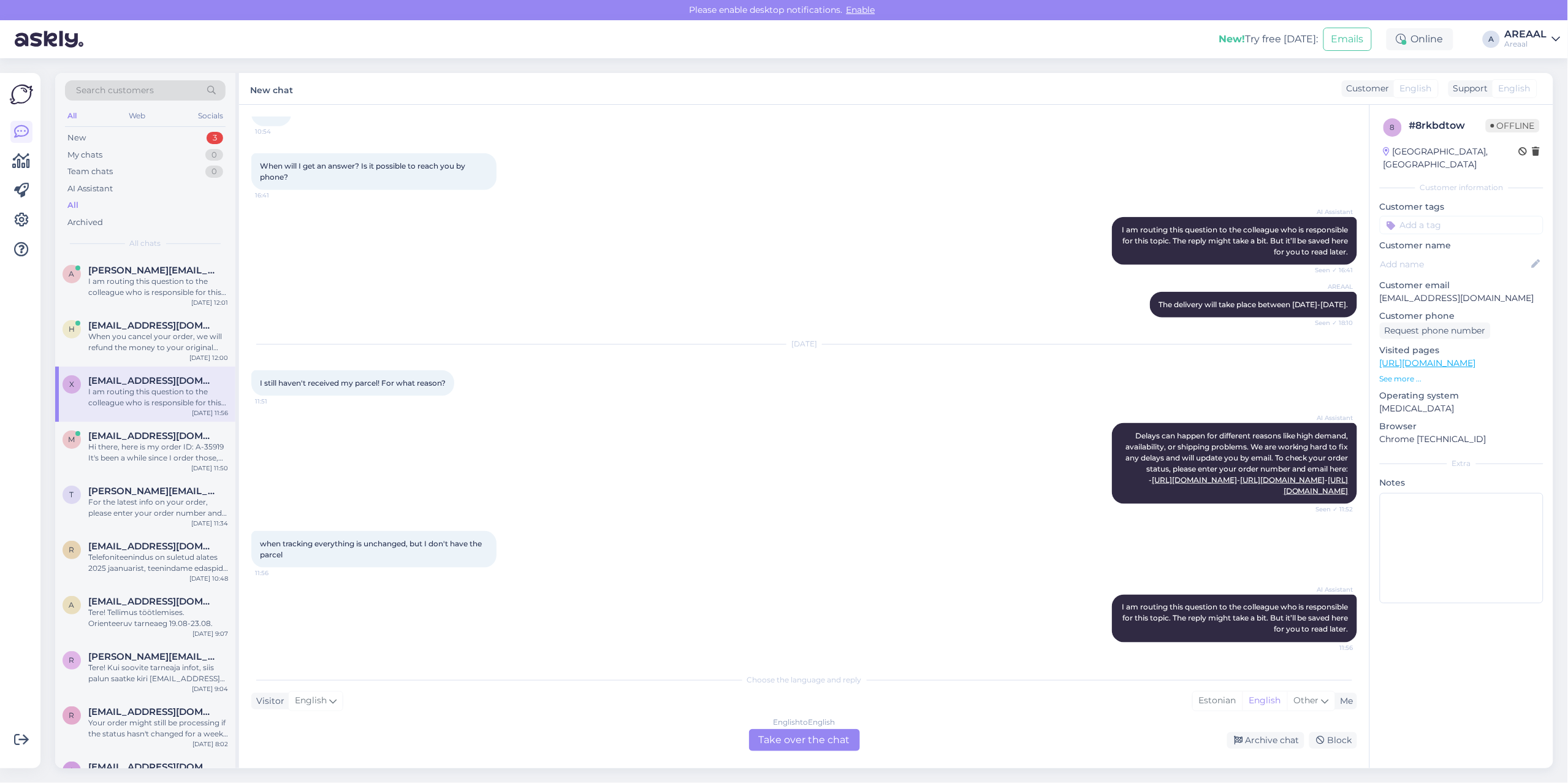
click at [796, 735] on div "English to English Take over the chat" at bounding box center [804, 741] width 111 height 22
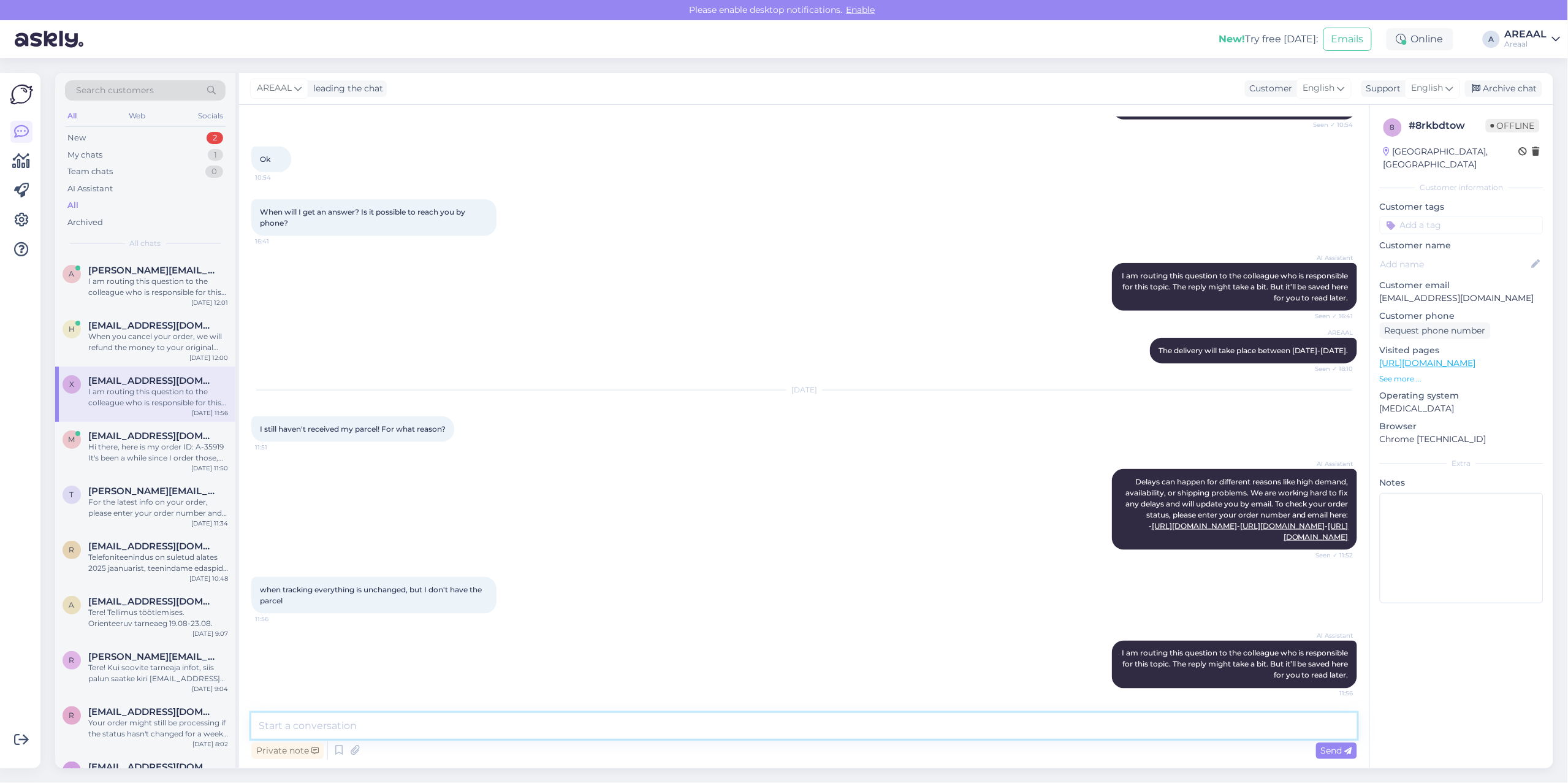
click at [791, 733] on textarea at bounding box center [804, 726] width 1106 height 26
paste textarea "https://www.posti.fi/seuranta#/lahetys/00370733746016908958"
type textarea "https://www.posti.fi/seuranta#/lahetys/00370733746016908958"
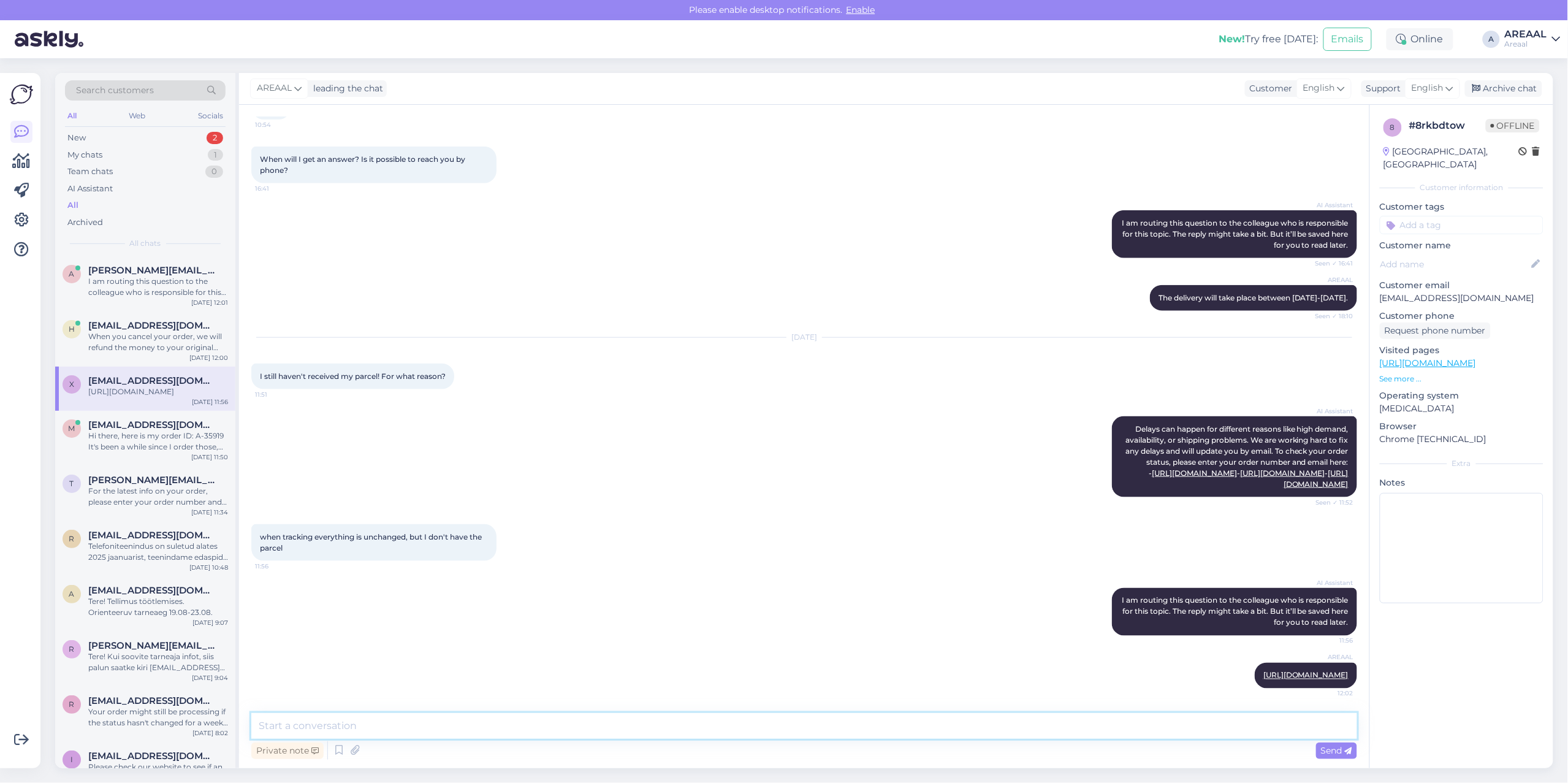
click at [937, 716] on textarea at bounding box center [804, 726] width 1106 height 26
click at [575, 332] on div "[DATE]" at bounding box center [804, 337] width 1106 height 11
click at [576, 716] on textarea "Tracking code is available in" at bounding box center [804, 726] width 1106 height 26
type textarea "Tracking code is available in order tracking system"
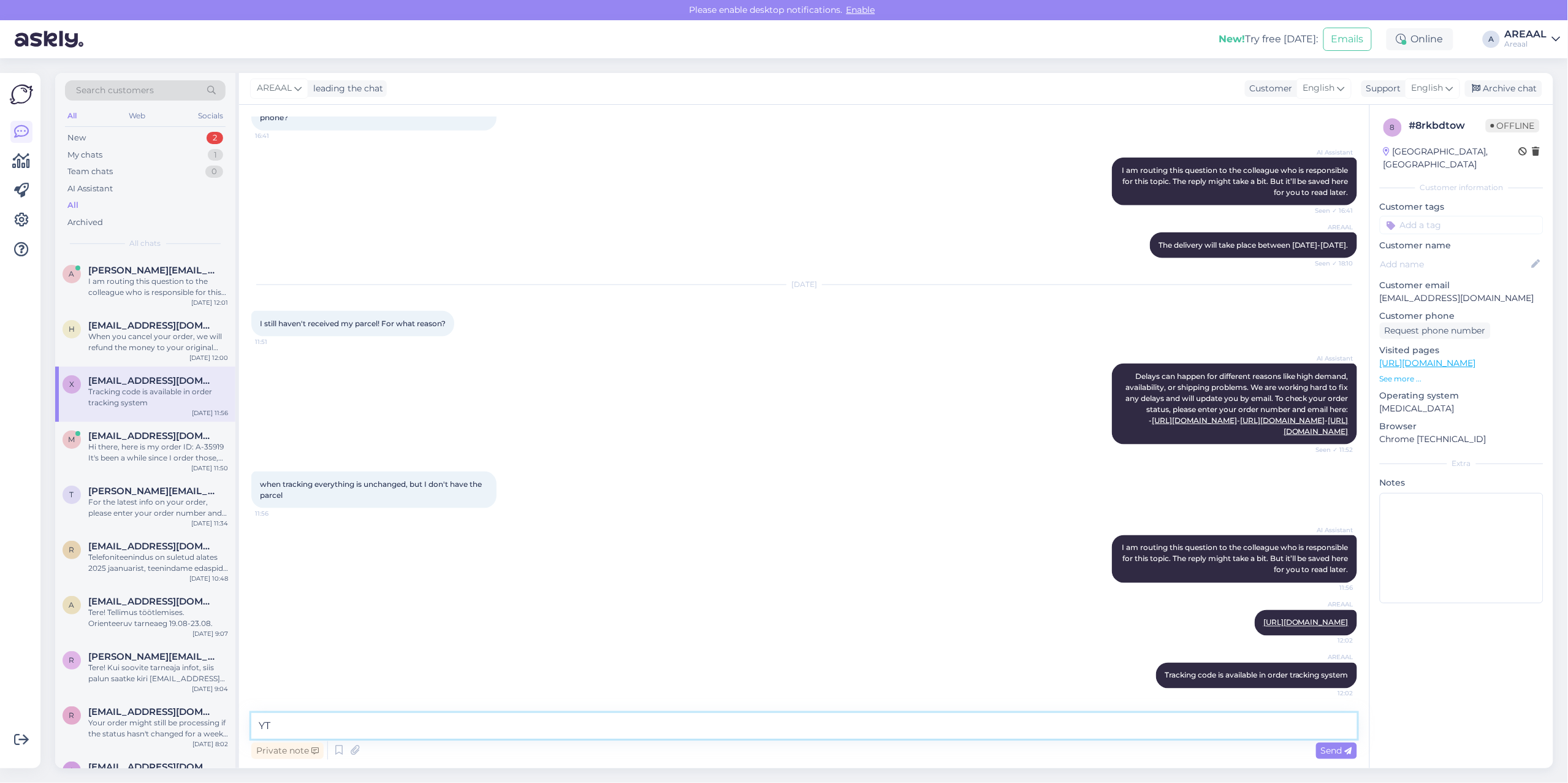
type textarea "Y"
type textarea "The order was shipped [DATE] from warehouse"
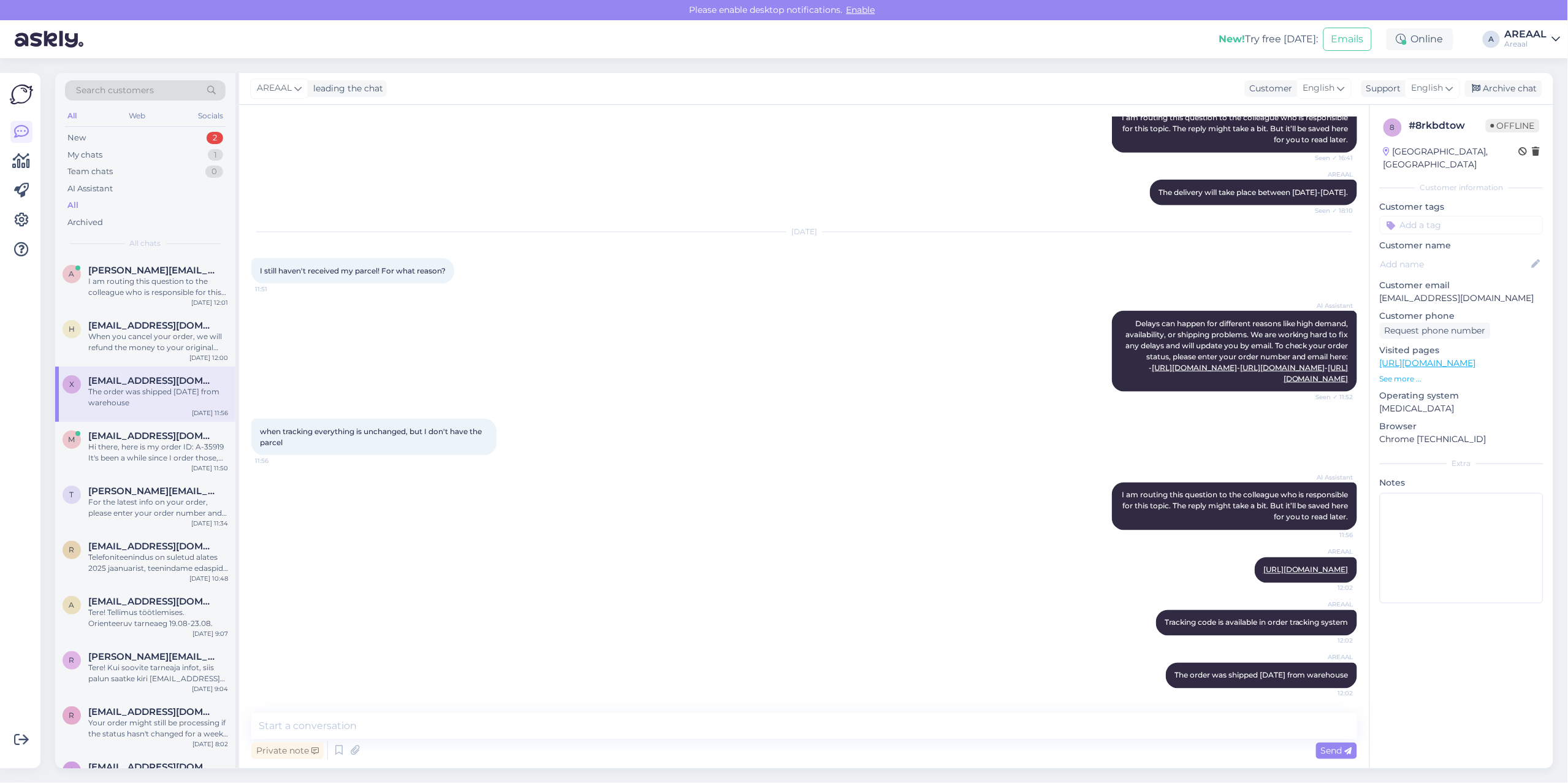
click at [1514, 69] on div "Search customers All Web Socials New 2 My chats 1 Team chats 0 AI Assistant All…" at bounding box center [808, 421] width 1520 height 724
click at [1513, 83] on div "Archive chat" at bounding box center [1503, 88] width 77 height 17
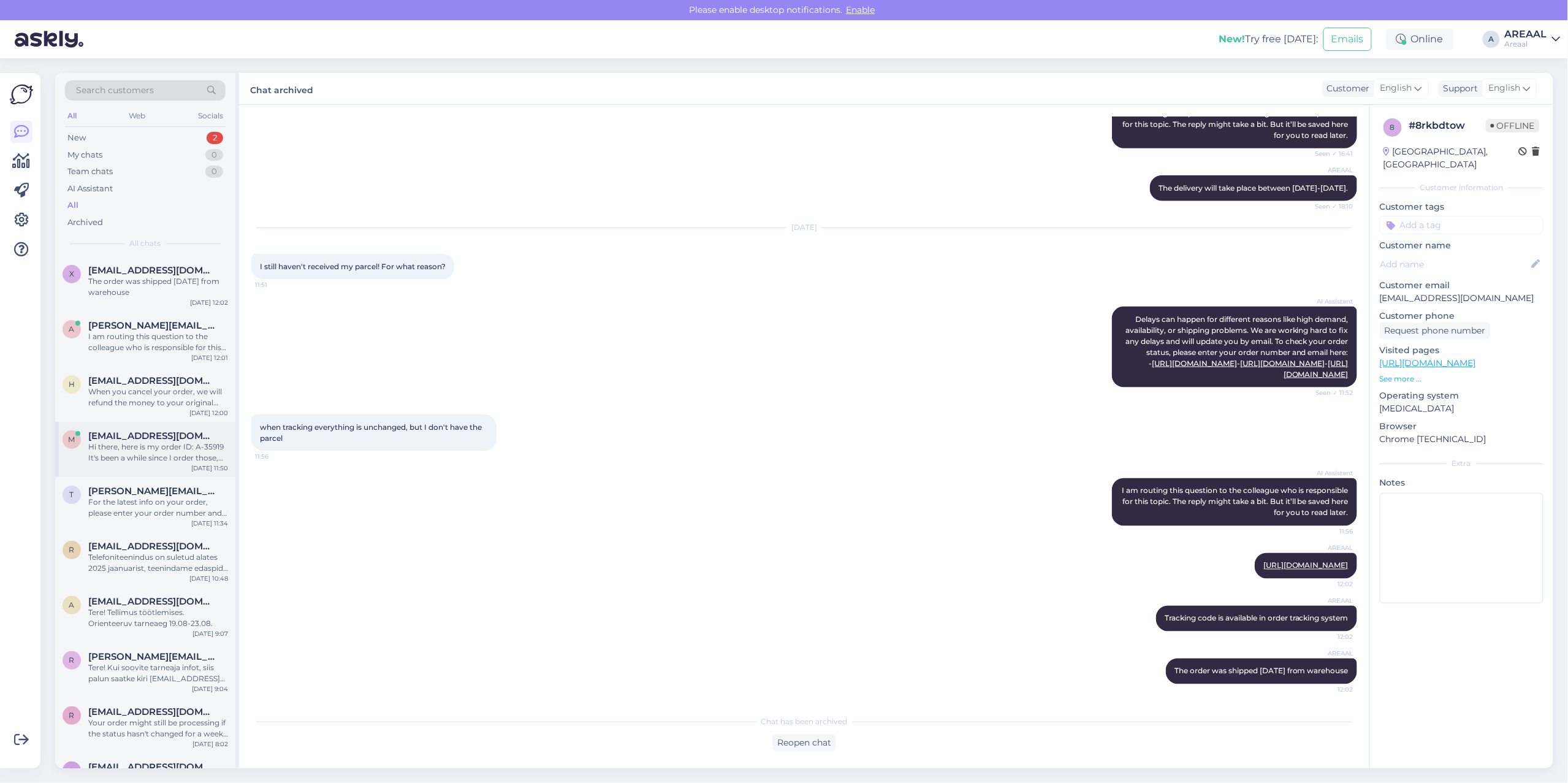
click at [167, 454] on div "Hi there, here is my order ID: A-35919 It's been a while since I order those, c…" at bounding box center [158, 453] width 139 height 22
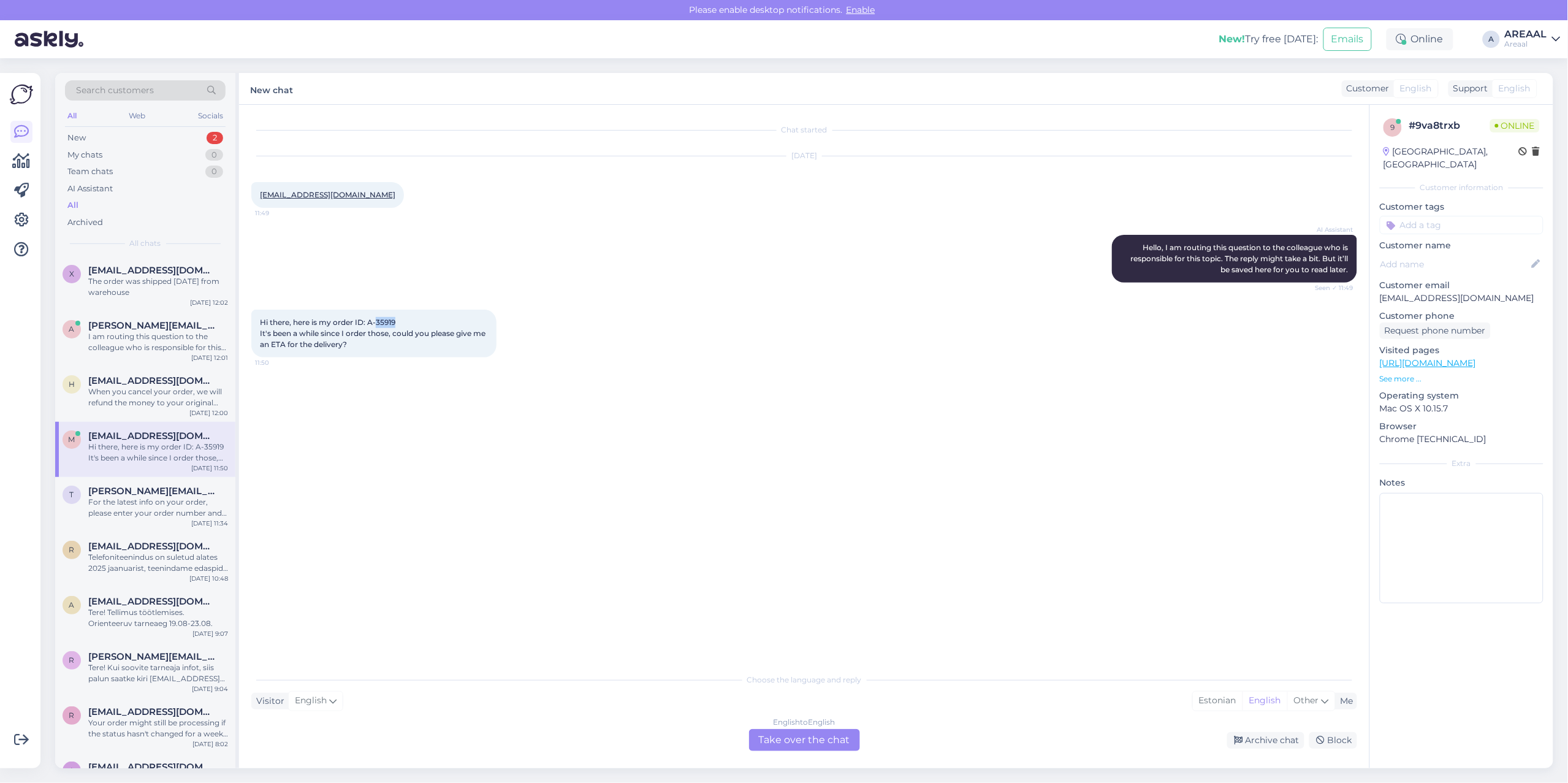
copy span "35919"
copy span "-35919"
copy span "A-35919"
drag, startPoint x: 405, startPoint y: 320, endPoint x: 369, endPoint y: 321, distance: 36.0
click at [369, 321] on div "Hi there, here is my order ID: A-35919 It's been a while since I order those, c…" at bounding box center [374, 333] width 245 height 48
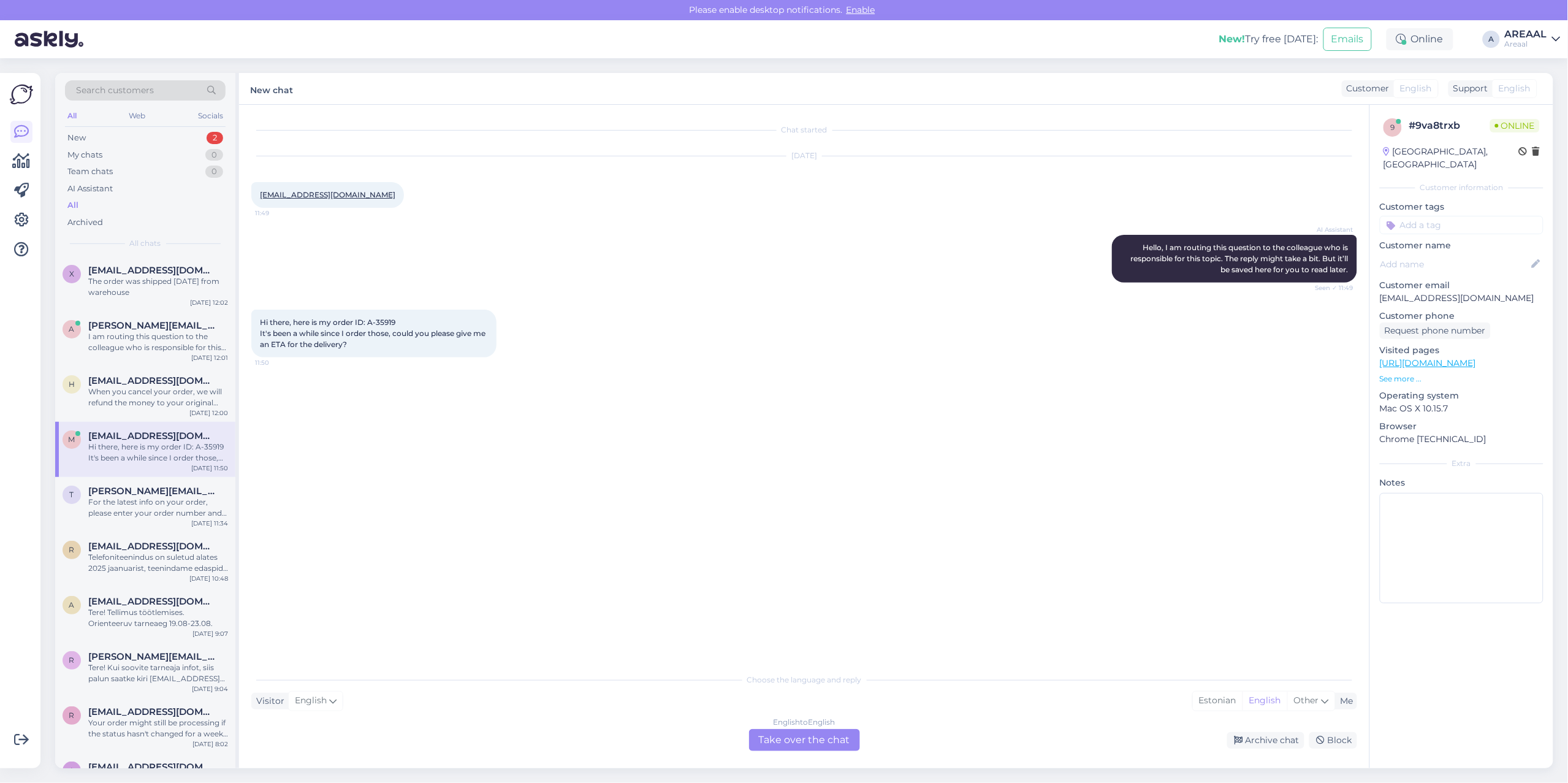
click at [816, 725] on div "English to English" at bounding box center [804, 722] width 62 height 11
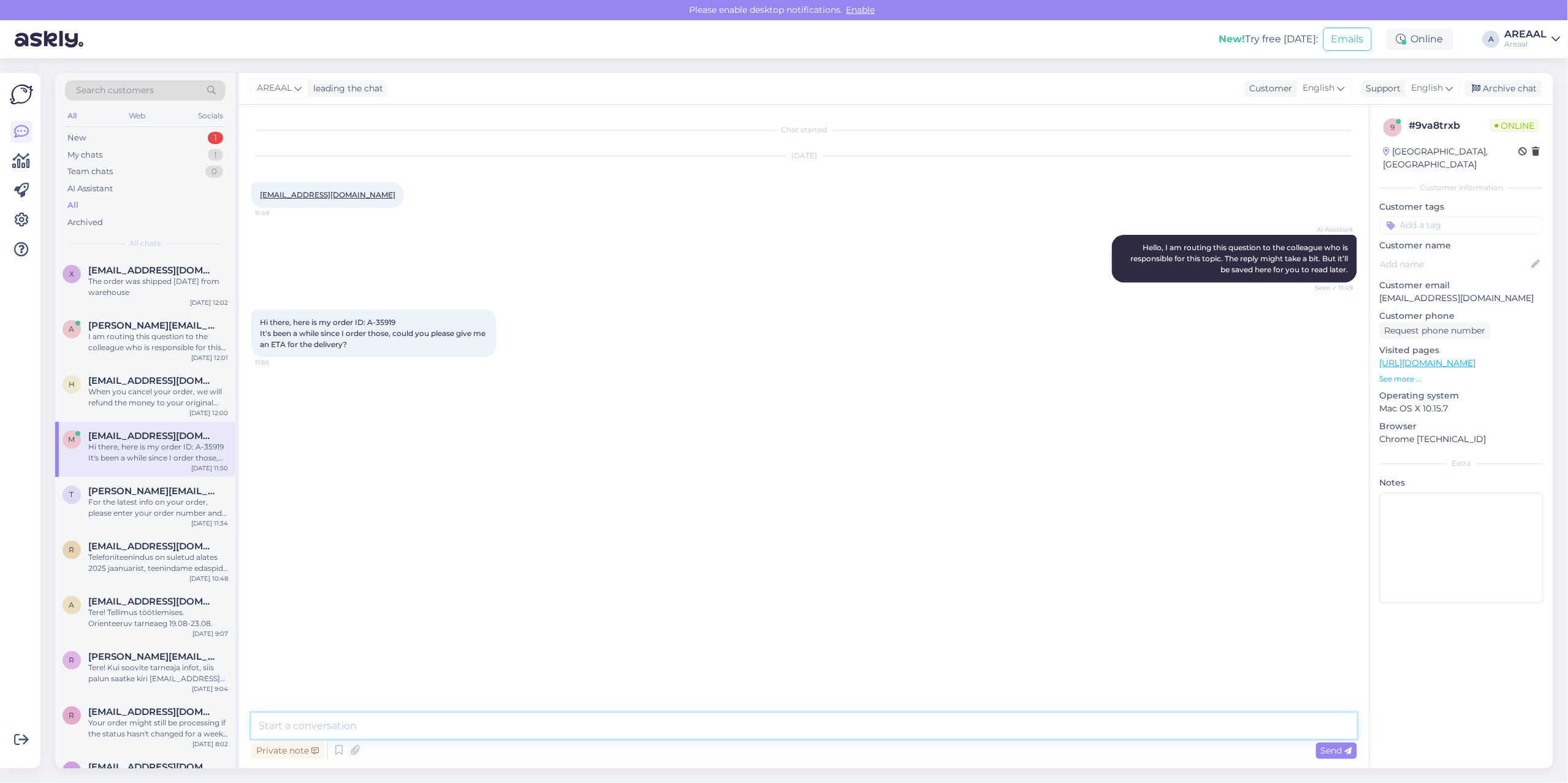
click at [797, 730] on textarea at bounding box center [804, 726] width 1106 height 26
type textarea "Approximate delivery time 2-3 weeks since making the order."
click at [105, 401] on div "When you cancel your order, we will refund the money to your original payment m…" at bounding box center [158, 398] width 139 height 22
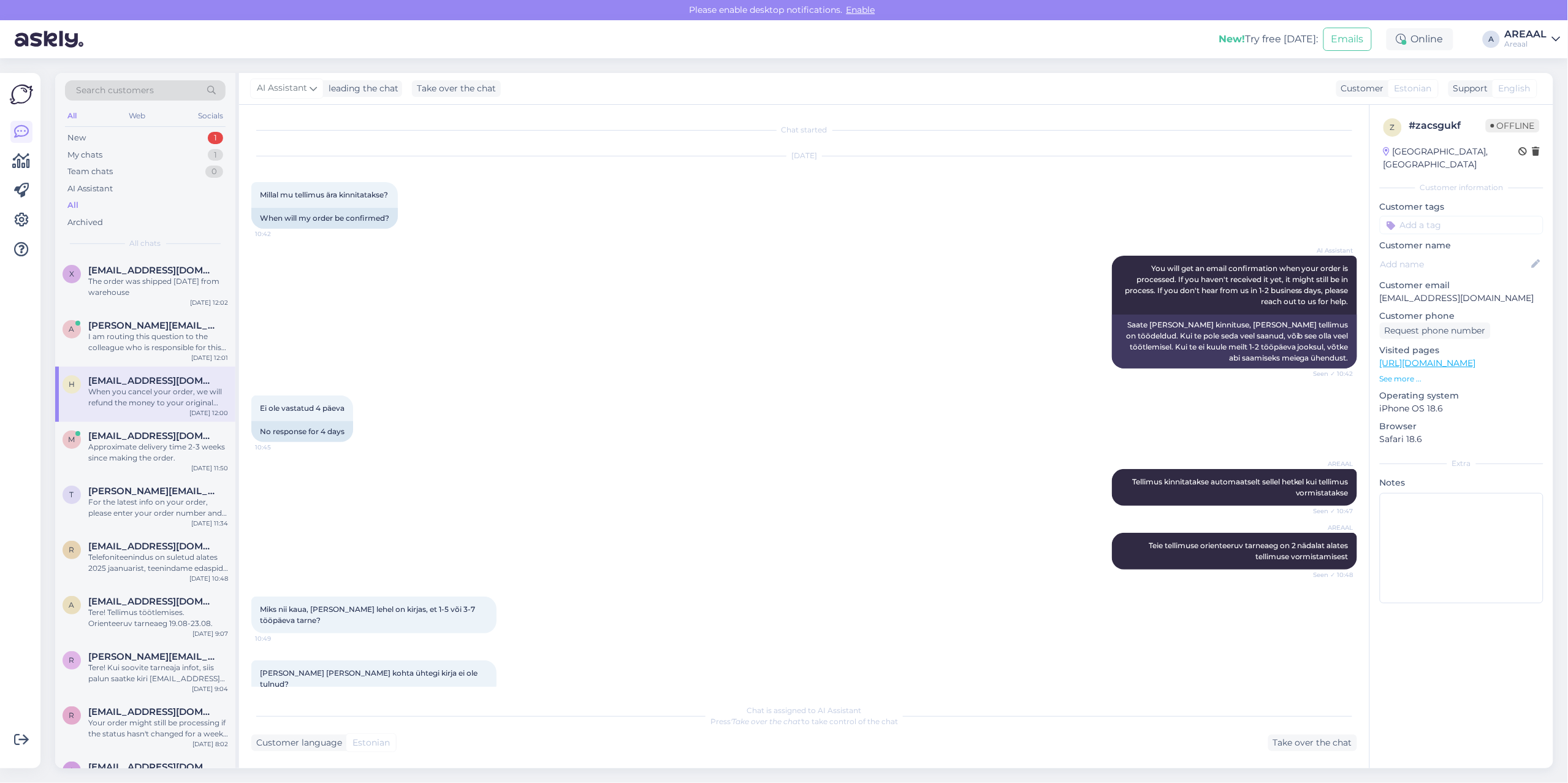
scroll to position [1151, 0]
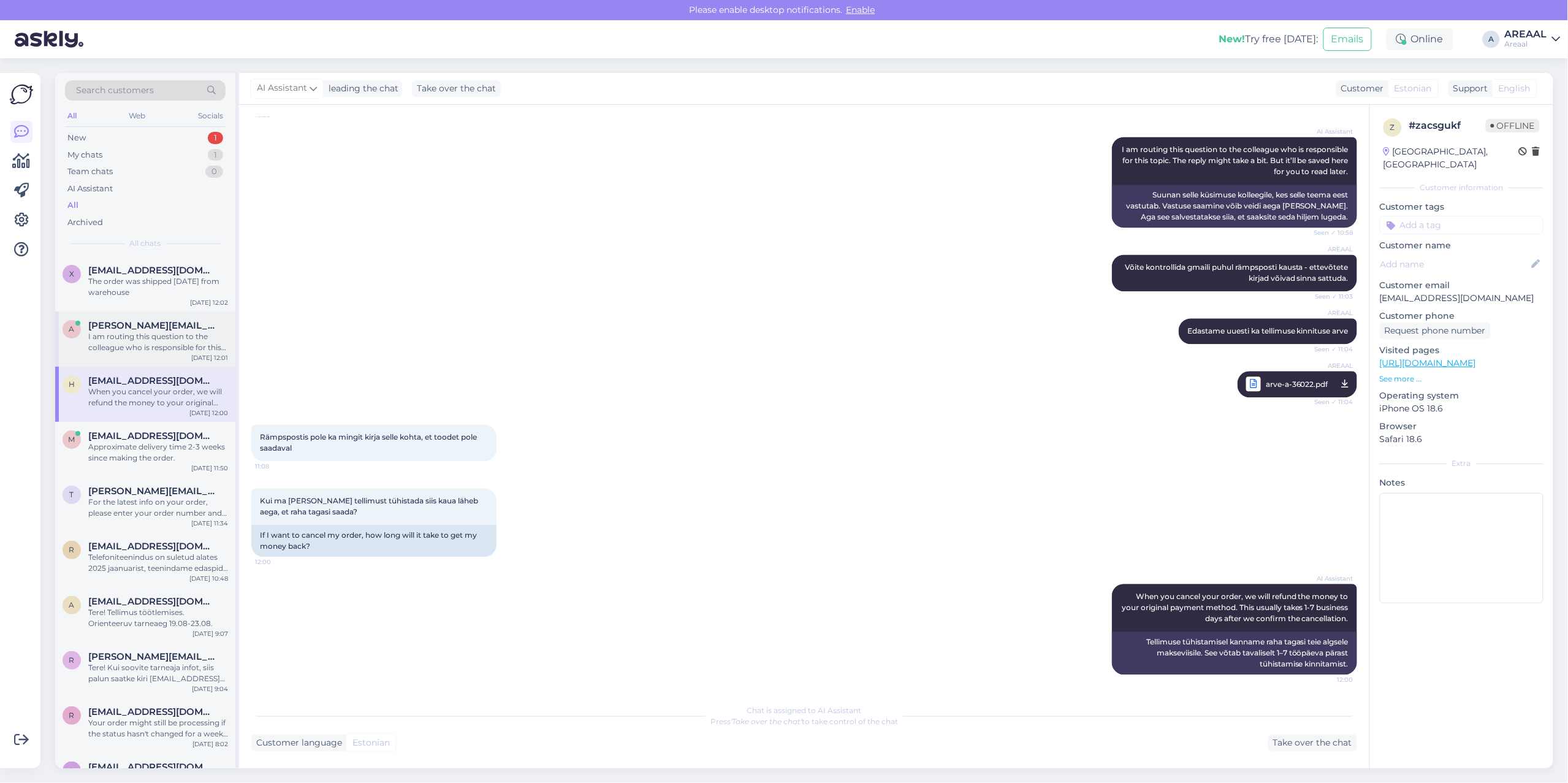
click at [127, 341] on div "I am routing this question to the colleague who is responsible for this topic. …" at bounding box center [158, 342] width 139 height 22
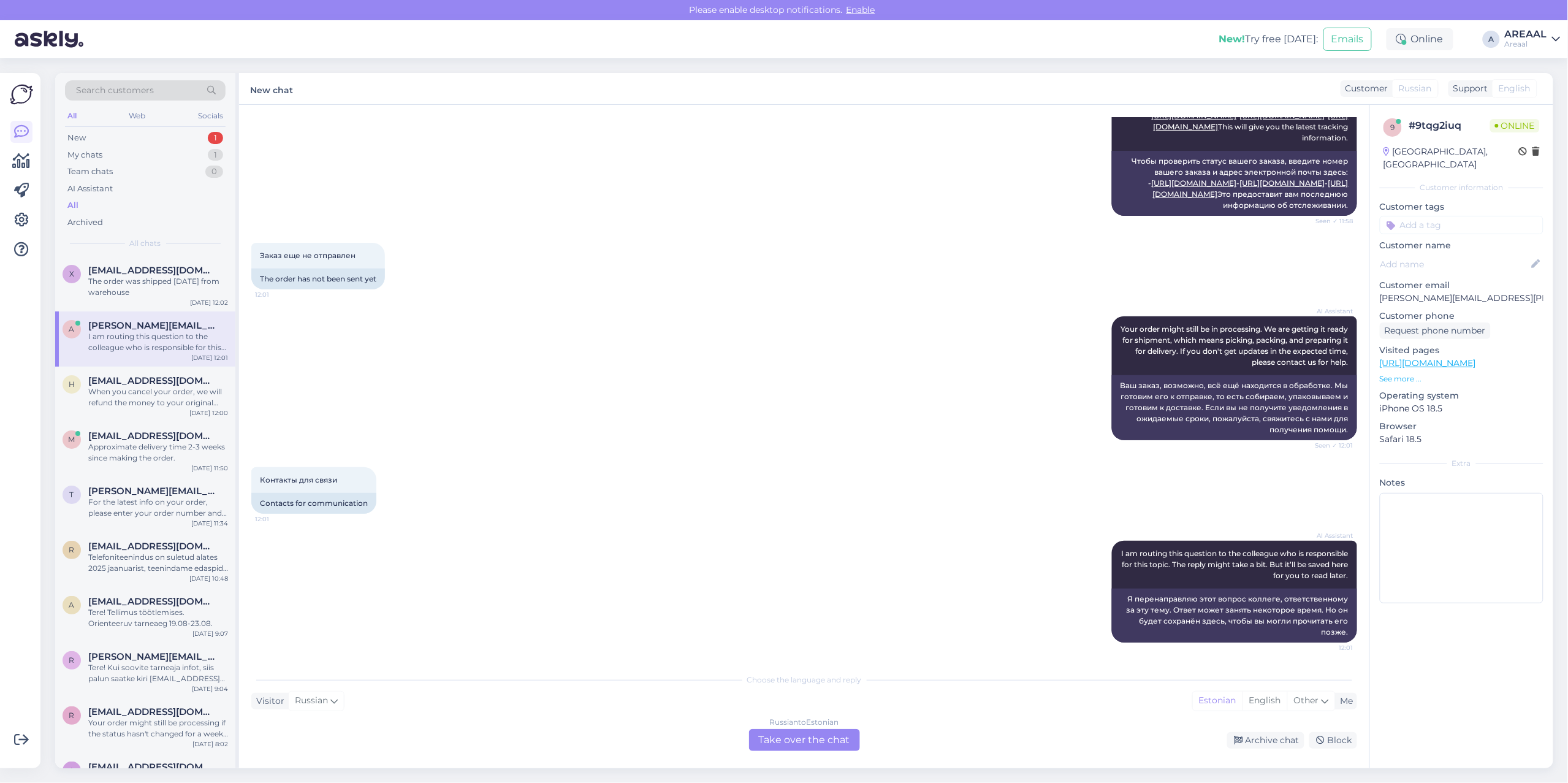
scroll to position [0, 0]
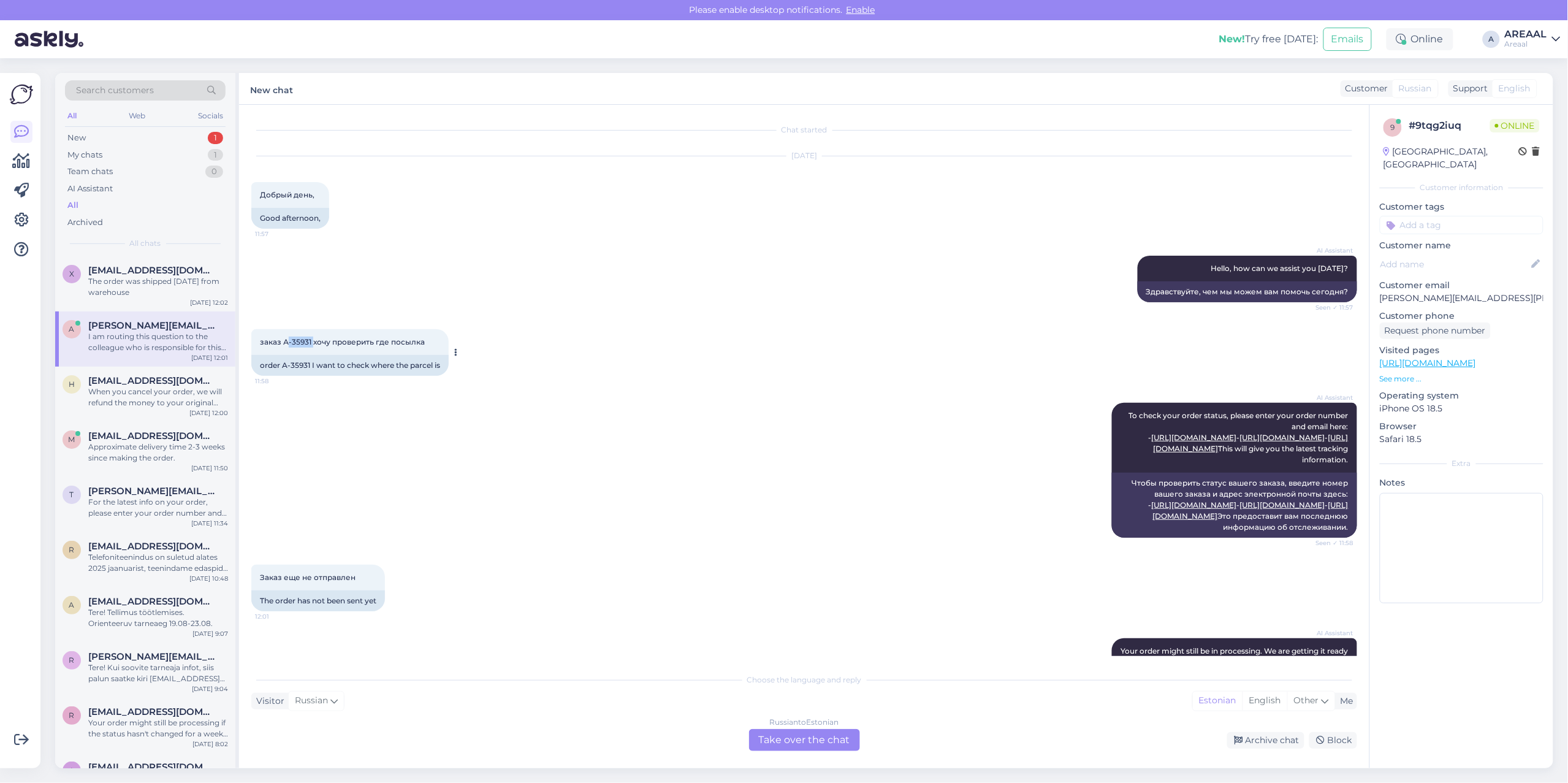
copy span "А-35931"
drag, startPoint x: 313, startPoint y: 341, endPoint x: 284, endPoint y: 344, distance: 29.2
click at [284, 344] on span "заказ А-35931 хочу проверить где посылка" at bounding box center [342, 341] width 165 height 9
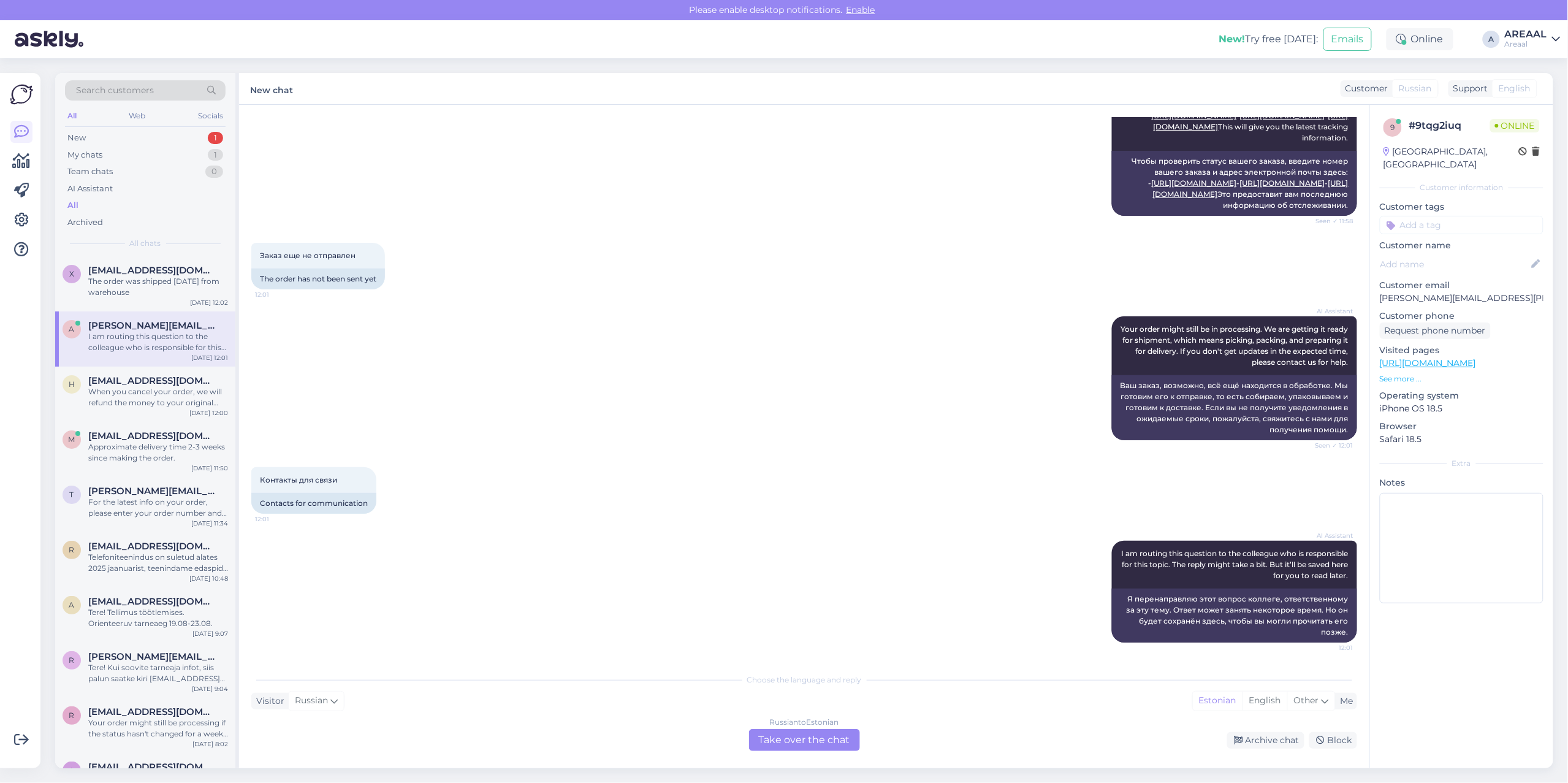
scroll to position [375, 0]
click at [1423, 292] on p "[PERSON_NAME][EMAIL_ADDRESS][PERSON_NAME][DOMAIN_NAME]" at bounding box center [1461, 298] width 163 height 13
copy p "[PERSON_NAME][EMAIL_ADDRESS][PERSON_NAME][DOMAIN_NAME]"
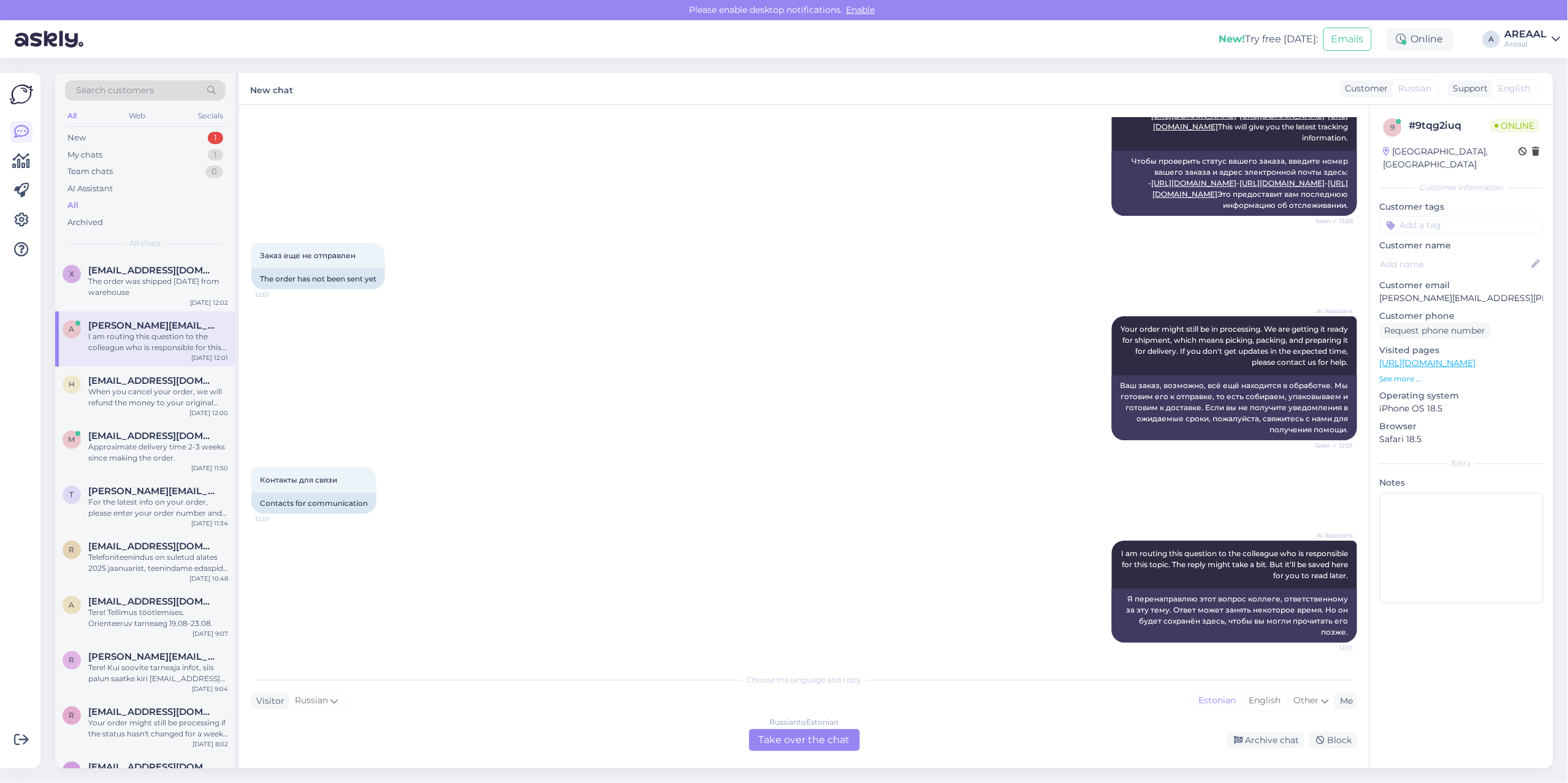
click at [803, 727] on div "Russian to Estonian" at bounding box center [804, 722] width 69 height 11
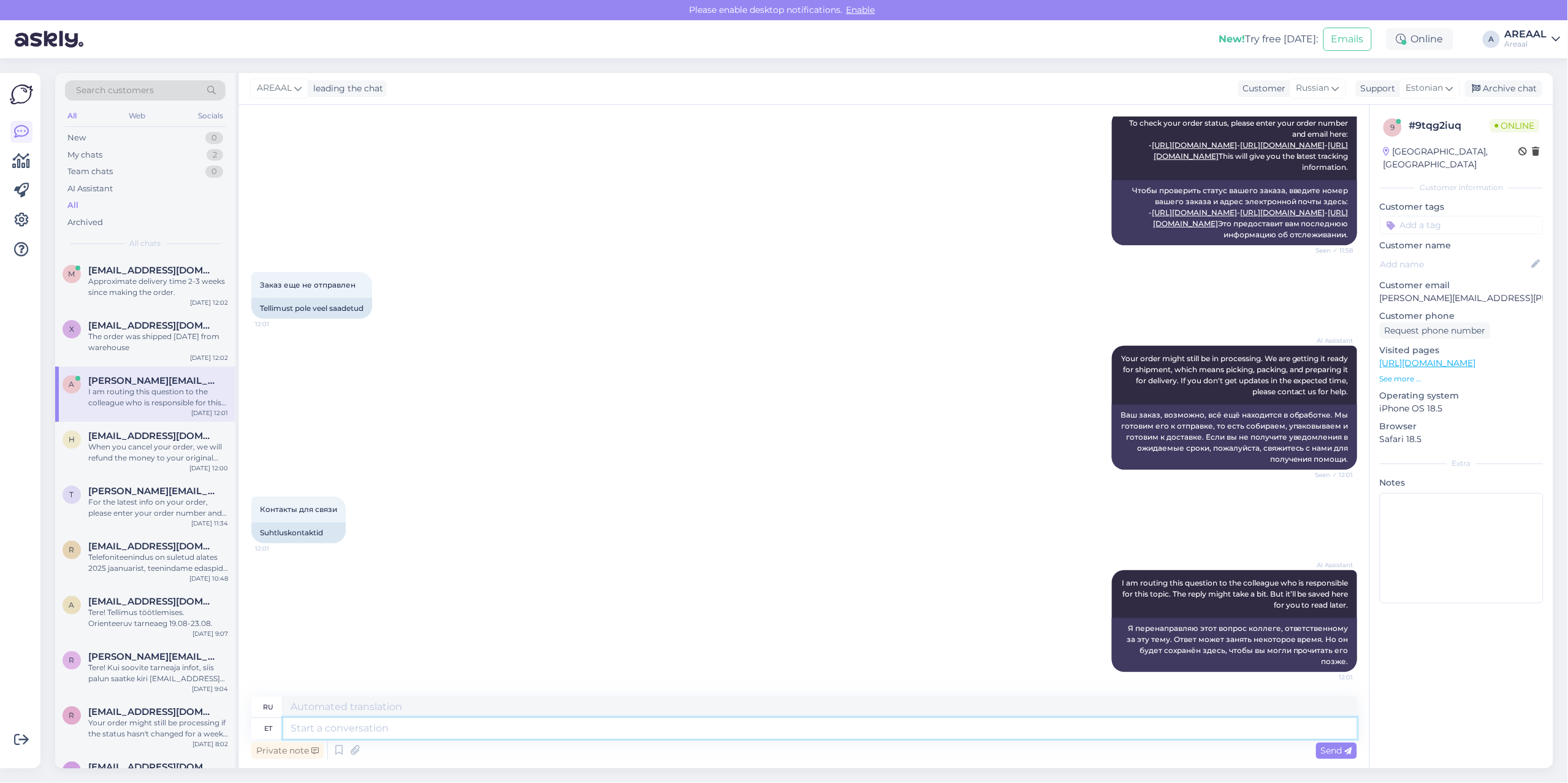
click at [806, 734] on textarea at bounding box center [820, 729] width 1074 height 21
type textarea "Approximate deli"
type textarea "Приблизительный"
type textarea "Approximate delivery"
type textarea "Ориентировочная доставка"
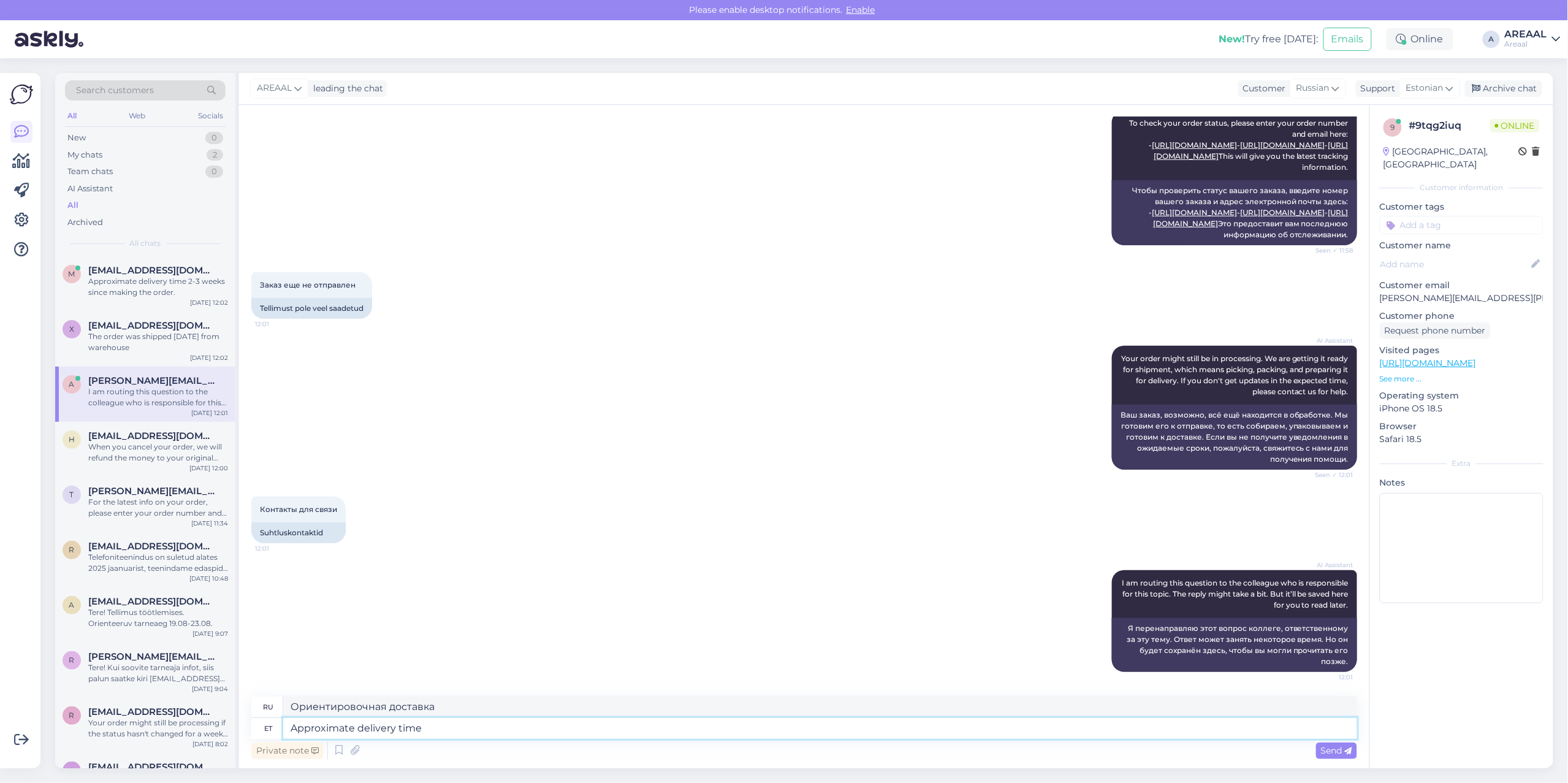
type textarea "Approximate delivery time 2"
type textarea "Примерное время доставки"
type textarea "Approximate delivery time 2-3 we"
type textarea "Примерное время доставки 2-3"
type textarea "Approximate delivery time 2-3 weeks sin"
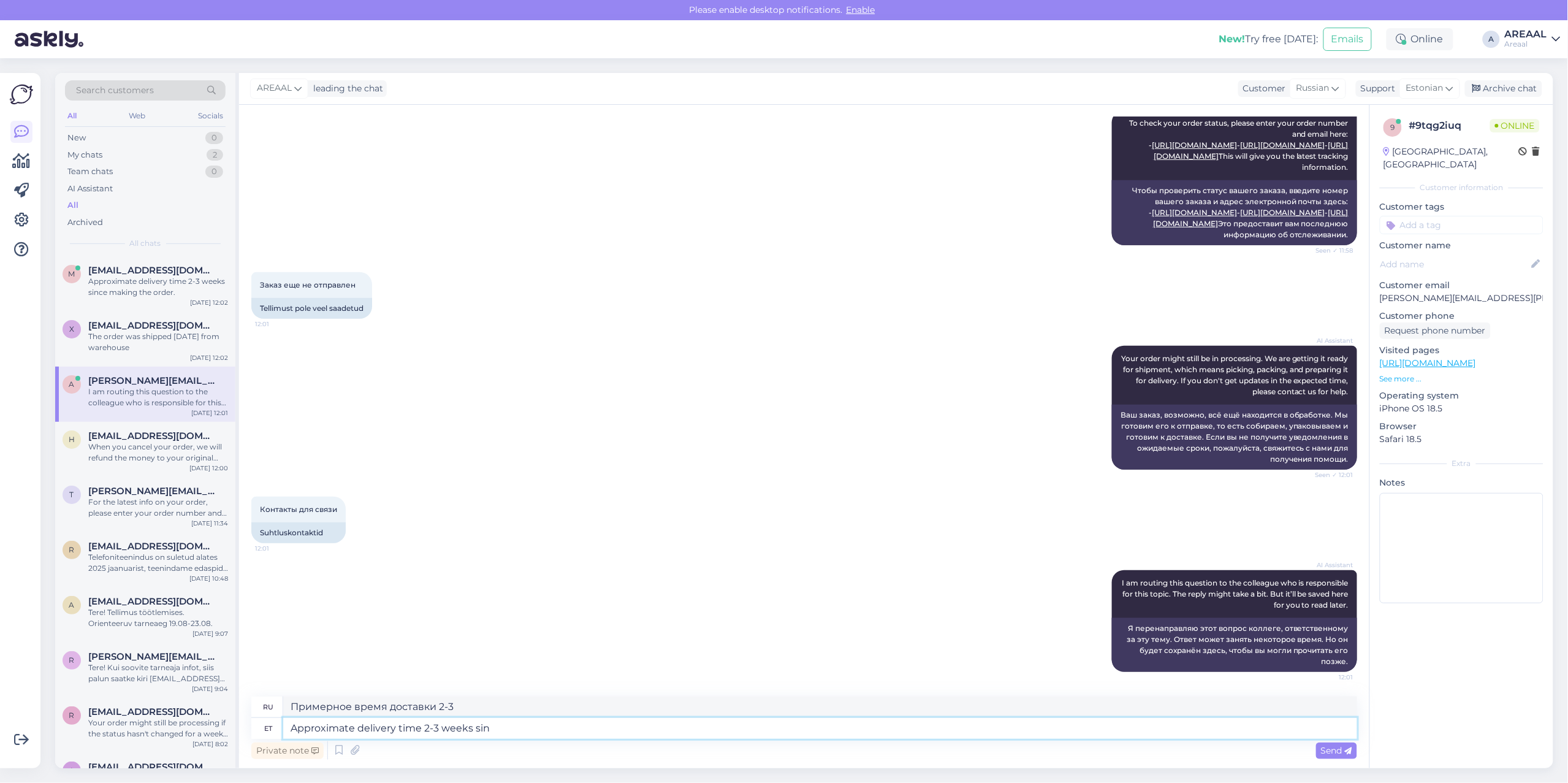
type textarea "Ориентировочный срок доставки 2-3 недели."
type textarea "Approximate delivery time 2-3 weeks since ma"
type textarea "Примерное время доставки 2-3 недели с момента"
type textarea "Approximate delivery time 2-3 weeks since making the"
type textarea "Ориентировочный срок доставки 2-3 недели с момента изготовления."
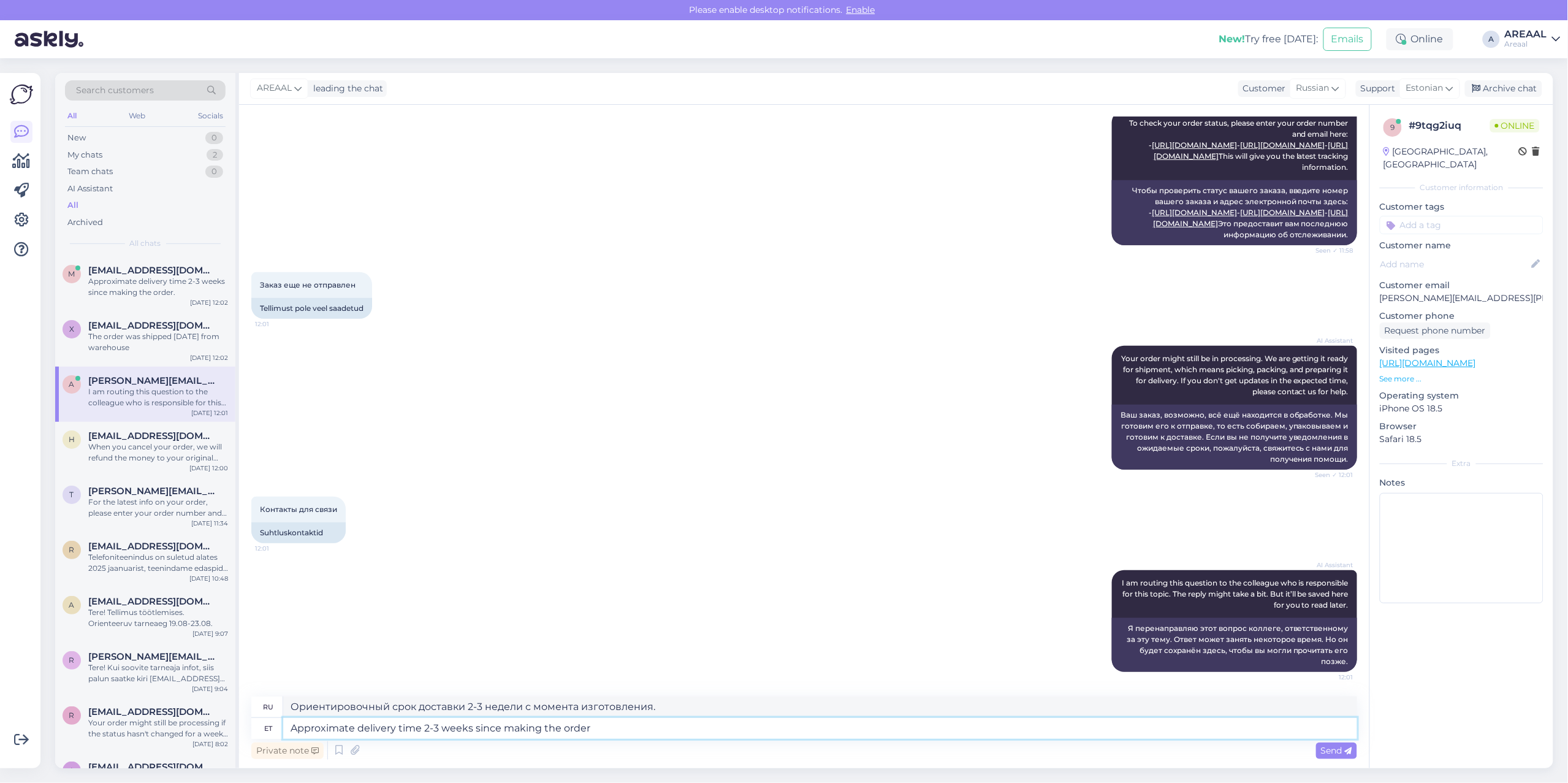
type textarea "Approximate delivery time 2-3 weeks since making the order."
type textarea "Ориентировочный срок доставки 2-3 недели с момента оформления заказа."
type textarea "Approximate delivery time 2-4 weeks since making the order."
type textarea "Ориентировочный срок доставки 2-4 недели с момента оформления заказа."
type textarea "Approximate delivery time 2-4 weeks since making the order for this model."
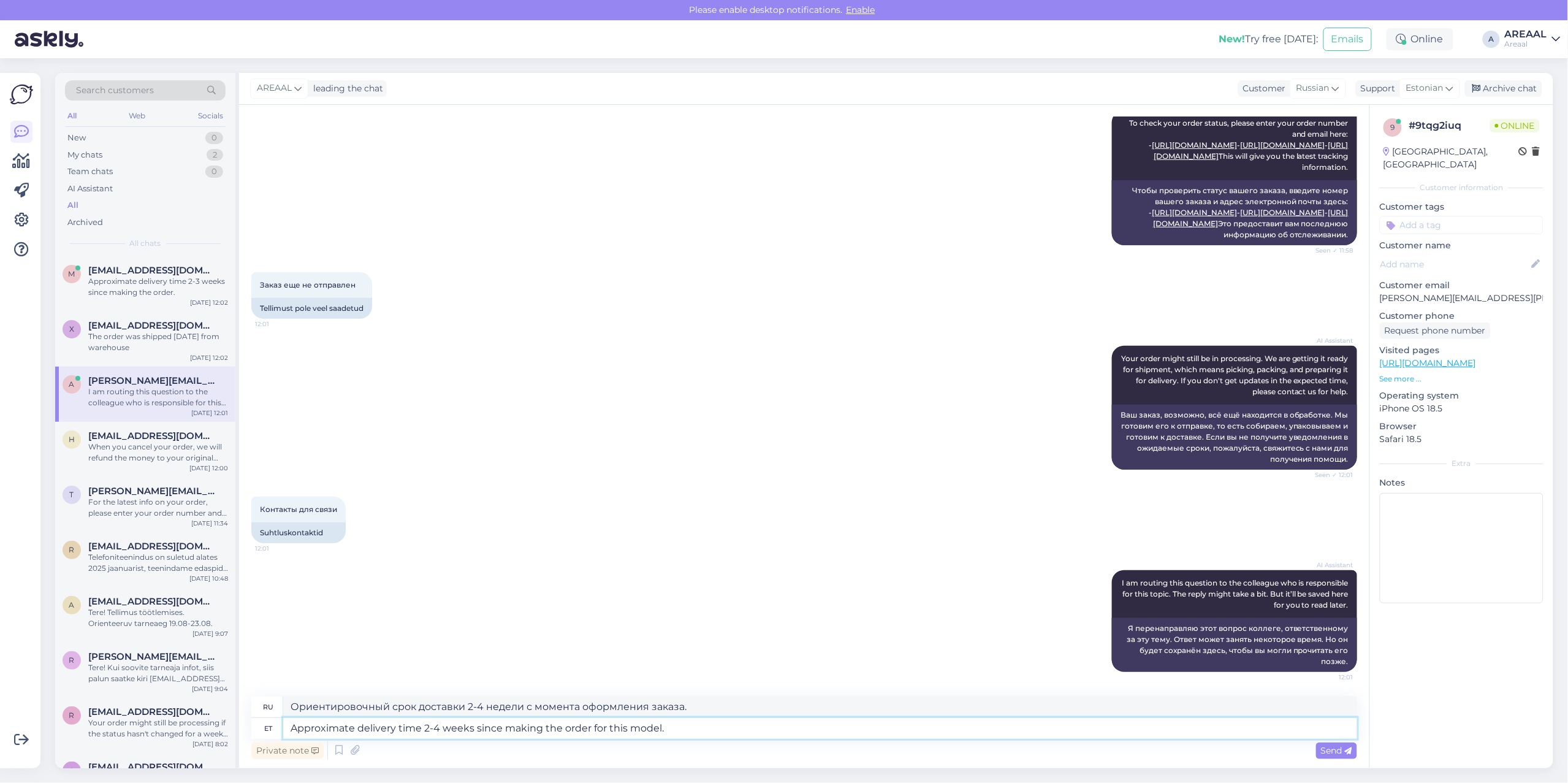
type textarea "Ориентировочный срок поставки 2-4 недели с момента оформления заказа на данную …"
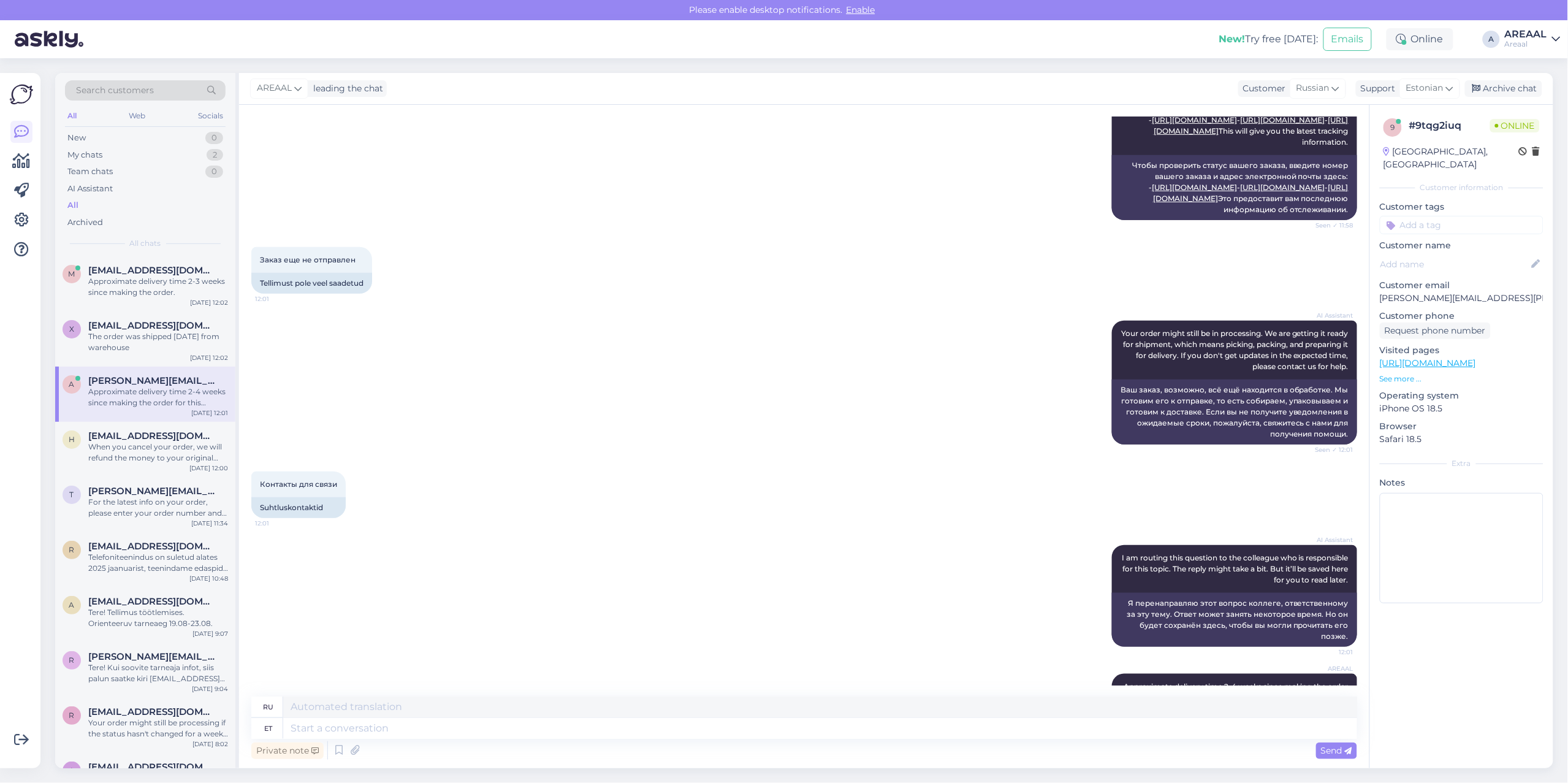
scroll to position [442, 0]
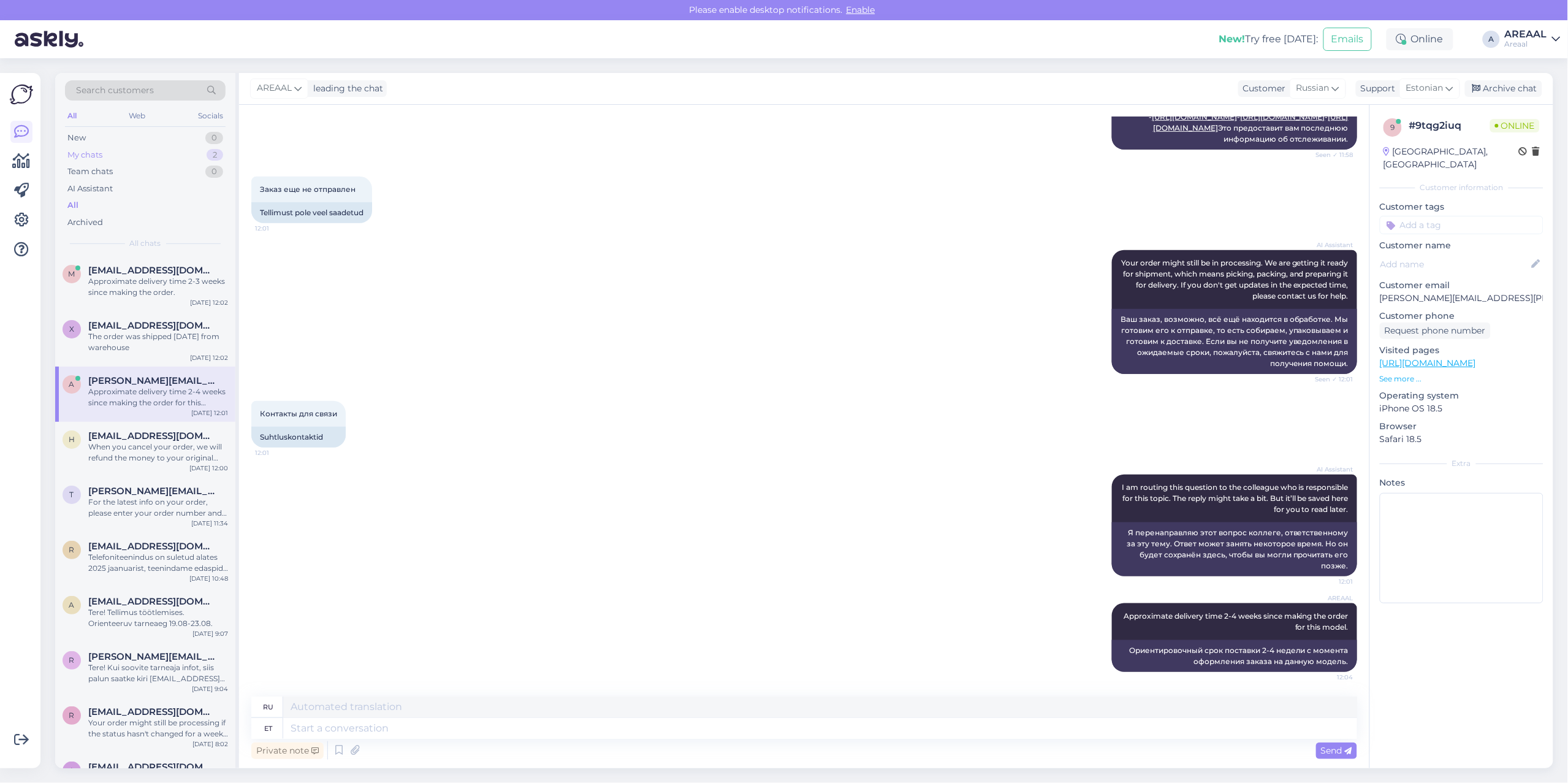
click at [216, 150] on div "My chats 2" at bounding box center [145, 155] width 160 height 17
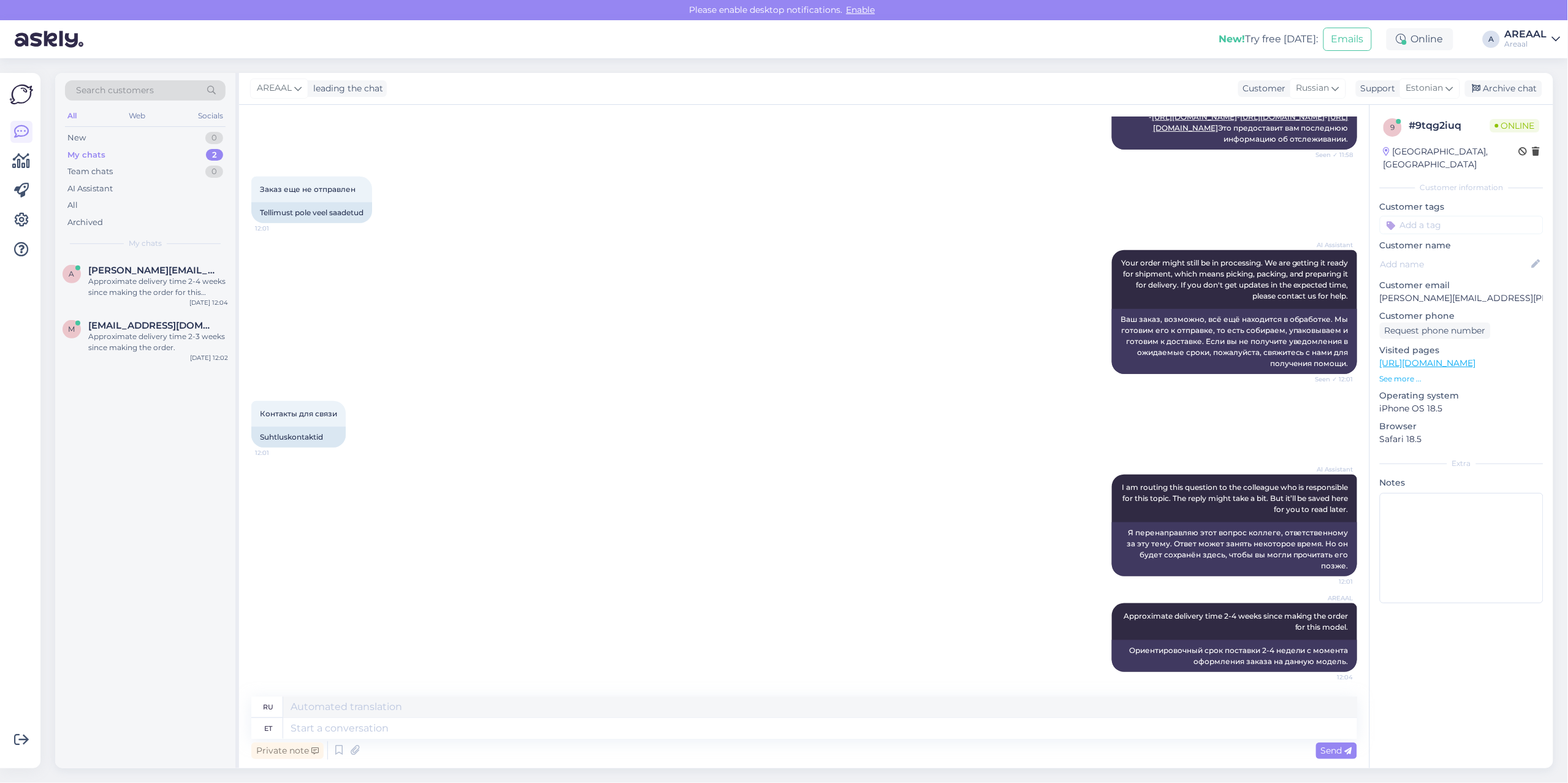
click at [171, 297] on div "Approximate delivery time 2-4 weeks since making the order for this model." at bounding box center [158, 287] width 139 height 22
click at [1506, 92] on div "Archive chat" at bounding box center [1503, 88] width 77 height 17
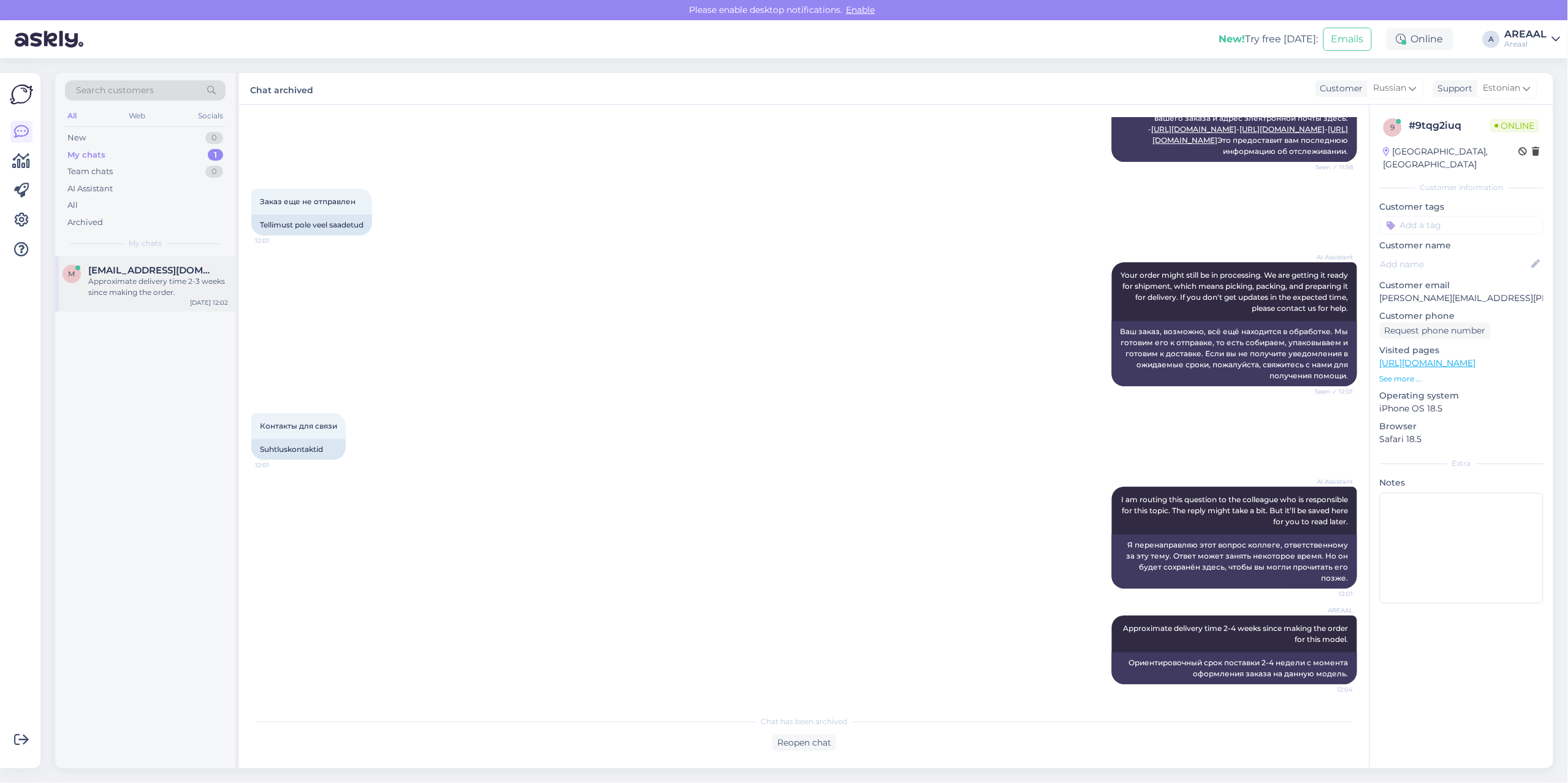
click at [178, 283] on div "Approximate delivery time 2-3 weeks since making the order." at bounding box center [158, 287] width 139 height 22
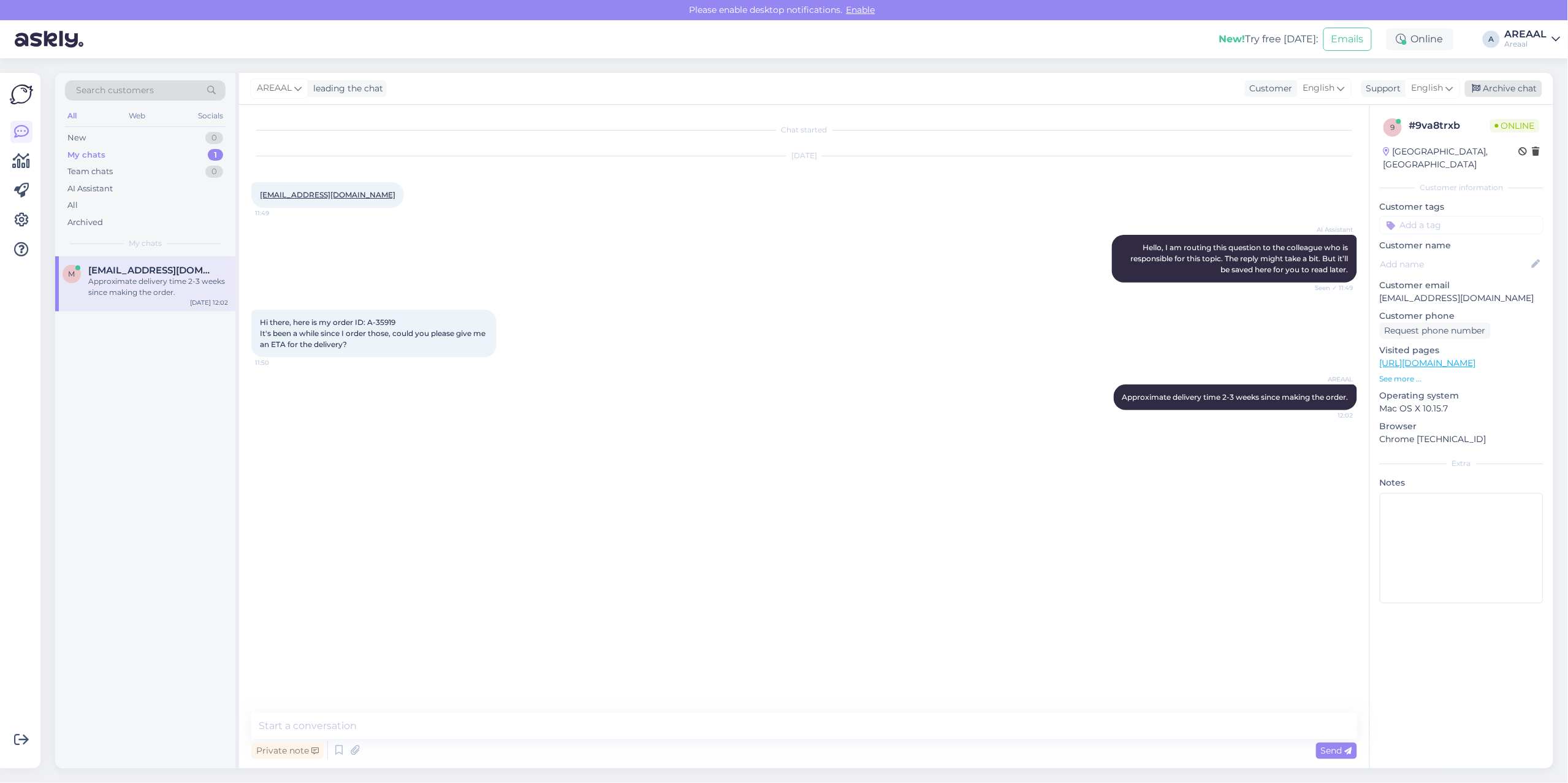
click at [1524, 83] on div "Archive chat" at bounding box center [1503, 88] width 77 height 17
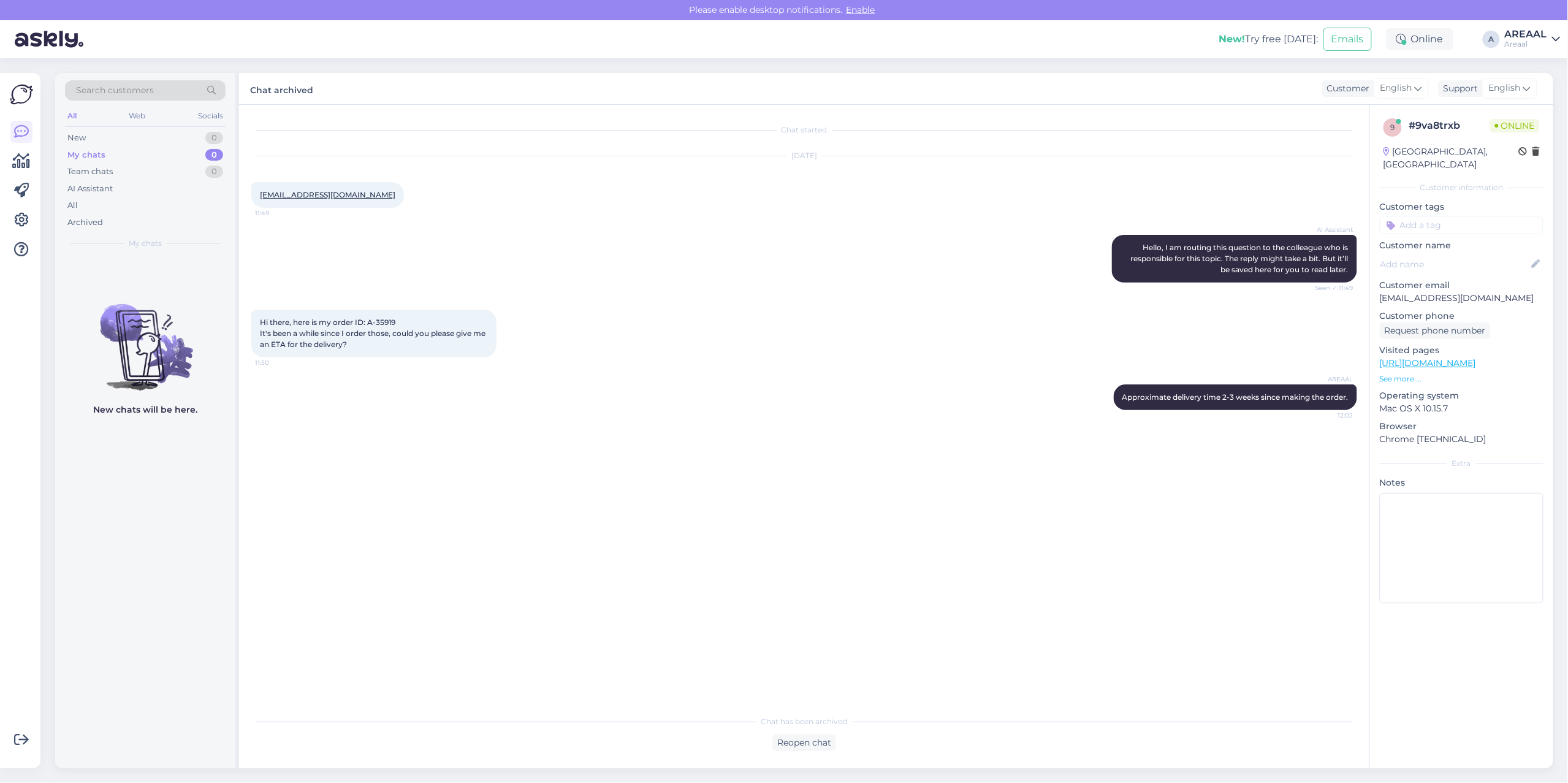
click at [802, 223] on div "AI Assistant Hello, I am routing this question to the colleague who is responsi…" at bounding box center [804, 258] width 1106 height 75
click at [115, 203] on div "All" at bounding box center [145, 205] width 160 height 17
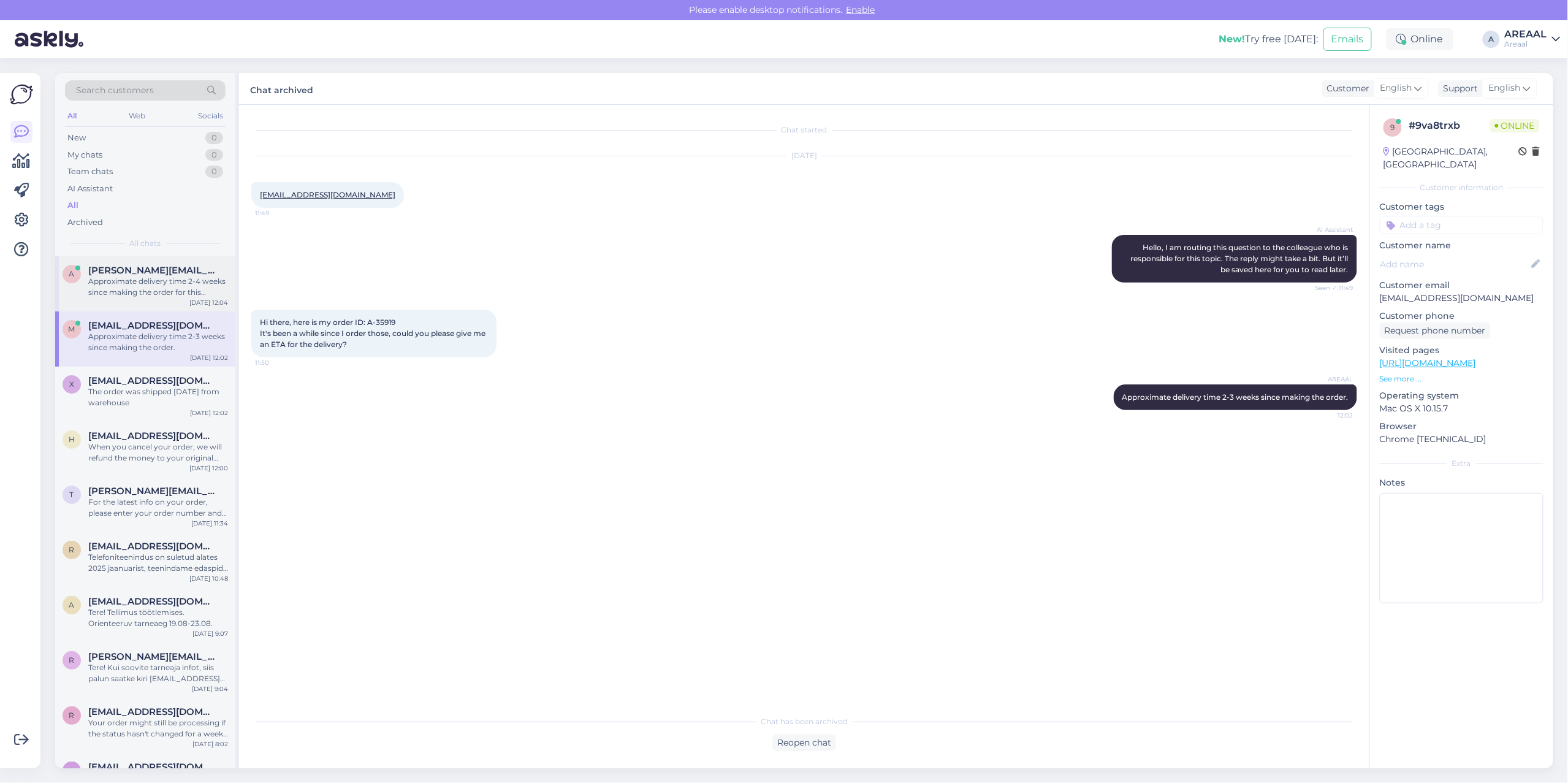
click at [222, 309] on div "a alexander.dushin@inbox.ru Approximate delivery time 2-4 weeks since making th…" at bounding box center [145, 284] width 180 height 55
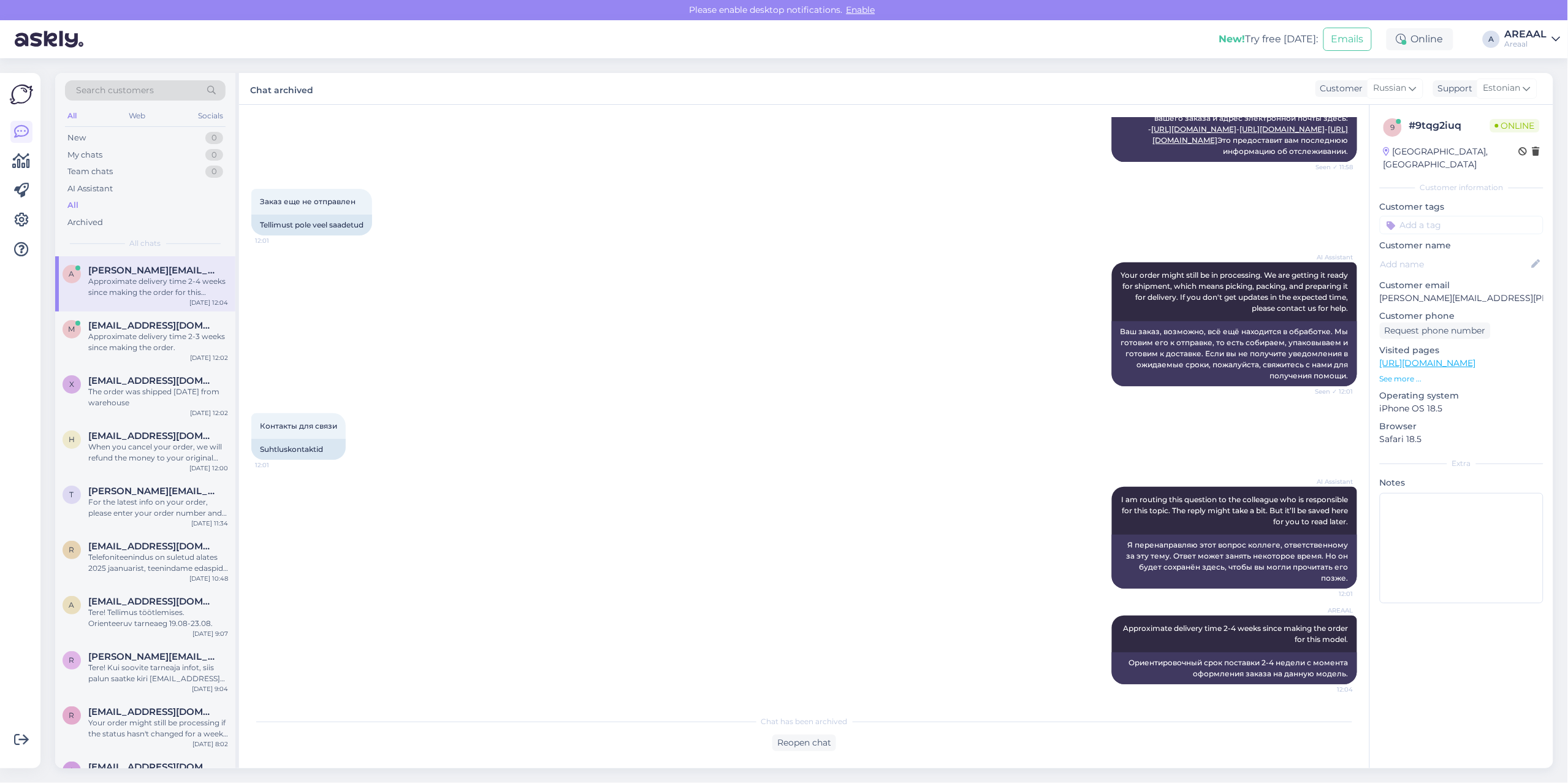
click at [692, 369] on div "AI Assistant Your order might still be in processing. We are getting it ready f…" at bounding box center [804, 325] width 1106 height 151
click at [648, 311] on div "AI Assistant Your order might still be in processing. We are getting it ready f…" at bounding box center [804, 325] width 1106 height 151
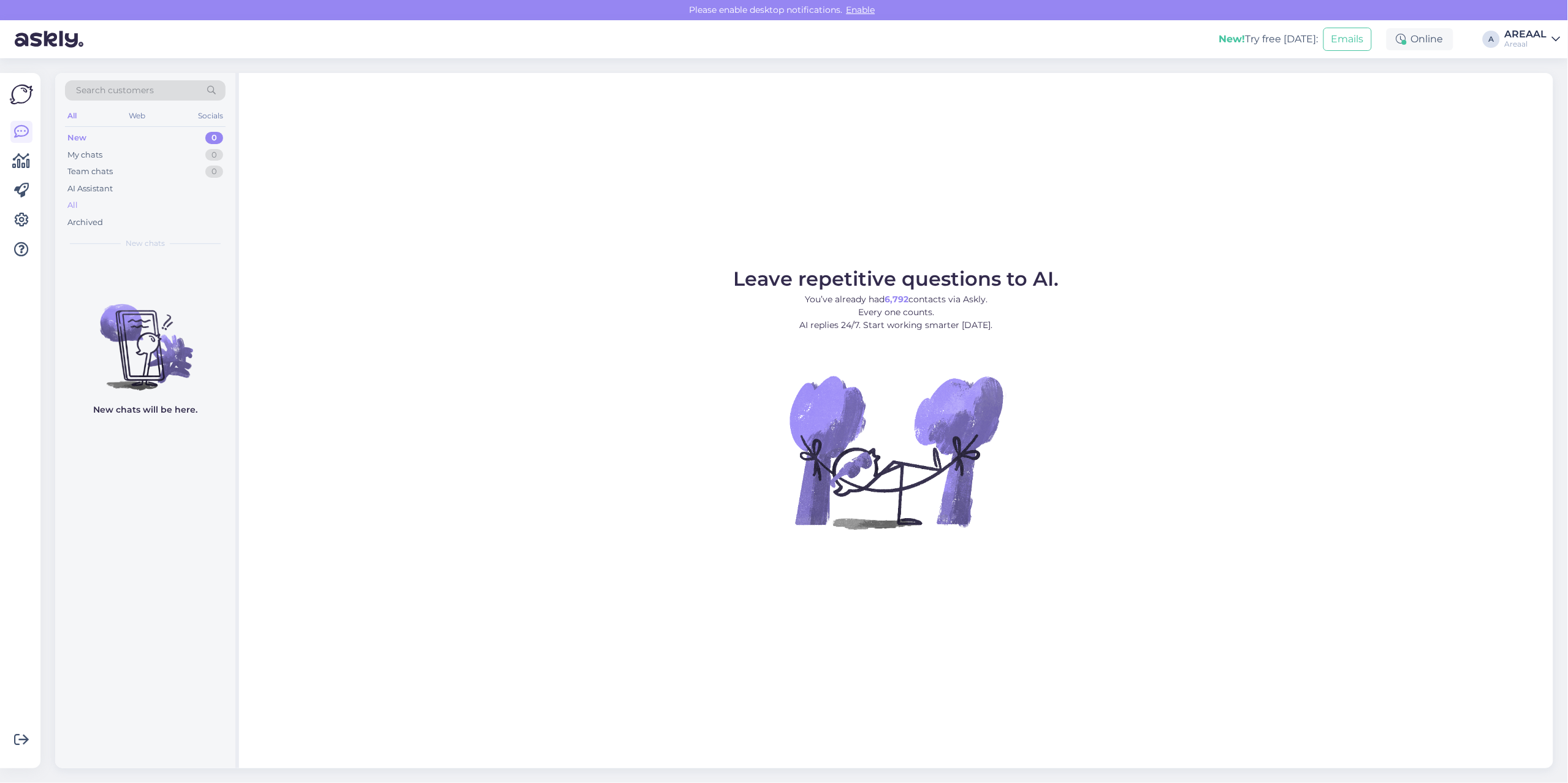
click at [147, 205] on div "All" at bounding box center [145, 205] width 160 height 17
click at [141, 205] on div "All" at bounding box center [145, 205] width 160 height 17
click at [615, 260] on div "Leave repetitive questions to AI. You’ve already had 6,792 contacts via Askly. …" at bounding box center [896, 421] width 1314 height 696
click at [187, 268] on span "[PERSON_NAME][EMAIL_ADDRESS][PERSON_NAME][DOMAIN_NAME]" at bounding box center [151, 270] width 127 height 11
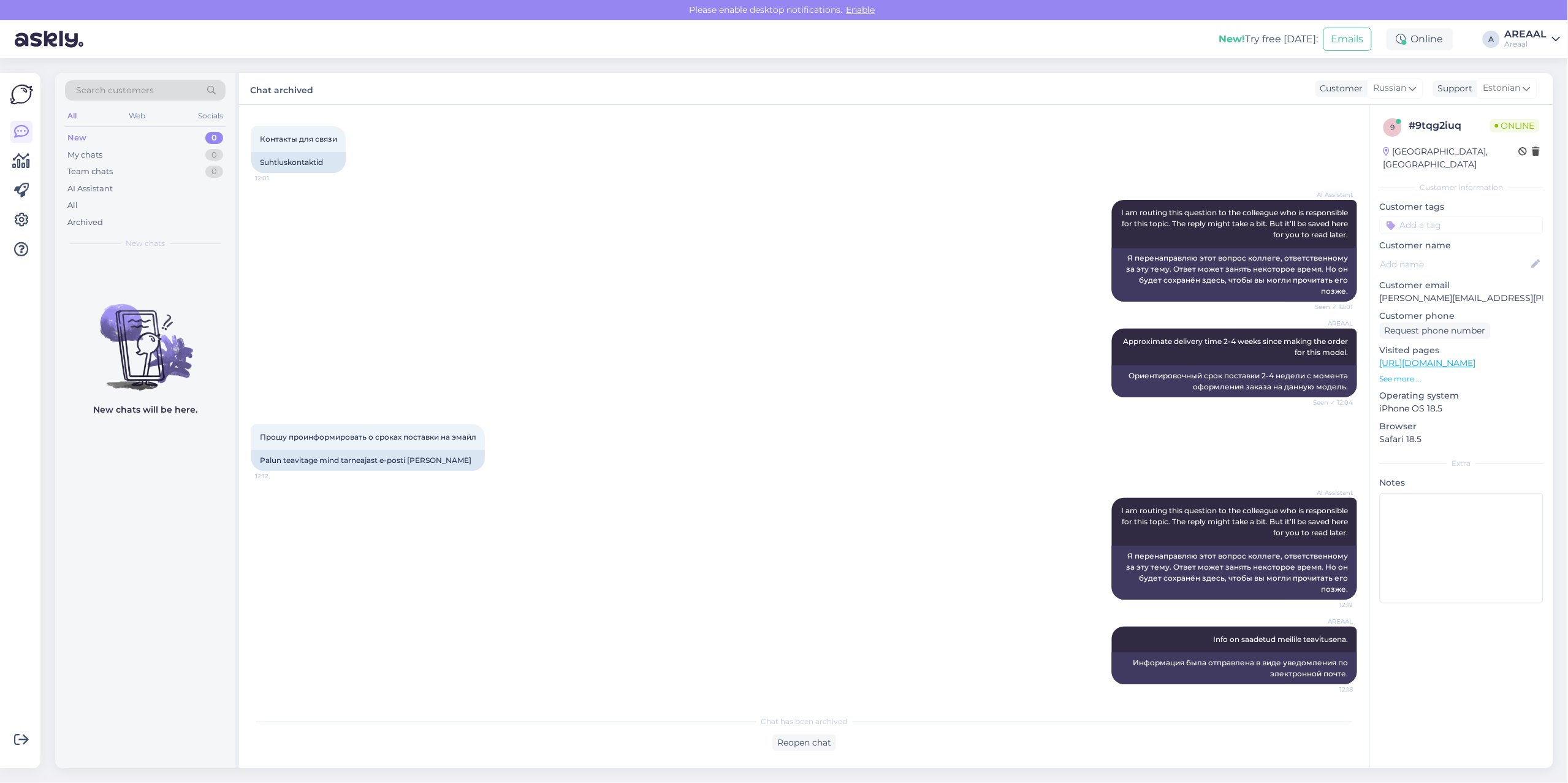
scroll to position [716, 0]
click at [1008, 241] on div "AI Assistant I am routing this question to the colleague who is responsible for…" at bounding box center [804, 251] width 1106 height 129
click at [146, 208] on div "All" at bounding box center [145, 205] width 160 height 17
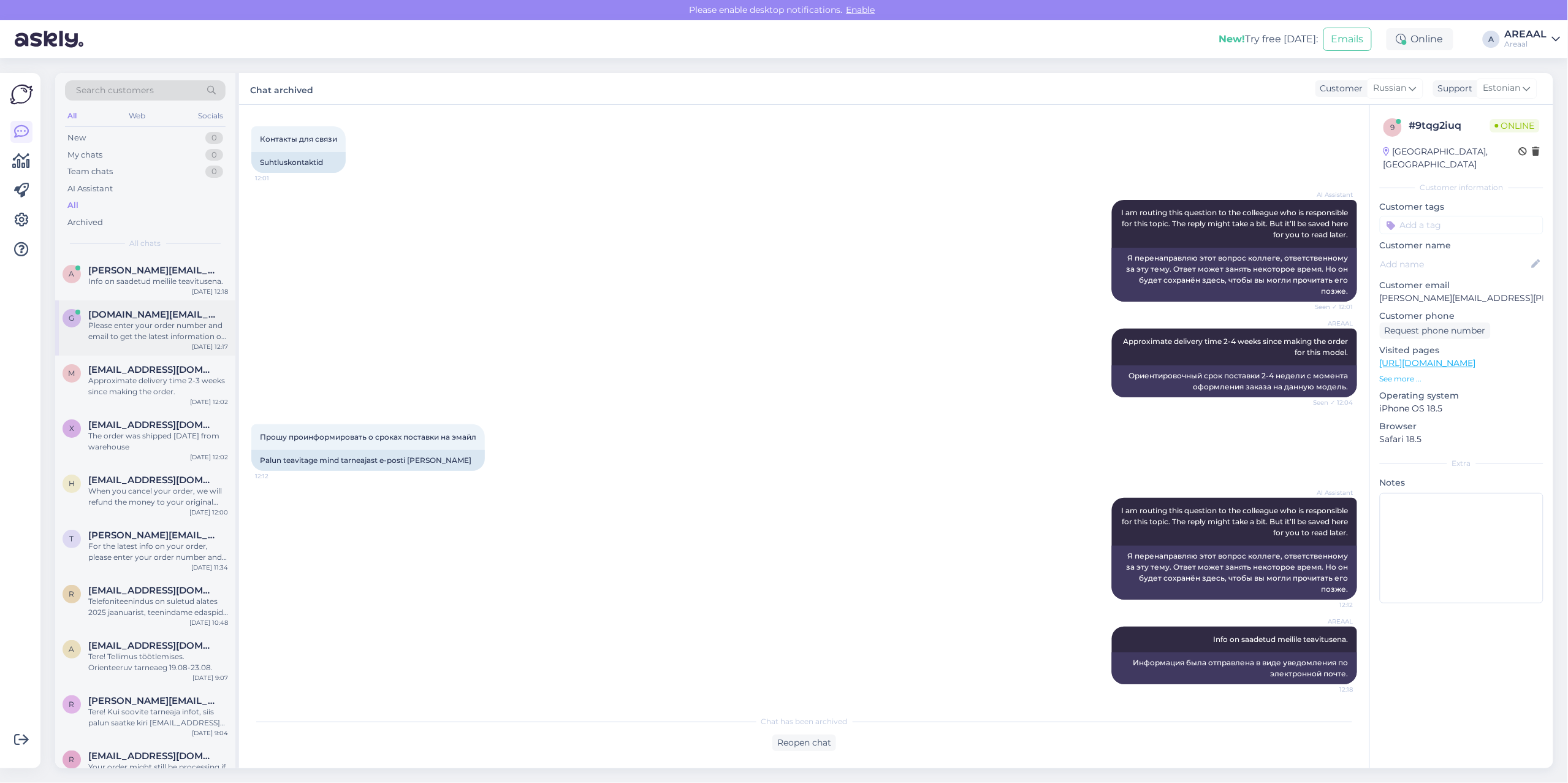
click at [160, 310] on span "gvidas.cr@gmail.com" at bounding box center [151, 315] width 127 height 11
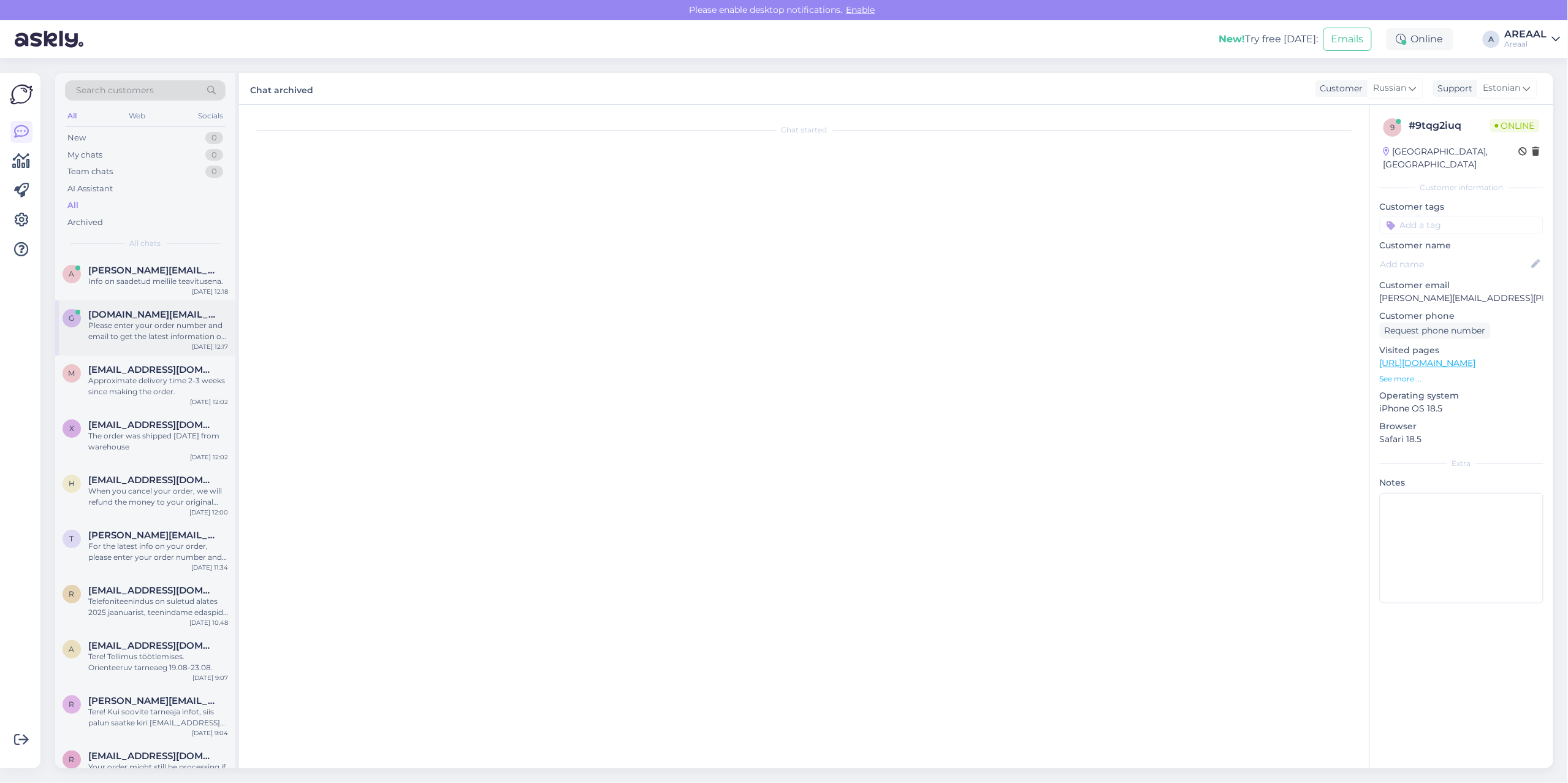
scroll to position [351, 0]
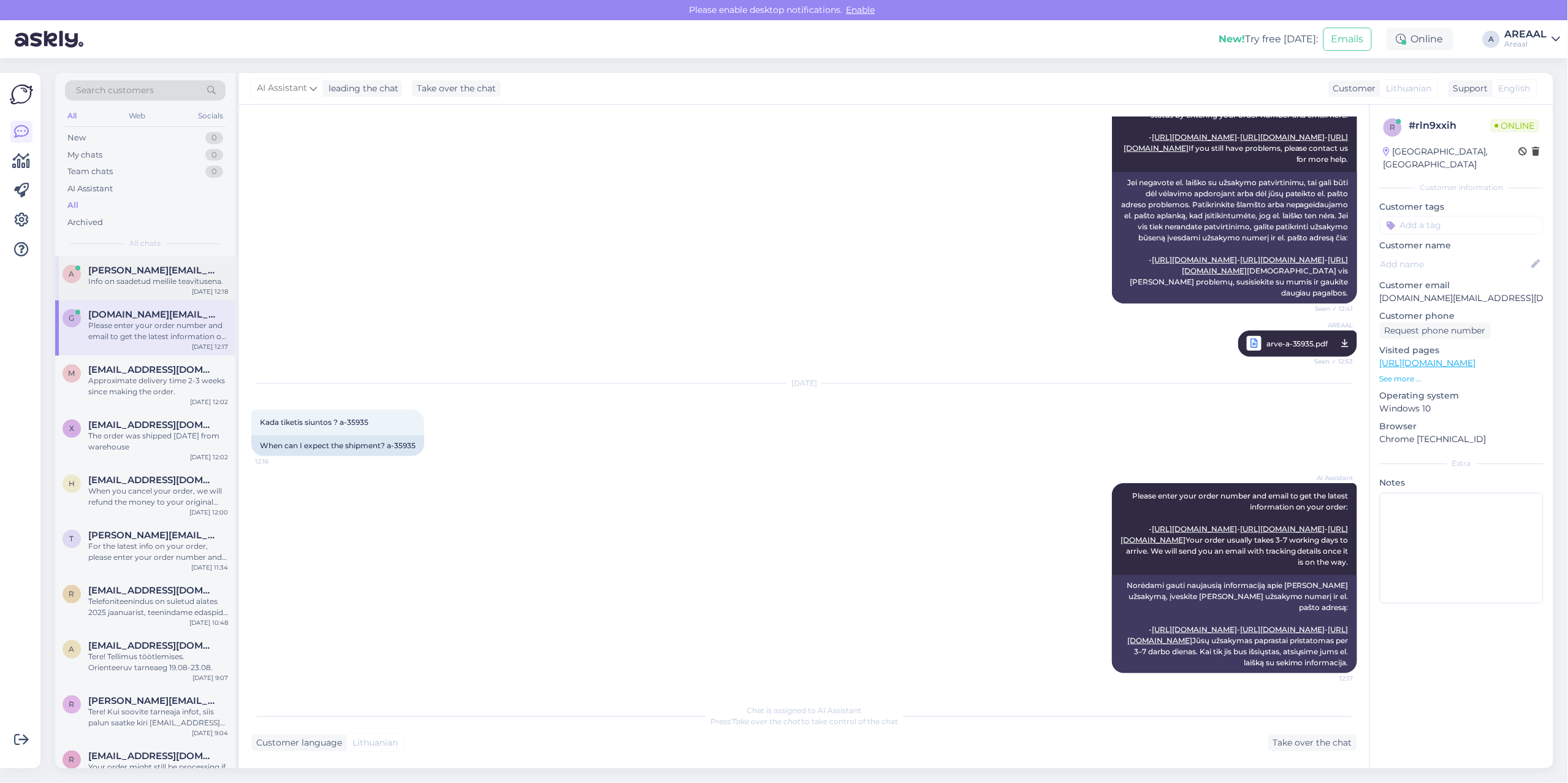
click at [166, 260] on div "a alexander.dushin@inbox.ru Info on saadetud meilile teavitusena. Aug 14 12:18" at bounding box center [145, 278] width 180 height 44
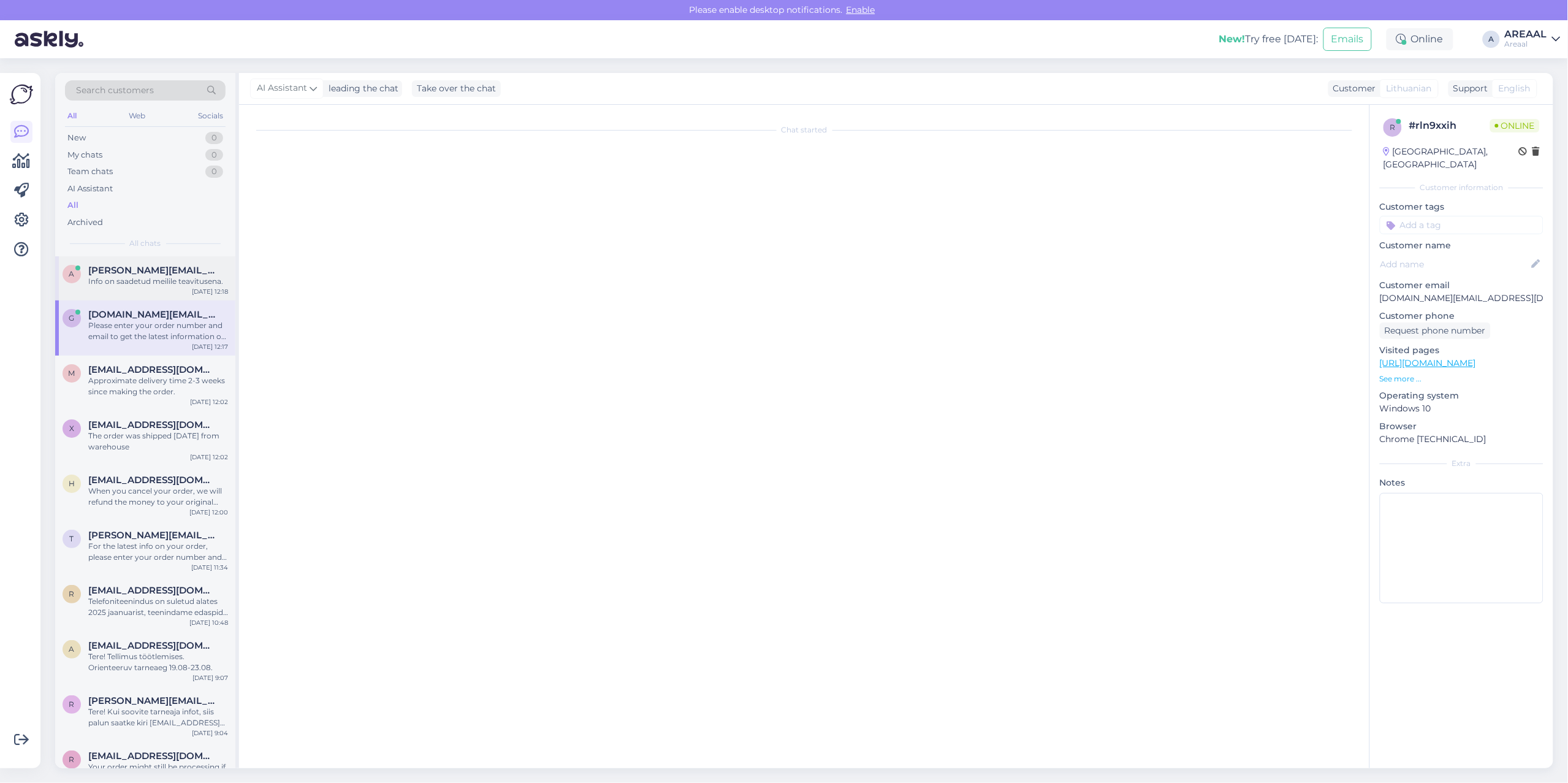
scroll to position [716, 0]
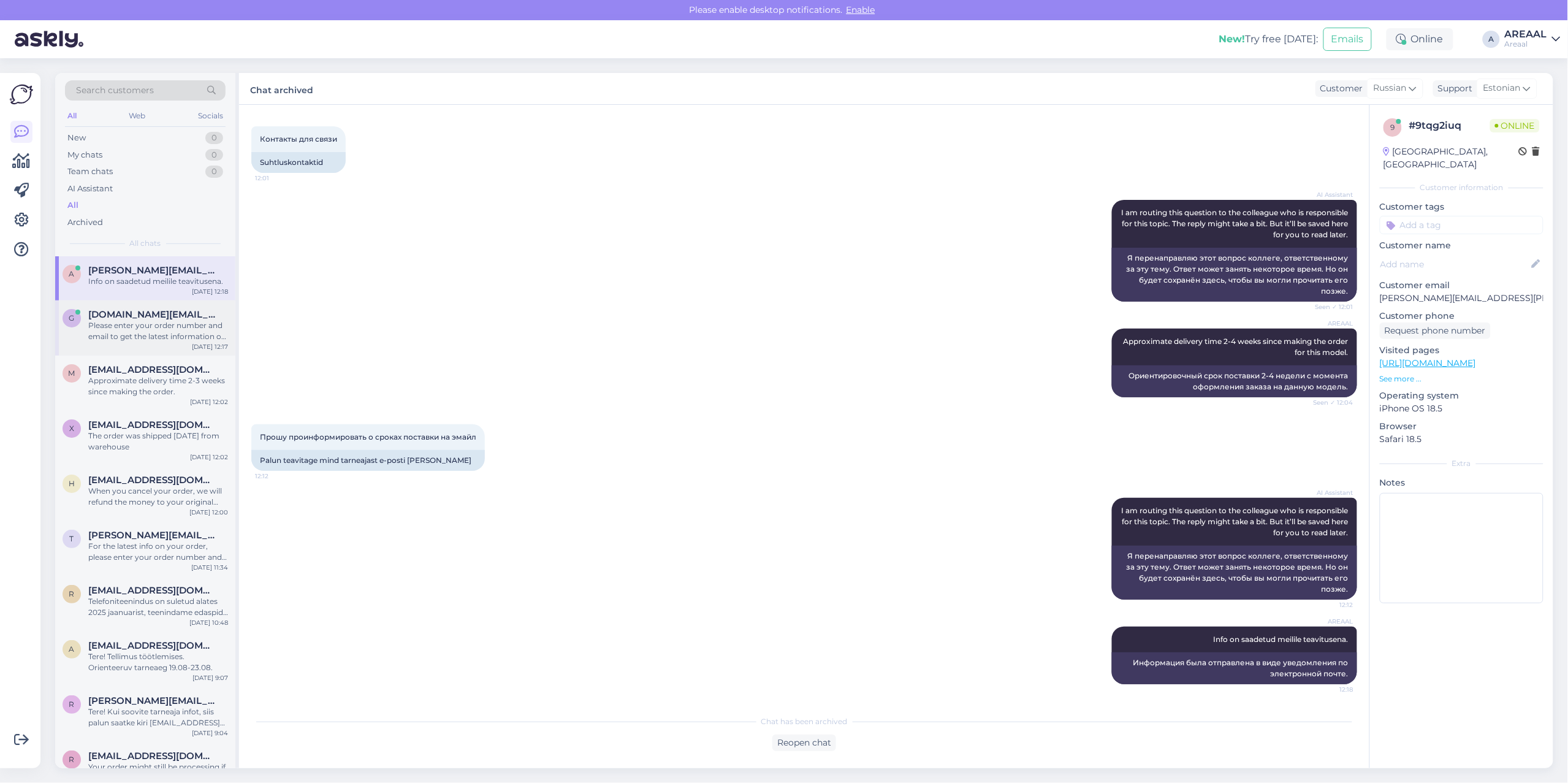
click at [155, 316] on span "gvidas.cr@gmail.com" at bounding box center [151, 315] width 127 height 11
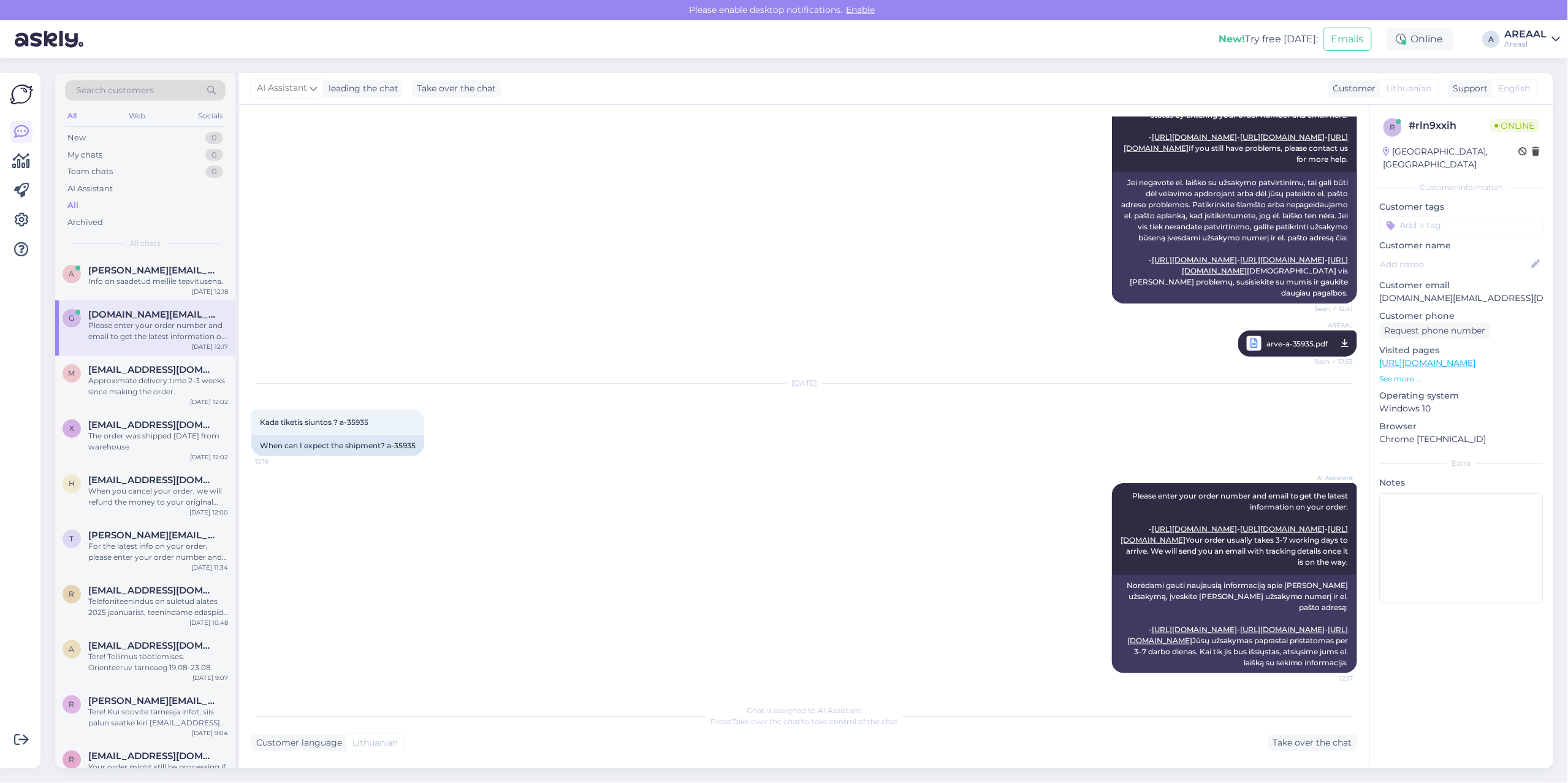
drag, startPoint x: 1316, startPoint y: 756, endPoint x: 1316, endPoint y: 748, distance: 8.0
click at [1316, 756] on div "Chat started Aug 11 2025 Sveiki, pirkau preke praeita savaite is jusu parduotuv…" at bounding box center [804, 437] width 1131 height 664
click at [1316, 748] on div "Take over the chat" at bounding box center [1312, 743] width 89 height 17
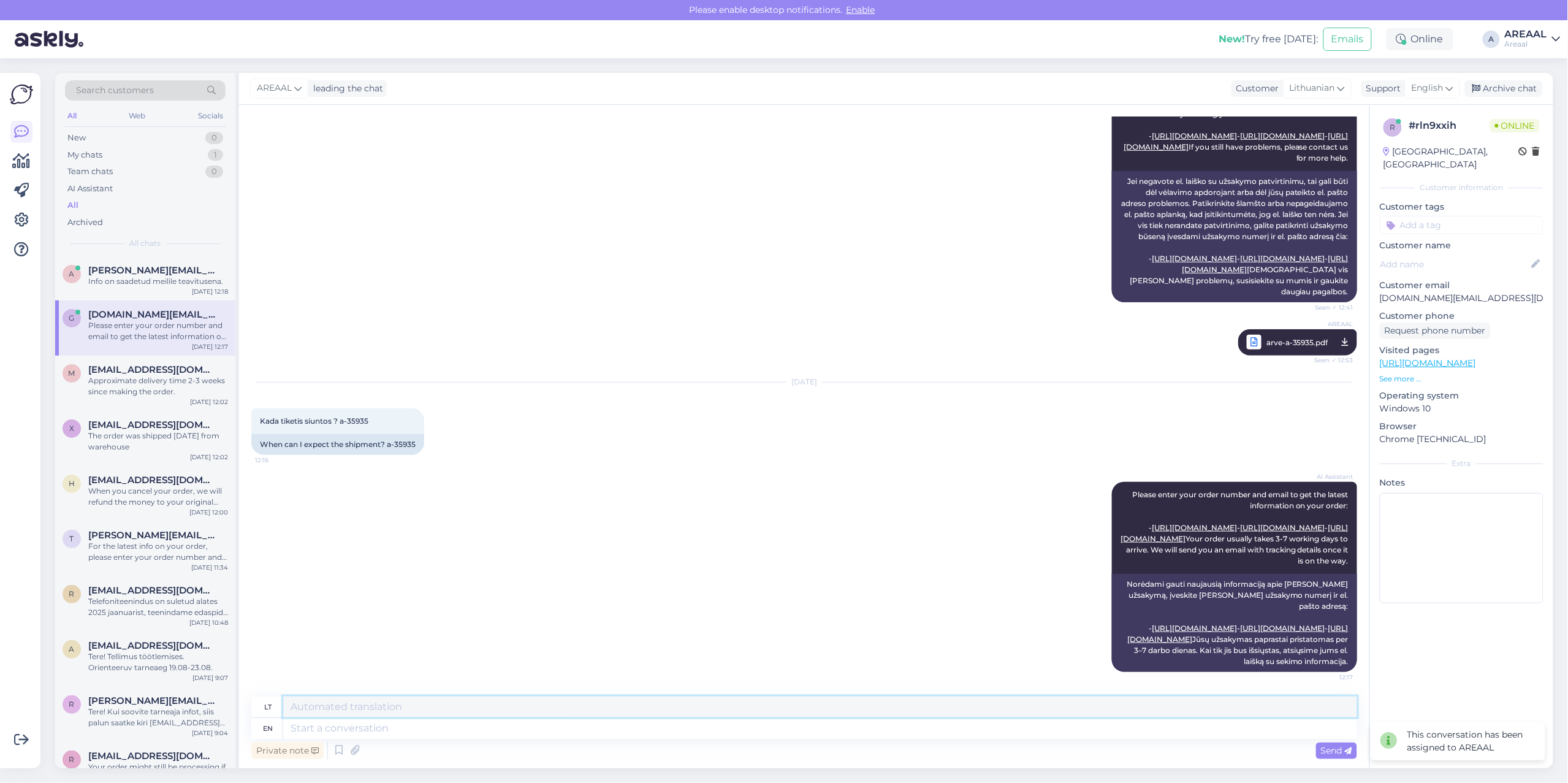
click at [467, 704] on textarea at bounding box center [820, 707] width 1074 height 21
paste textarea "Užsakymas apdorojamas. Numatomas pristatymo laikas rugpjūčio 19–23 d."
type textarea "Užsakymas apdorojamas. Numatomas pristatymo laikas rugpjūčio 19–23 d."
click at [702, 733] on textarea at bounding box center [820, 729] width 1074 height 21
paste textarea "Užsakymas apdorojamas. Numatomas pristatymo laikas rugpjūčio 19–23 d."
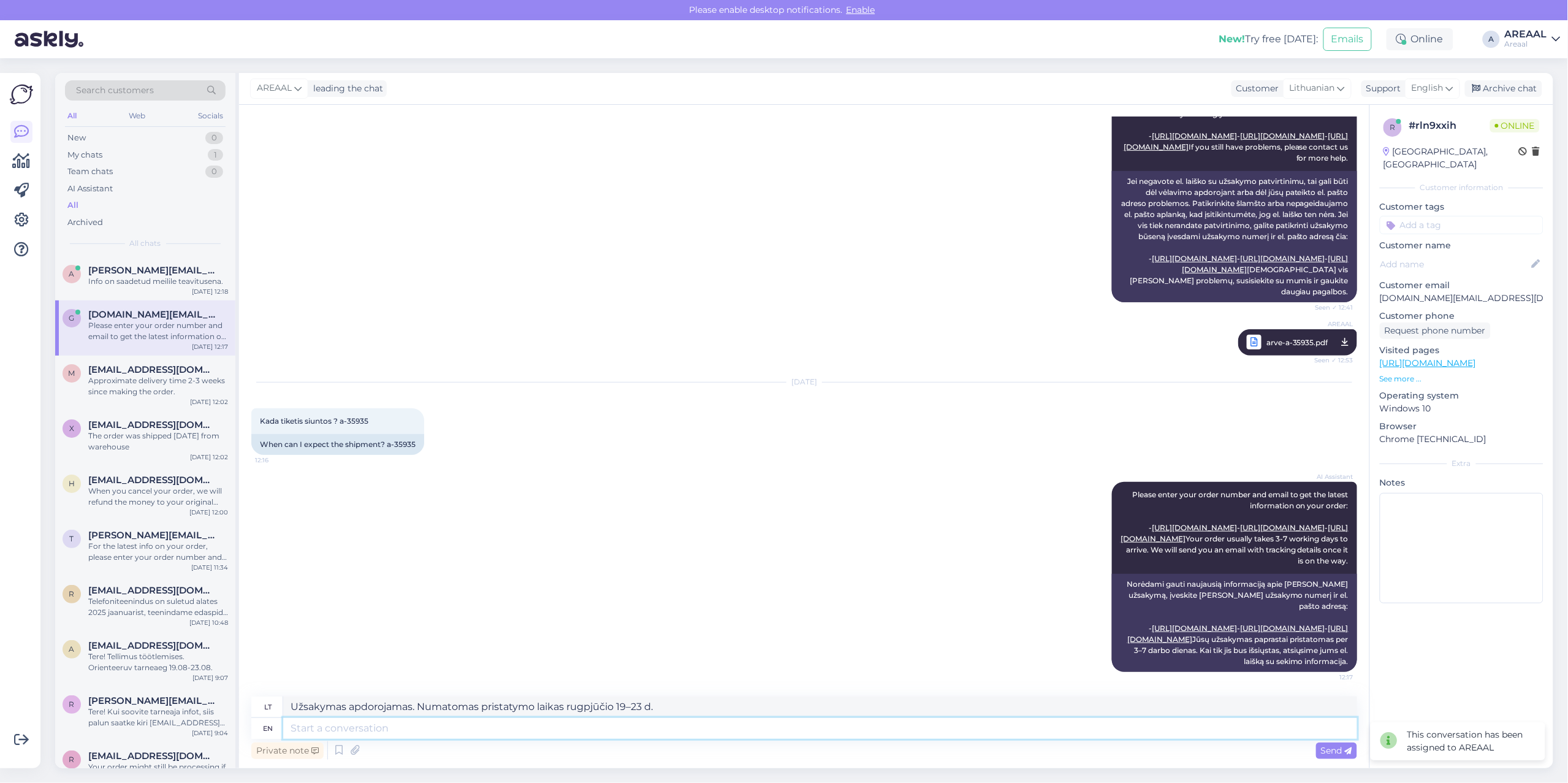
type textarea "Užsakymas apdorojamas. Numatomas pristatymo laikas rugpjūčio 19–23 d."
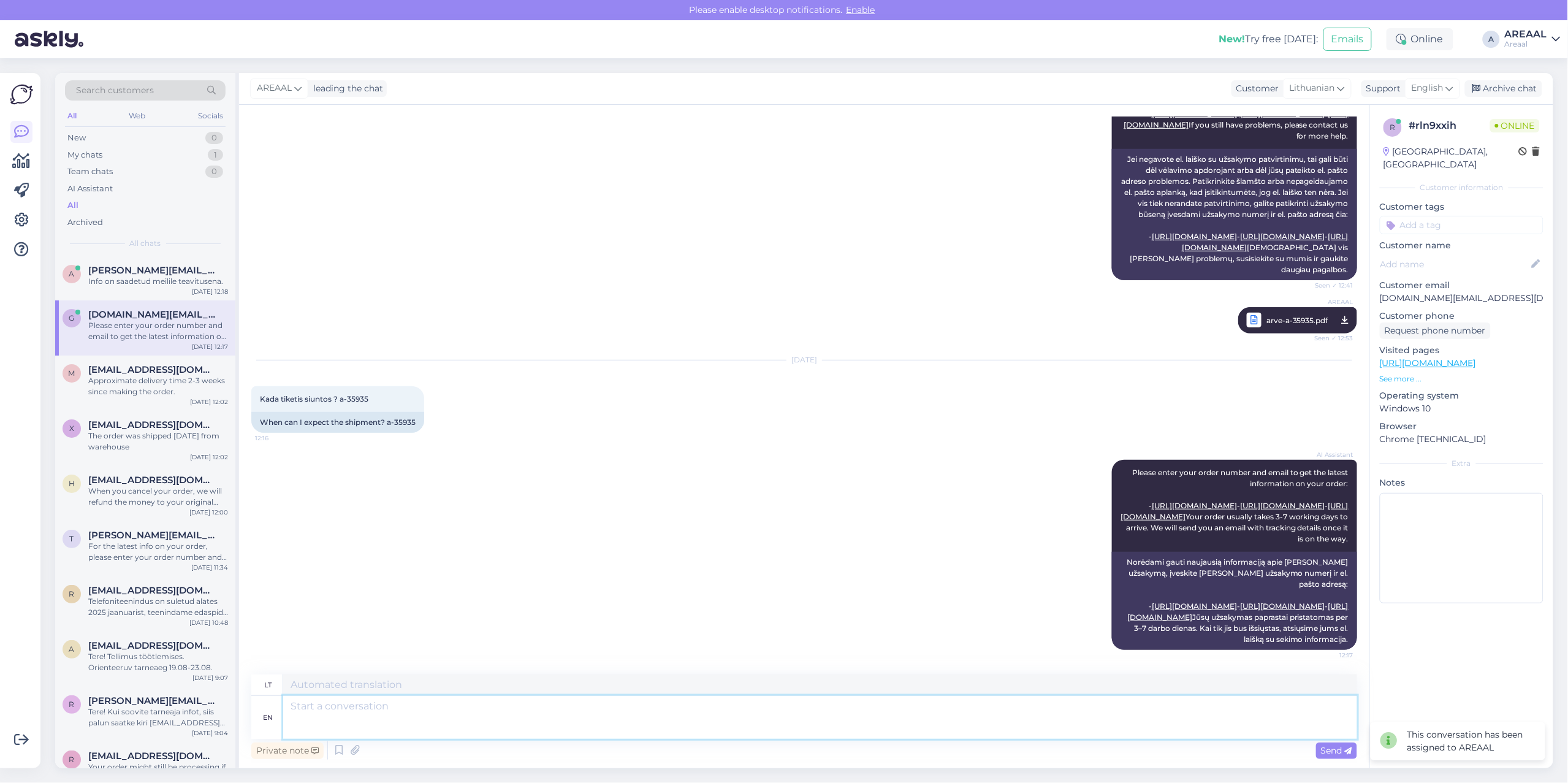
scroll to position [458, 0]
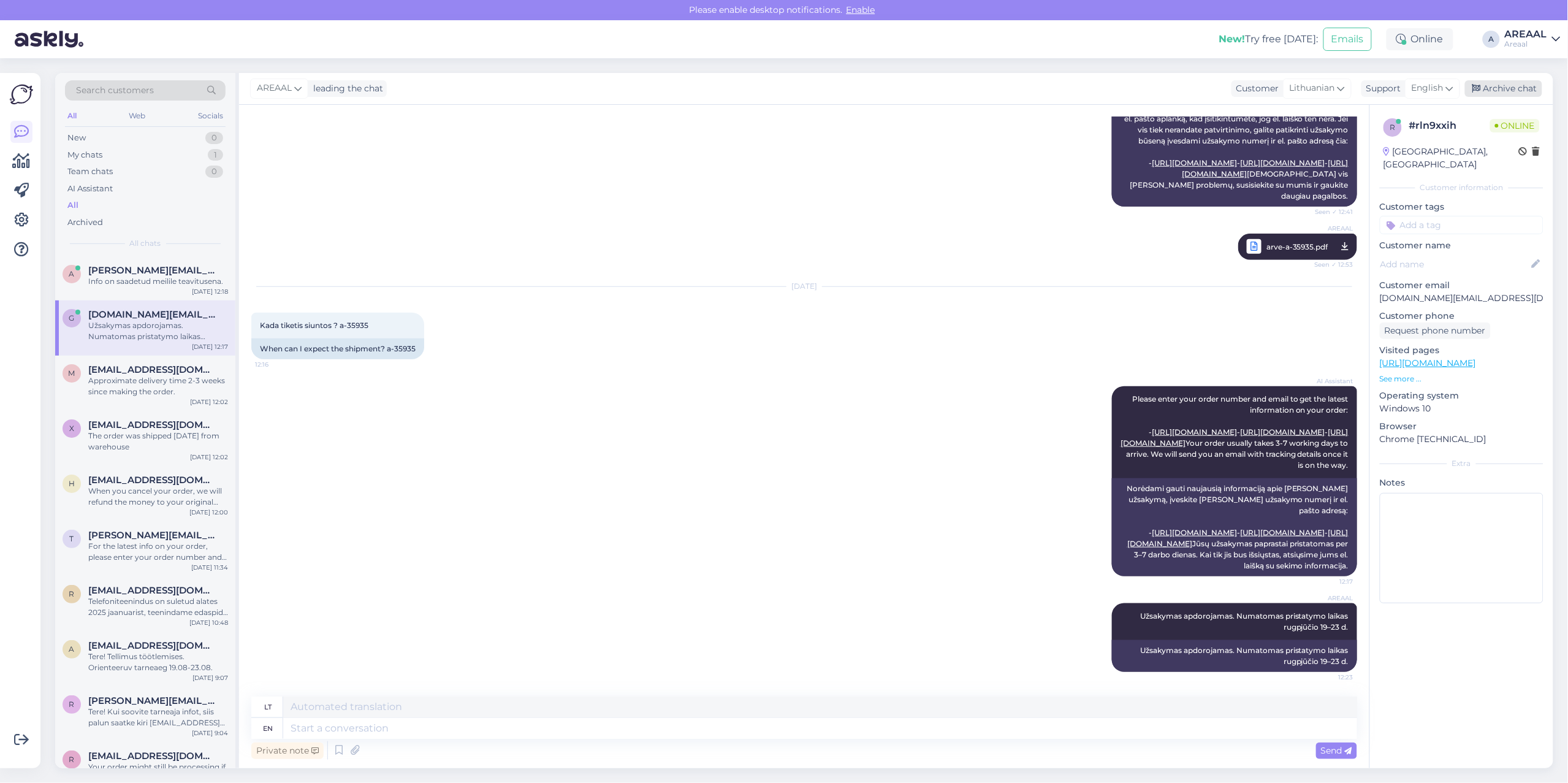
click at [1523, 87] on div "Archive chat" at bounding box center [1503, 88] width 77 height 17
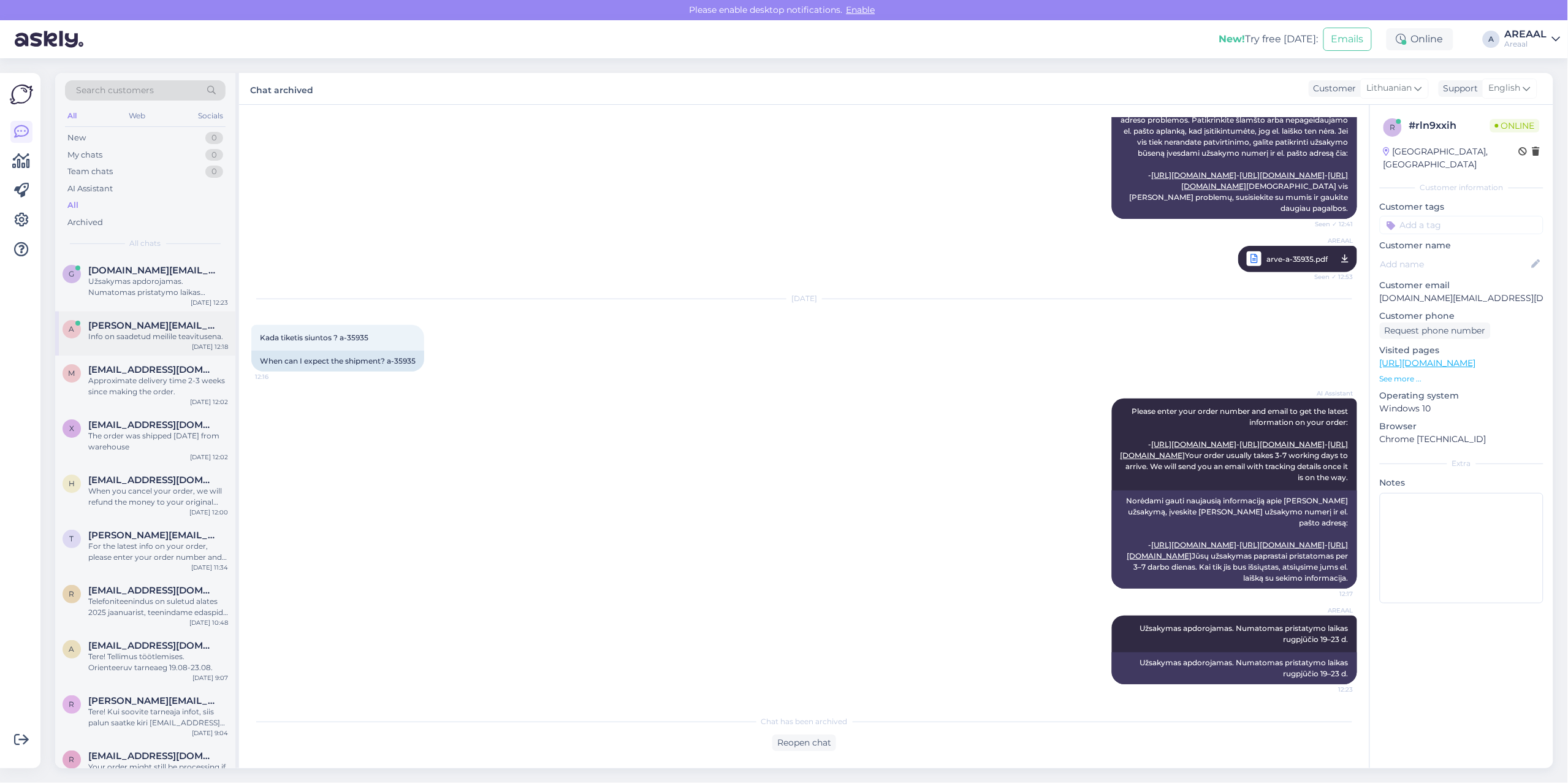
click at [186, 320] on span "alexander.dushin@inbox.ru" at bounding box center [151, 325] width 127 height 11
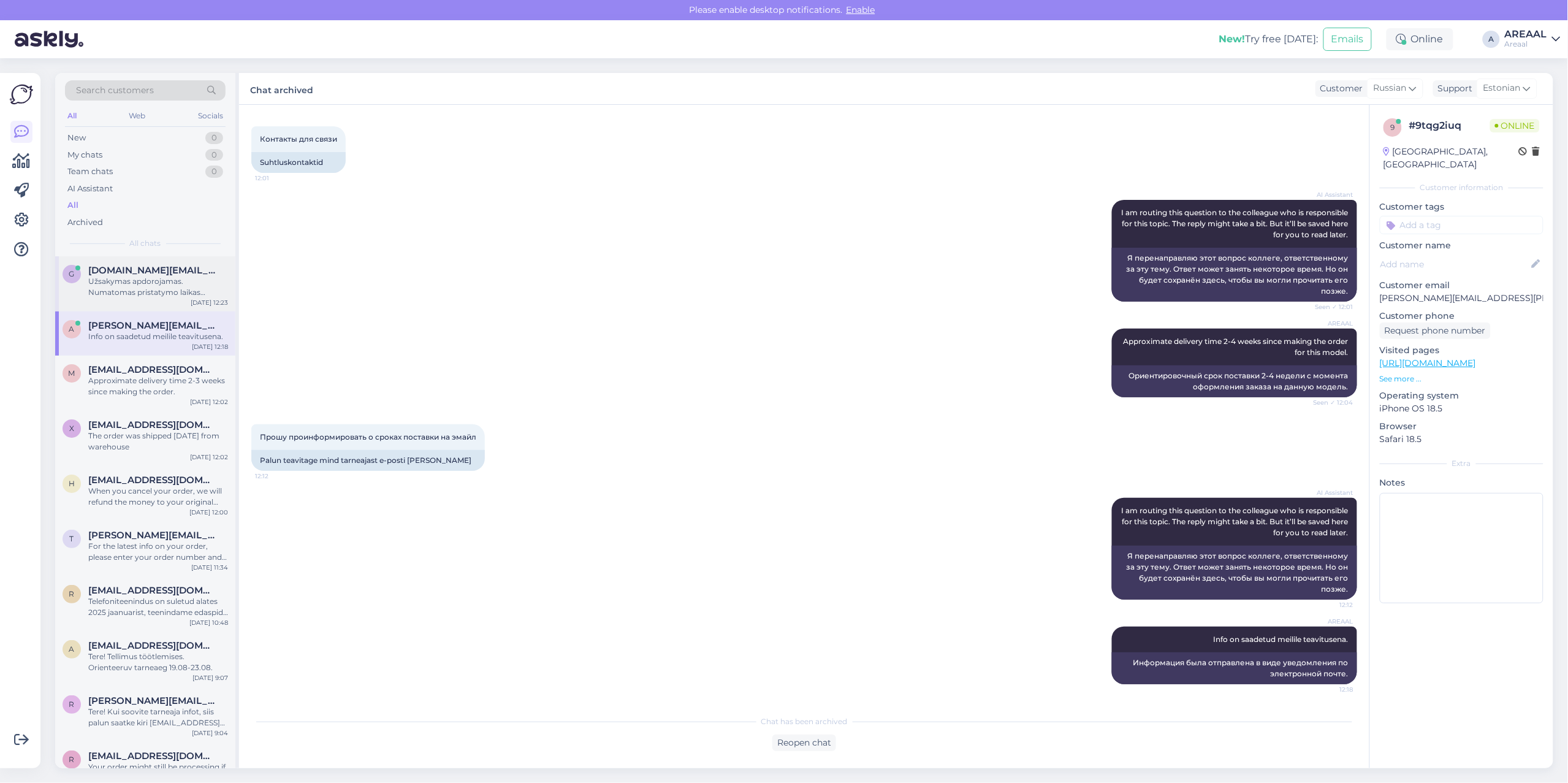
click at [178, 281] on div "Užsakymas apdorojamas. Numatomas pristatymo laikas rugpjūčio 19–23 d." at bounding box center [158, 287] width 139 height 22
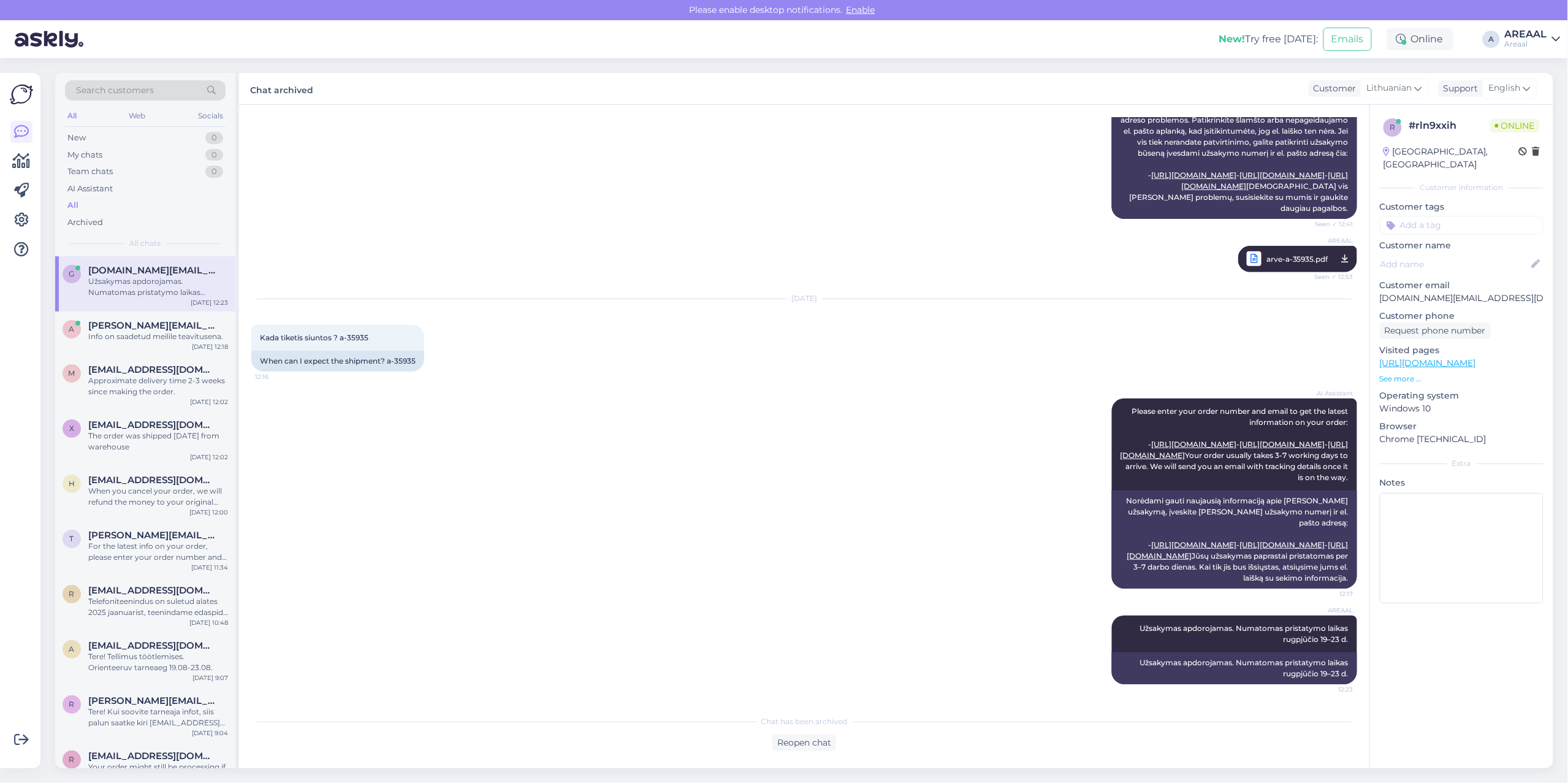
scroll to position [446, 0]
click at [167, 366] on span "mehmetttoral@yahoo.com" at bounding box center [151, 369] width 127 height 11
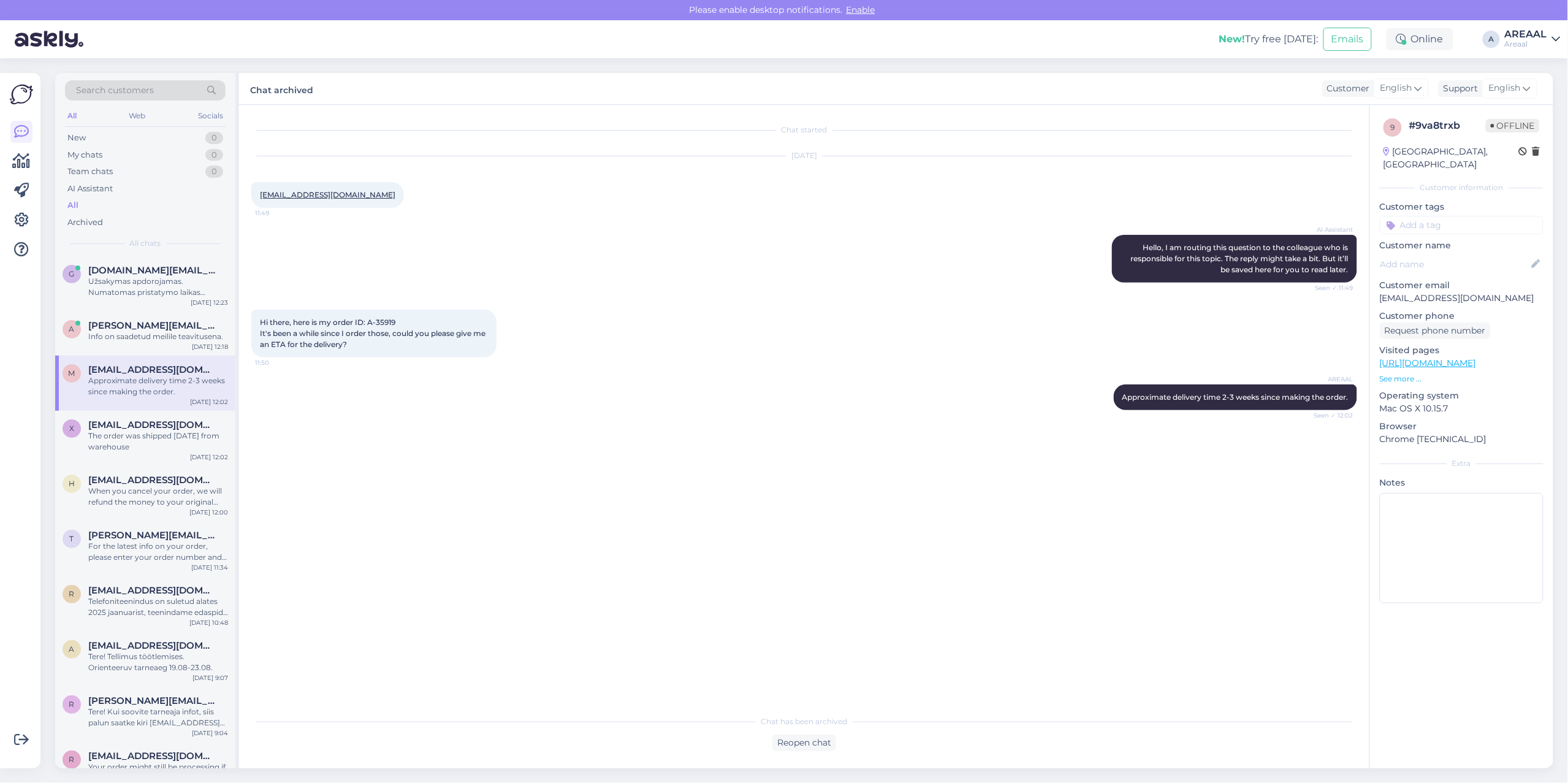
click at [160, 210] on div "All" at bounding box center [145, 205] width 160 height 17
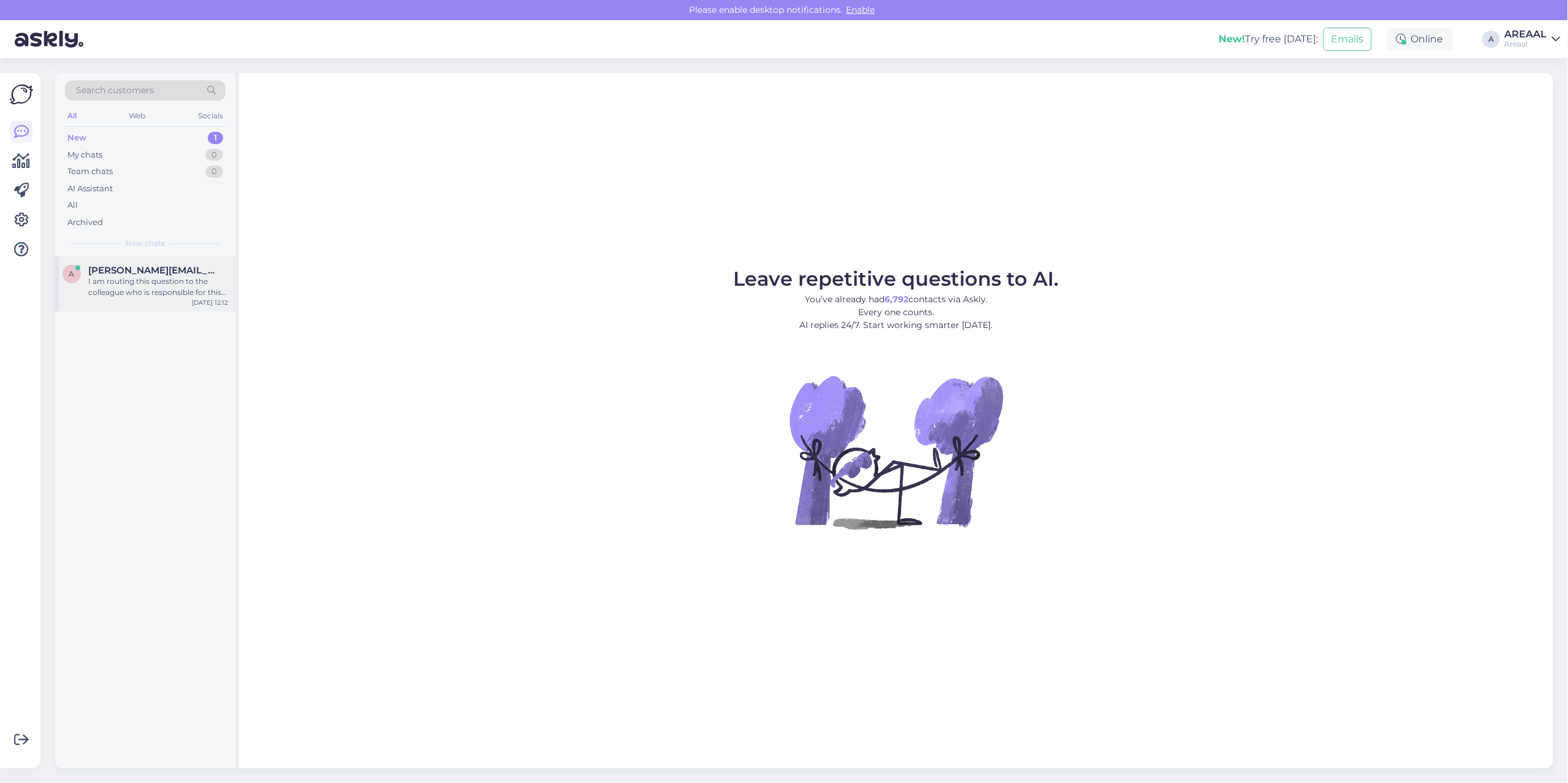
click at [151, 289] on div "I am routing this question to the colleague who is responsible for this topic. …" at bounding box center [158, 287] width 139 height 22
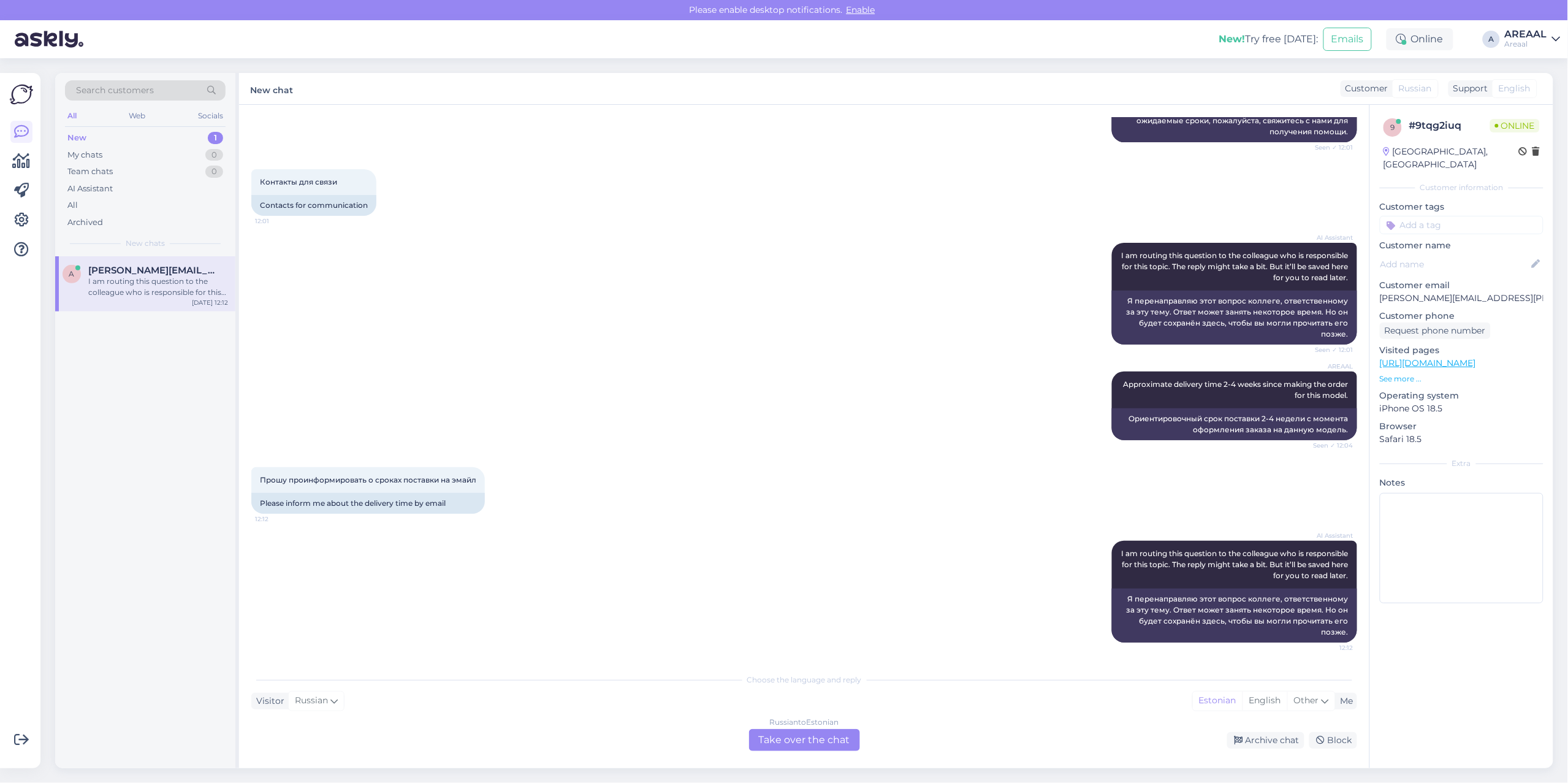
scroll to position [38, 0]
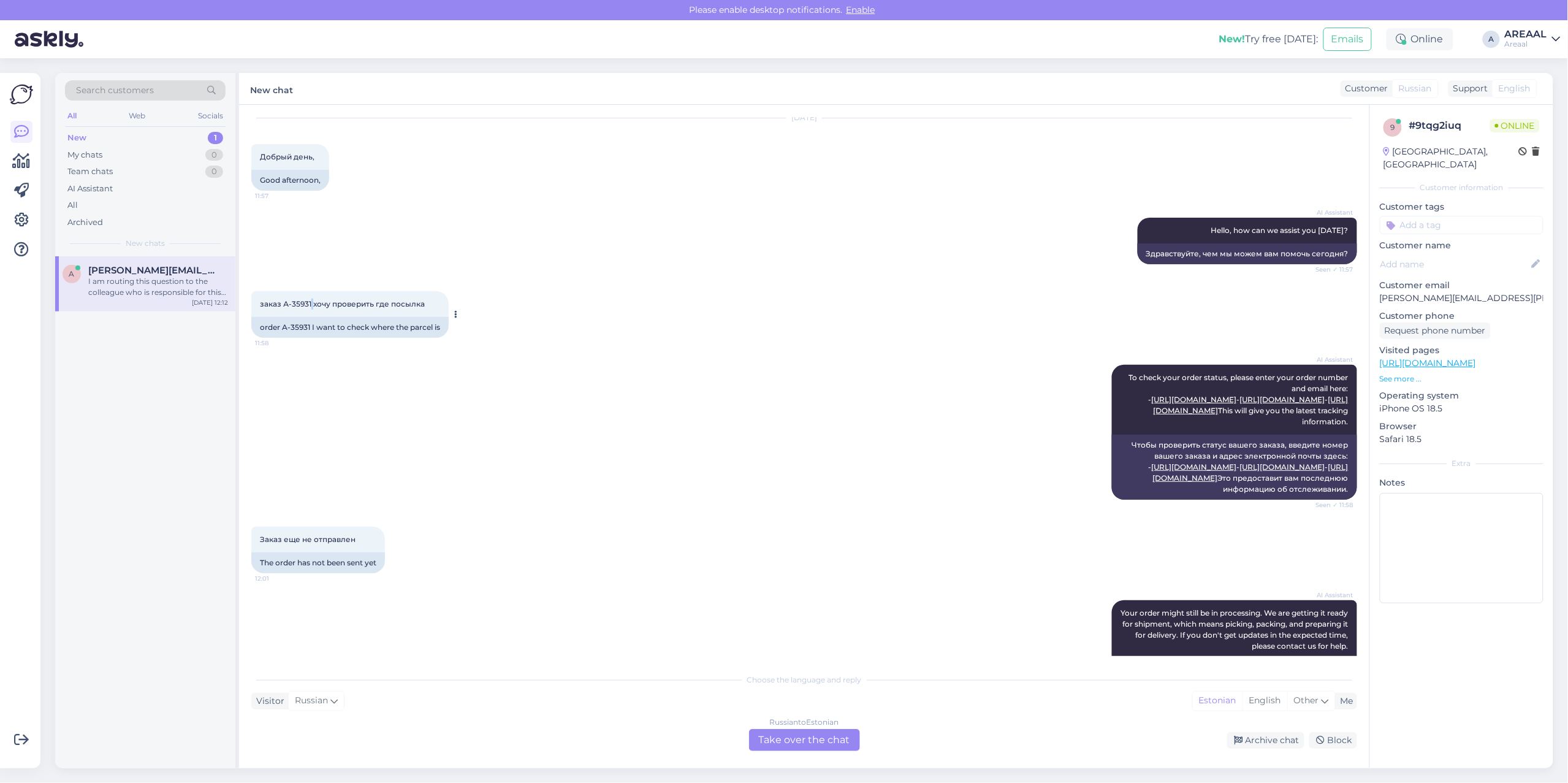
copy span "1"
copy span "А-35931"
drag, startPoint x: 312, startPoint y: 304, endPoint x: 287, endPoint y: 307, distance: 25.2
click at [287, 307] on div "заказ А-35931 хочу проверить где посылка 11:58" at bounding box center [350, 304] width 197 height 26
click at [810, 753] on div "Chat started Aug 14 2025 Добрый день, 11:57 Good afternoon, AI Assistant Hello,…" at bounding box center [804, 437] width 1131 height 664
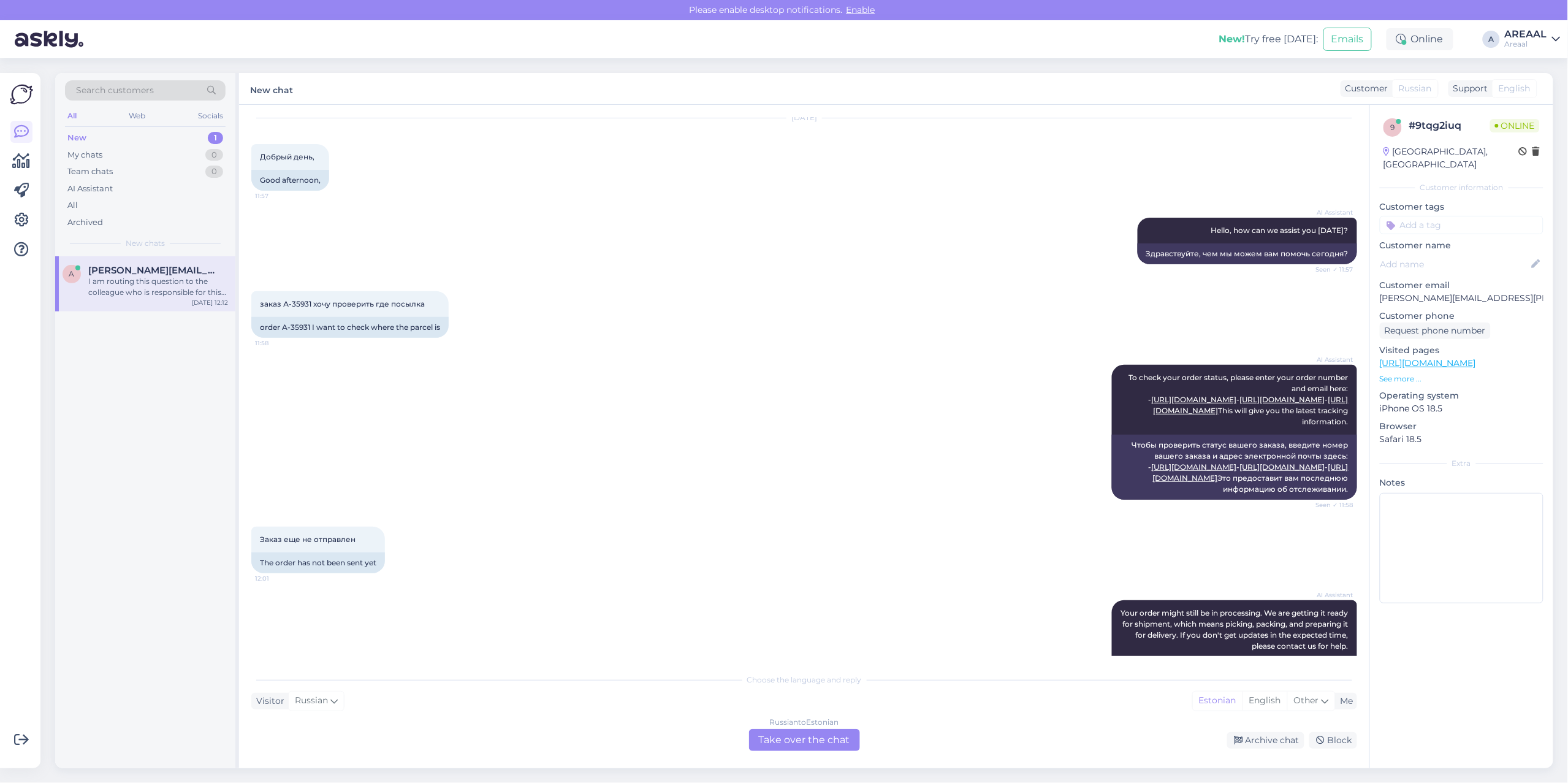
click at [808, 736] on div "Russian to Estonian Take over the chat" at bounding box center [804, 741] width 111 height 22
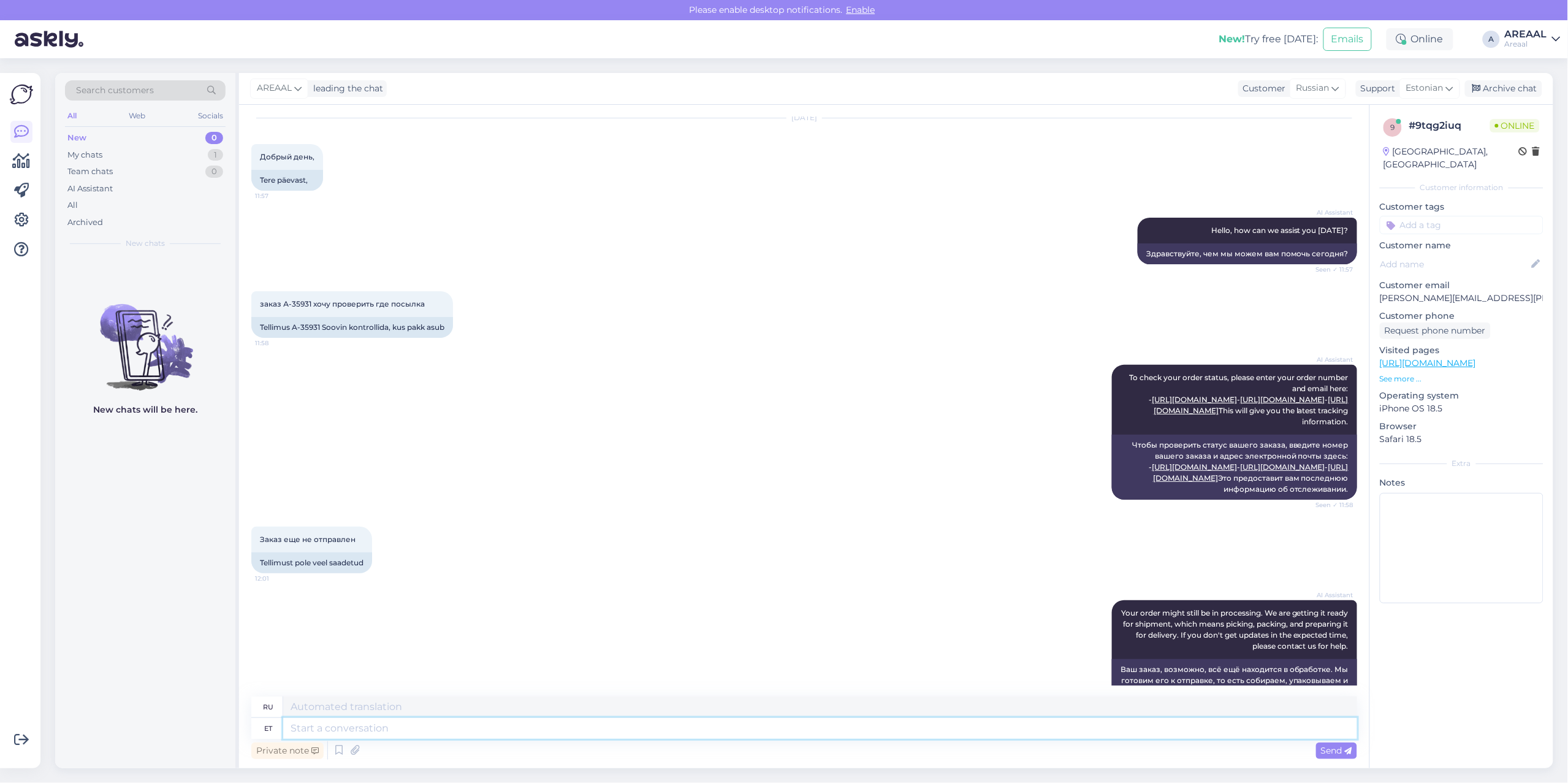
click at [816, 732] on textarea at bounding box center [820, 729] width 1074 height 21
type textarea "Info o"
type textarea "Информация"
type textarea "Info on sa"
type textarea "Информация есть"
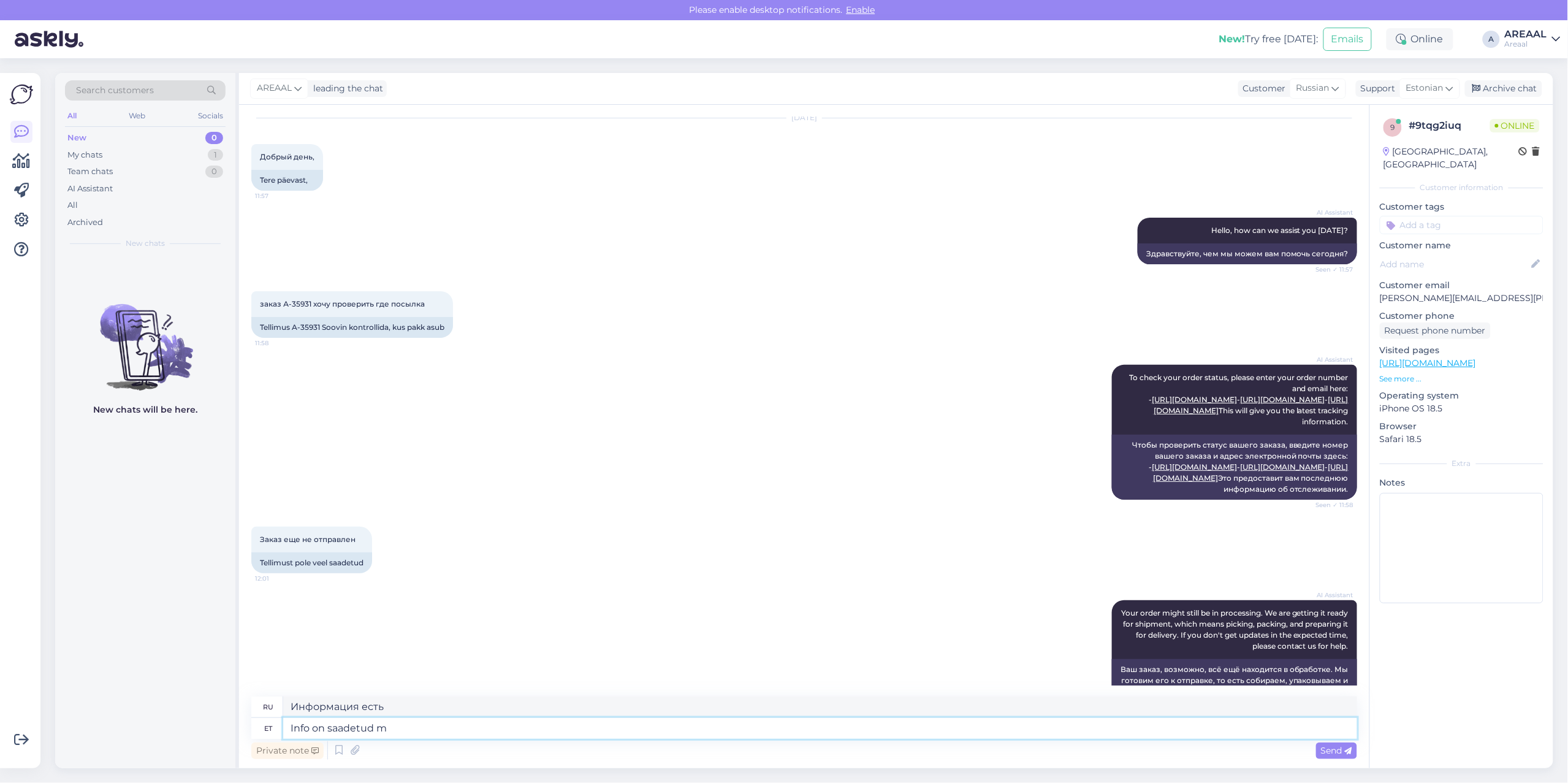
type textarea "Info on saadetud me"
type textarea "Информация отправлена."
type textarea "Info on saadetud meilile tea"
type textarea "Информация отправлена на Вашу электронную почту."
type textarea "Info on saadetud meilile teavitusena."
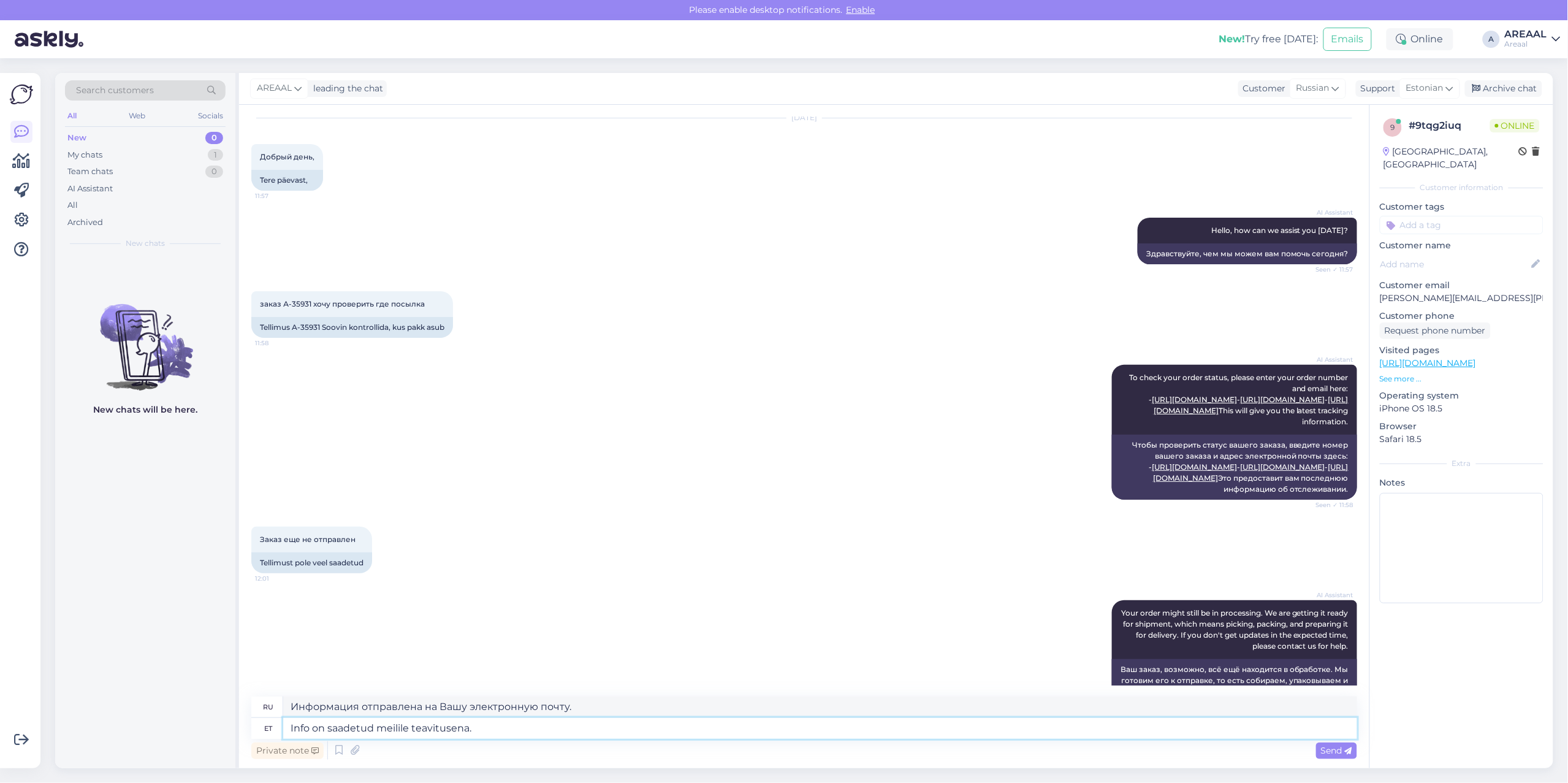
type textarea "Информация была отправлена в виде уведомления по электронной почте."
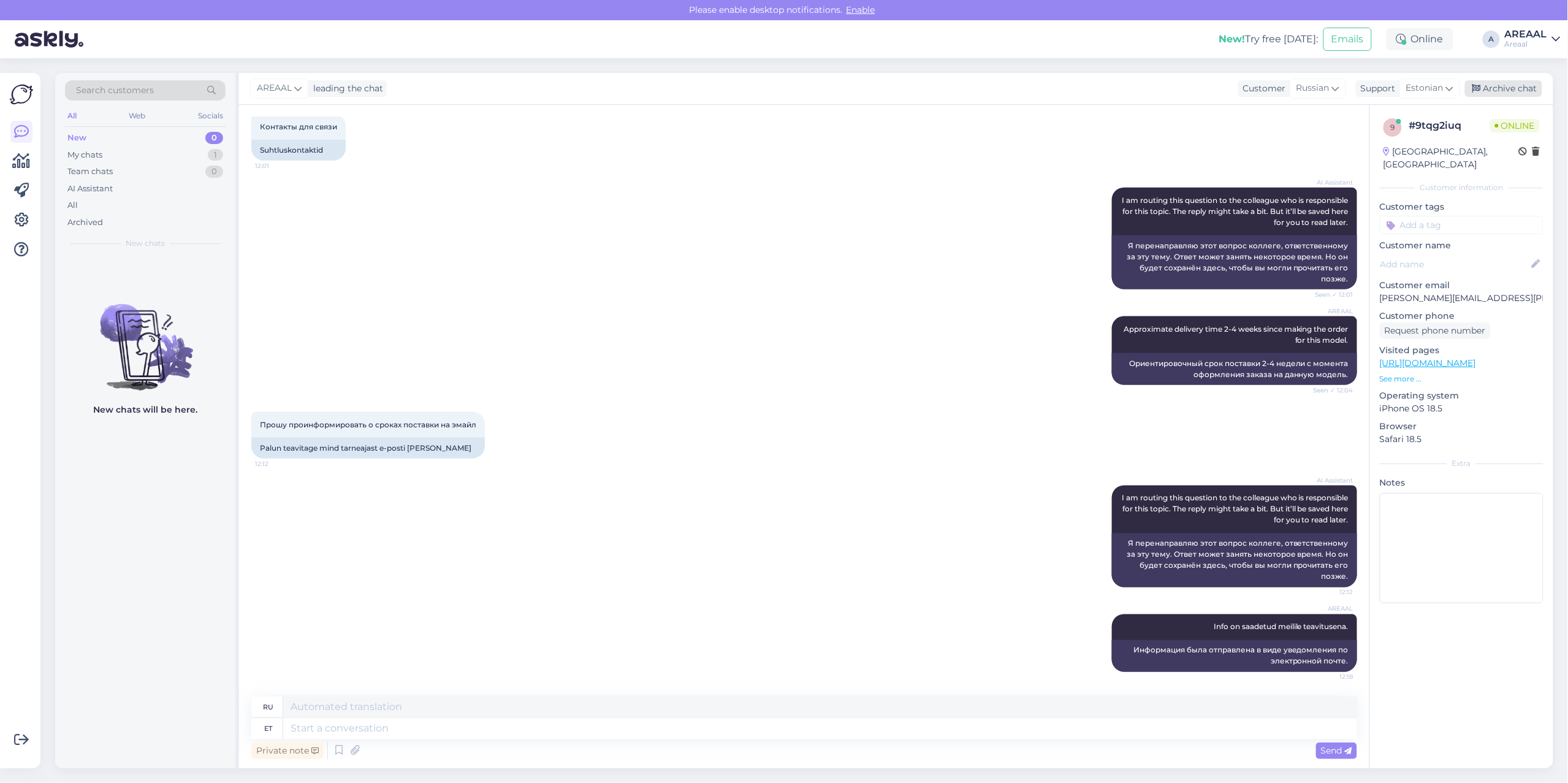
click at [1516, 95] on div "Archive chat" at bounding box center [1503, 88] width 77 height 17
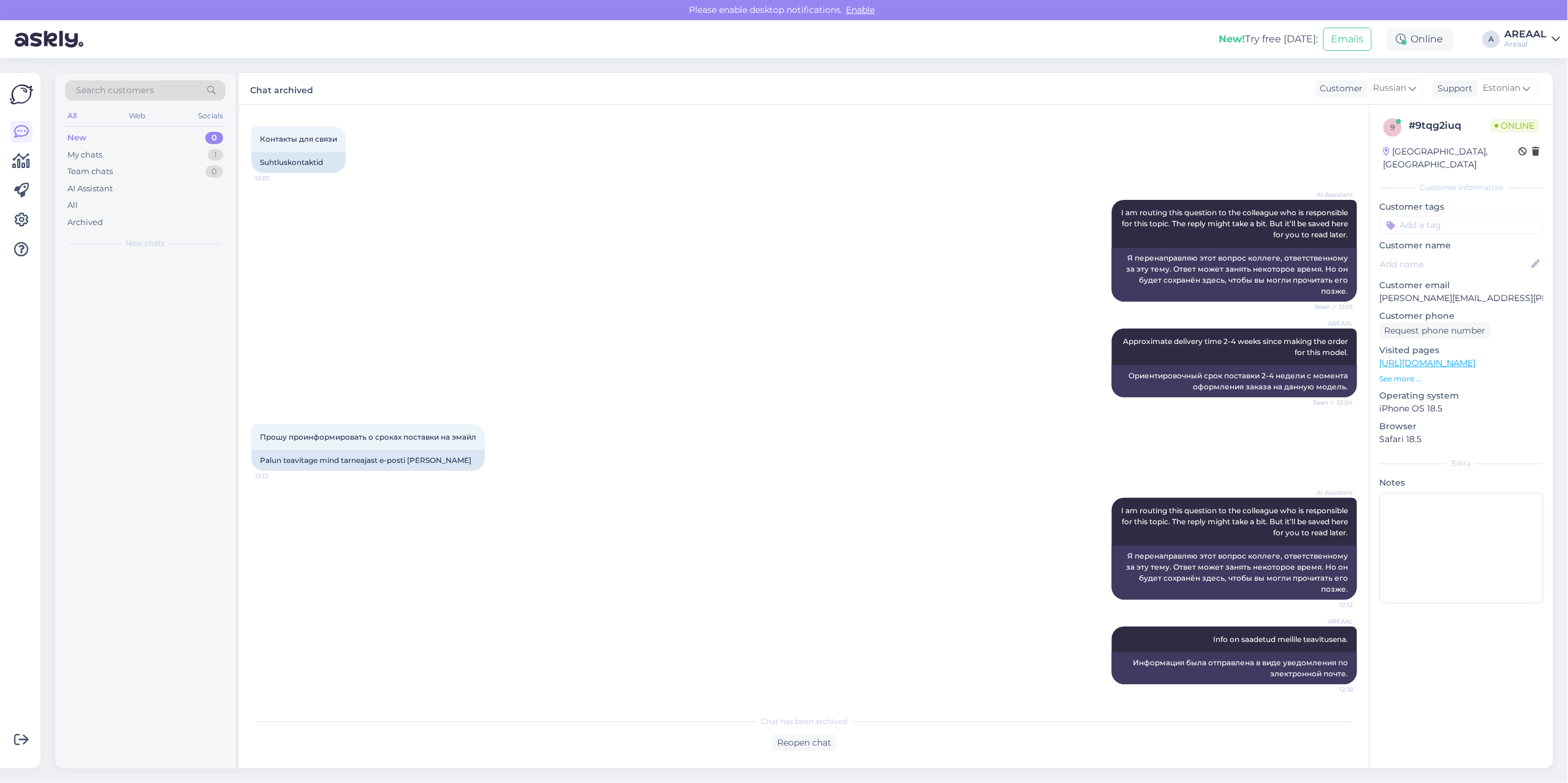
scroll to position [716, 0]
click at [156, 205] on div "All" at bounding box center [145, 205] width 160 height 17
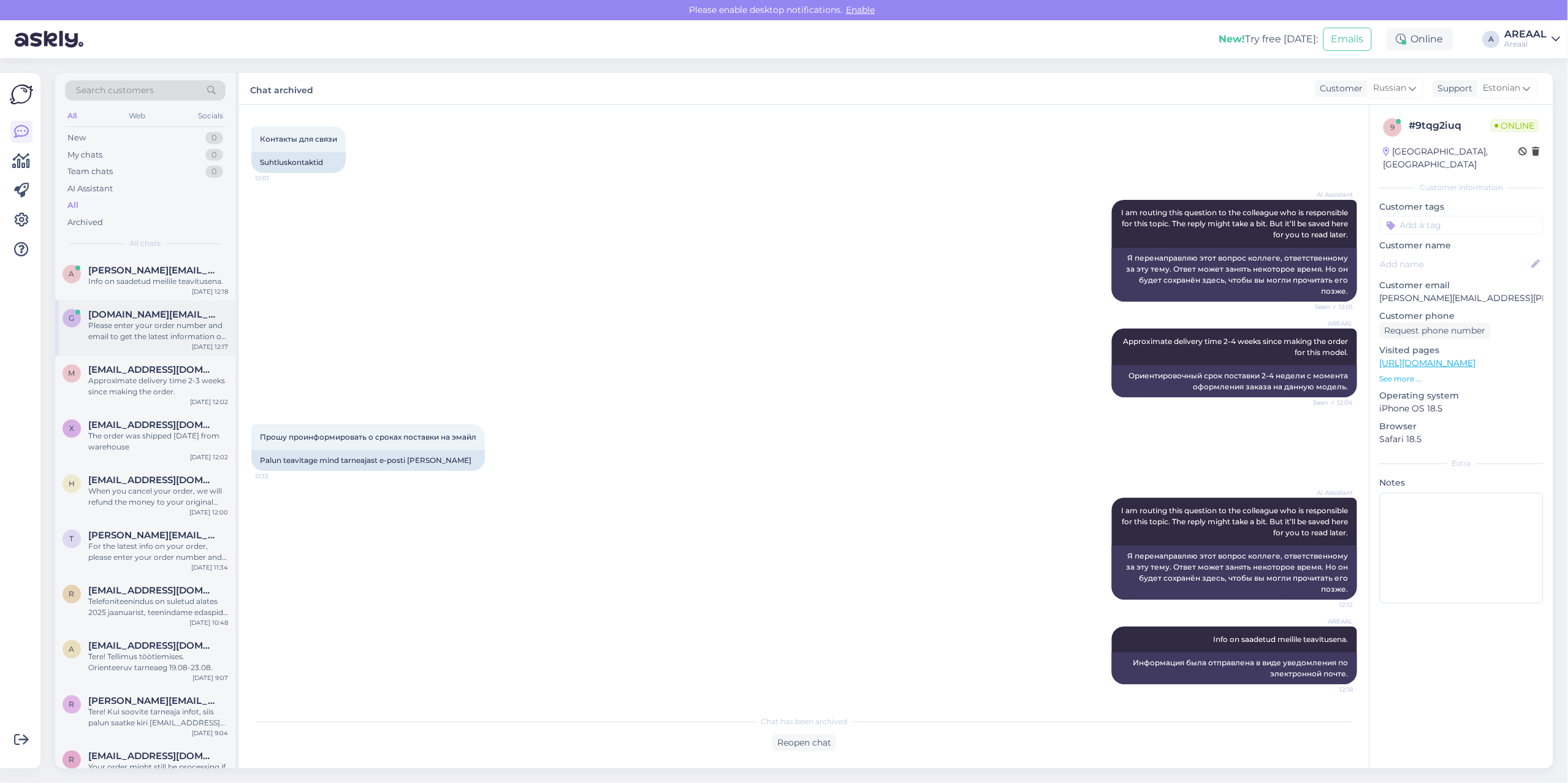
click at [138, 338] on div "Please enter your order number and email to get the latest information on your …" at bounding box center [158, 331] width 139 height 22
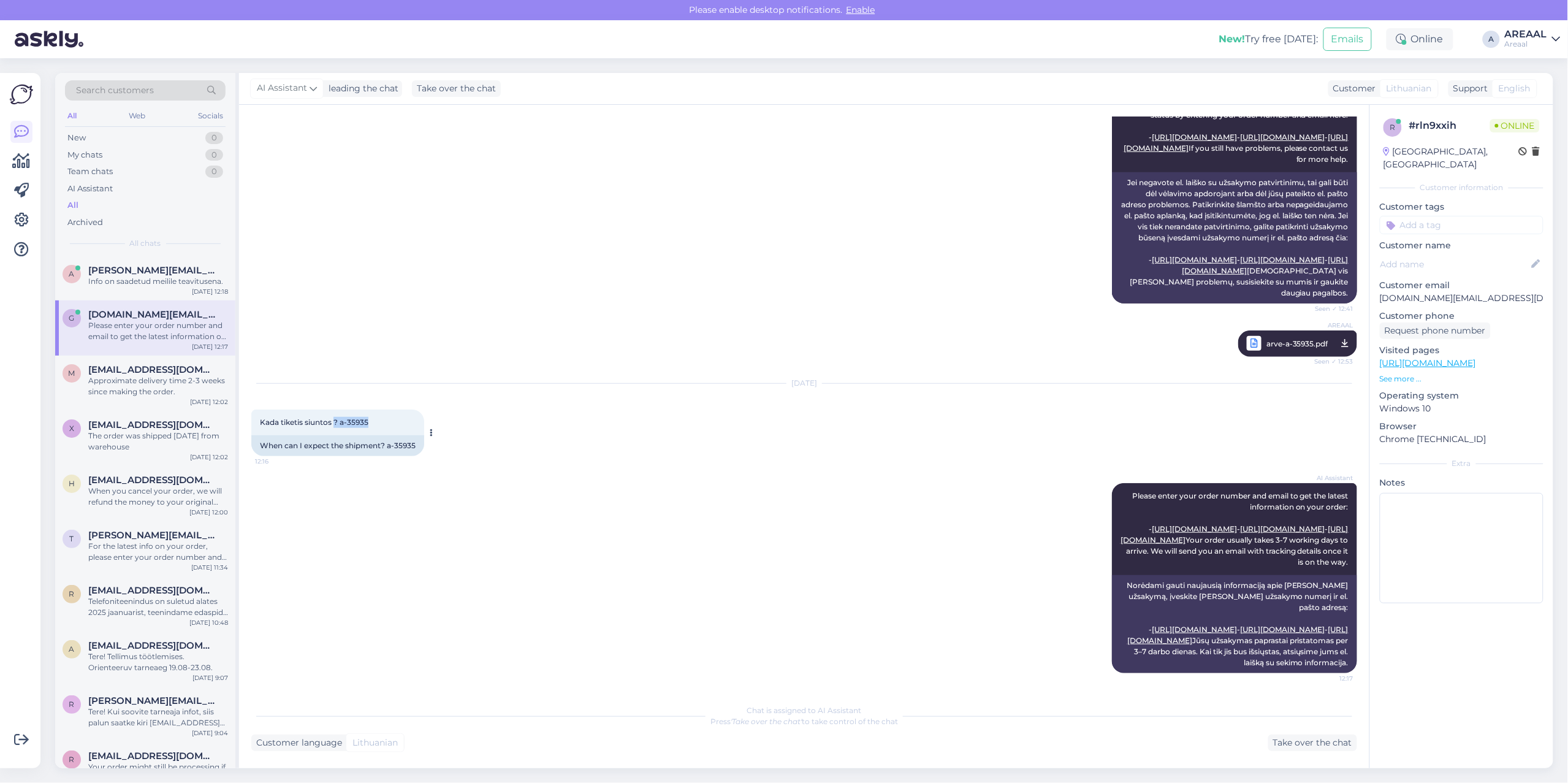
copy span "? a-35935"
copy span "a-35935"
drag, startPoint x: 376, startPoint y: 381, endPoint x: 341, endPoint y: 382, distance: 35.0
click at [341, 410] on div "Kada tiketis siuntos ? a-35935 12:16" at bounding box center [338, 422] width 173 height 26
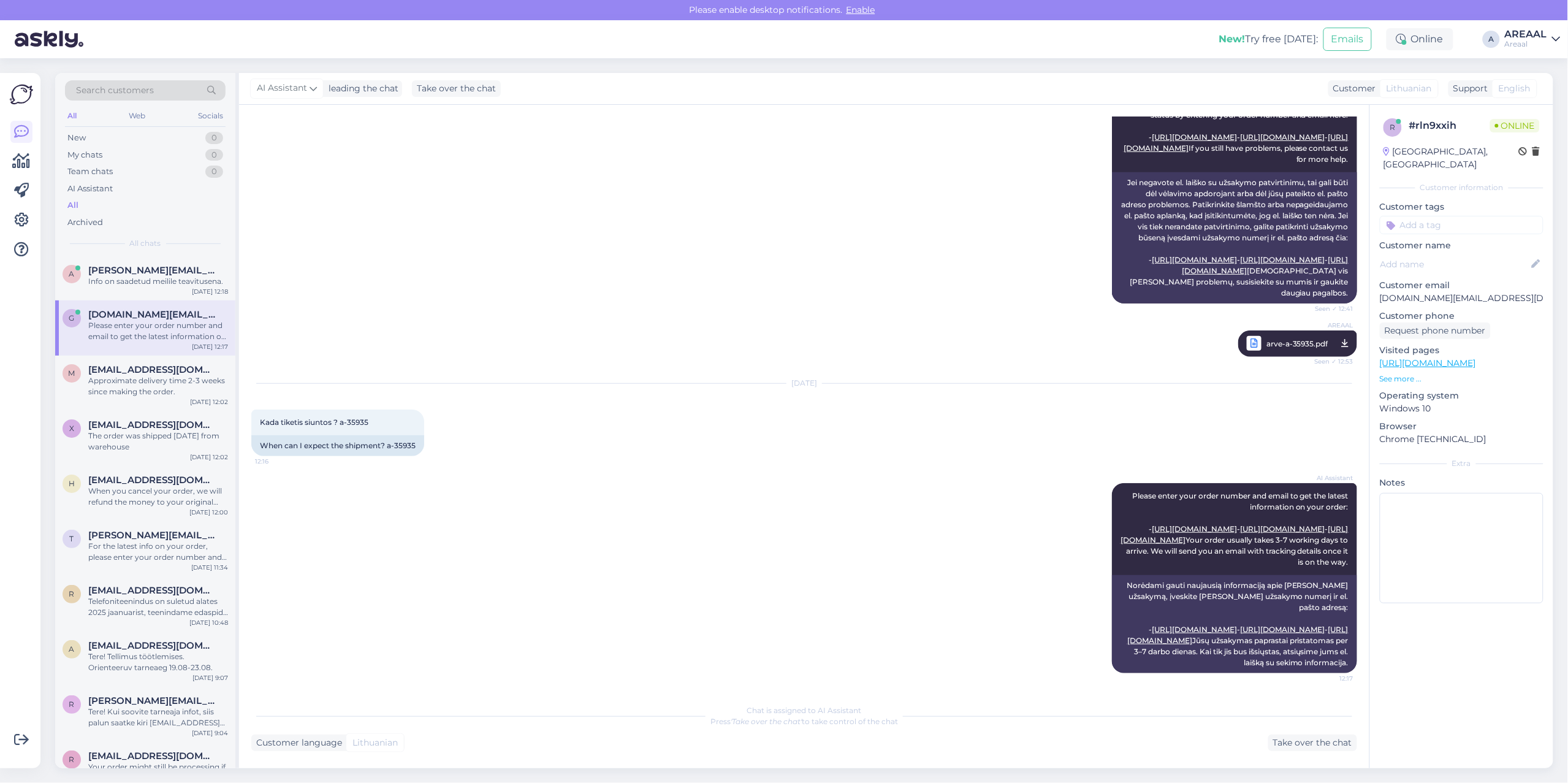
click at [889, 152] on div "AI Assistant If you have not received an email confirmation for your order, it …" at bounding box center [804, 175] width 1106 height 283
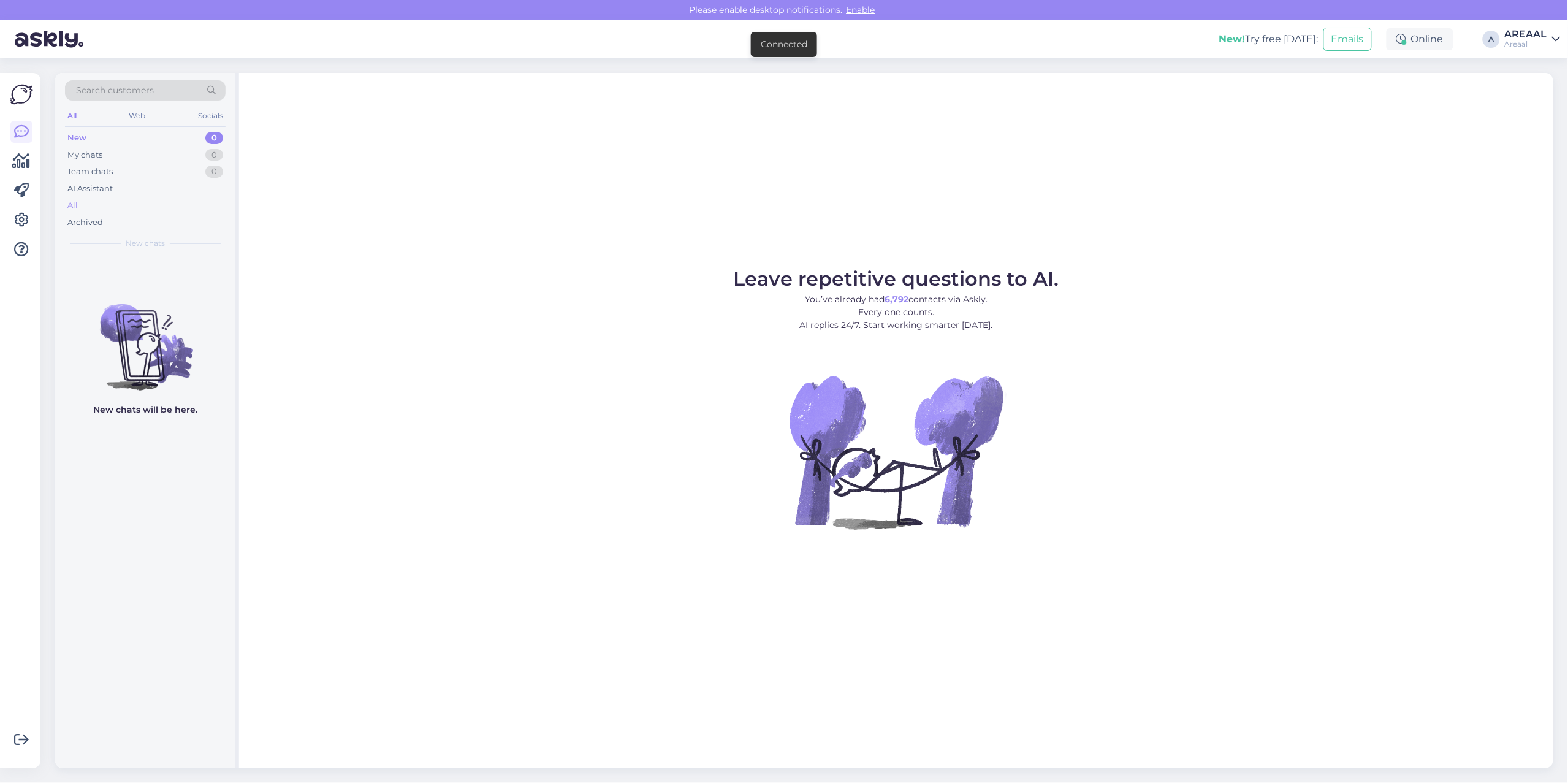
click at [145, 204] on div "All" at bounding box center [145, 205] width 160 height 17
click at [131, 200] on div "All" at bounding box center [145, 205] width 160 height 17
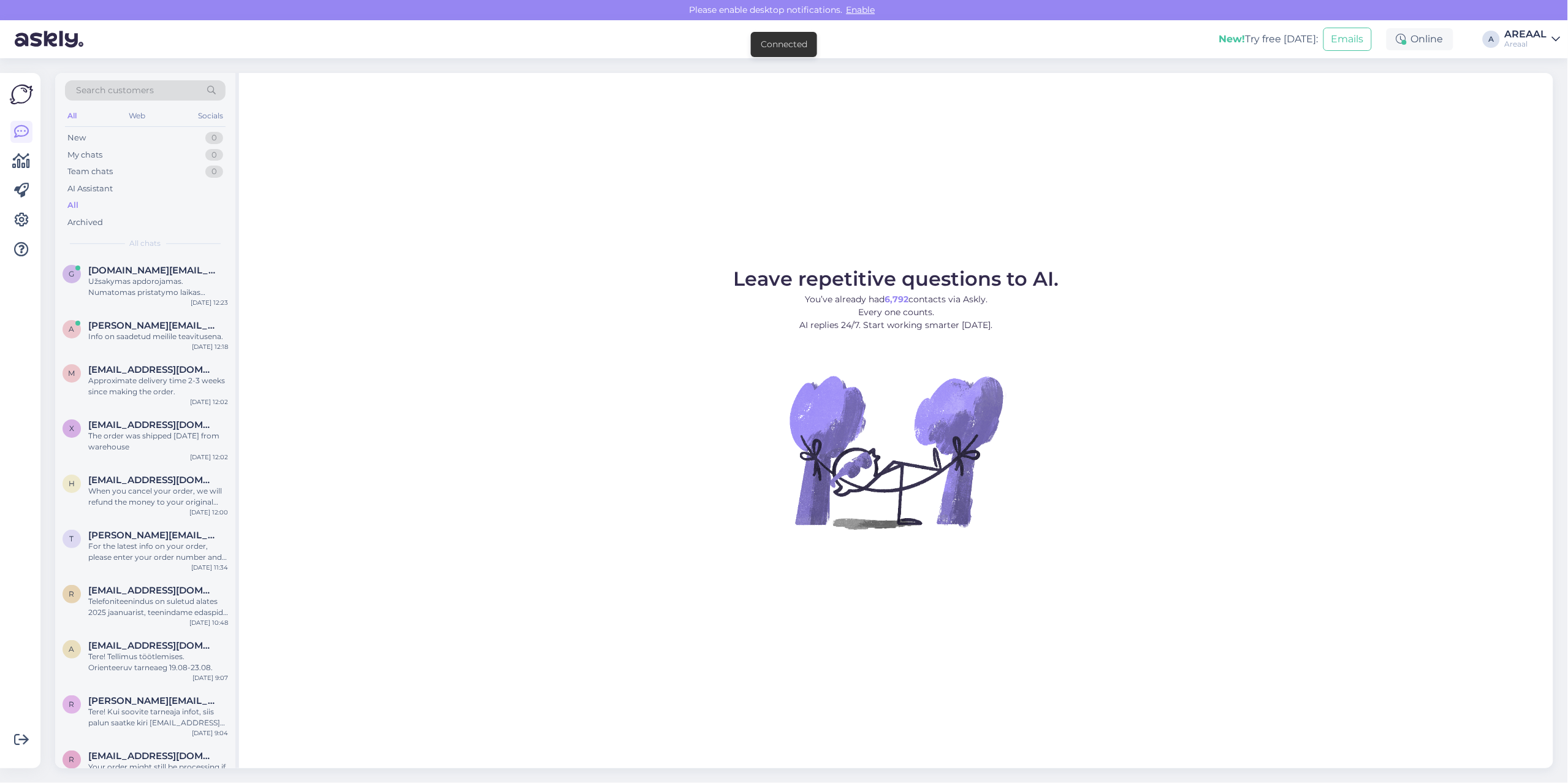
click at [141, 264] on span "[DOMAIN_NAME][EMAIL_ADDRESS][DOMAIN_NAME]" at bounding box center [151, 270] width 127 height 11
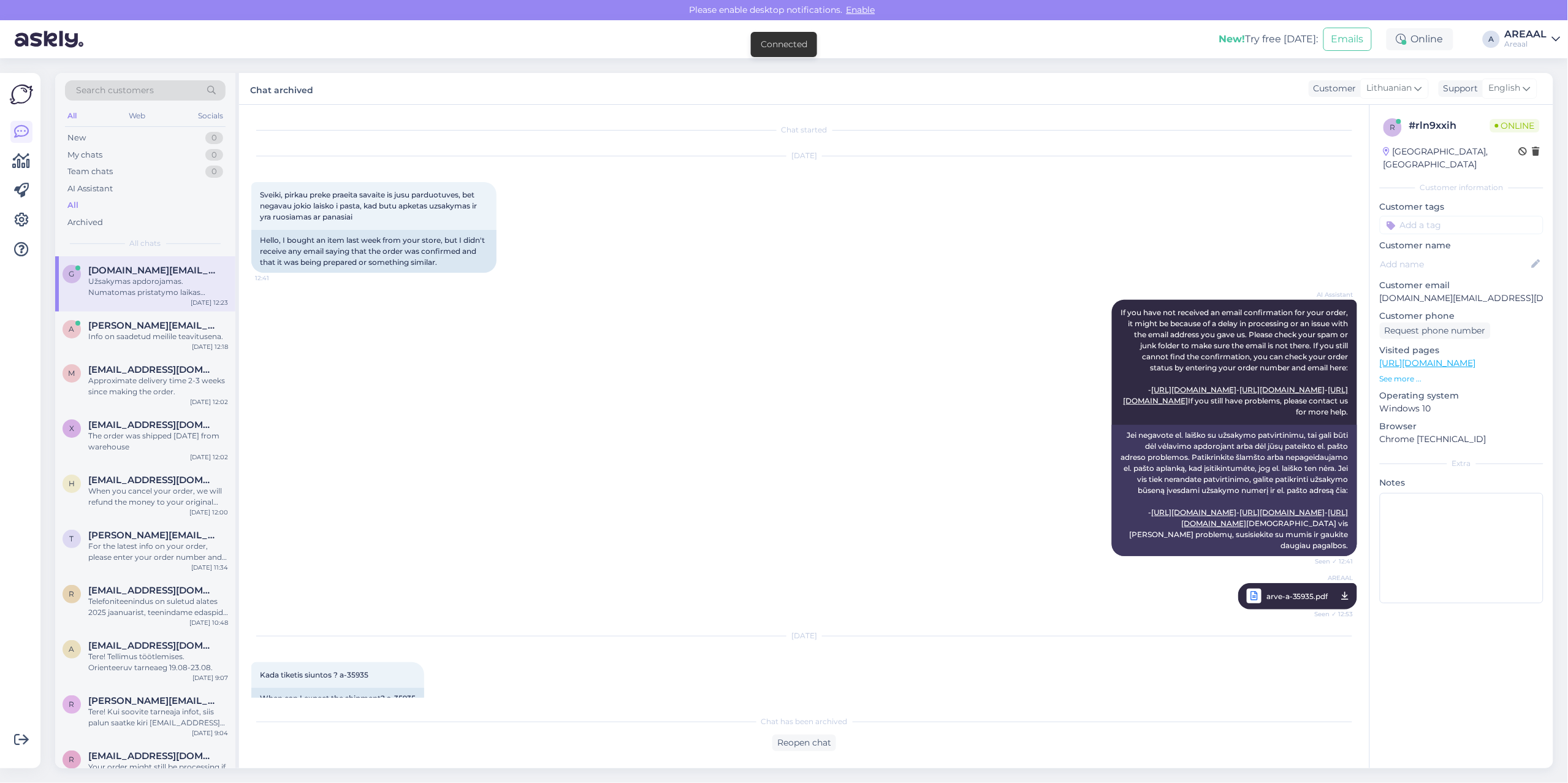
scroll to position [446, 0]
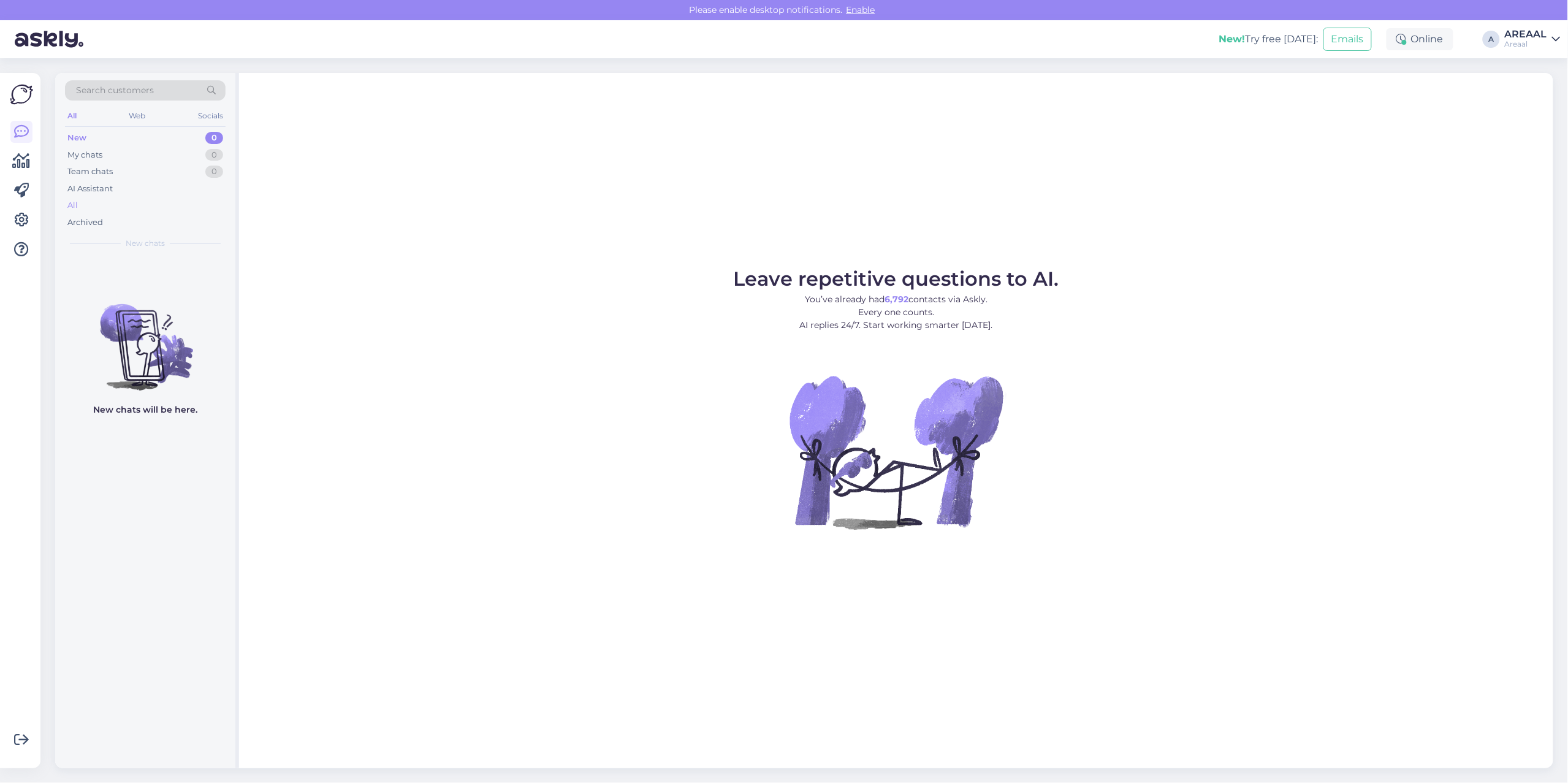
click at [133, 202] on div "All" at bounding box center [145, 205] width 160 height 17
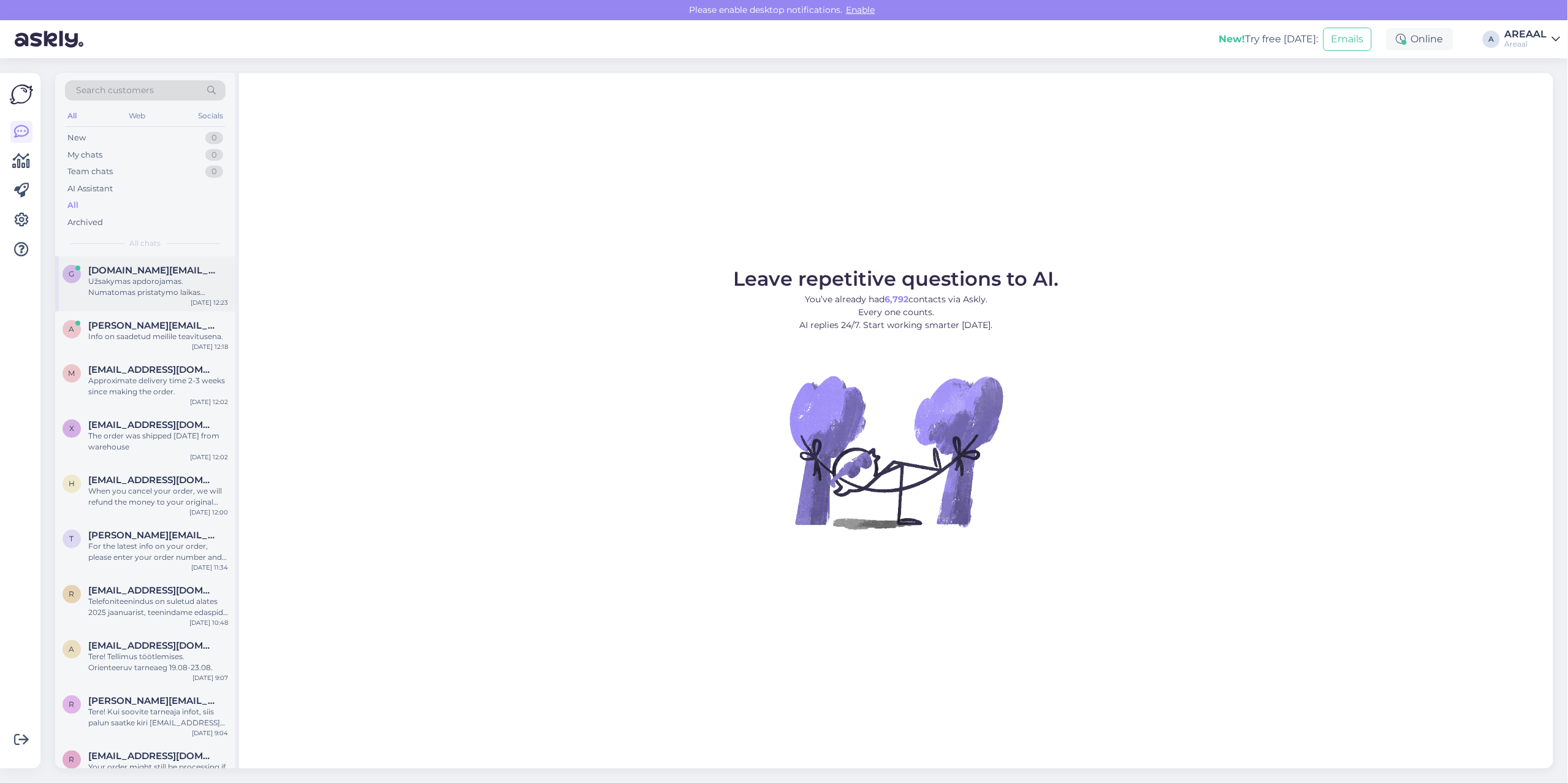
click at [143, 283] on div "Užsakymas apdorojamas. Numatomas pristatymo laikas rugpjūčio 19–23 d." at bounding box center [158, 287] width 139 height 22
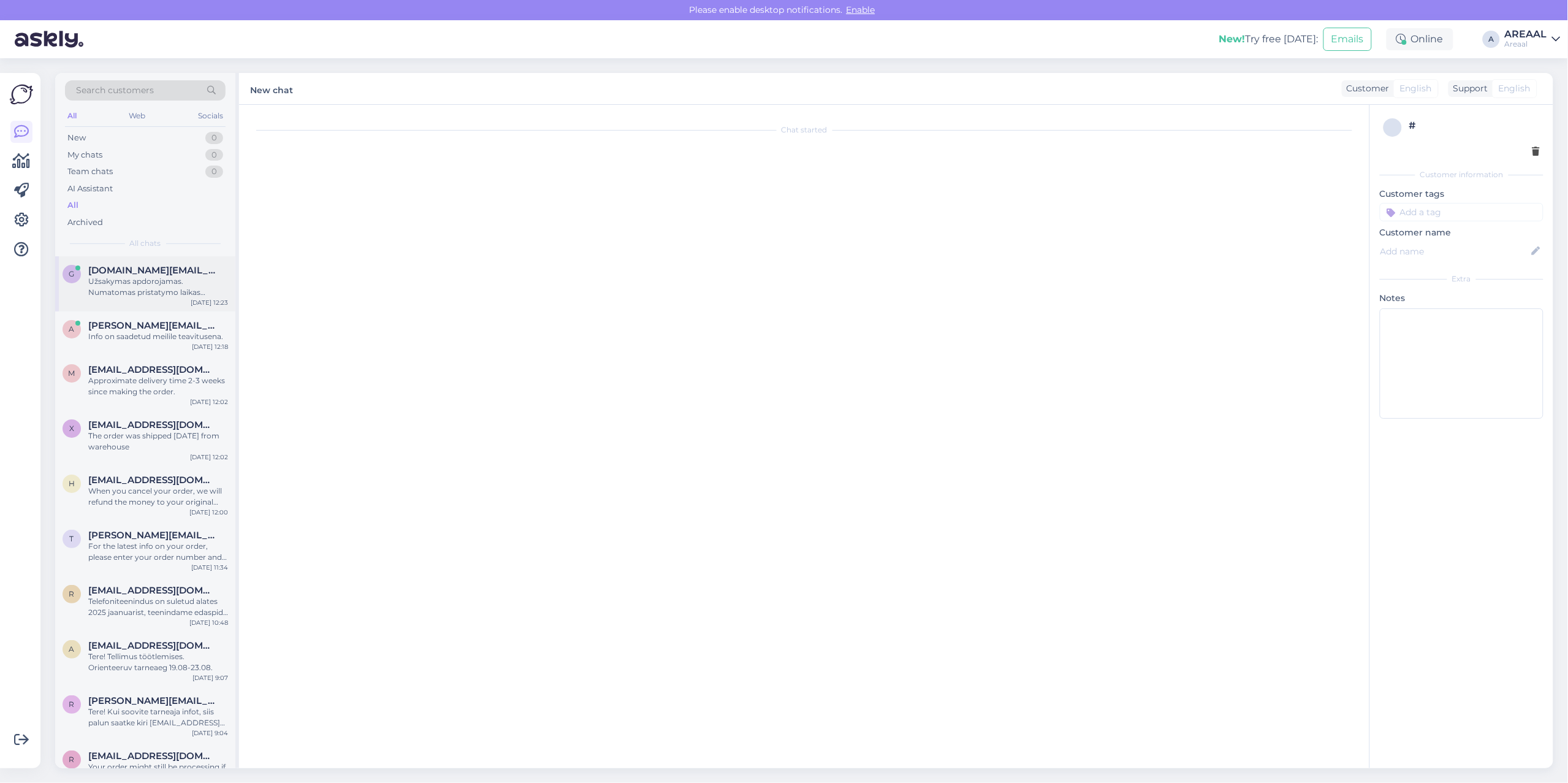
scroll to position [446, 0]
